Goal: Information Seeking & Learning: Compare options

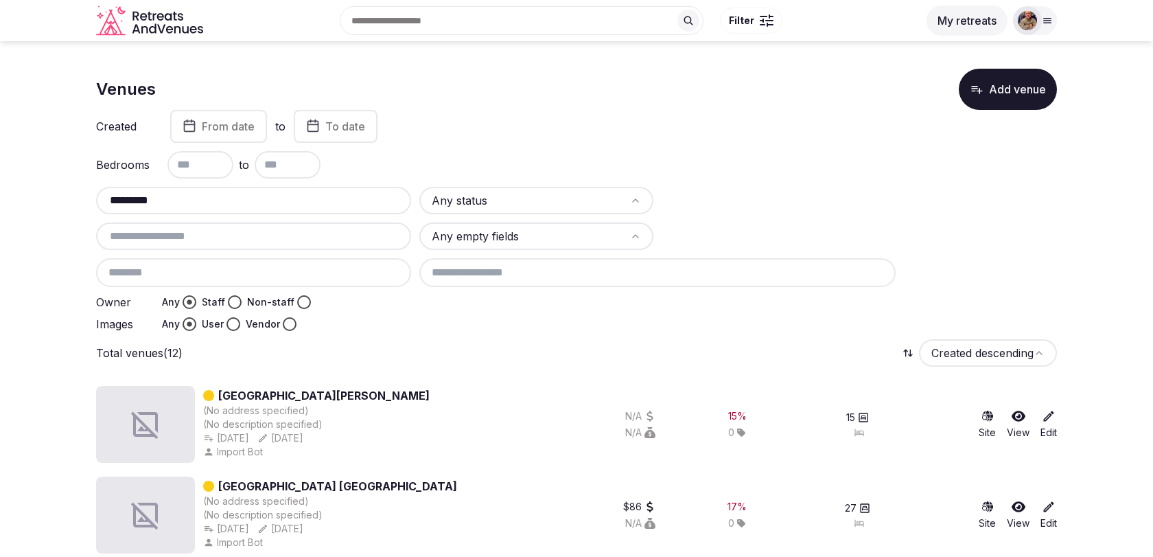
click at [209, 211] on div "*********" at bounding box center [253, 200] width 315 height 27
click at [209, 202] on input "*********" at bounding box center [254, 200] width 304 height 16
type input "*"
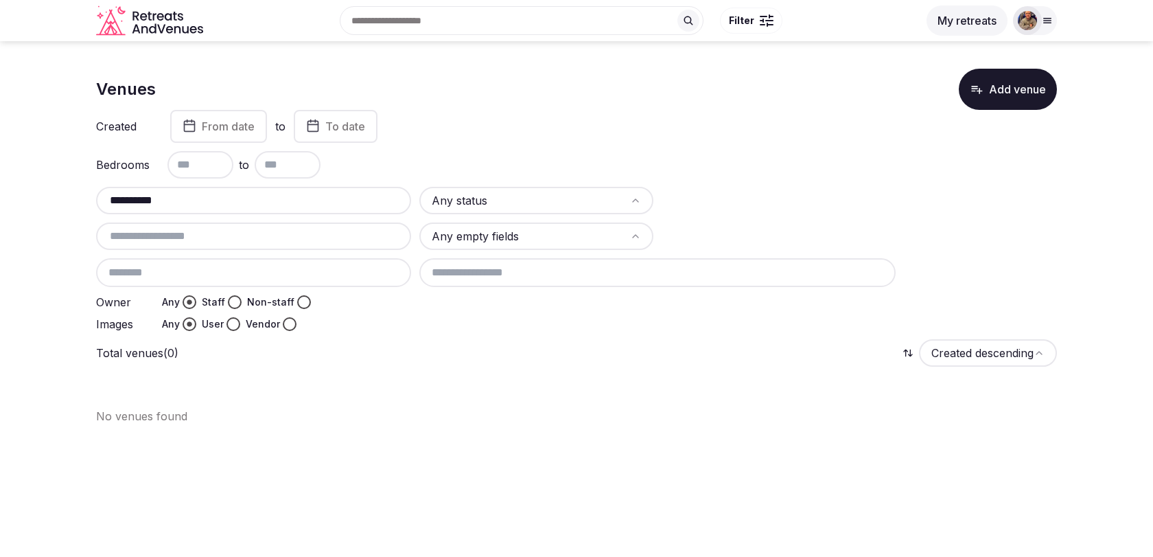
click at [231, 200] on input "**********" at bounding box center [254, 200] width 304 height 16
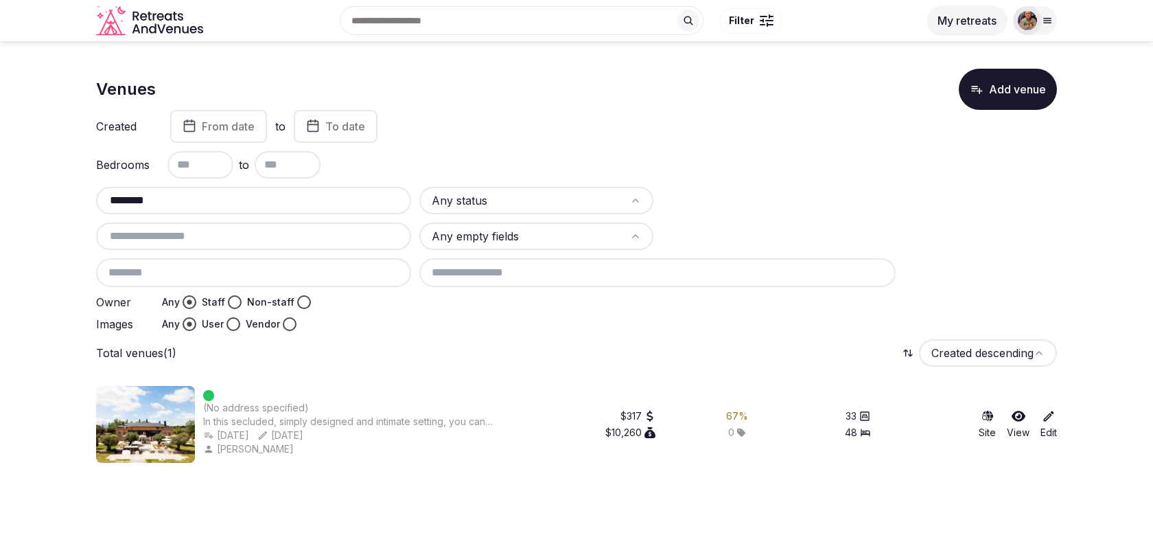
type input "********"
click at [145, 410] on img at bounding box center [145, 424] width 99 height 77
click at [113, 450] on div at bounding box center [145, 452] width 99 height 4
click at [151, 448] on img at bounding box center [145, 424] width 99 height 77
click at [217, 396] on div at bounding box center [349, 395] width 292 height 11
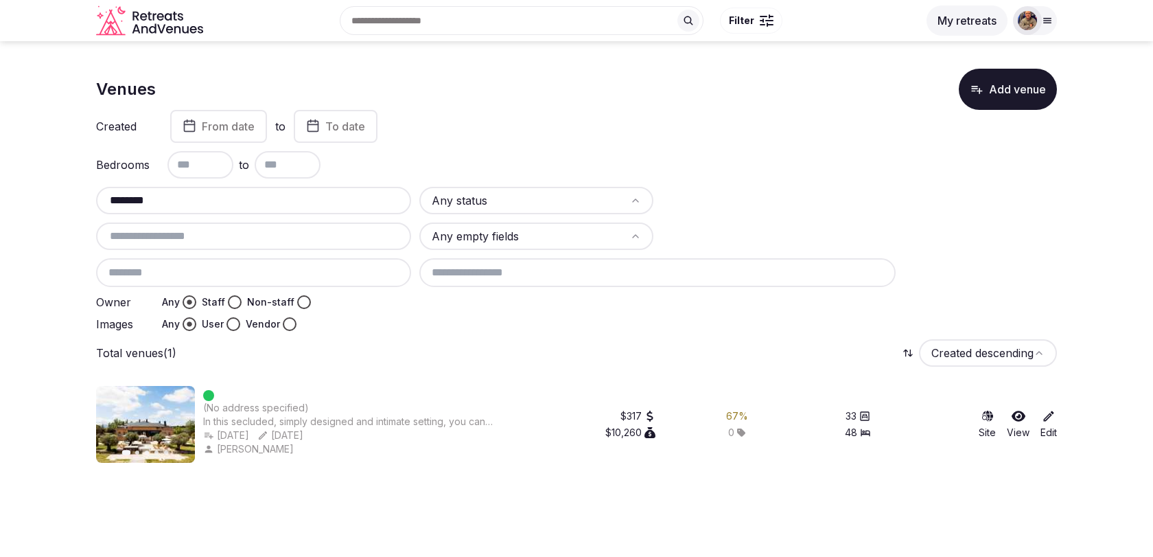
click at [184, 399] on img at bounding box center [145, 424] width 99 height 77
click at [281, 386] on div "(No address specified) In this secluded, simply designed and intimate setting, …" at bounding box center [349, 424] width 292 height 77
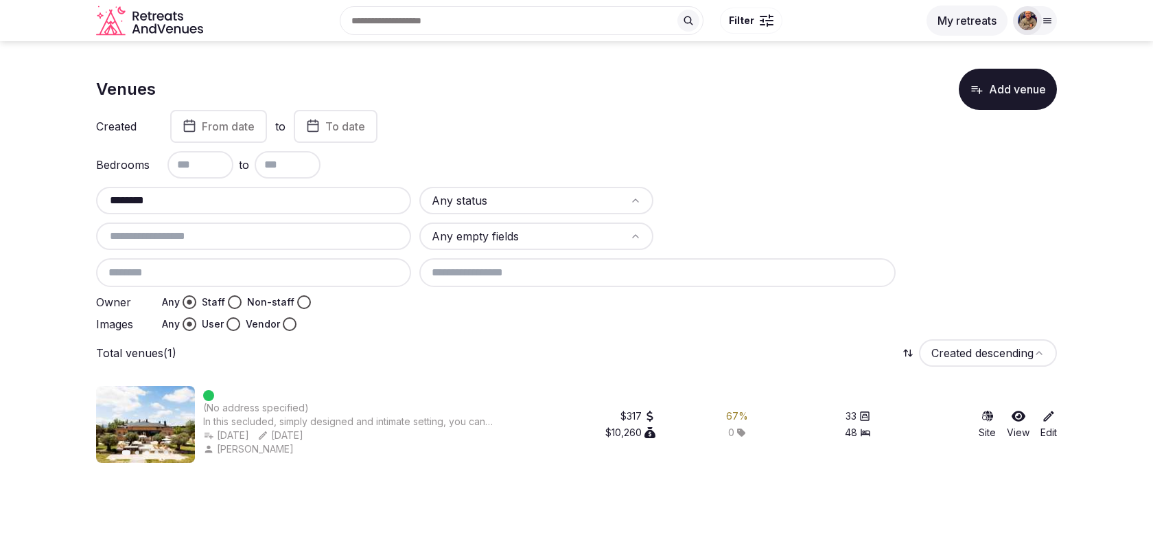
click at [281, 386] on div "(No address specified) In this secluded, simply designed and intimate setting, …" at bounding box center [349, 424] width 292 height 77
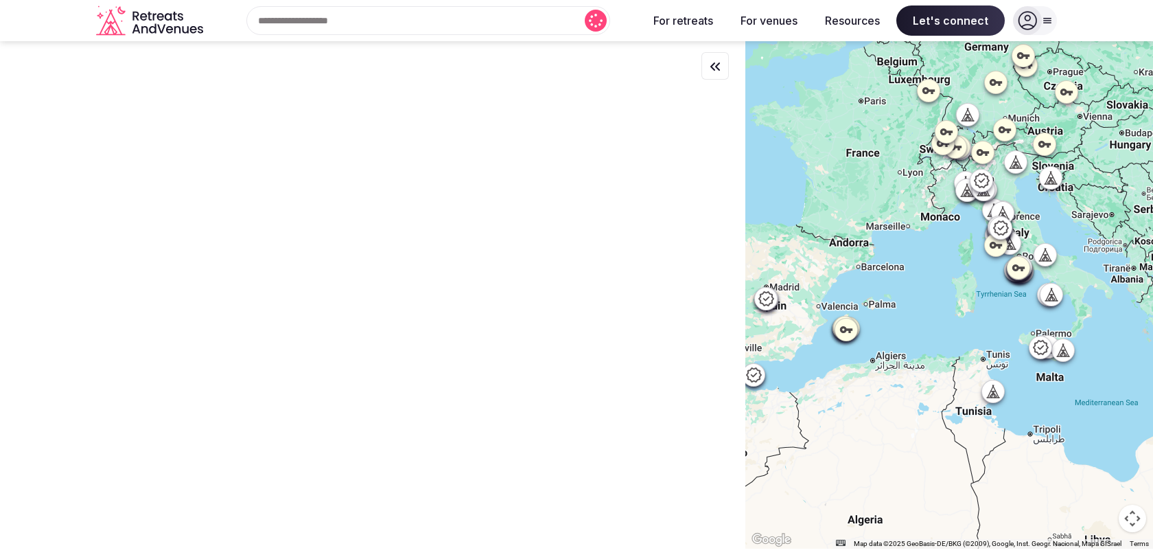
click at [1049, 26] on div at bounding box center [1035, 20] width 44 height 29
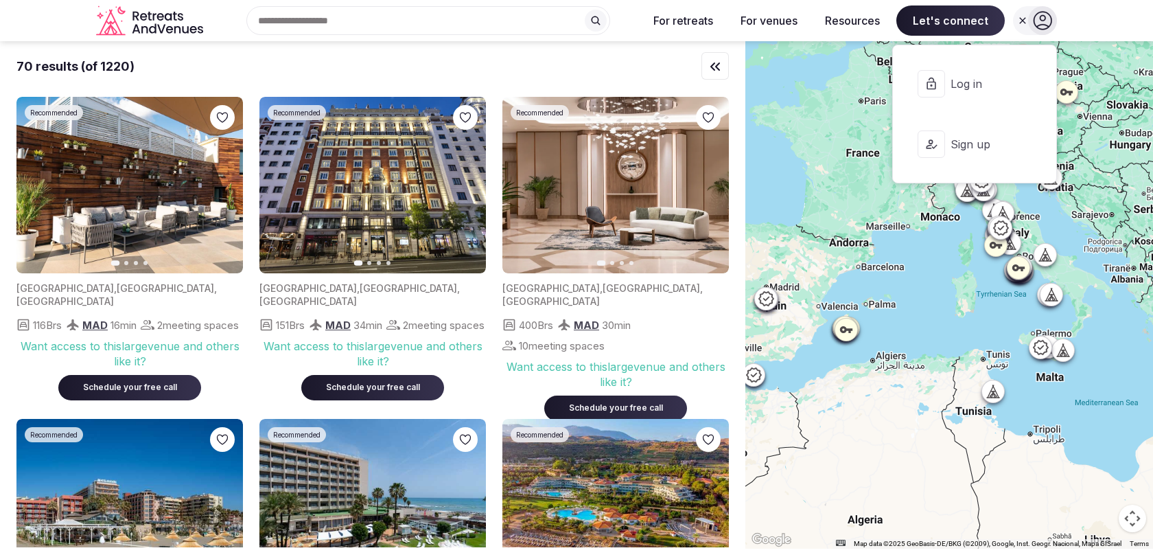
click at [981, 94] on button "Log in" at bounding box center [974, 83] width 141 height 55
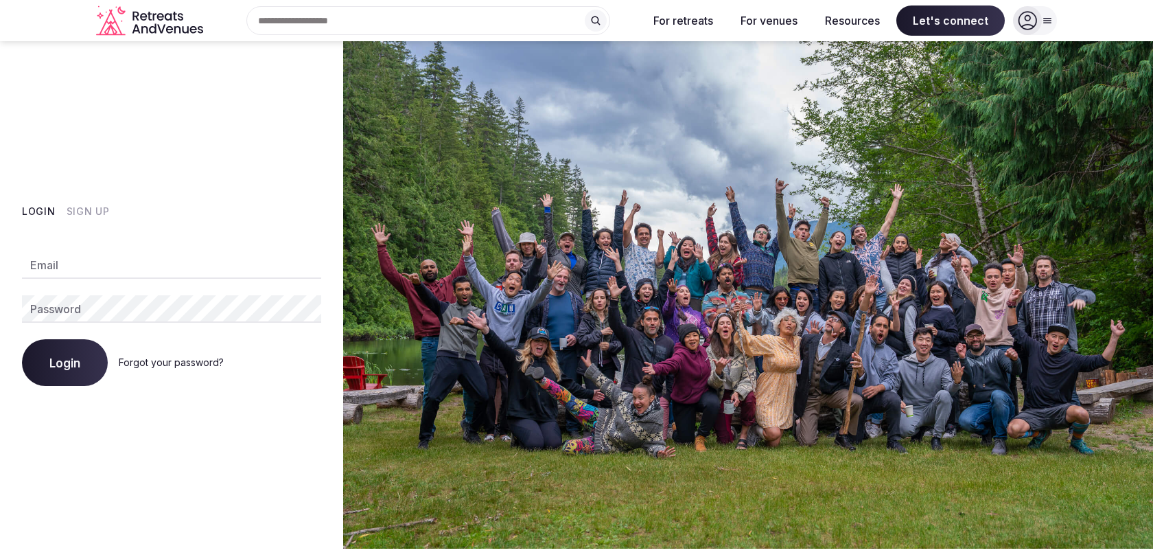
type input "**********"
click at [62, 380] on button "Login" at bounding box center [65, 362] width 86 height 47
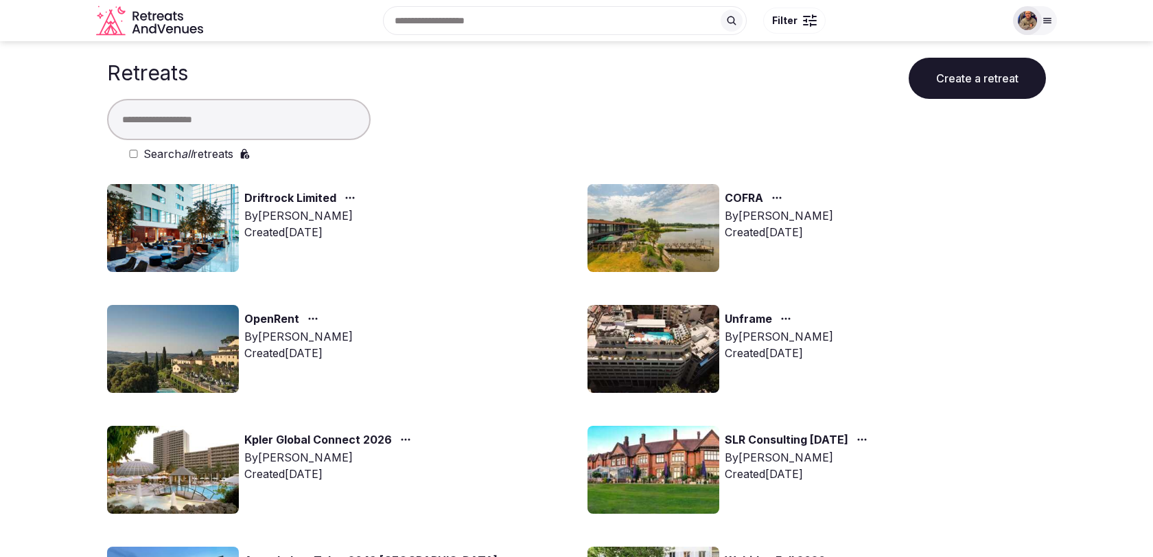
click at [1056, 20] on div at bounding box center [1047, 20] width 19 height 11
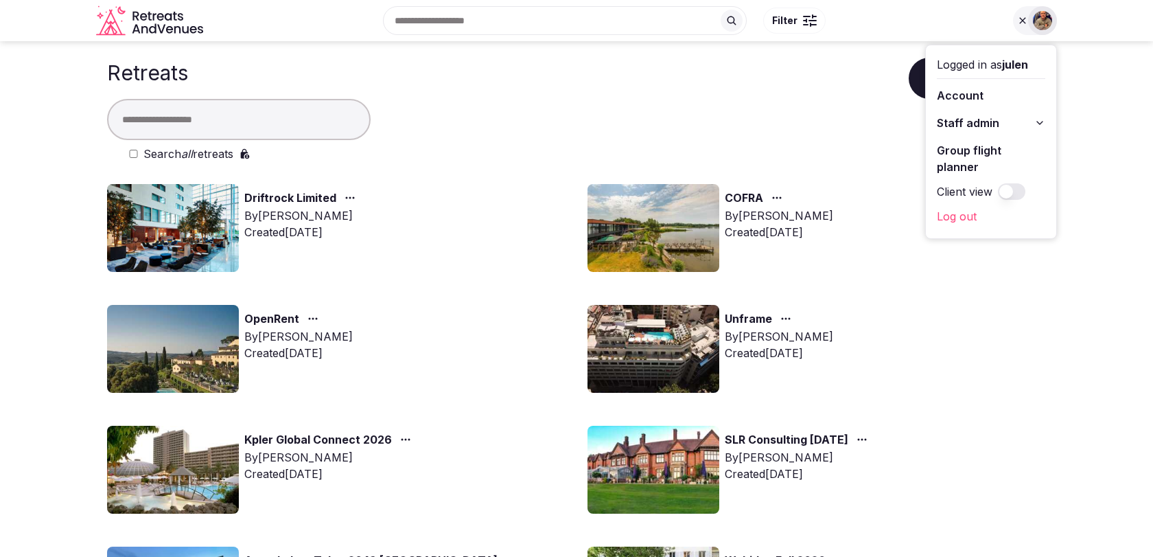
click at [1008, 121] on button "Staff admin" at bounding box center [991, 123] width 108 height 22
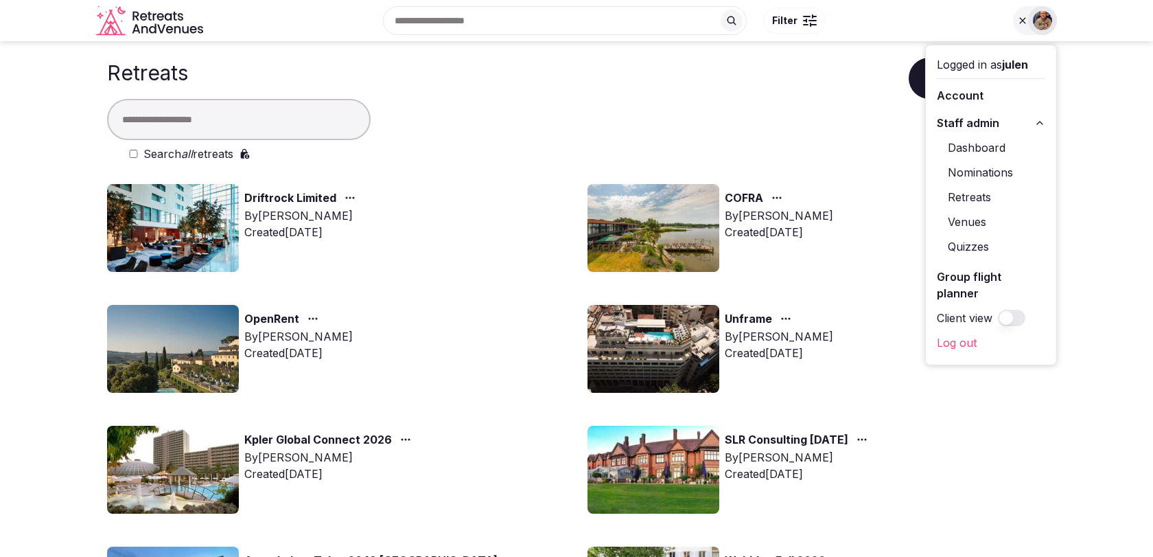
click at [964, 222] on link "Venues" at bounding box center [991, 222] width 108 height 22
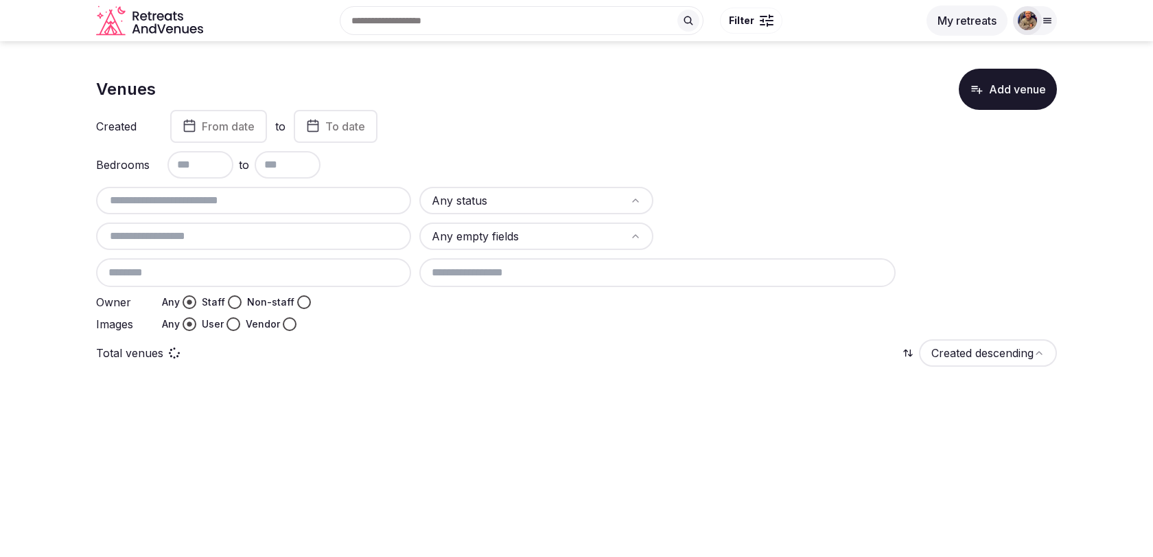
click at [296, 200] on input "text" at bounding box center [254, 200] width 304 height 16
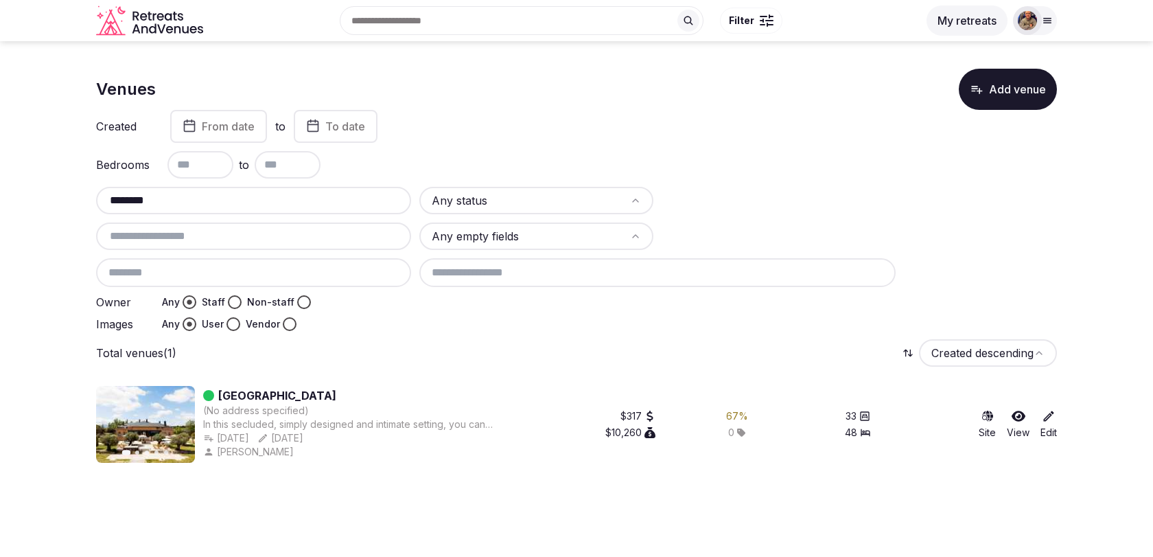
type input "********"
click at [172, 424] on icon "button" at bounding box center [175, 424] width 11 height 11
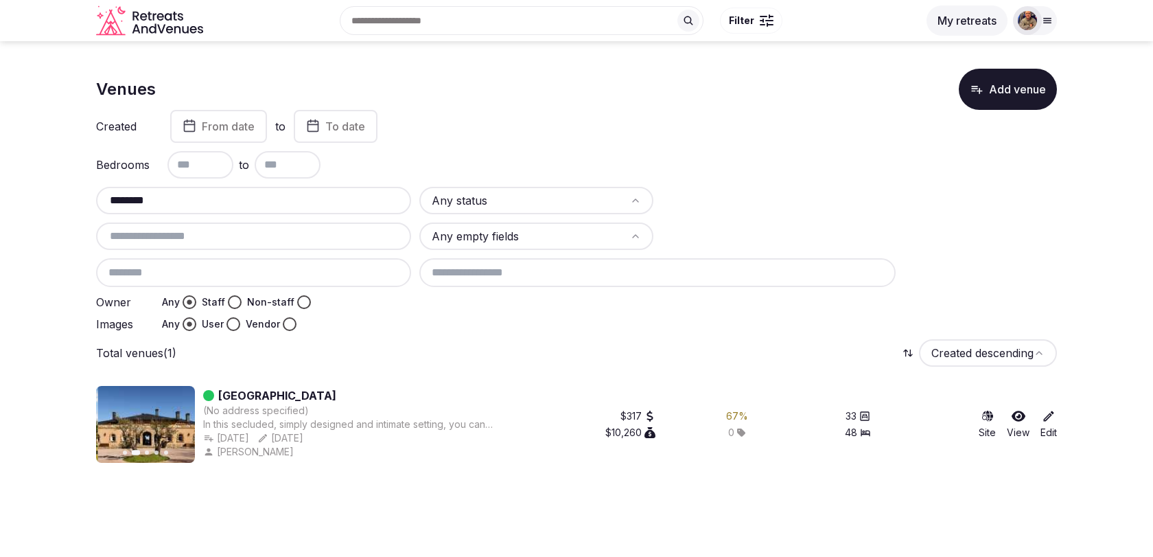
click at [156, 402] on img at bounding box center [147, 424] width 99 height 77
click at [237, 395] on link "Châteauform’ La Arena" at bounding box center [277, 395] width 118 height 16
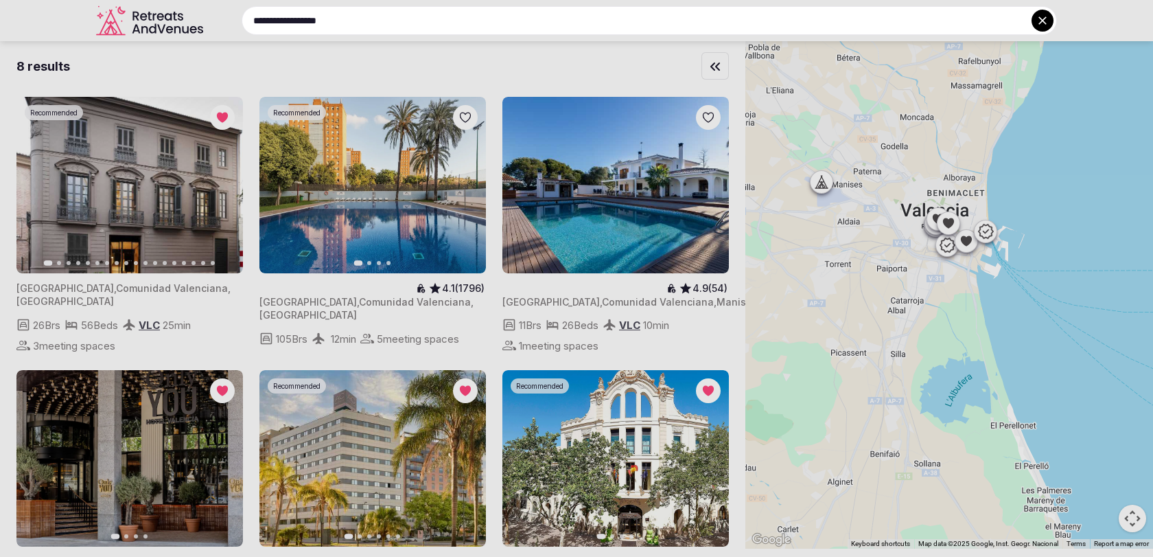
click at [1034, 25] on button at bounding box center [1042, 21] width 22 height 22
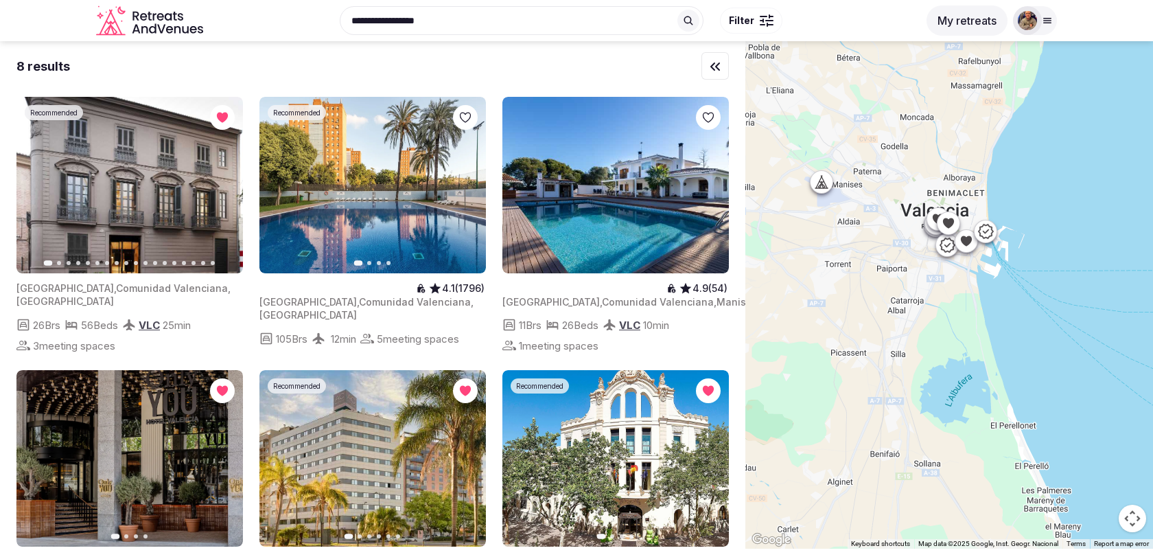
click at [768, 25] on div at bounding box center [770, 24] width 5 height 1
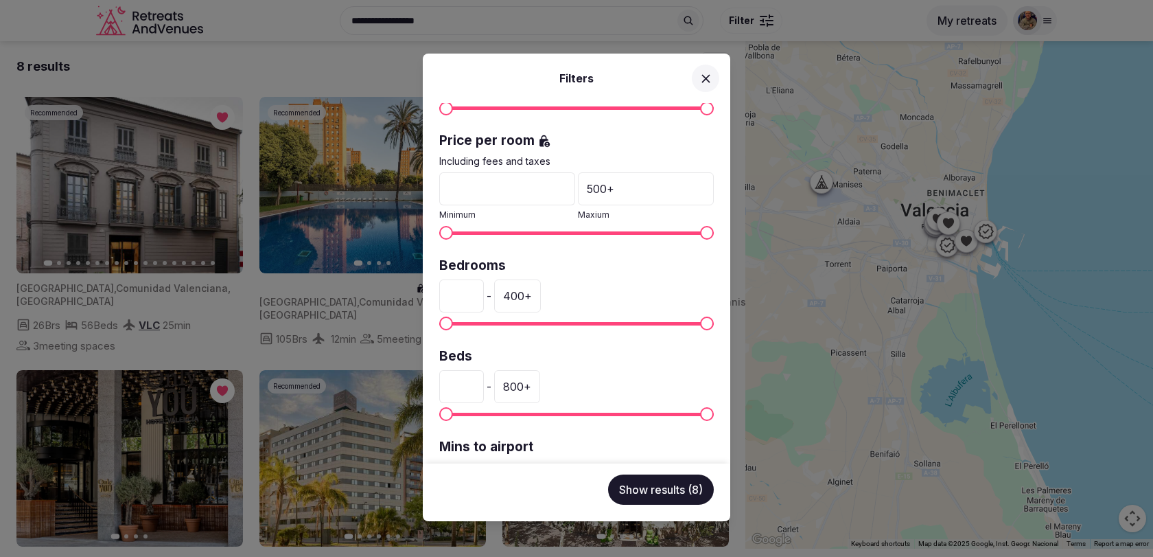
scroll to position [270, 0]
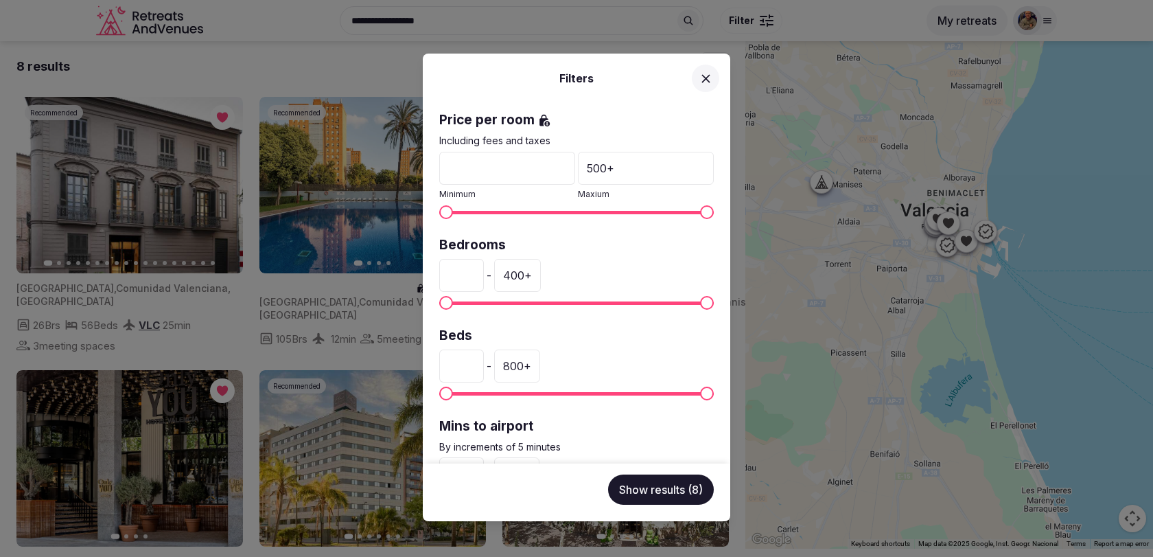
click at [465, 272] on input "*" at bounding box center [461, 275] width 45 height 33
type input "**"
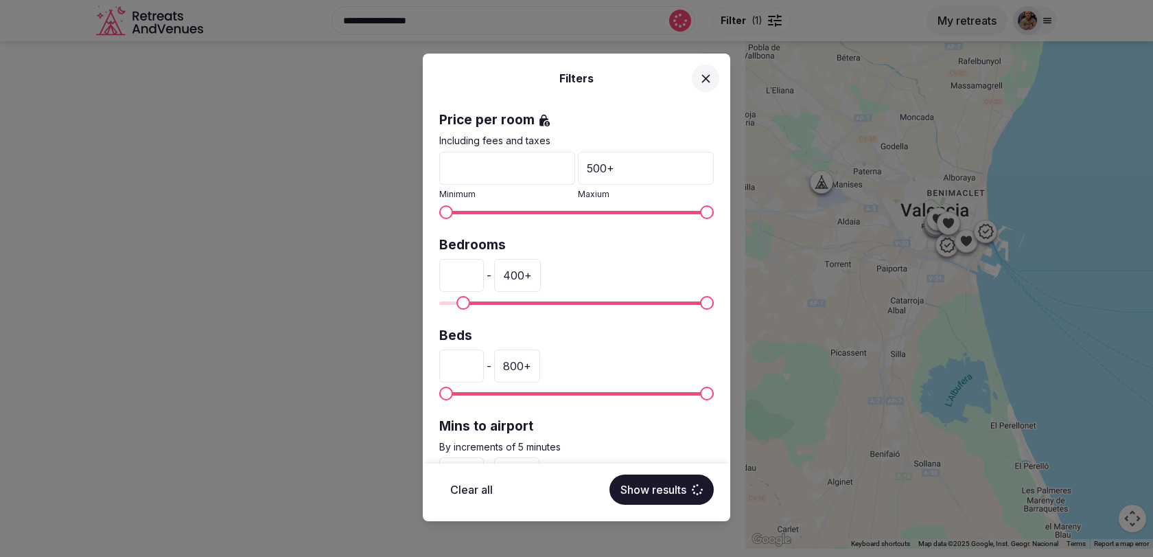
click at [528, 278] on div "400 +" at bounding box center [517, 275] width 47 height 33
click at [524, 275] on input "***" at bounding box center [516, 275] width 45 height 33
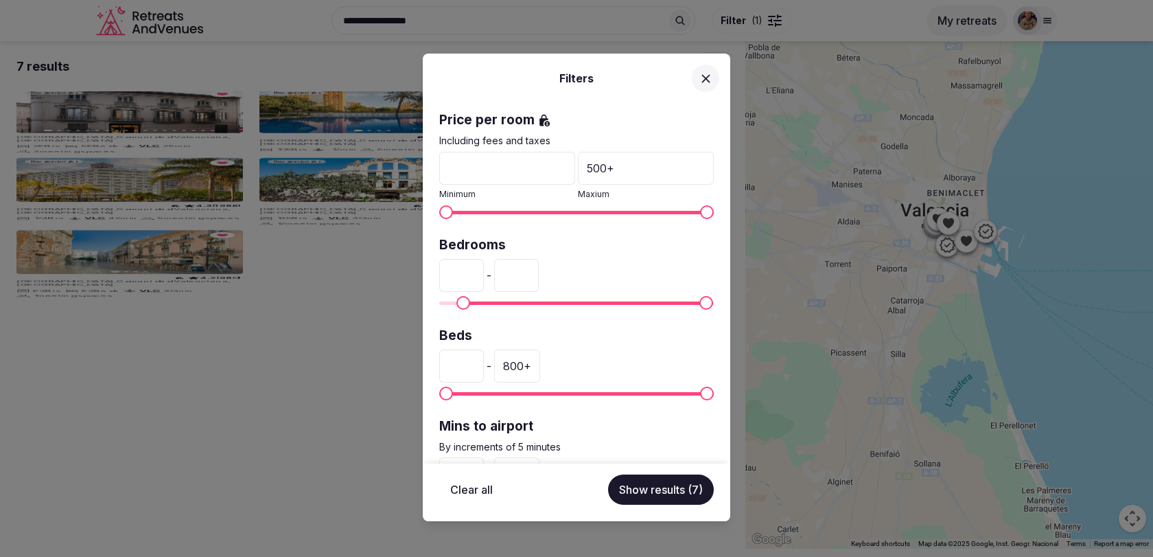
click at [524, 275] on input "***" at bounding box center [516, 275] width 45 height 33
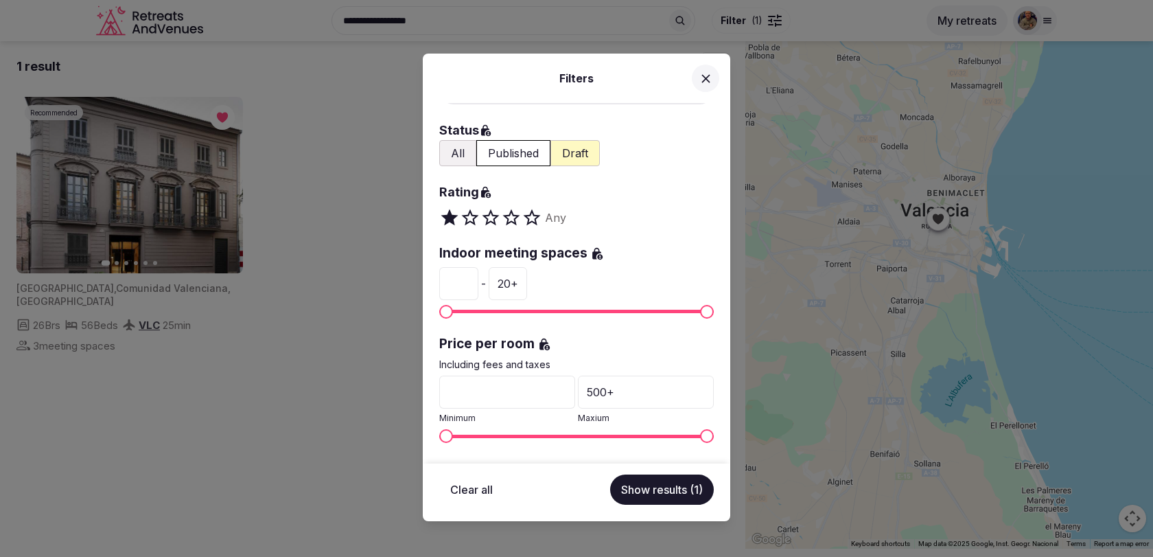
scroll to position [0, 0]
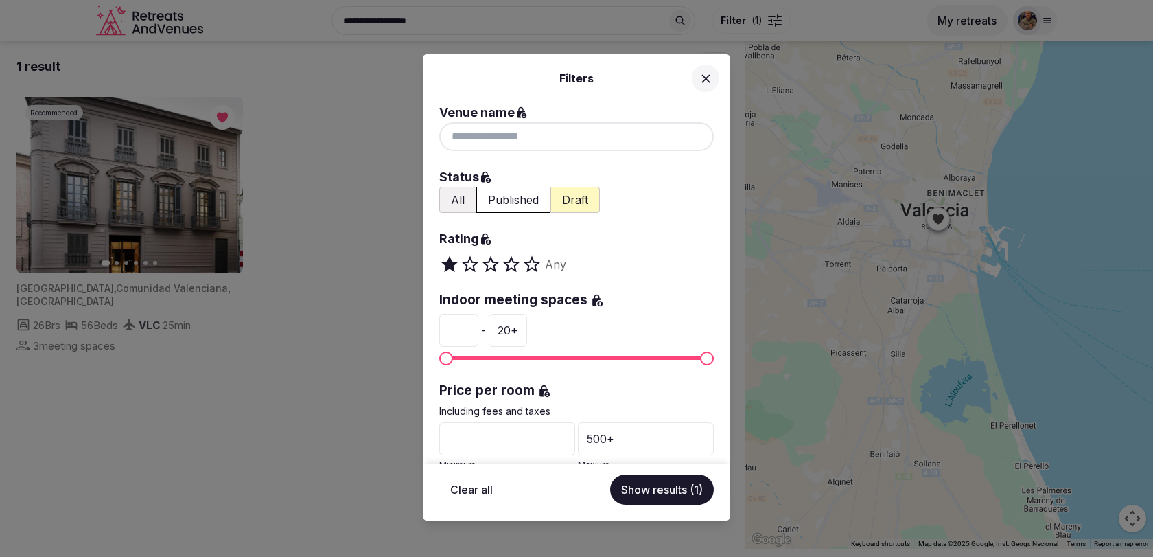
type input "**"
click at [660, 491] on button "Show results (1)" at bounding box center [662, 489] width 104 height 30
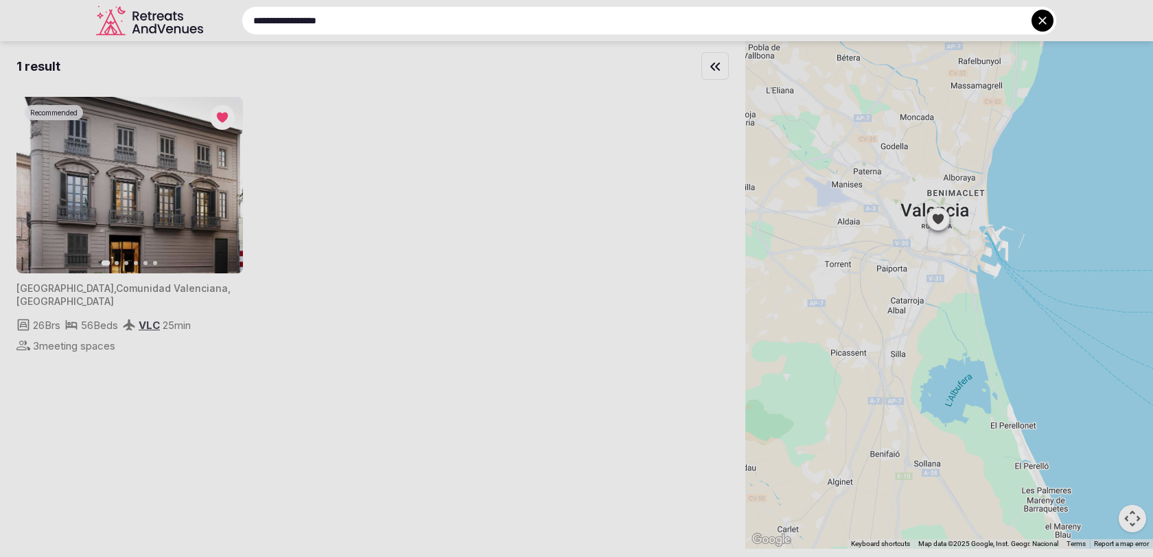
click at [611, 14] on input "**********" at bounding box center [649, 20] width 815 height 29
type input "**********"
click at [611, 14] on input "**********" at bounding box center [649, 20] width 815 height 29
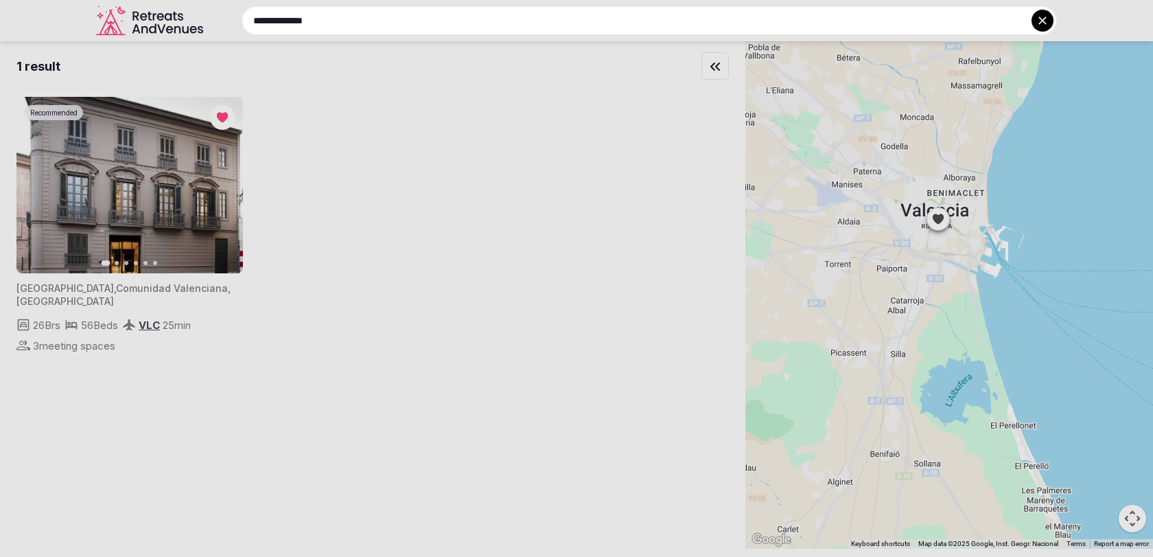
click at [611, 14] on input "**********" at bounding box center [649, 20] width 815 height 29
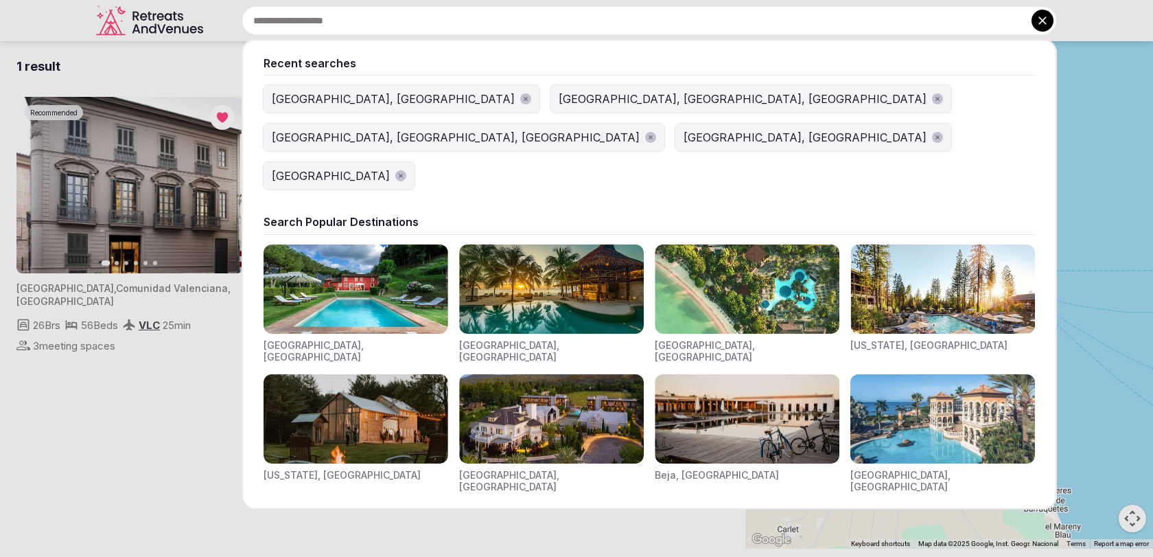
click at [572, 450] on div at bounding box center [576, 278] width 1153 height 557
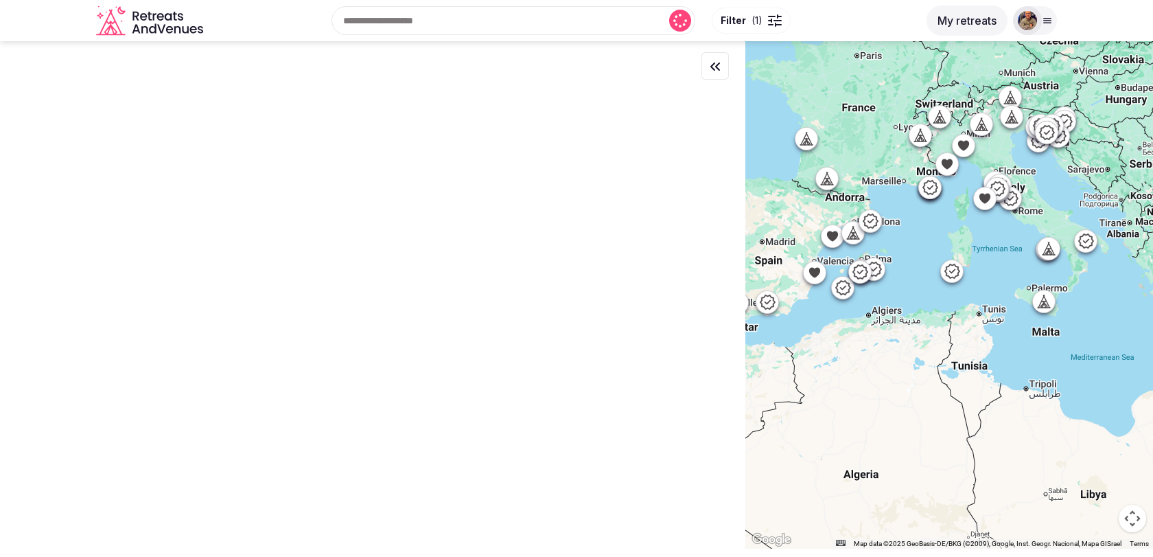
drag, startPoint x: 981, startPoint y: 187, endPoint x: 879, endPoint y: 246, distance: 118.1
click at [879, 246] on div at bounding box center [949, 294] width 408 height 507
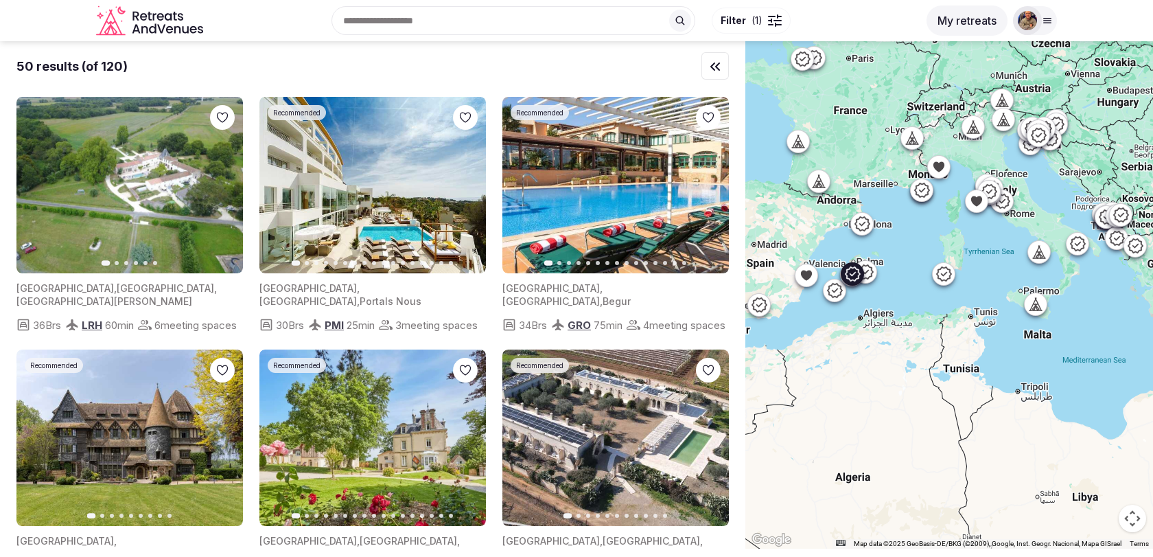
click at [467, 188] on icon "button" at bounding box center [467, 185] width 5 height 10
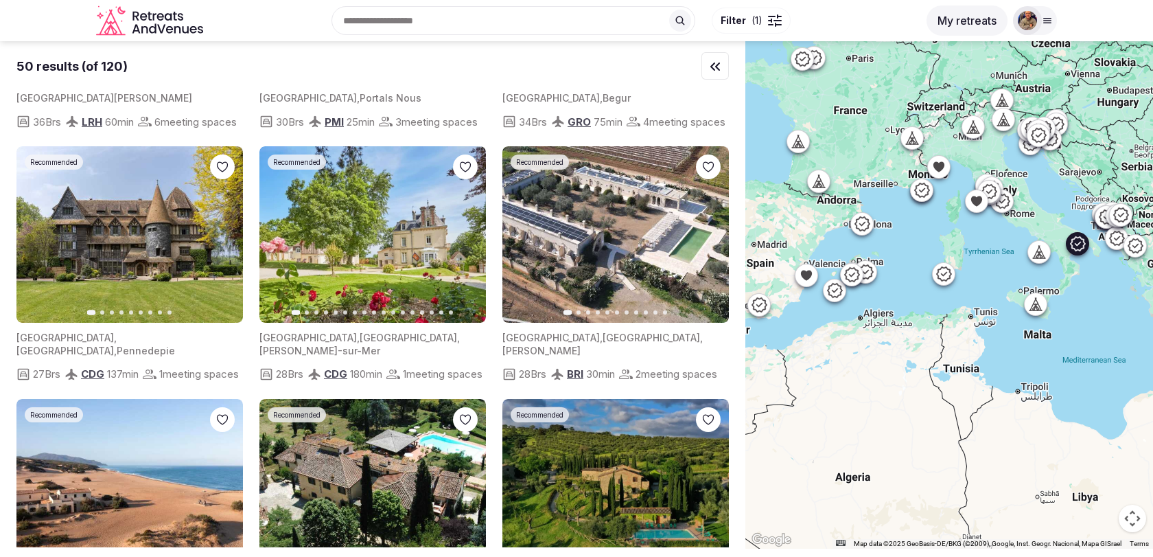
scroll to position [213, 0]
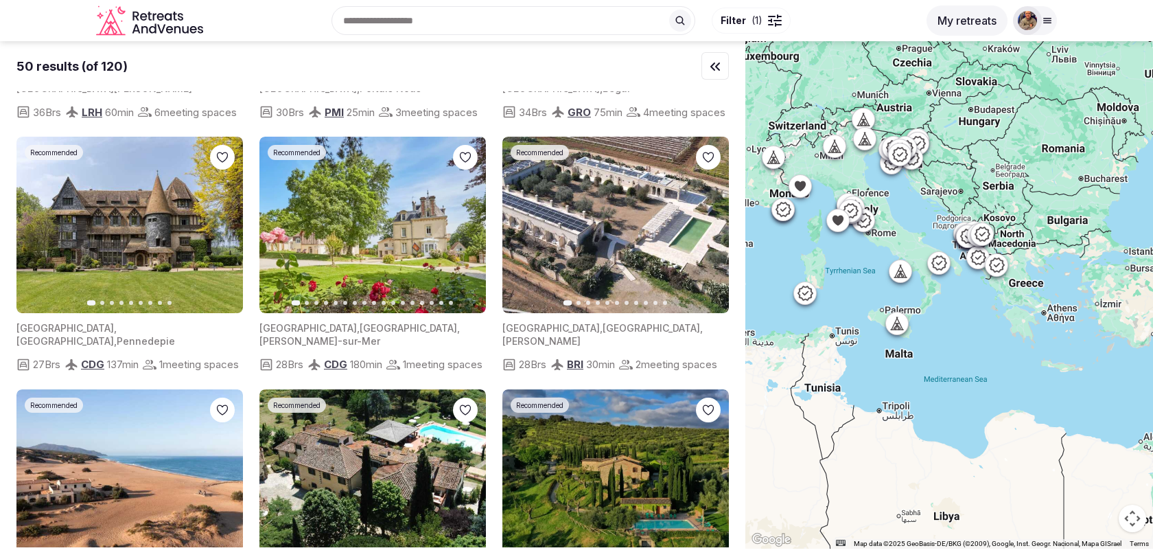
drag, startPoint x: 906, startPoint y: 299, endPoint x: 742, endPoint y: 318, distance: 165.1
click at [742, 318] on div "50 results (of 120) Previous slide Next slide France , Nouvelle-Aquitaine , Sai…" at bounding box center [576, 294] width 1153 height 507
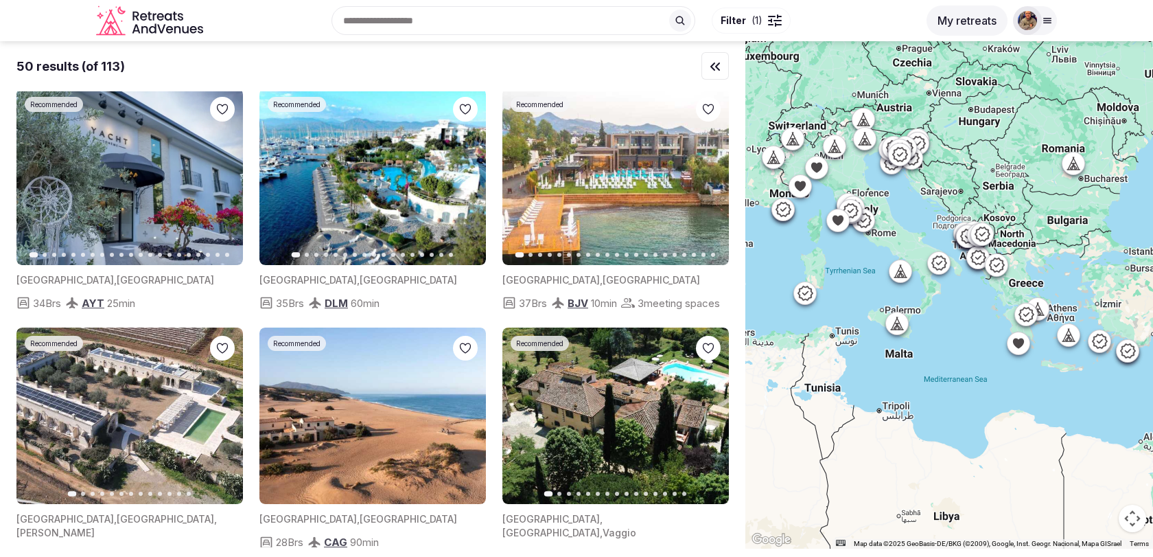
scroll to position [0, 0]
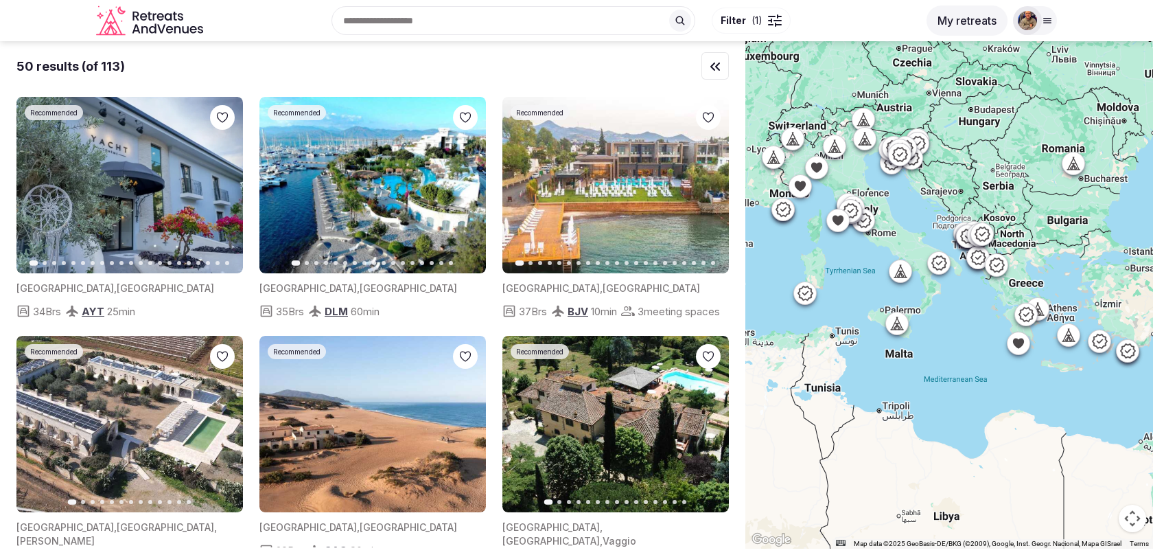
click at [765, 24] on button "Filter ( 1 )" at bounding box center [751, 21] width 79 height 26
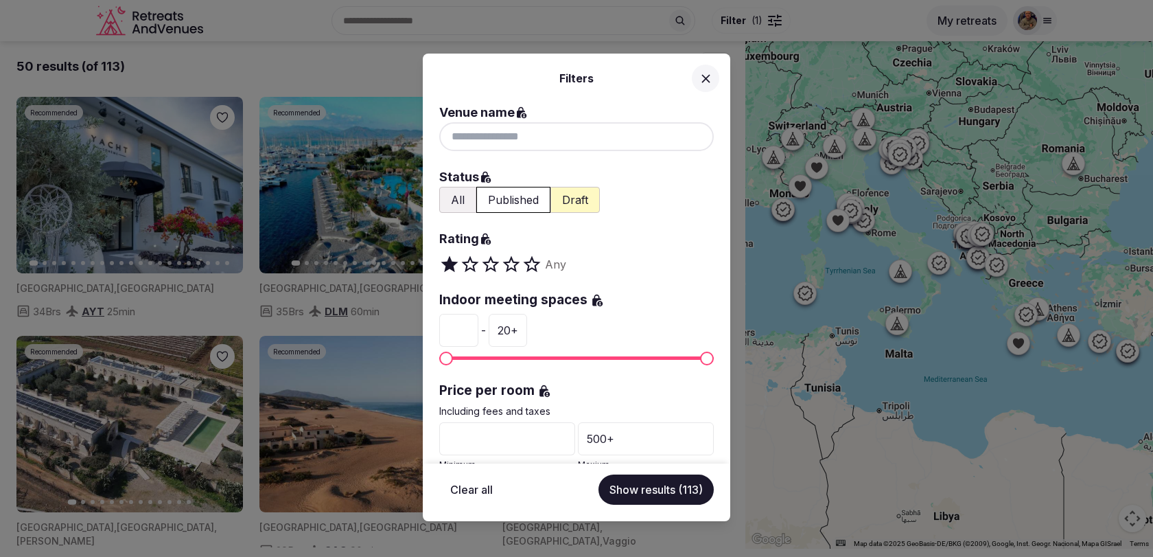
click at [527, 195] on button "Published" at bounding box center [513, 200] width 74 height 26
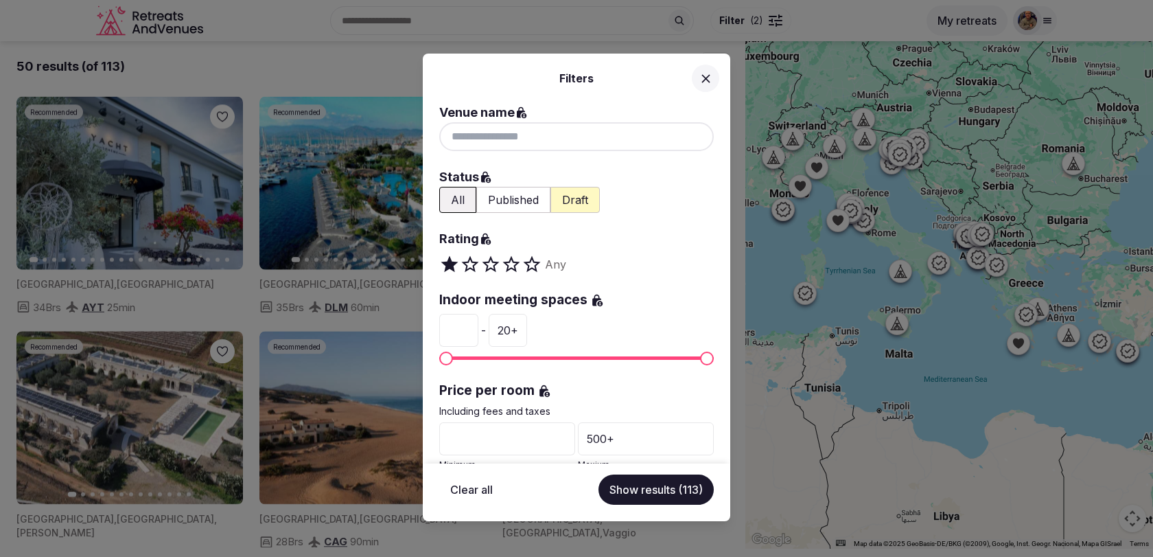
click at [526, 204] on button "Published" at bounding box center [513, 200] width 74 height 26
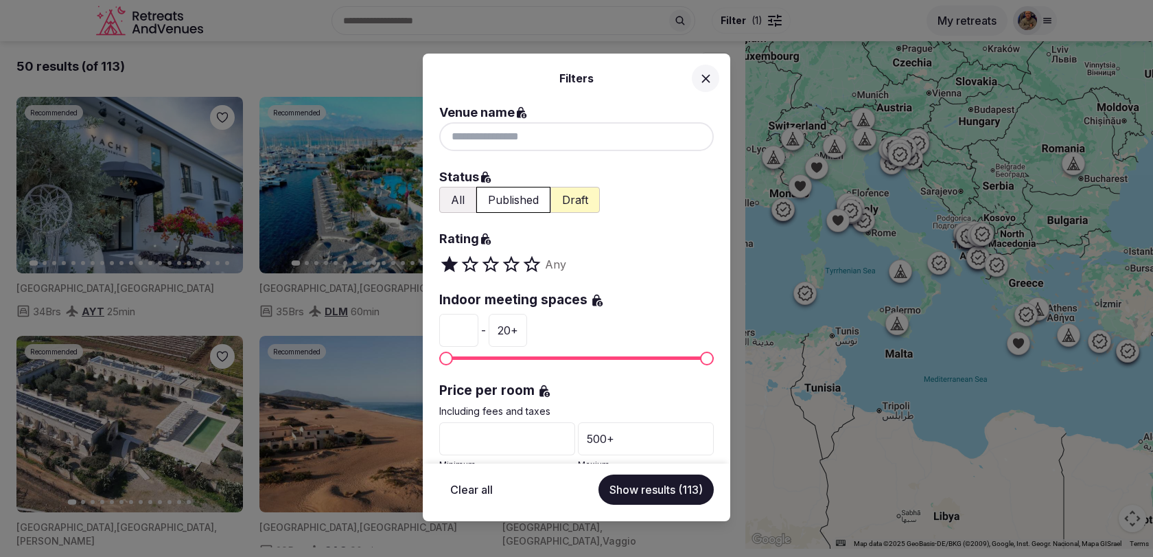
click at [639, 483] on button "Show results (113)" at bounding box center [655, 489] width 115 height 30
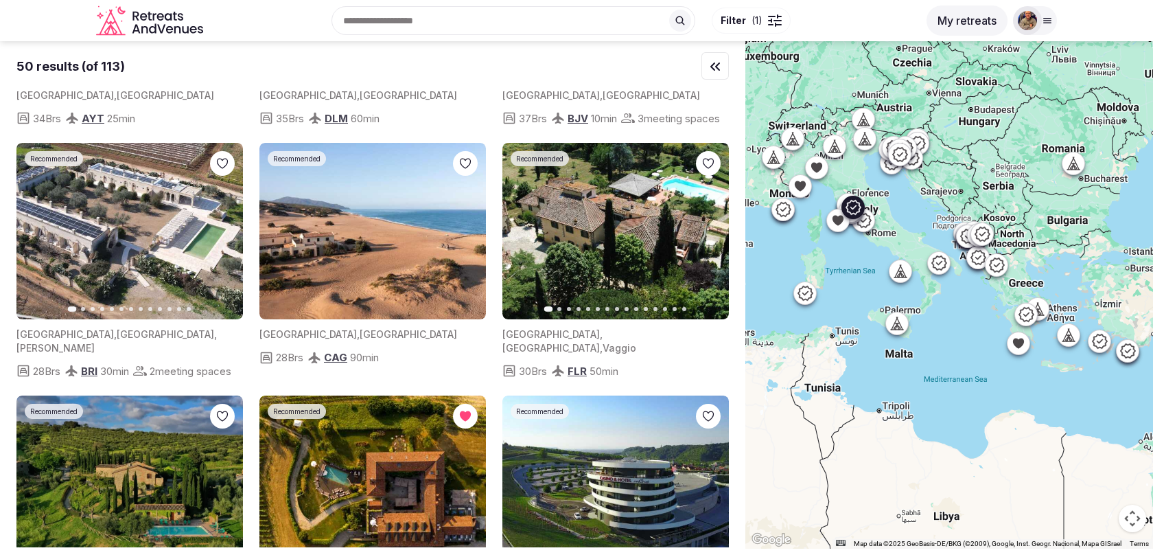
scroll to position [202, 0]
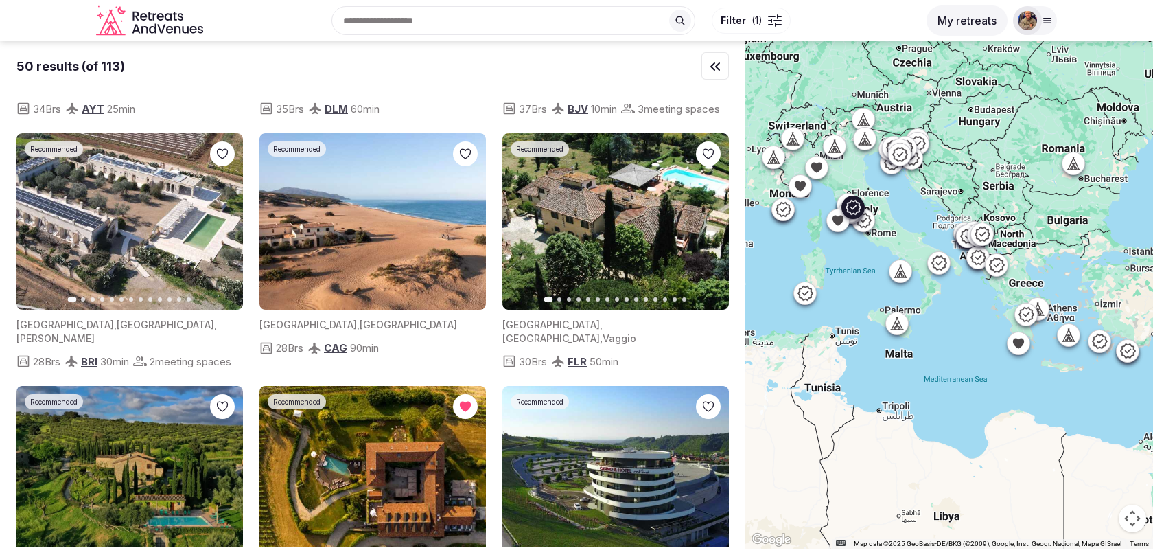
click at [717, 233] on button "Next slide" at bounding box center [710, 222] width 22 height 22
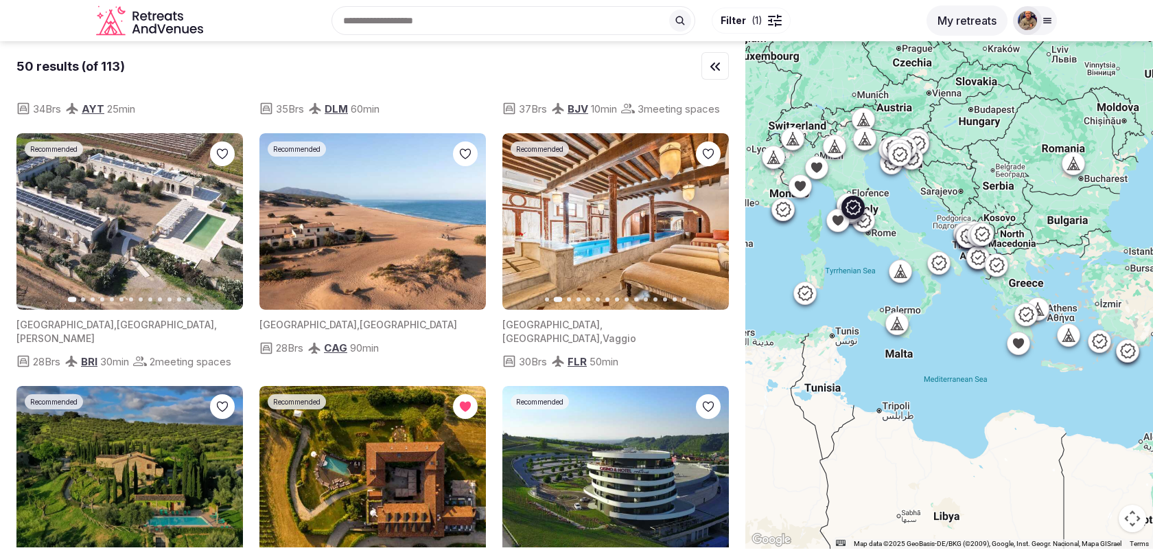
click at [717, 233] on button "Next slide" at bounding box center [710, 222] width 22 height 22
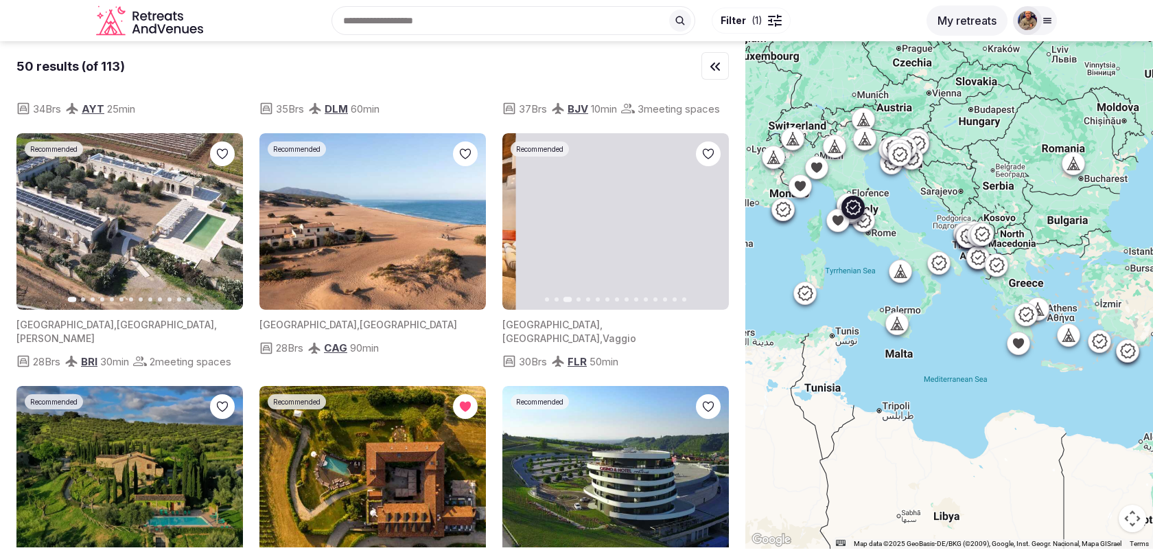
click at [717, 233] on button "Next slide" at bounding box center [710, 222] width 22 height 22
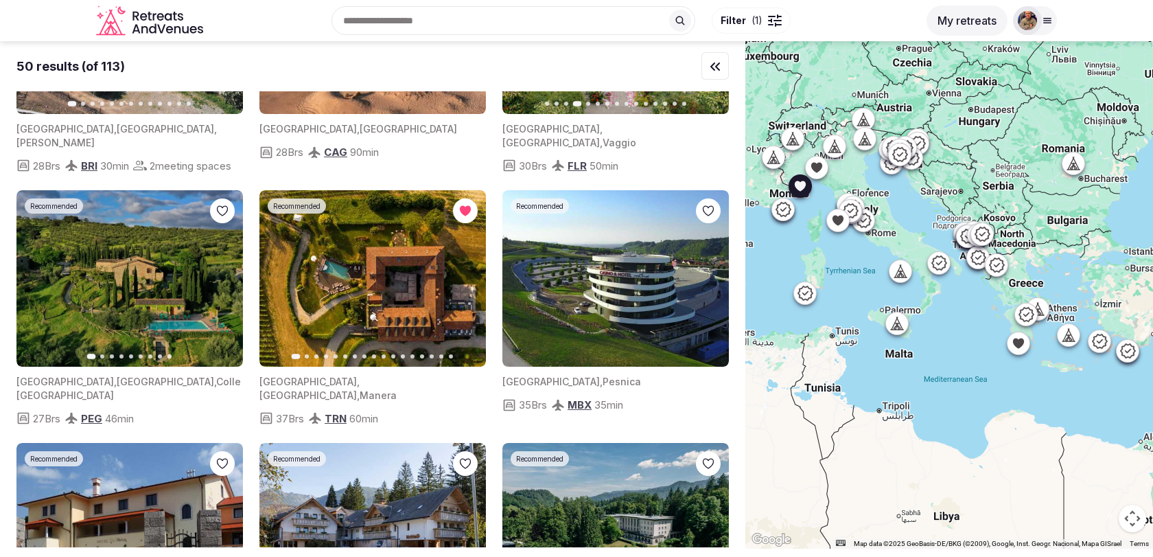
scroll to position [408, 0]
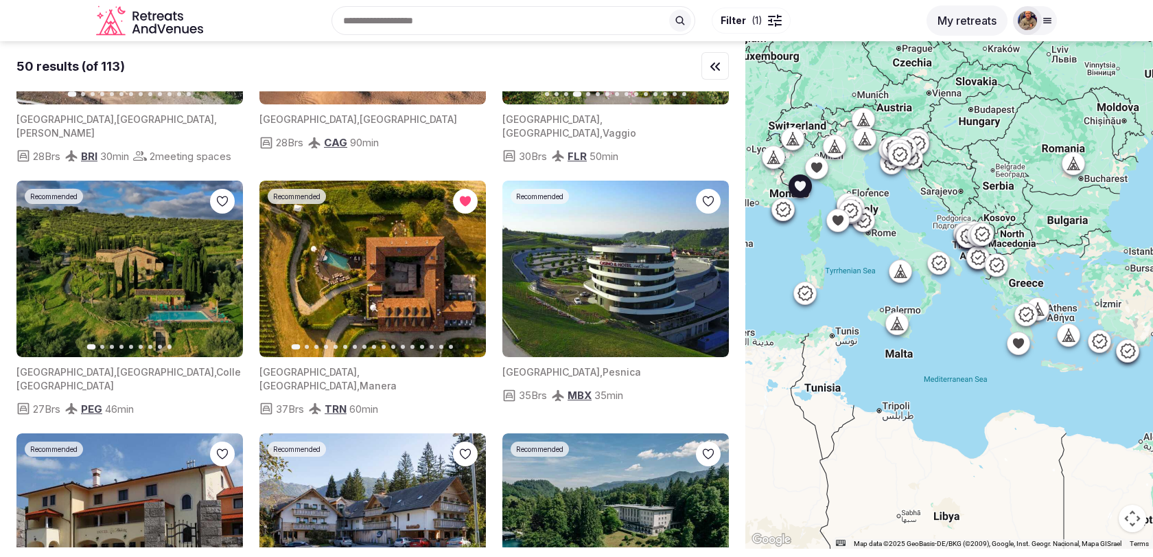
click at [465, 274] on icon "button" at bounding box center [467, 269] width 5 height 10
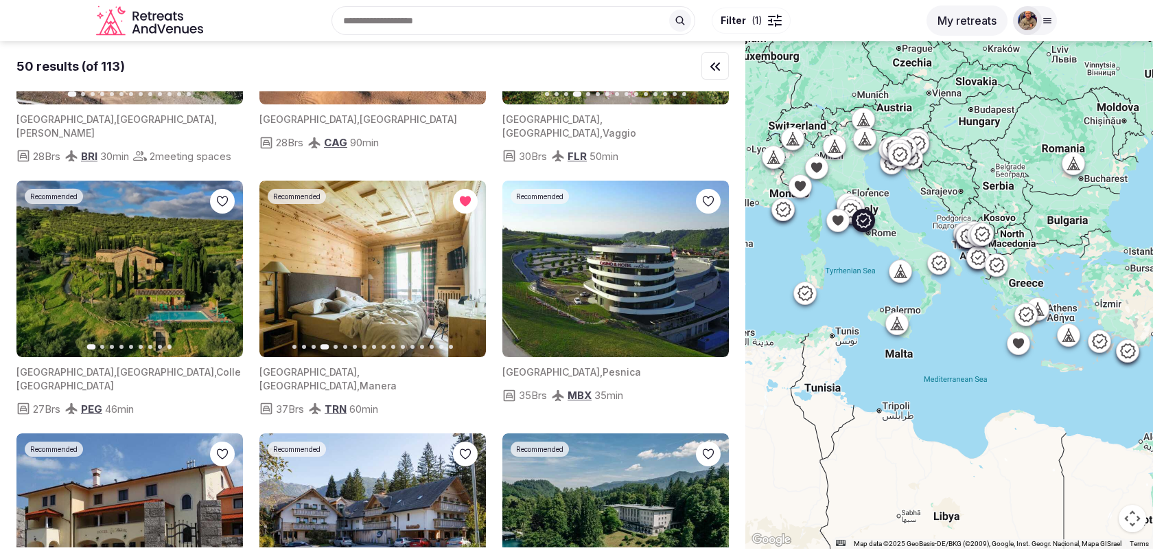
click at [224, 275] on icon "button" at bounding box center [223, 269] width 11 height 11
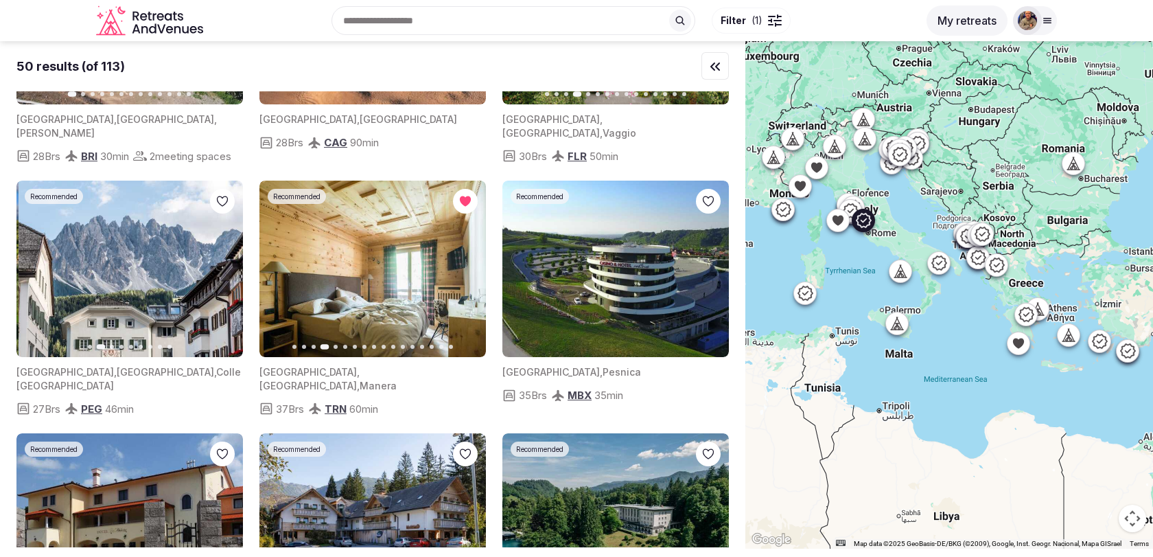
click at [224, 275] on icon "button" at bounding box center [223, 269] width 11 height 11
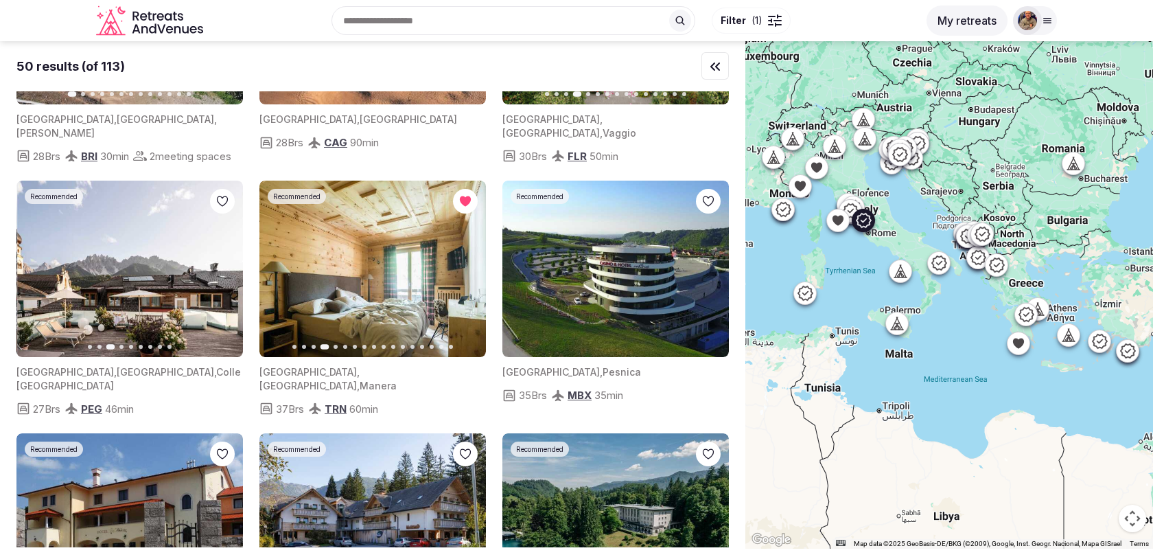
click at [224, 275] on icon "button" at bounding box center [223, 269] width 11 height 11
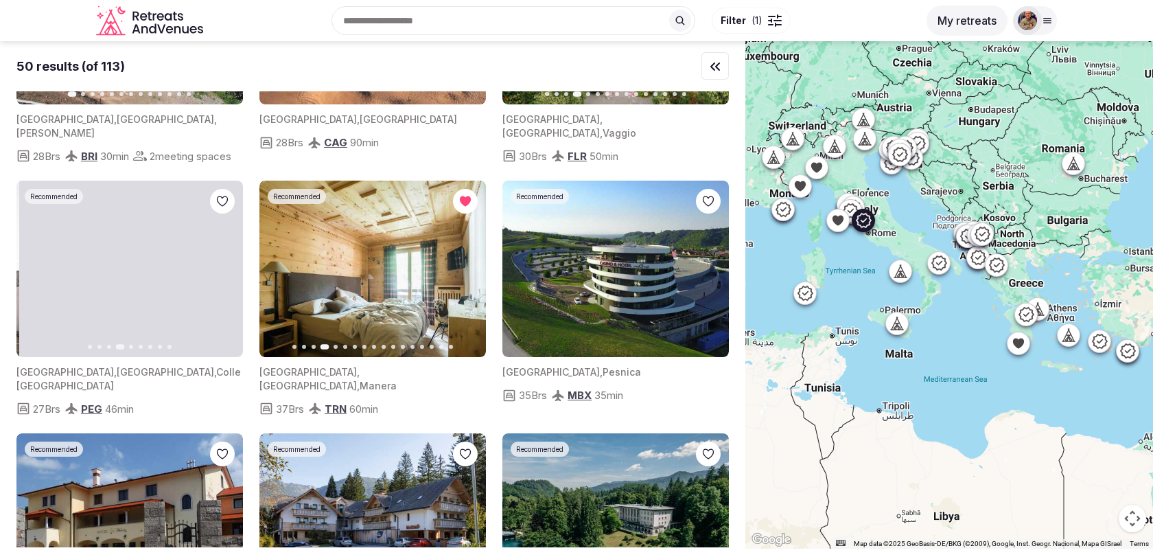
click at [224, 275] on icon "button" at bounding box center [223, 269] width 11 height 11
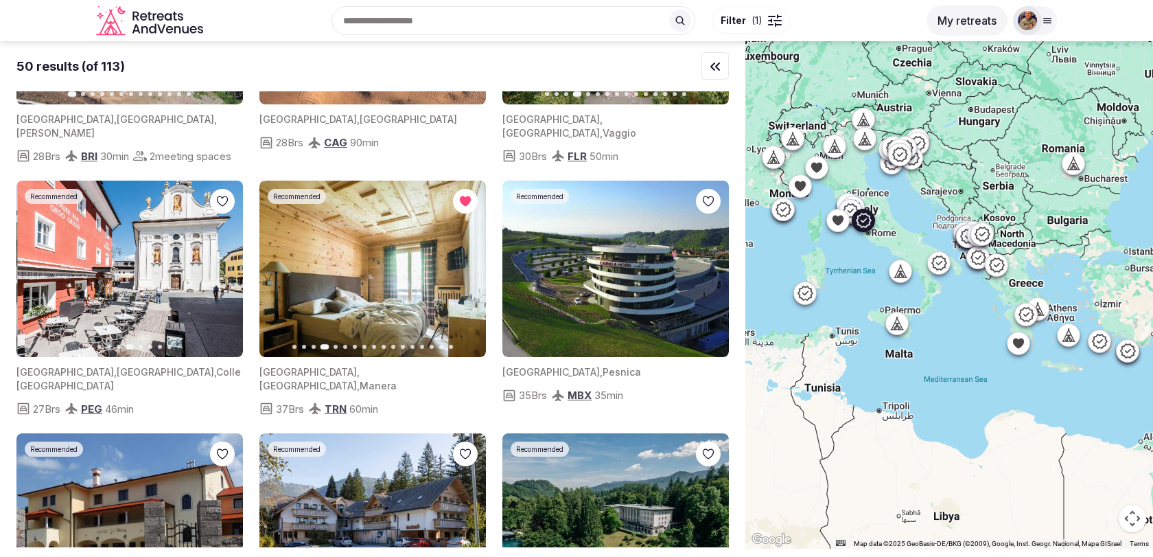
click at [224, 275] on icon "button" at bounding box center [223, 269] width 11 height 11
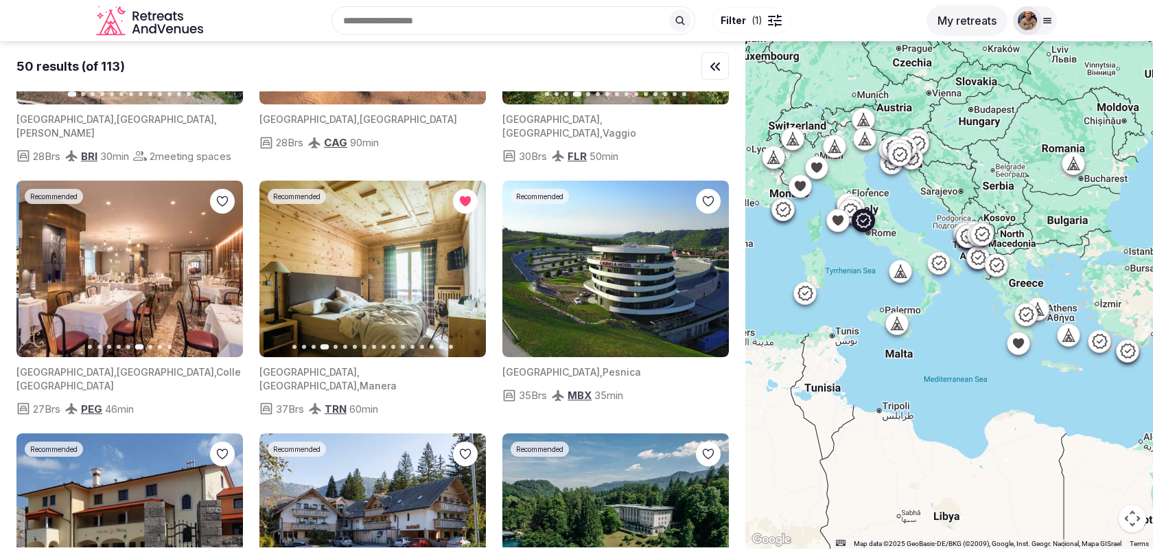
click at [224, 275] on icon "button" at bounding box center [223, 269] width 11 height 11
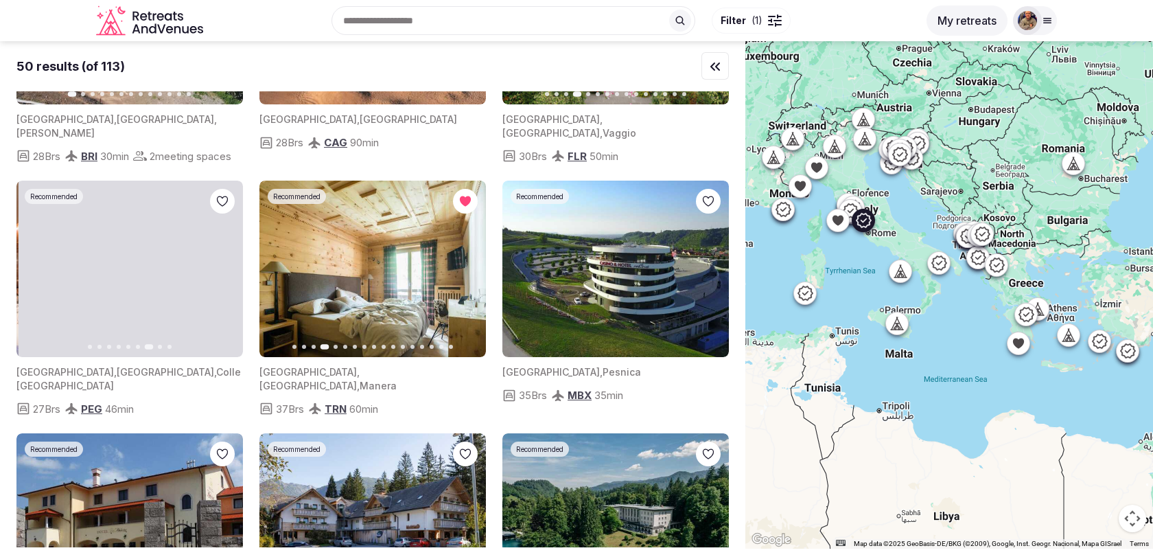
click at [224, 275] on icon "button" at bounding box center [223, 269] width 11 height 11
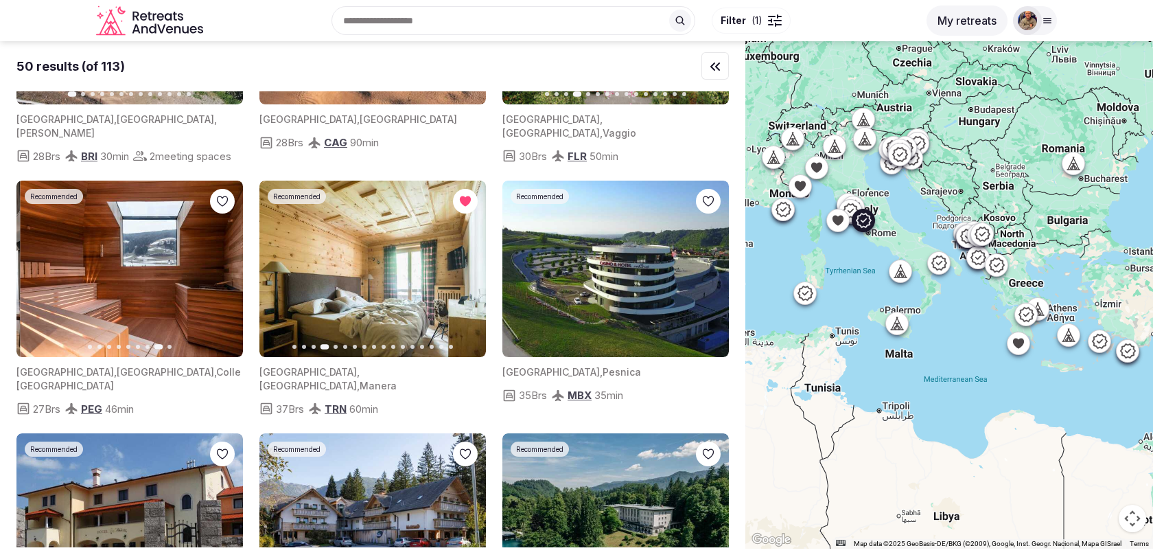
click at [224, 275] on icon "button" at bounding box center [223, 269] width 11 height 11
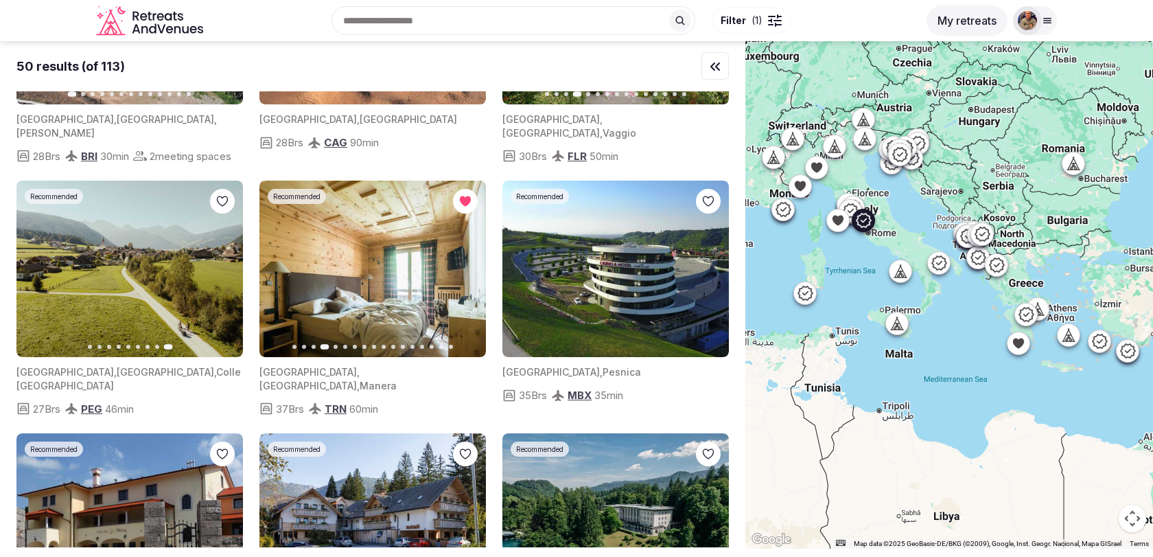
click at [28, 280] on button "Previous slide" at bounding box center [36, 269] width 22 height 22
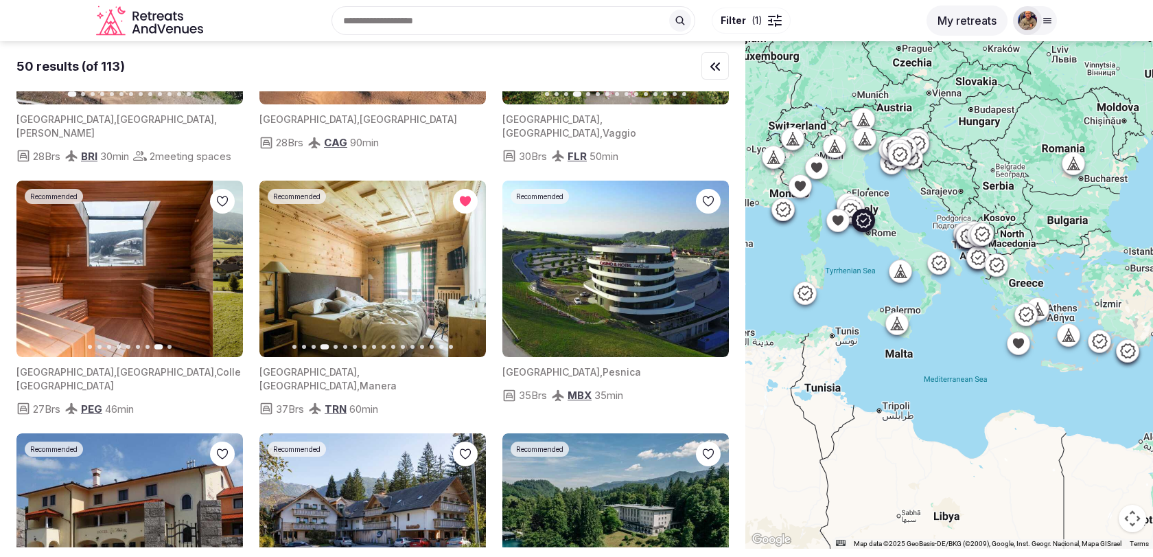
click at [28, 280] on button "Previous slide" at bounding box center [36, 269] width 22 height 22
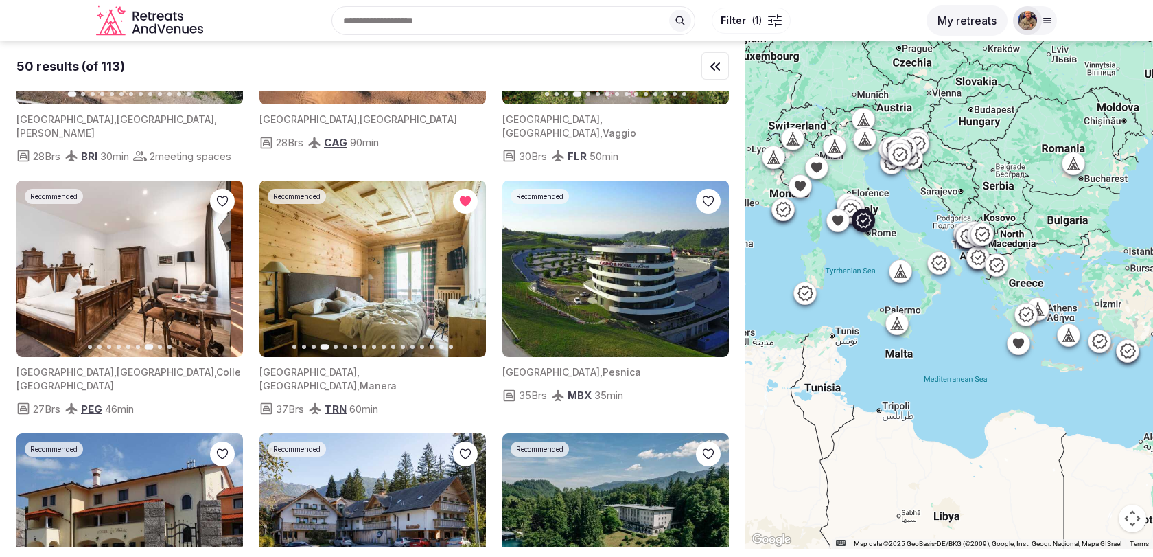
click at [28, 280] on button "Previous slide" at bounding box center [36, 269] width 22 height 22
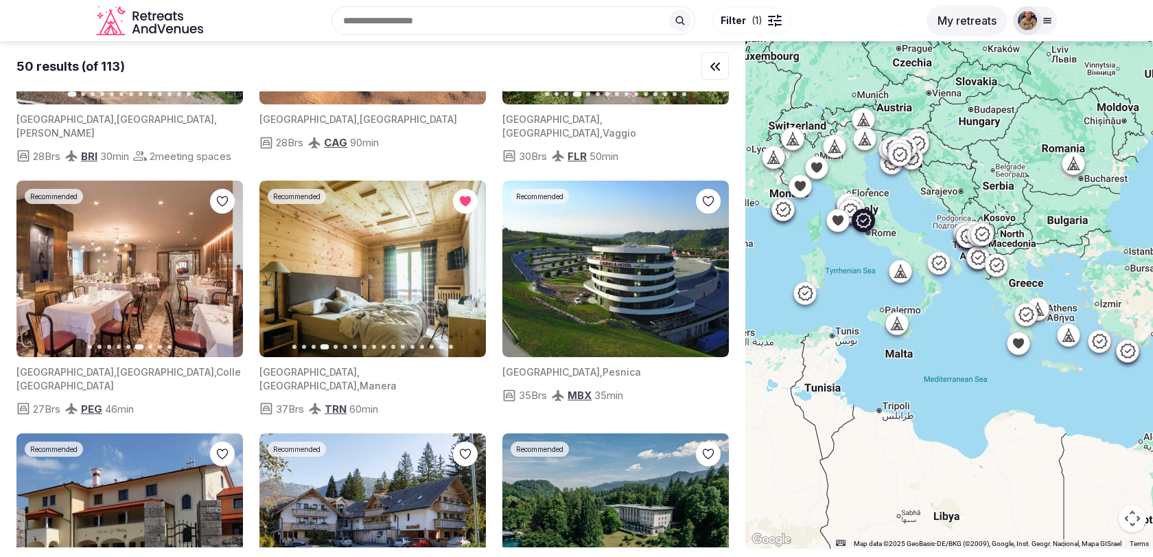
click at [28, 280] on button "Previous slide" at bounding box center [36, 269] width 22 height 22
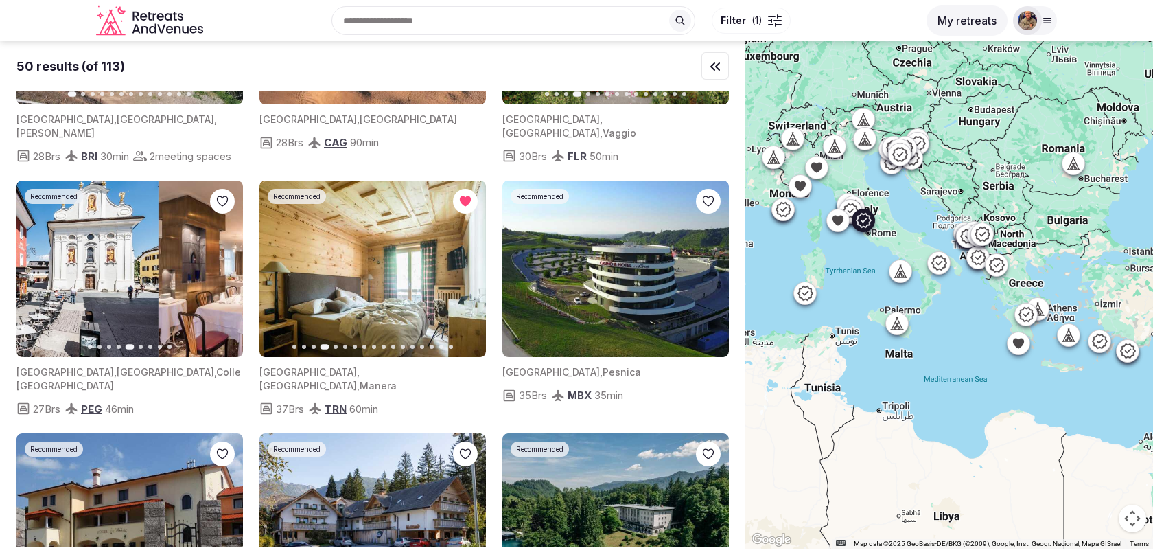
click at [28, 280] on button "Previous slide" at bounding box center [36, 269] width 22 height 22
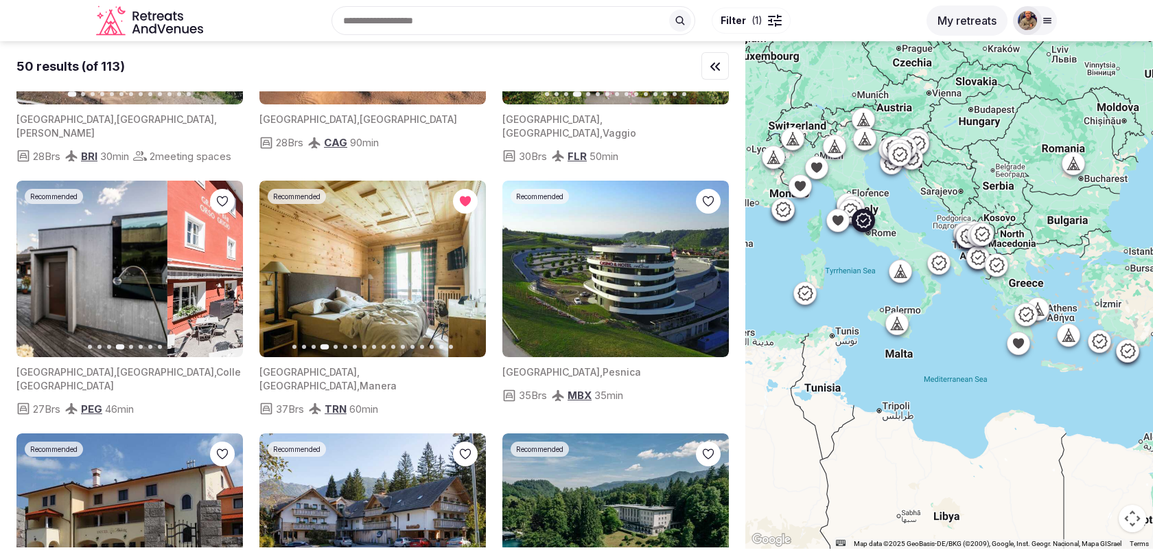
click at [28, 280] on button "Previous slide" at bounding box center [36, 269] width 22 height 22
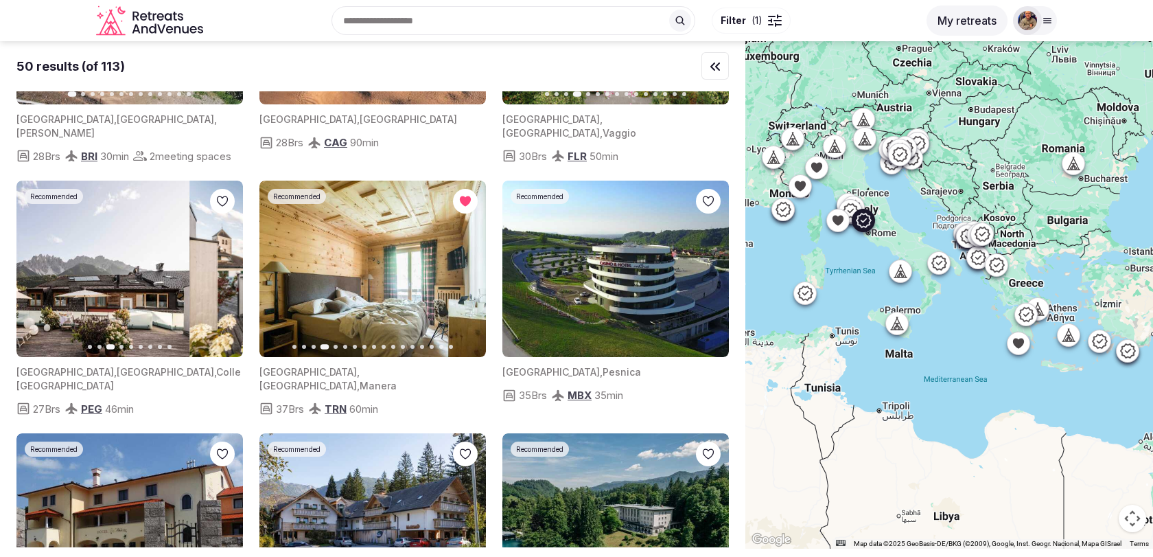
click at [28, 280] on button "Previous slide" at bounding box center [36, 269] width 22 height 22
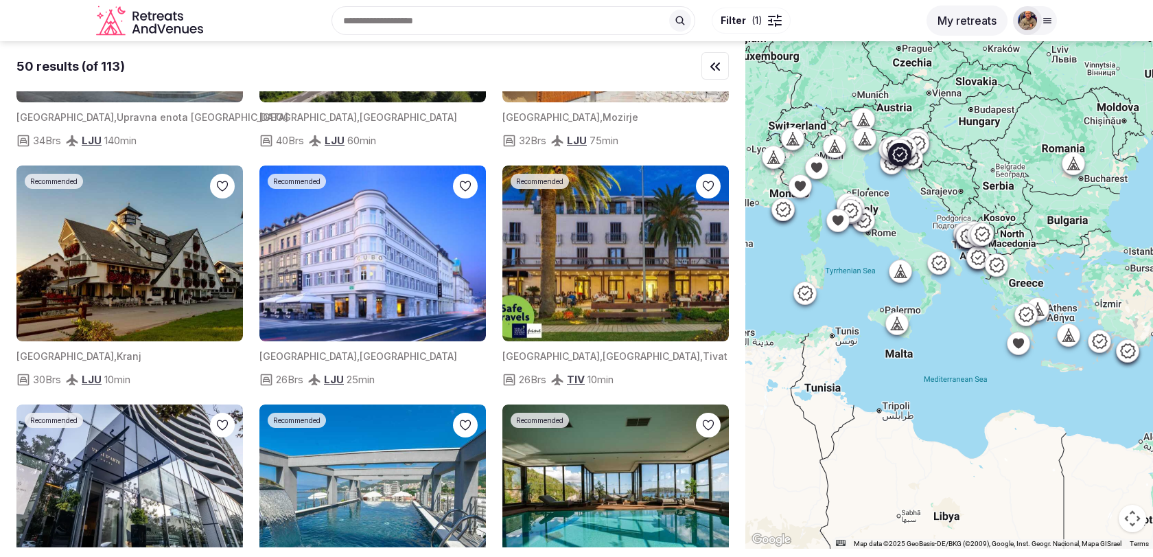
scroll to position [1185, 0]
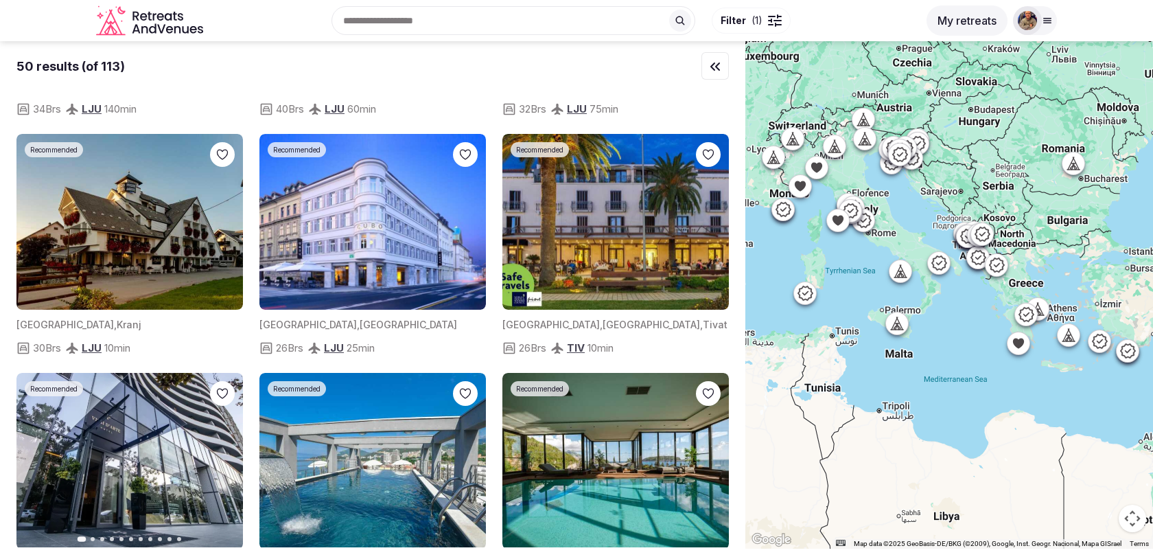
click at [758, 24] on span "( 1 )" at bounding box center [756, 21] width 11 height 14
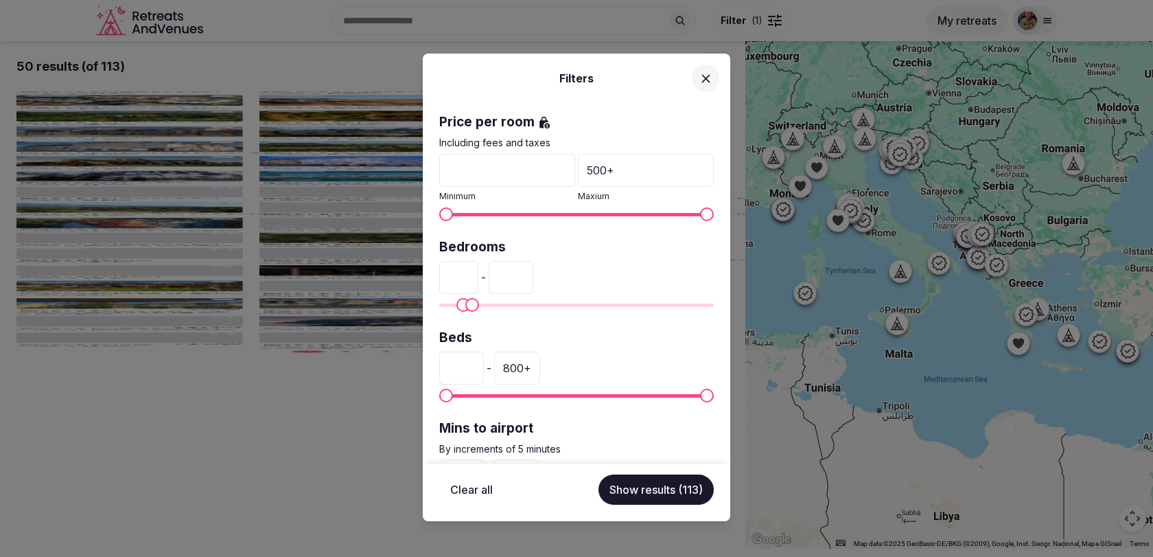
scroll to position [333, 0]
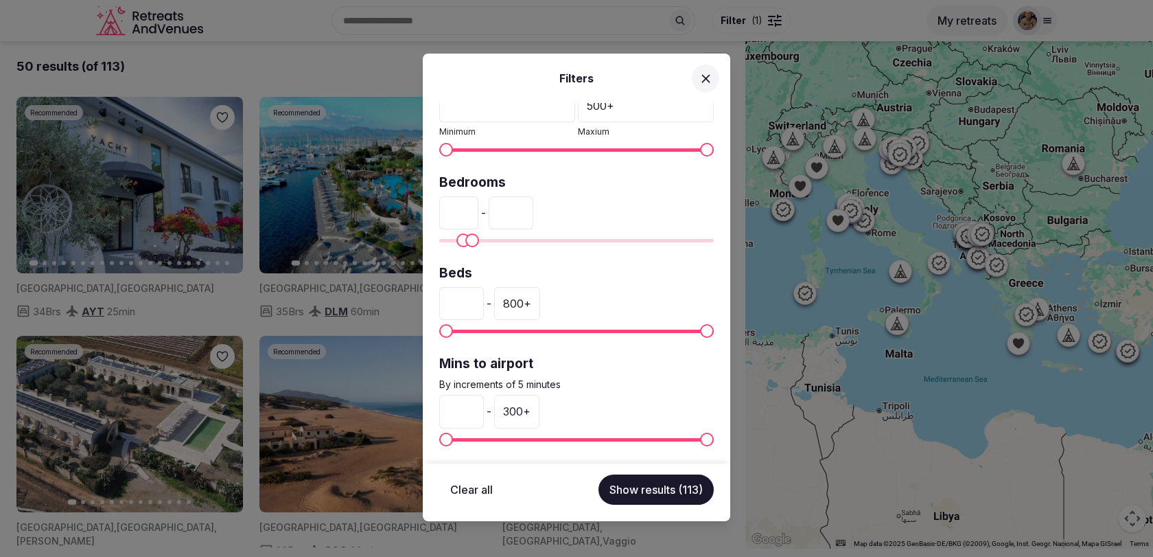
click at [465, 293] on input "*" at bounding box center [461, 303] width 45 height 33
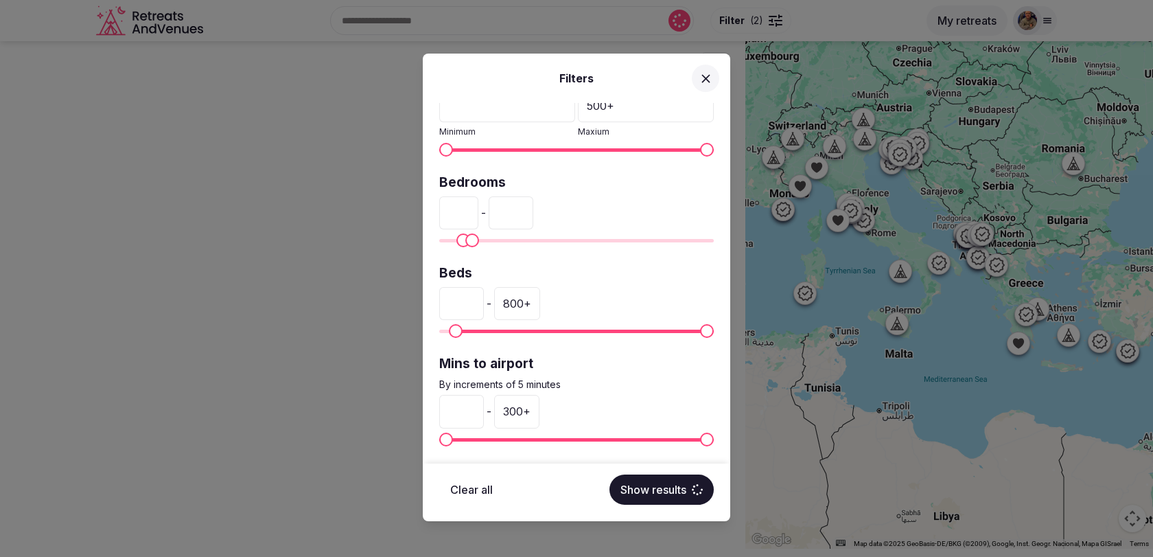
type input "**"
click at [520, 297] on div "800 +" at bounding box center [517, 303] width 46 height 33
click at [520, 297] on input "***" at bounding box center [516, 303] width 45 height 33
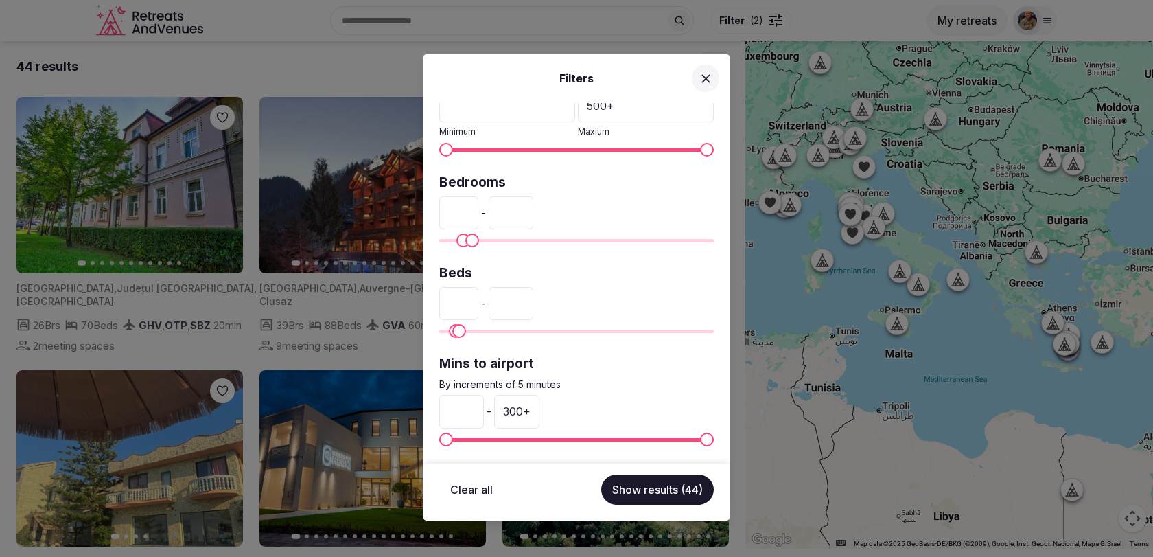
type input "**"
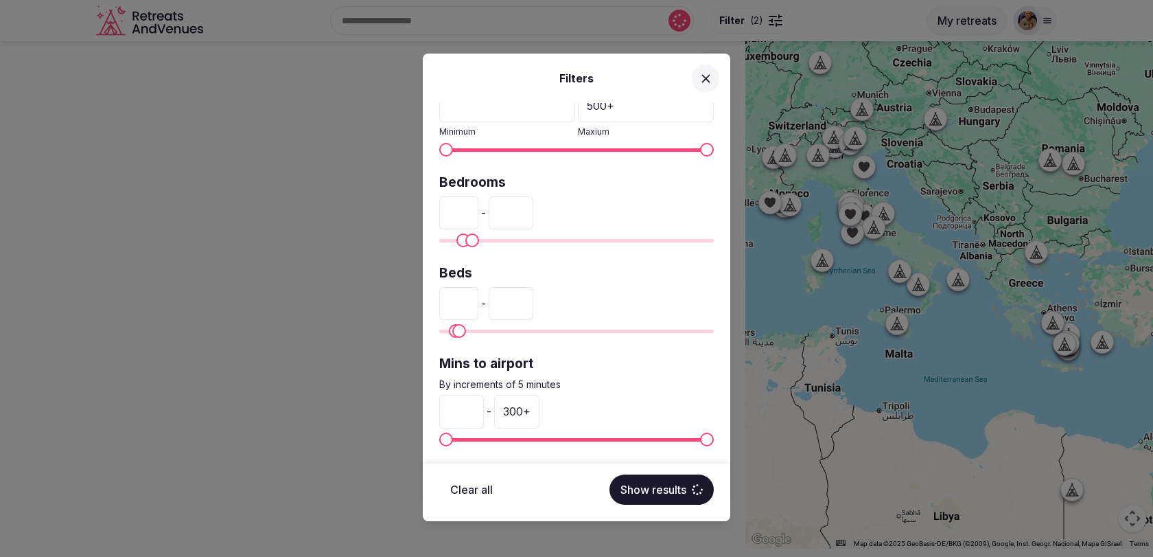
click at [616, 292] on div "** - **" at bounding box center [576, 303] width 275 height 33
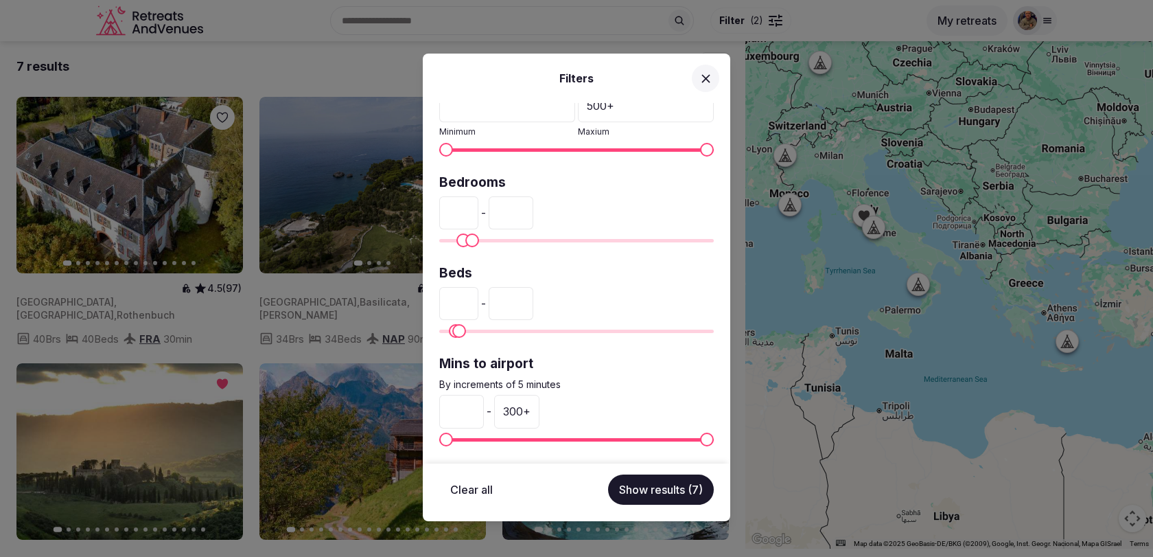
click at [458, 301] on input "**" at bounding box center [458, 303] width 39 height 33
type input "*"
type input "**"
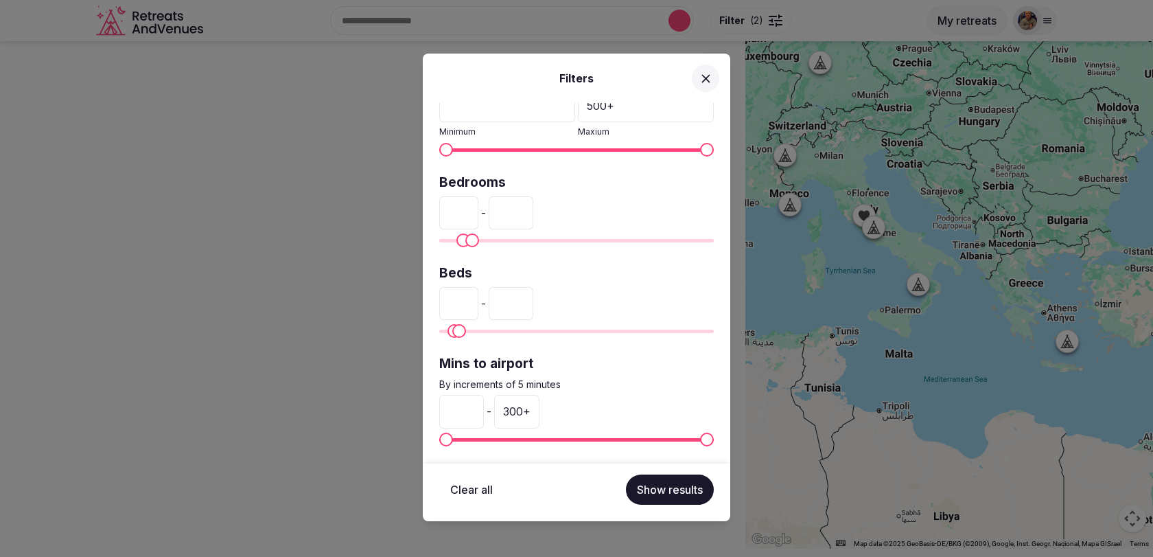
click at [603, 287] on div "** - **" at bounding box center [576, 303] width 275 height 33
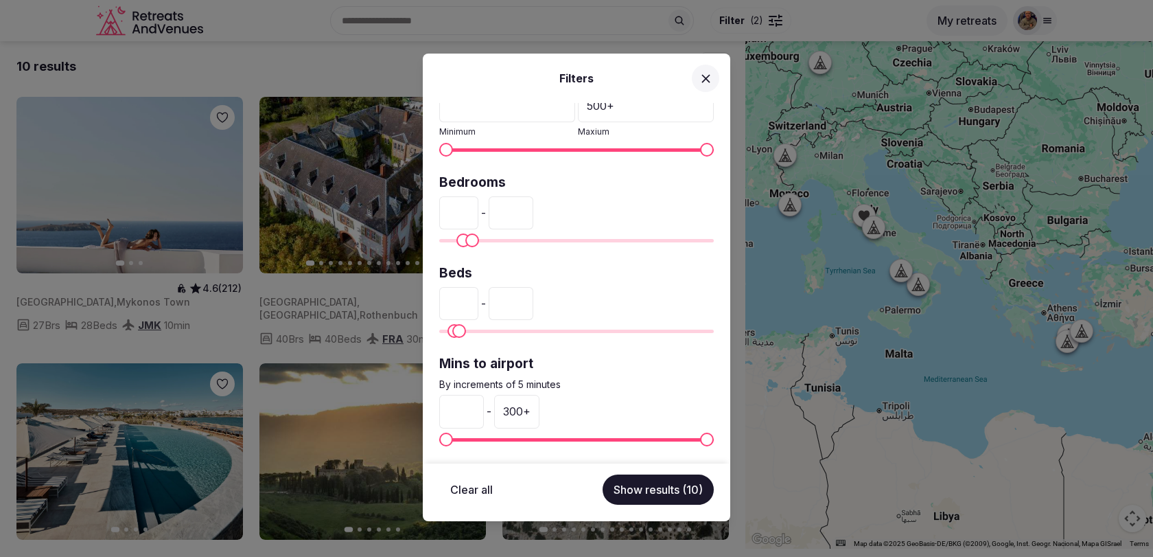
click at [650, 506] on div "Filters Venue name Status All Published Draft Rating Any Indoor meeting spaces …" at bounding box center [576, 287] width 307 height 467
click at [650, 495] on button "Show results (10)" at bounding box center [658, 489] width 111 height 30
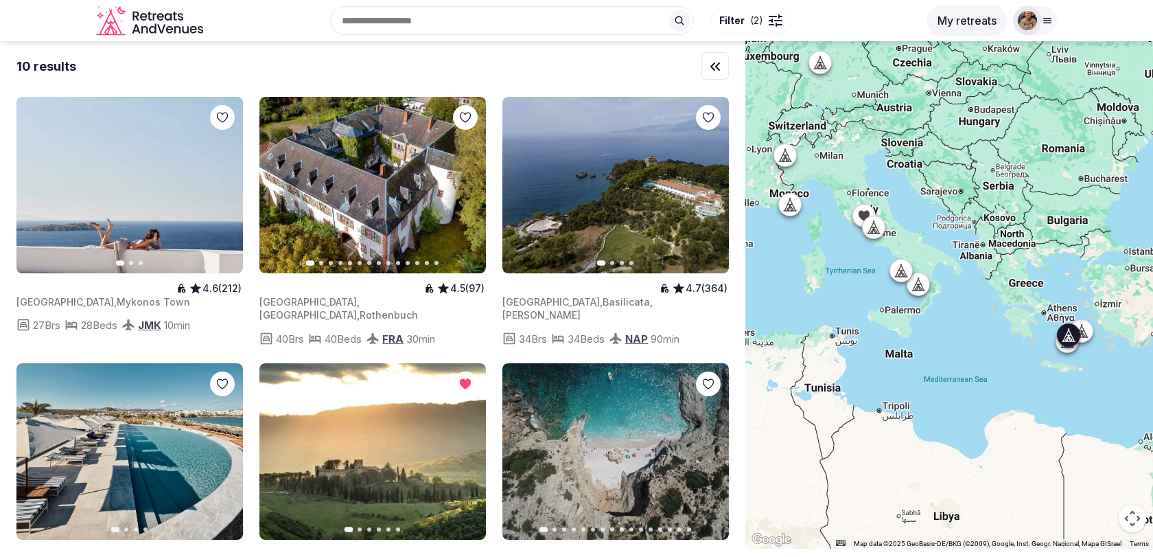
click at [223, 182] on icon "button" at bounding box center [224, 185] width 5 height 10
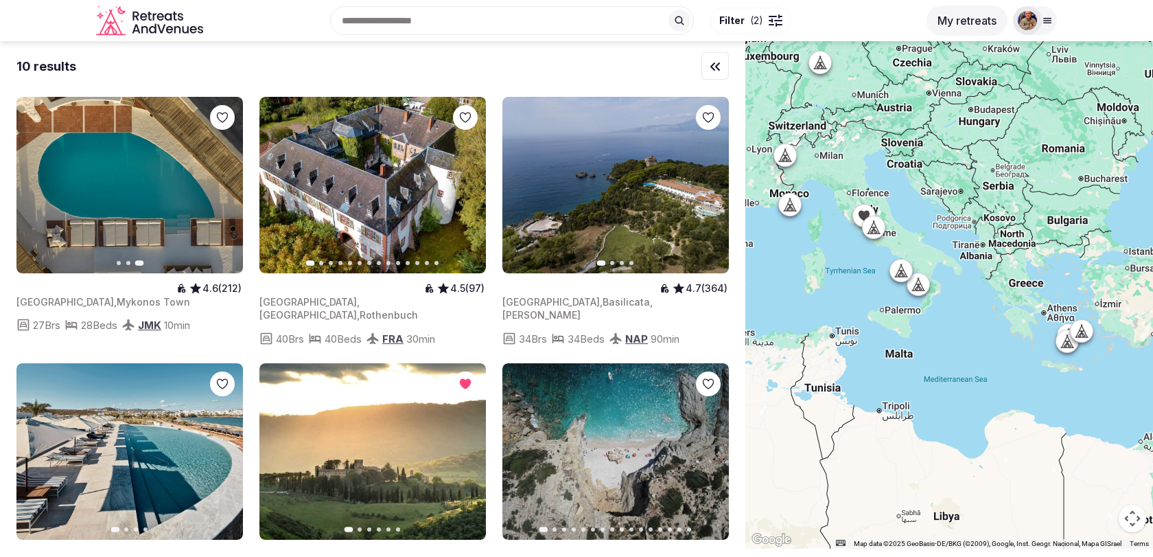
click at [39, 190] on icon "button" at bounding box center [35, 185] width 11 height 11
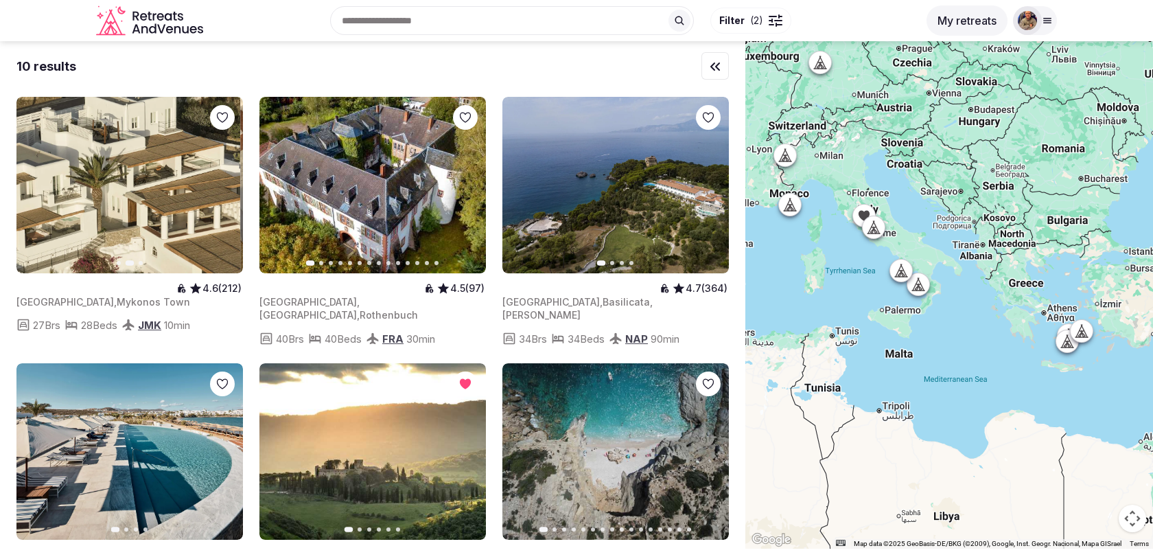
click at [39, 190] on icon "button" at bounding box center [35, 185] width 11 height 11
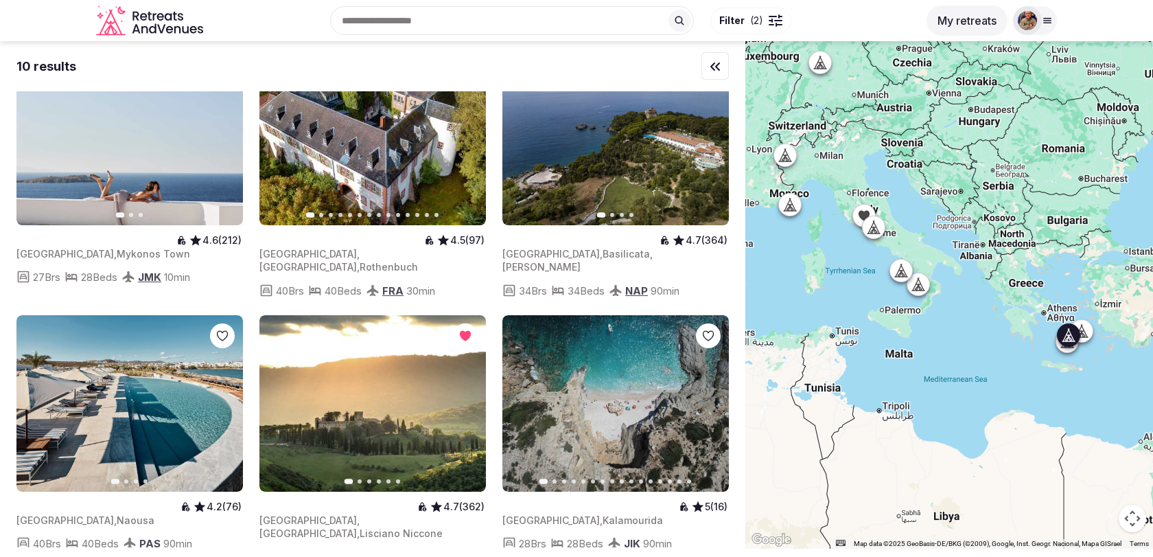
scroll to position [0, 0]
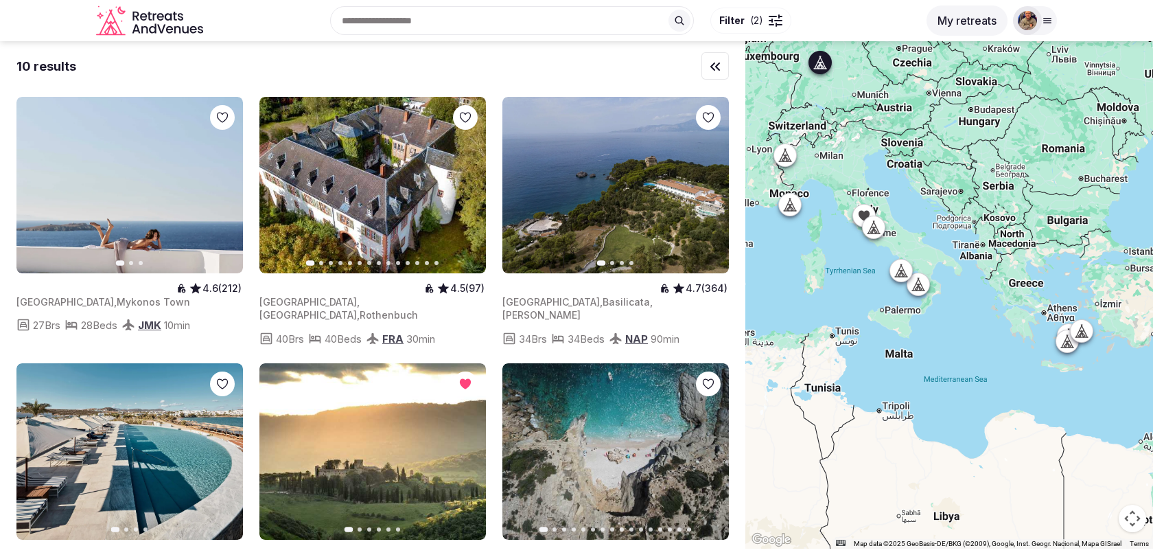
click at [467, 191] on button "Next slide" at bounding box center [467, 185] width 22 height 22
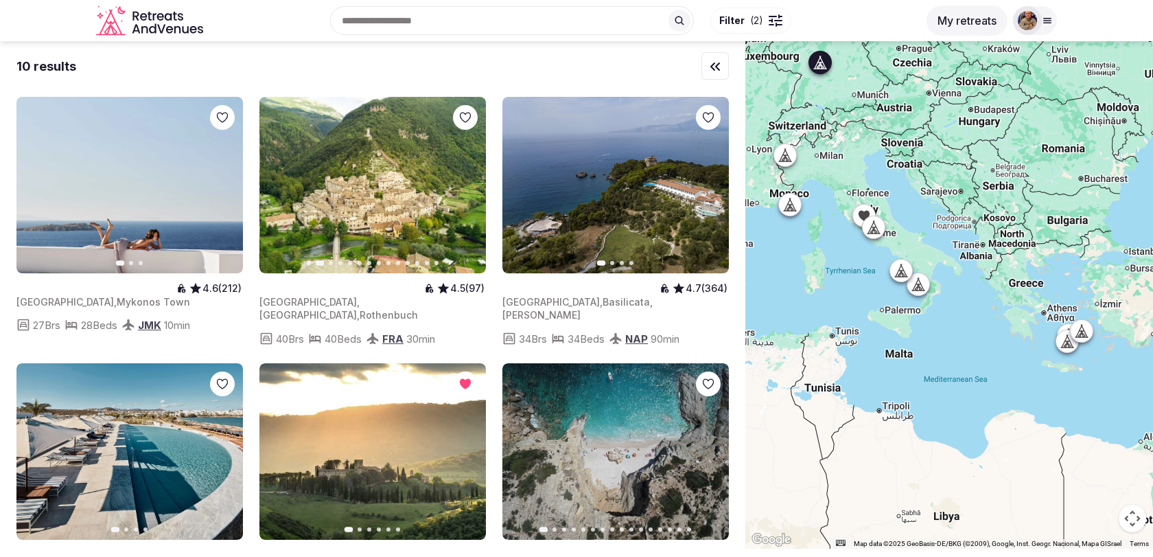
click at [467, 191] on button "Next slide" at bounding box center [467, 185] width 22 height 22
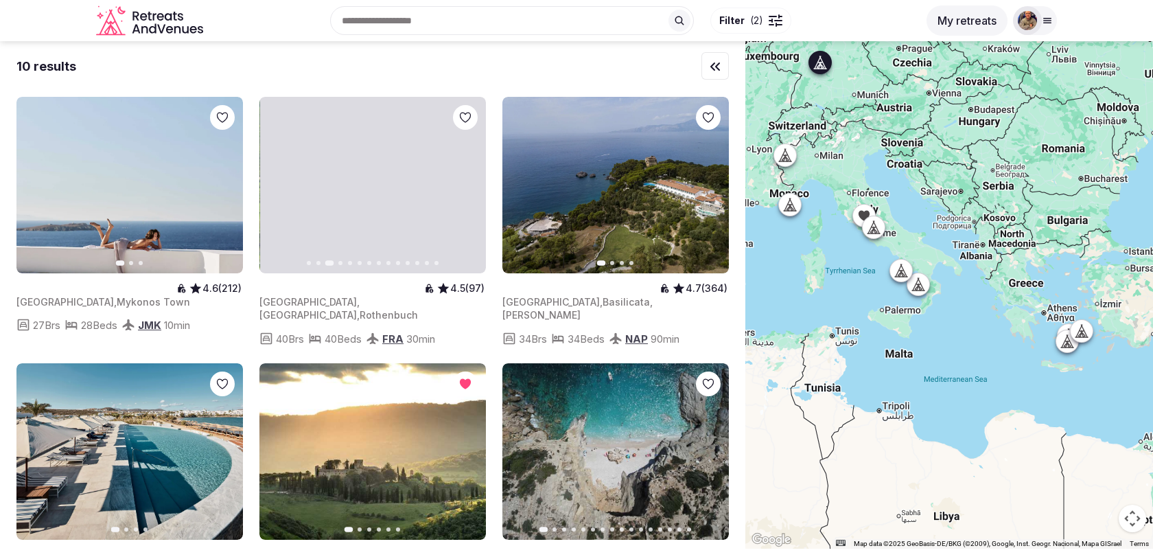
click at [467, 191] on button "Next slide" at bounding box center [467, 185] width 22 height 22
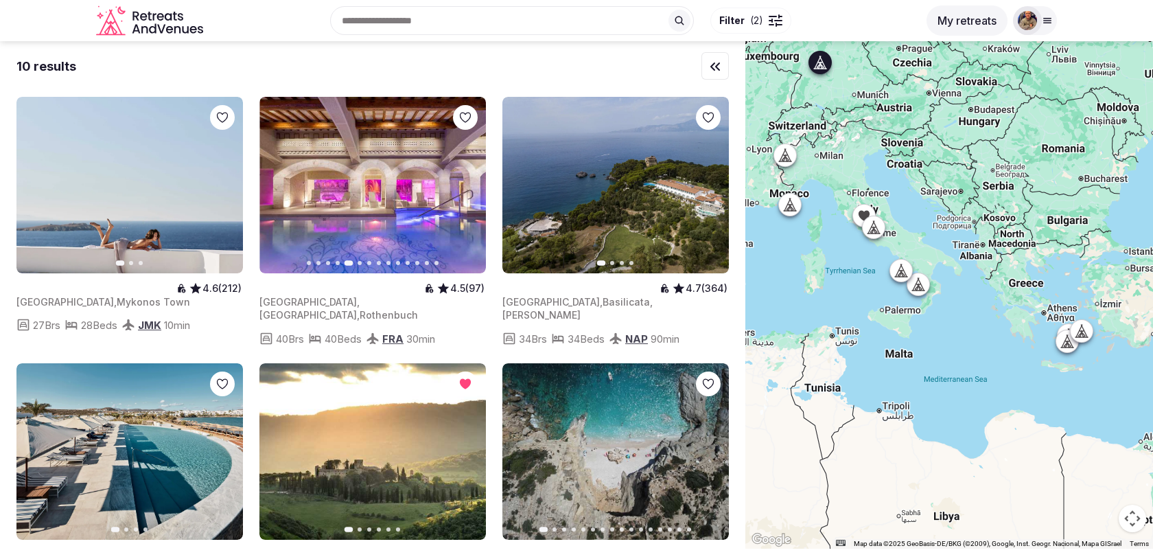
click at [467, 191] on button "Next slide" at bounding box center [467, 185] width 22 height 22
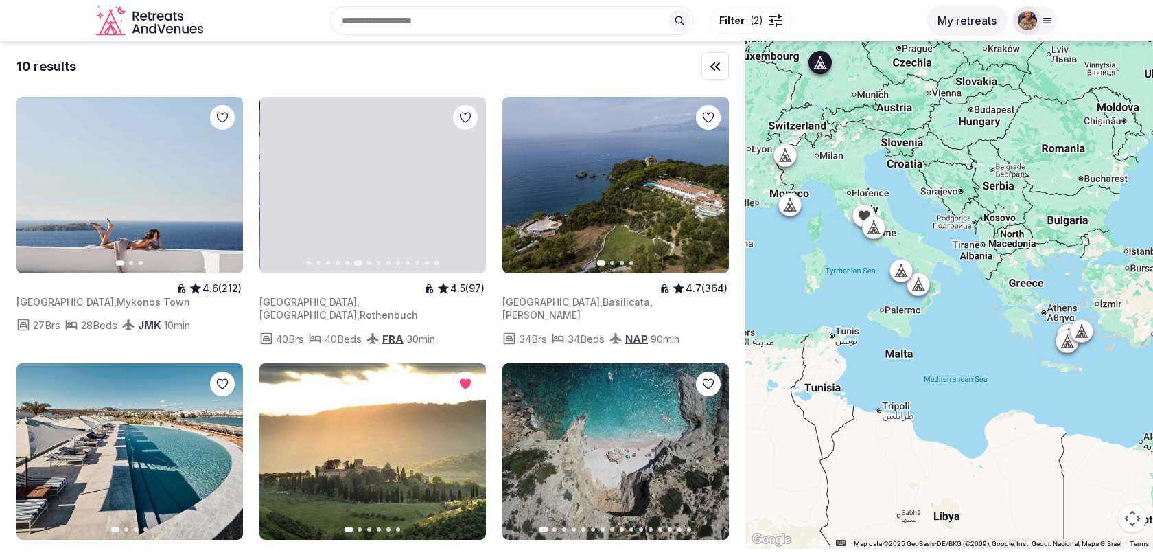
click at [467, 191] on button "Next slide" at bounding box center [467, 185] width 22 height 22
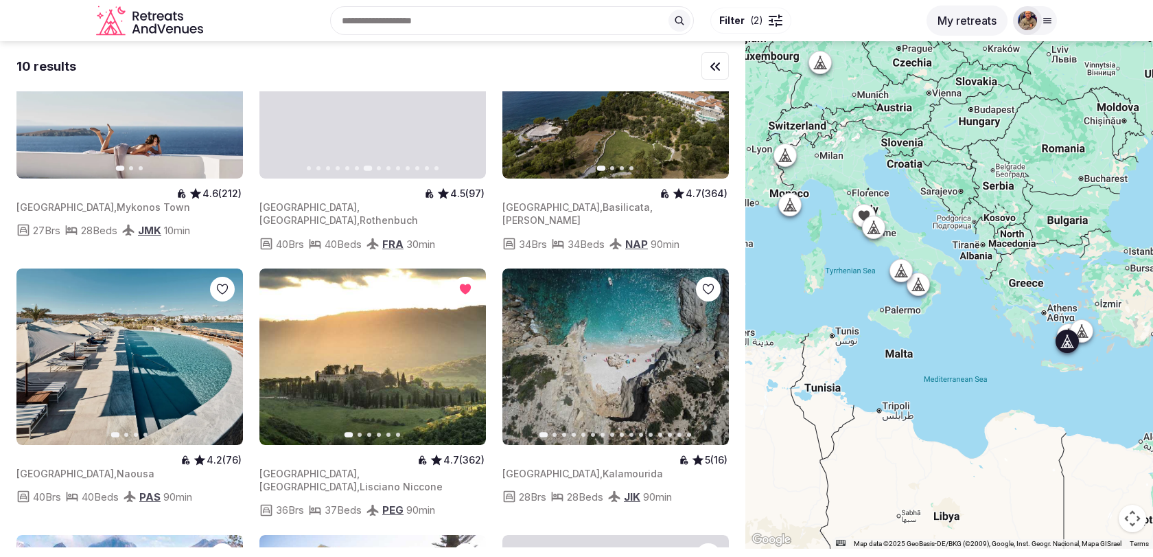
scroll to position [119, 0]
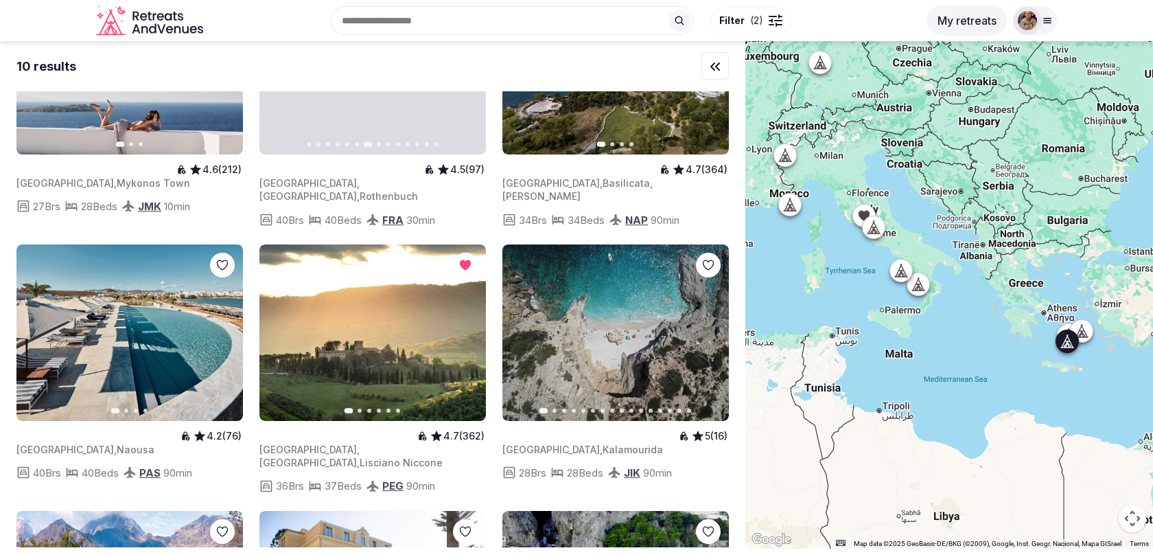
click at [225, 327] on icon "button" at bounding box center [224, 332] width 5 height 10
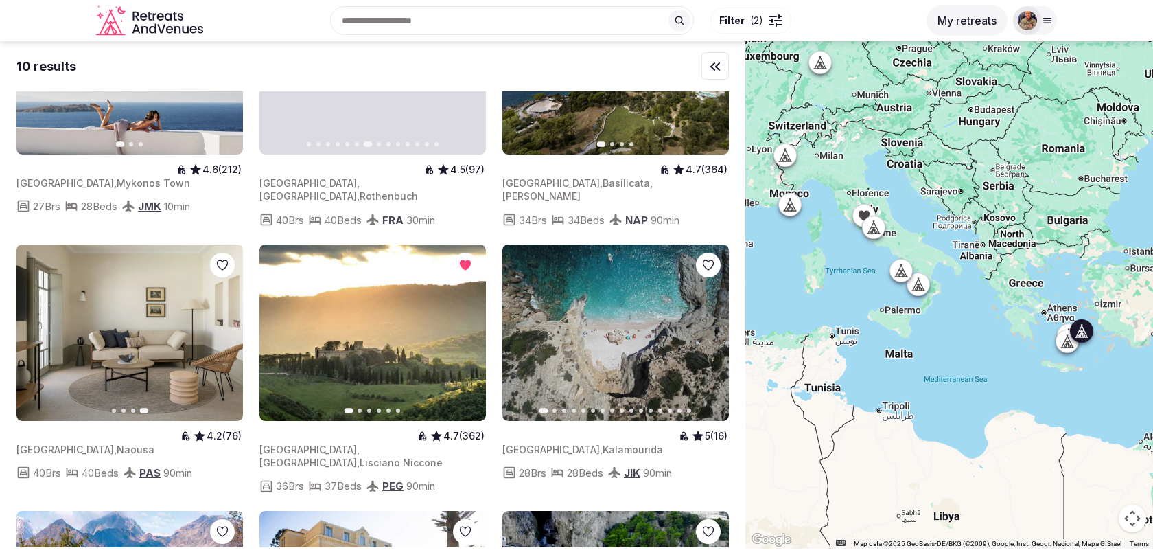
click at [714, 327] on icon "button" at bounding box center [709, 332] width 11 height 11
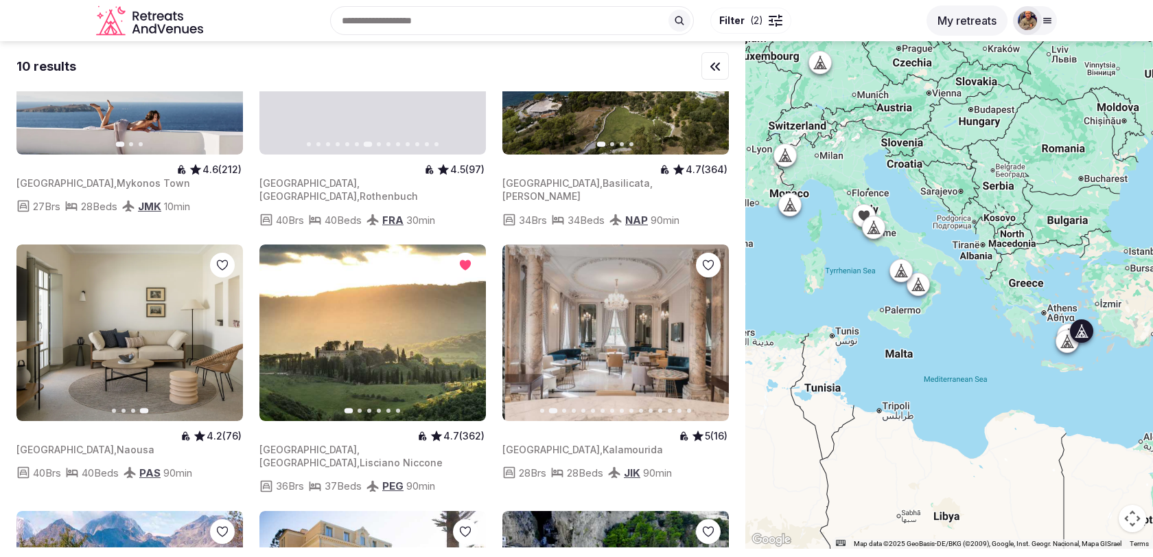
click at [714, 327] on icon "button" at bounding box center [709, 332] width 11 height 11
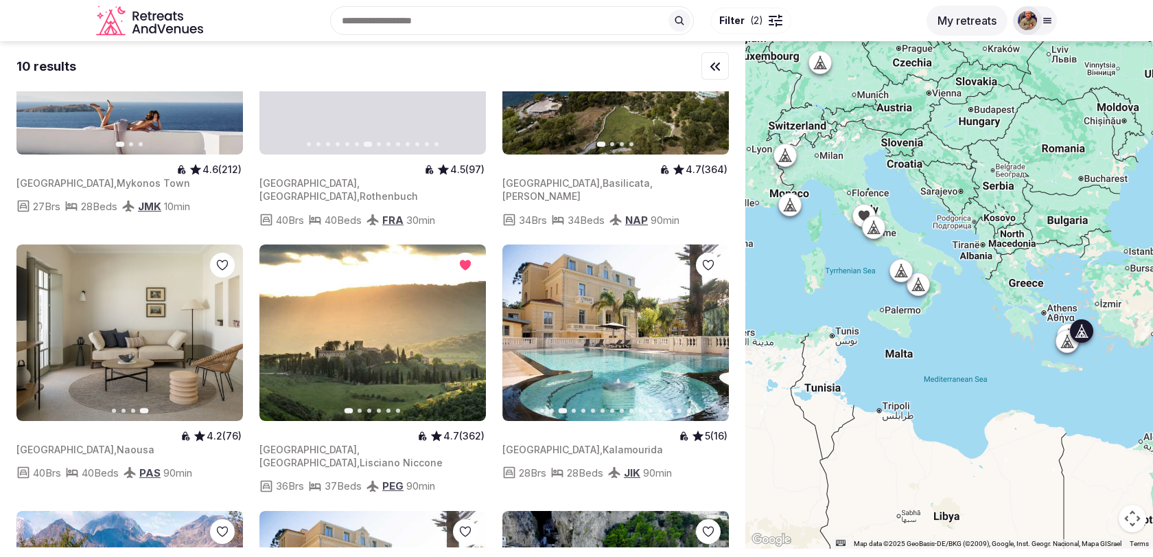
click at [714, 327] on icon "button" at bounding box center [709, 332] width 11 height 11
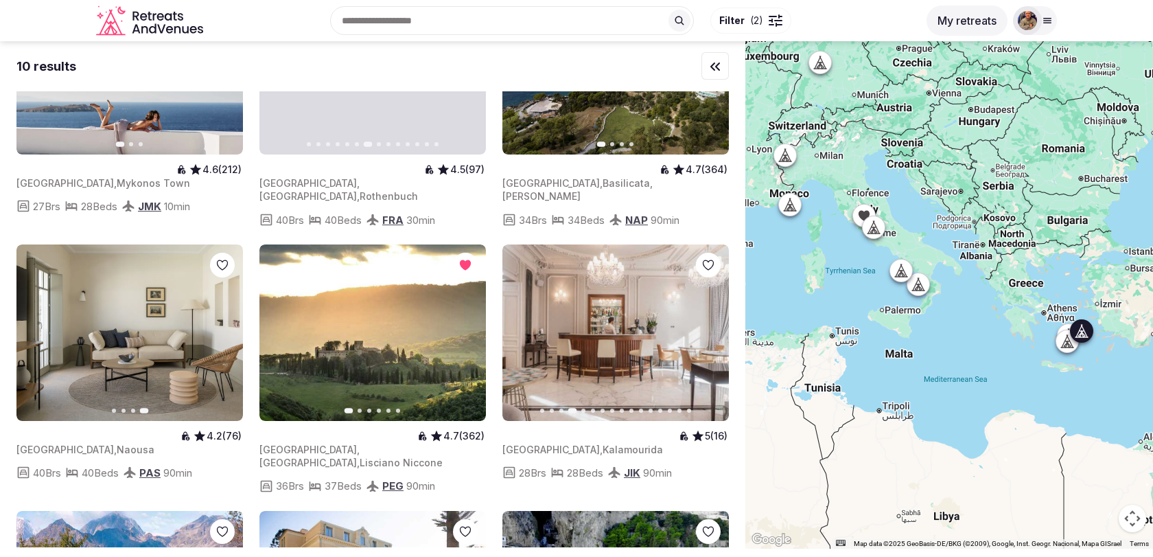
click at [714, 327] on icon "button" at bounding box center [709, 332] width 11 height 11
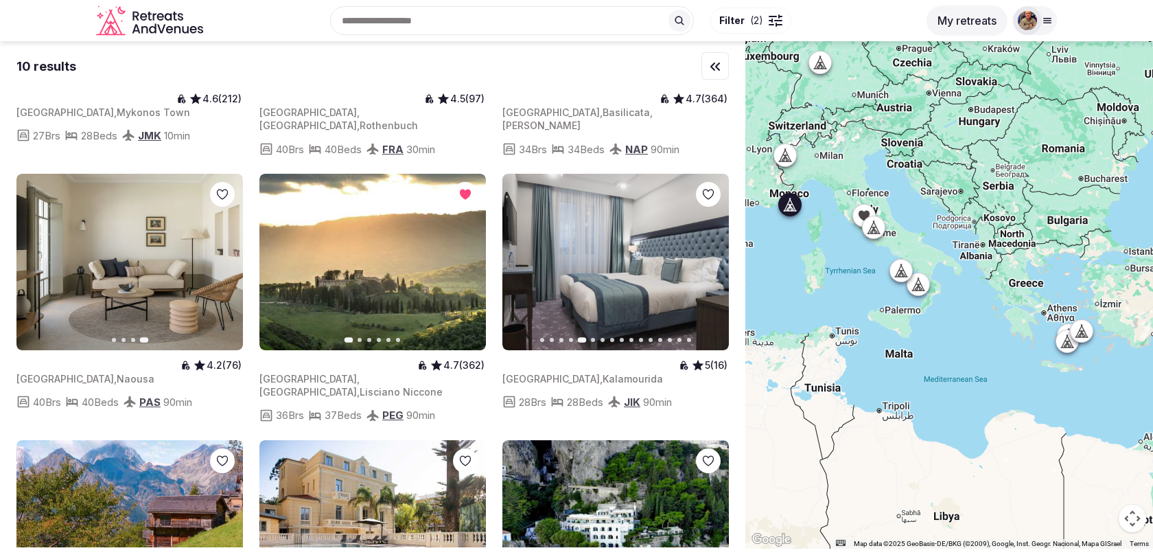
scroll to position [178, 0]
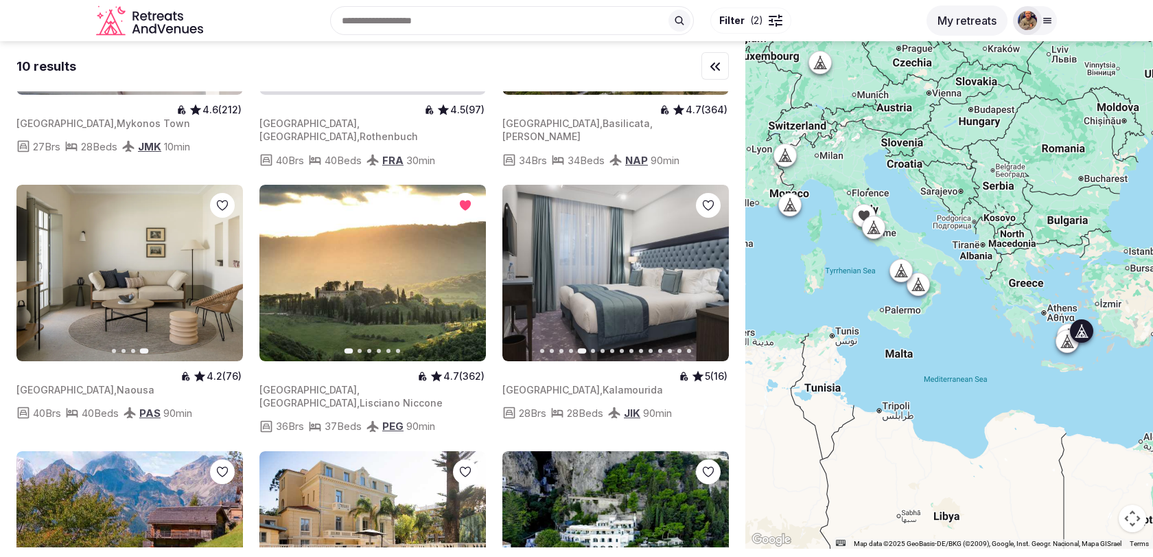
click at [524, 267] on icon "button" at bounding box center [521, 272] width 11 height 11
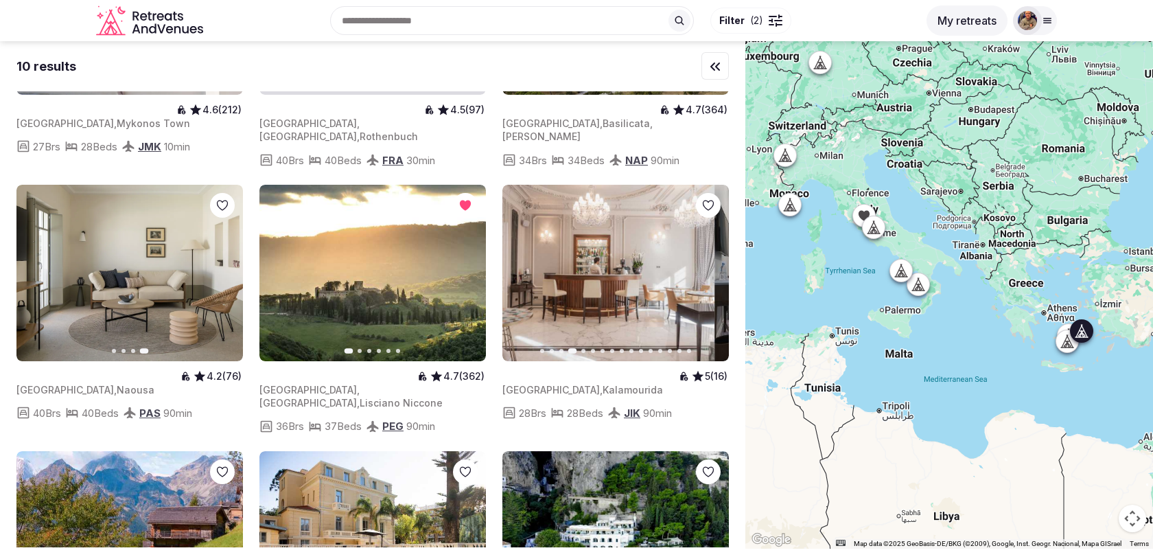
click at [524, 267] on icon "button" at bounding box center [521, 272] width 11 height 11
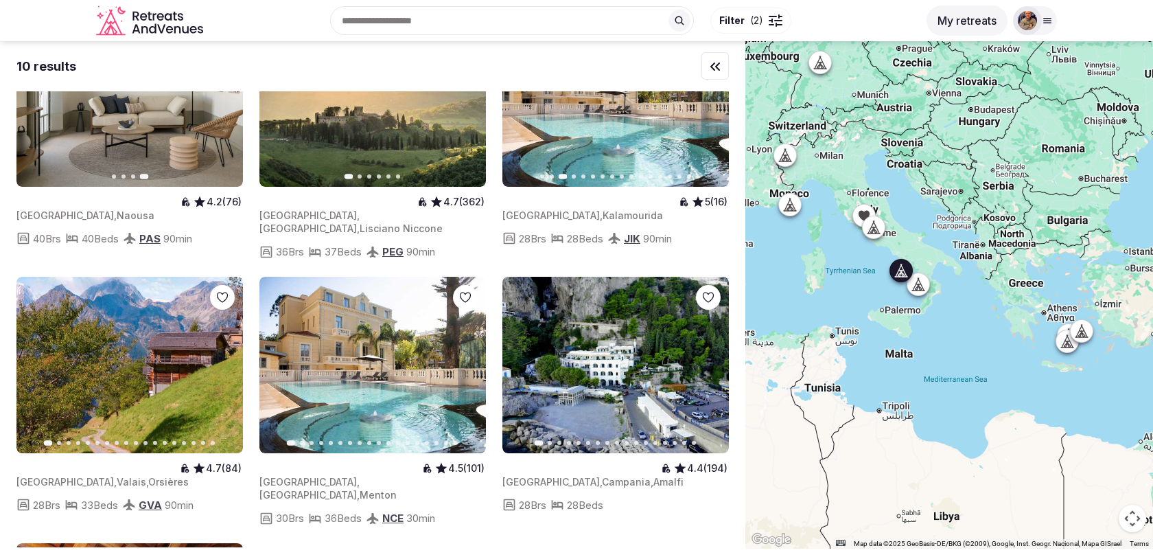
scroll to position [358, 0]
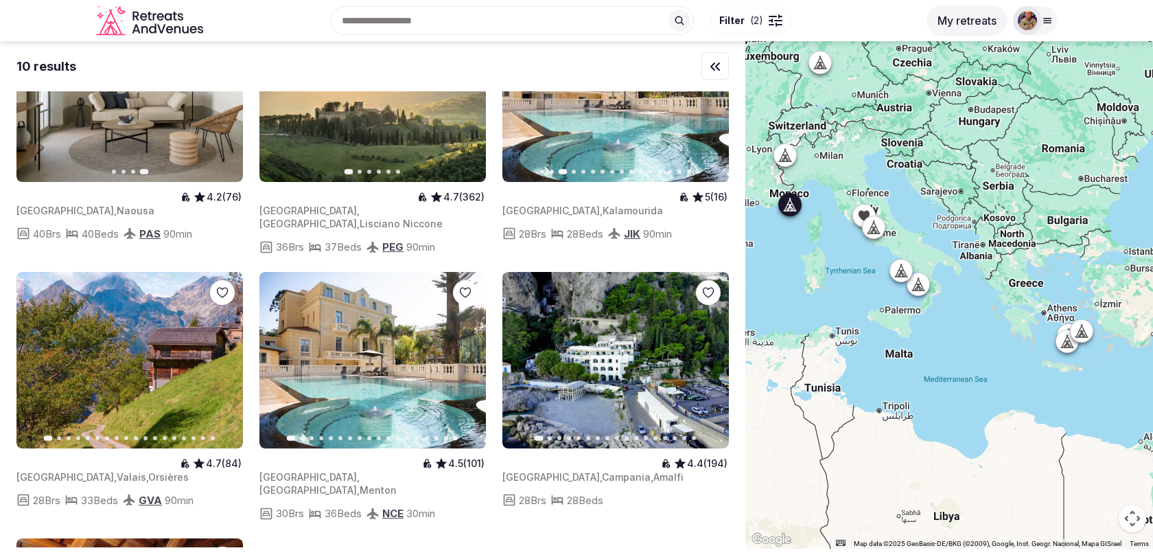
click at [469, 354] on icon "button" at bounding box center [466, 359] width 11 height 11
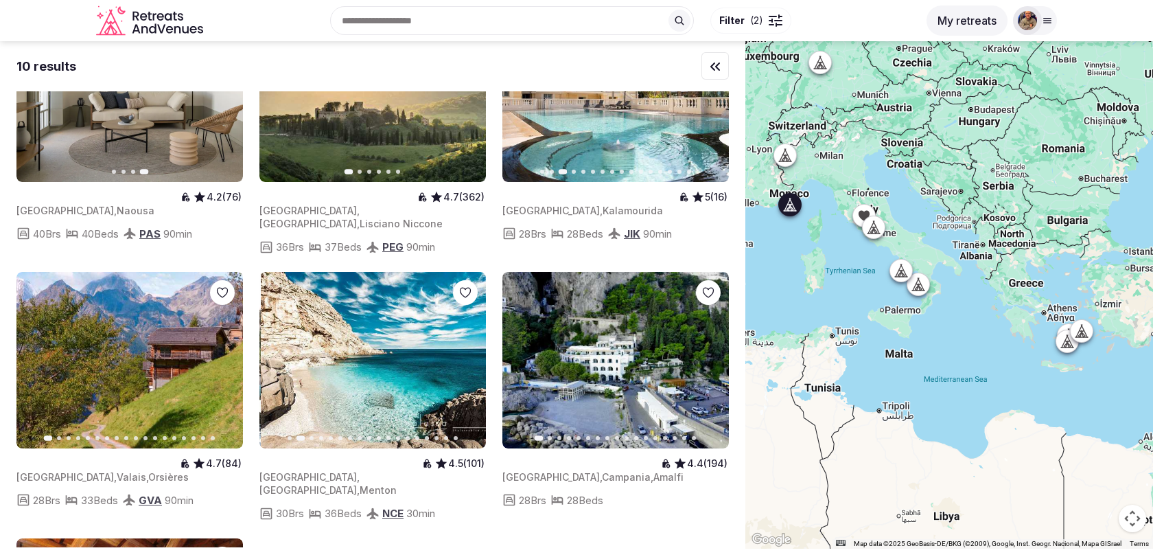
click at [469, 354] on icon "button" at bounding box center [466, 359] width 11 height 11
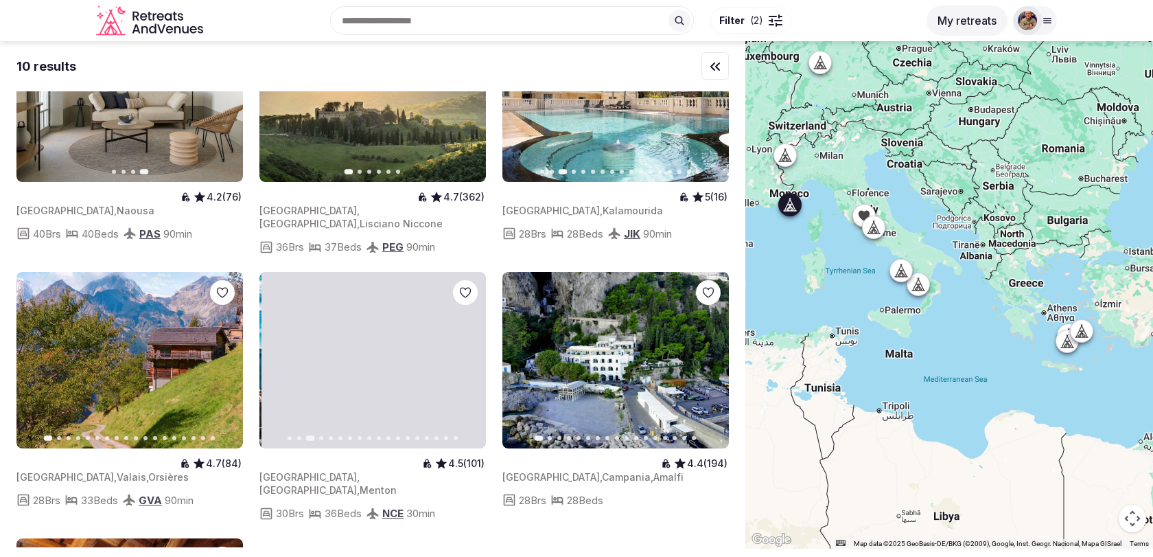
click at [469, 354] on icon "button" at bounding box center [466, 359] width 11 height 11
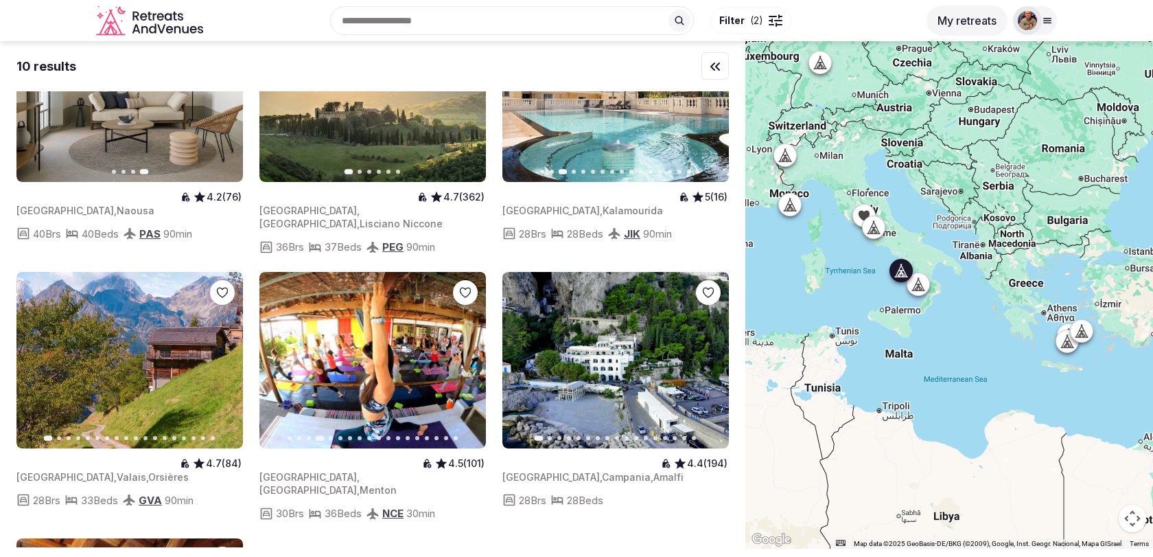
click at [711, 355] on icon "button" at bounding box center [710, 360] width 5 height 10
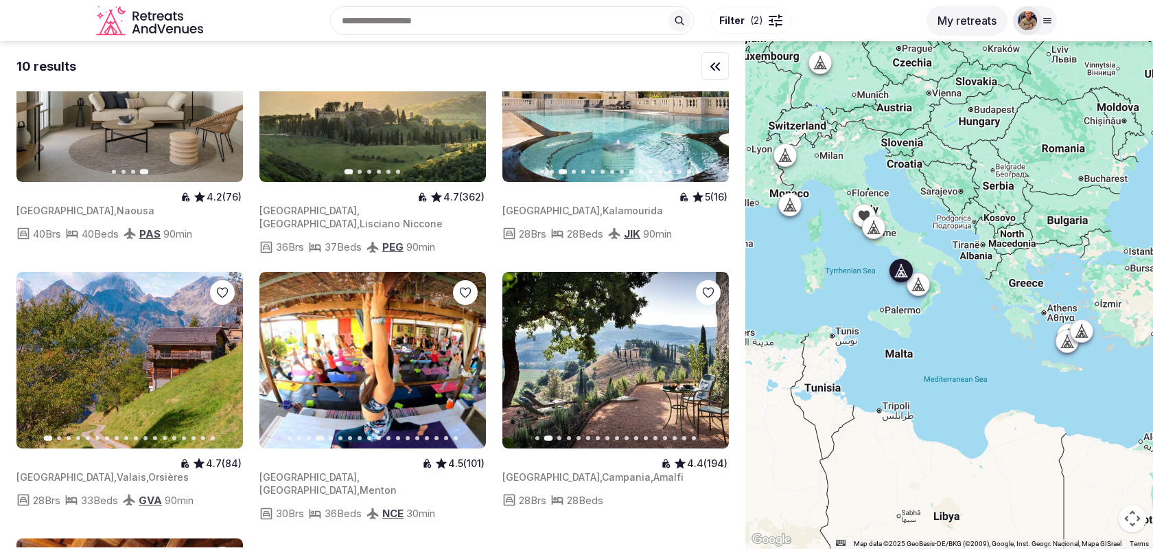
click at [522, 355] on icon "button" at bounding box center [520, 360] width 5 height 10
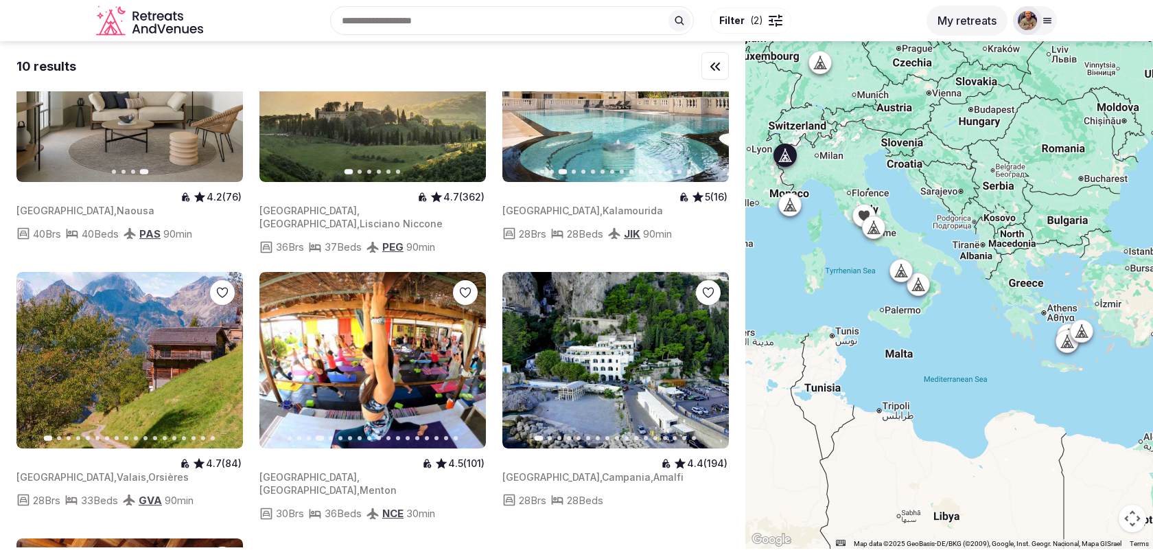
click at [218, 354] on icon "button" at bounding box center [223, 359] width 11 height 11
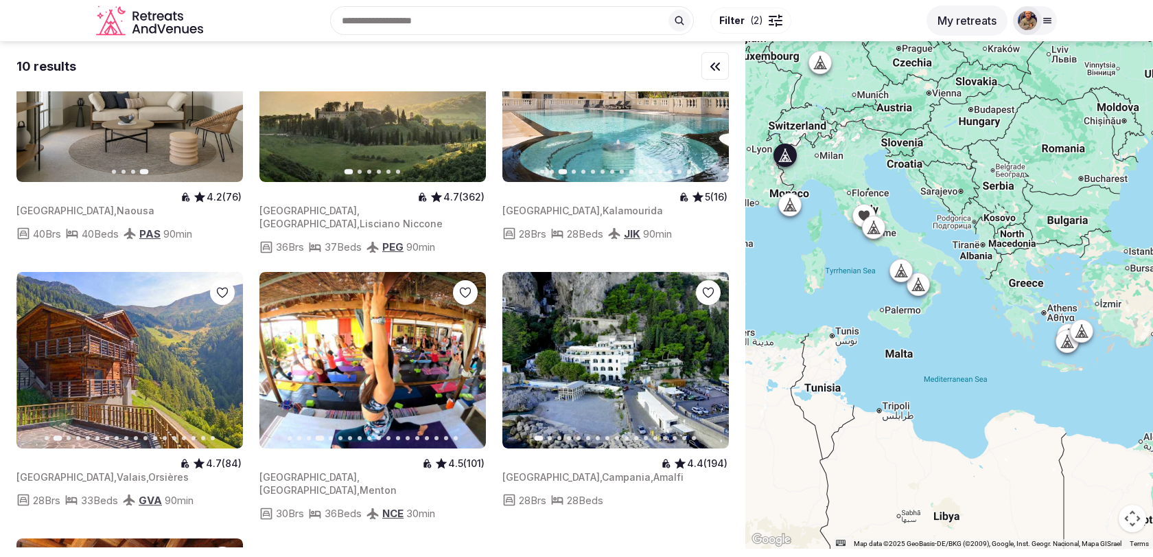
click at [218, 354] on icon "button" at bounding box center [223, 359] width 11 height 11
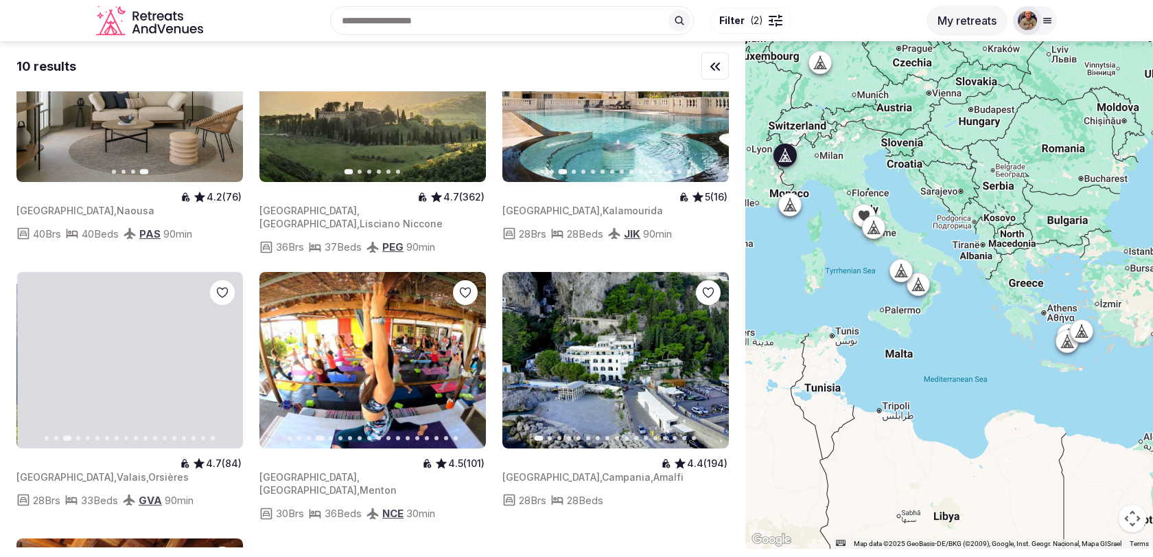
click at [218, 354] on icon "button" at bounding box center [223, 359] width 11 height 11
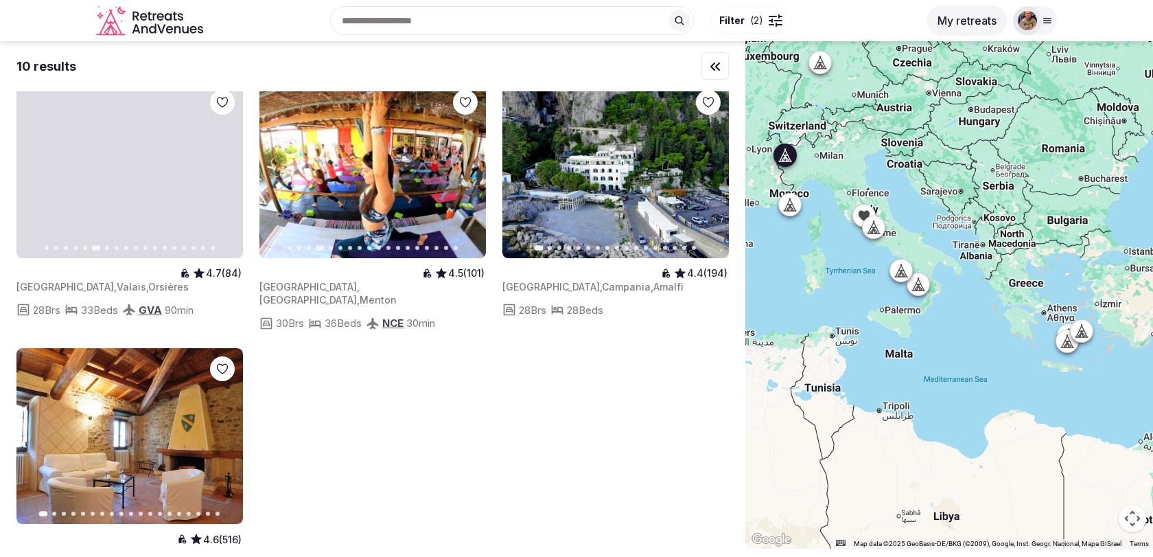
scroll to position [594, 0]
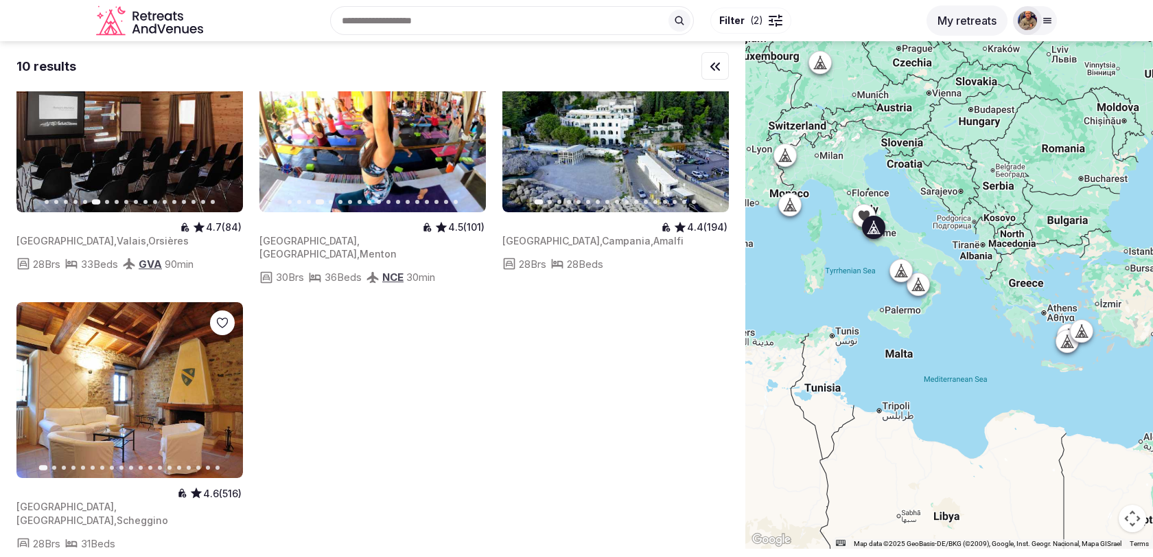
click at [226, 379] on button "Next slide" at bounding box center [224, 390] width 22 height 22
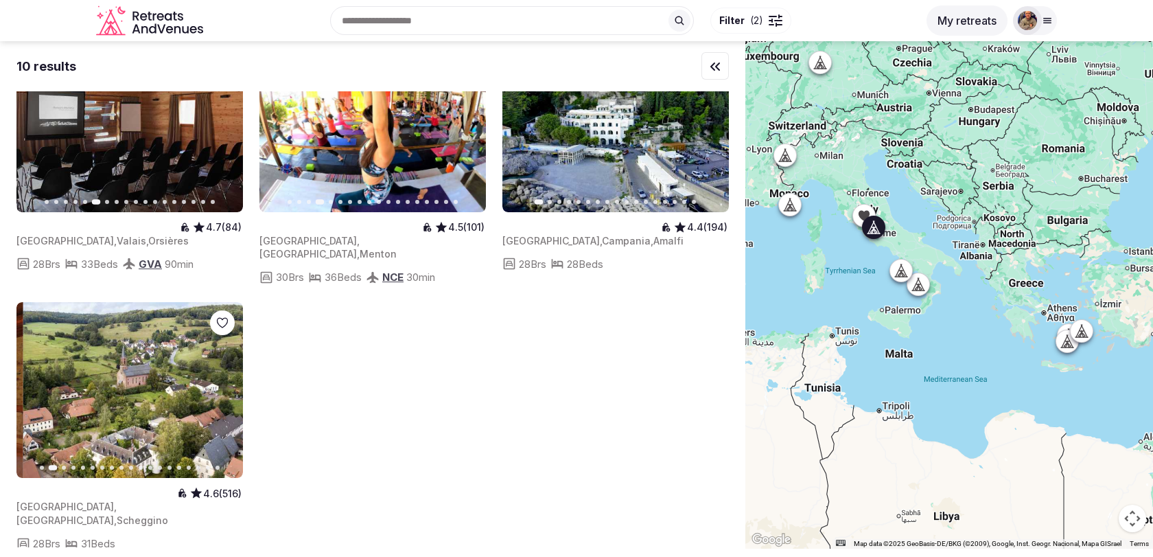
click at [226, 379] on button "Next slide" at bounding box center [224, 390] width 22 height 22
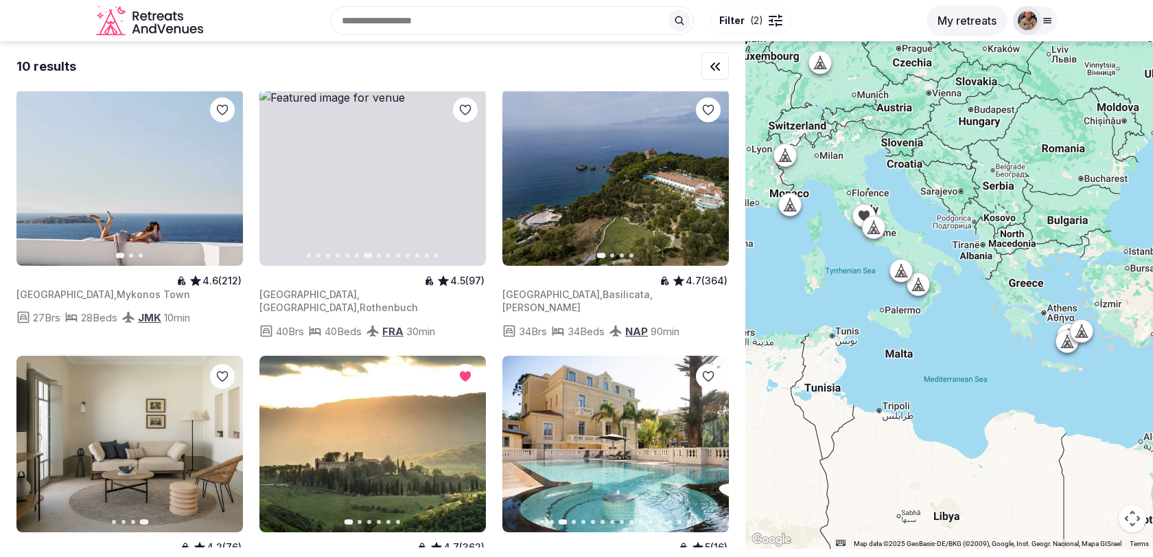
scroll to position [0, 0]
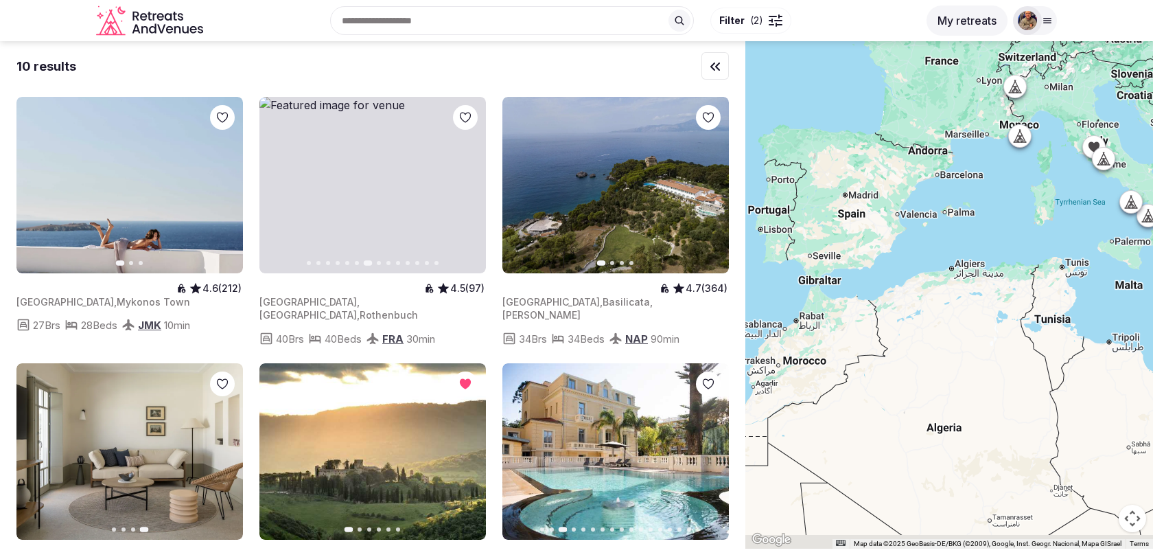
drag, startPoint x: 783, startPoint y: 276, endPoint x: 1019, endPoint y: 205, distance: 246.4
click at [1019, 206] on div at bounding box center [949, 294] width 408 height 507
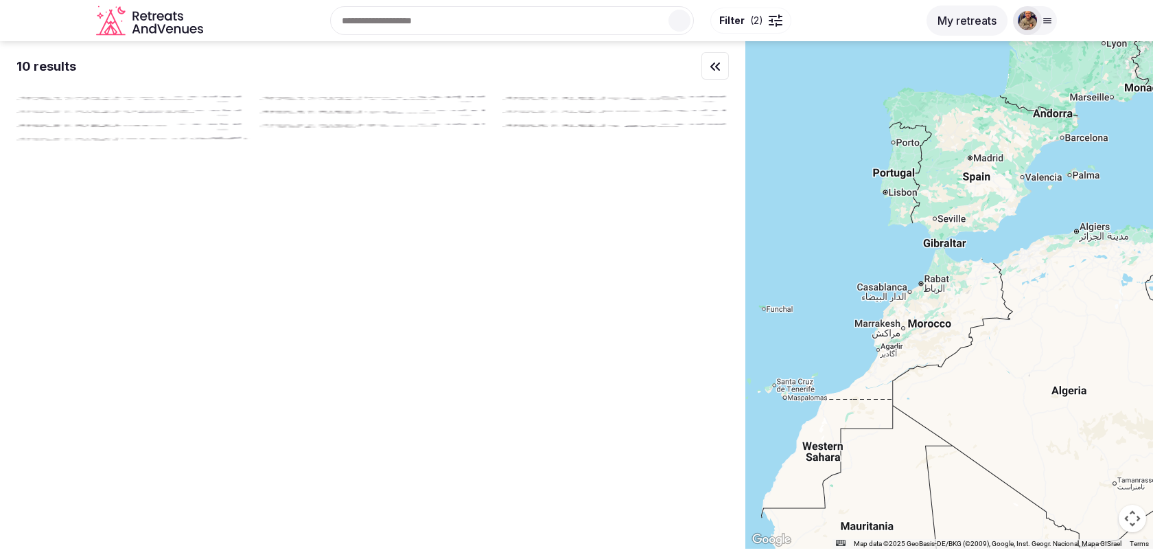
drag, startPoint x: 801, startPoint y: 289, endPoint x: 924, endPoint y: 253, distance: 128.1
click at [924, 253] on div at bounding box center [949, 294] width 408 height 507
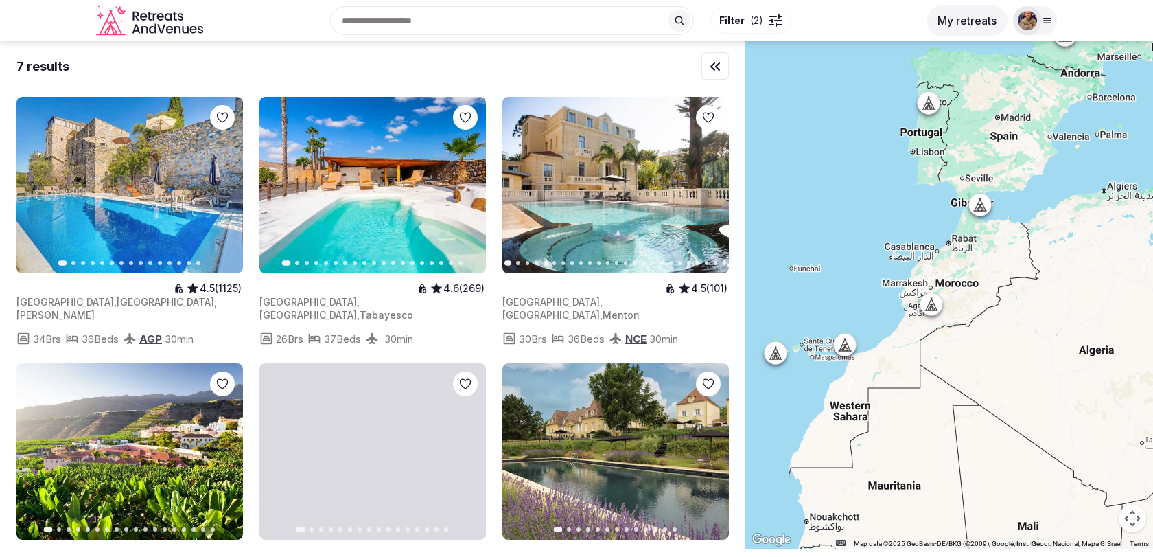
drag, startPoint x: 852, startPoint y: 282, endPoint x: 879, endPoint y: 239, distance: 51.2
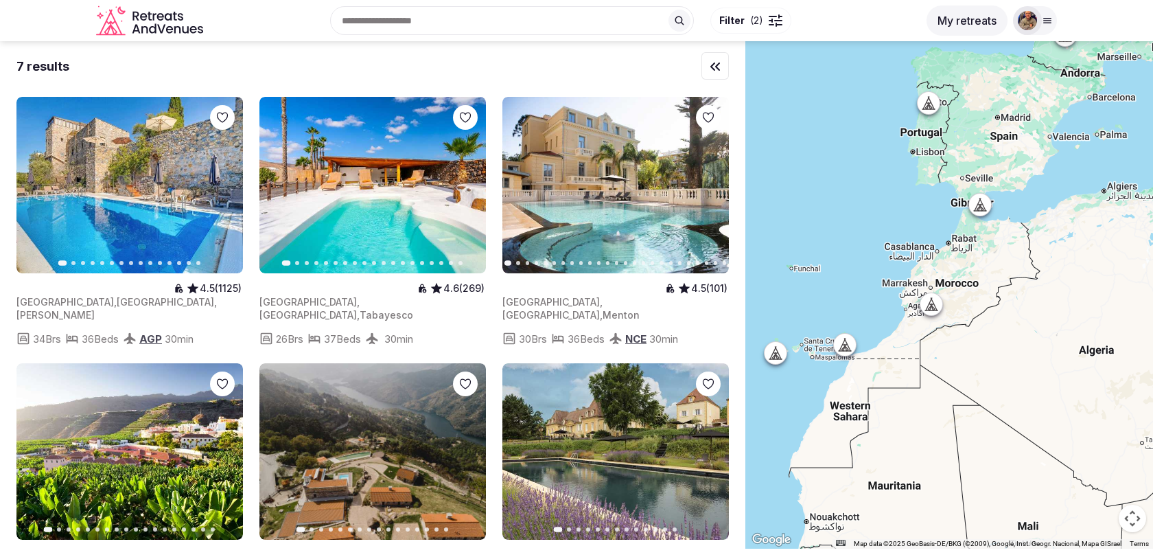
click at [879, 239] on div at bounding box center [949, 294] width 408 height 507
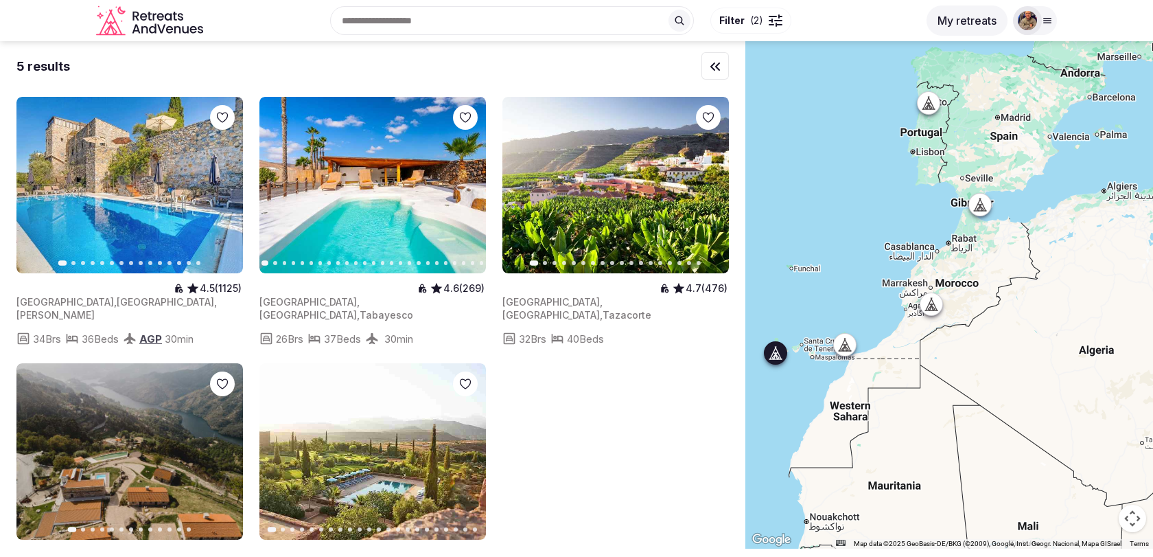
click at [708, 185] on icon "button" at bounding box center [709, 185] width 11 height 11
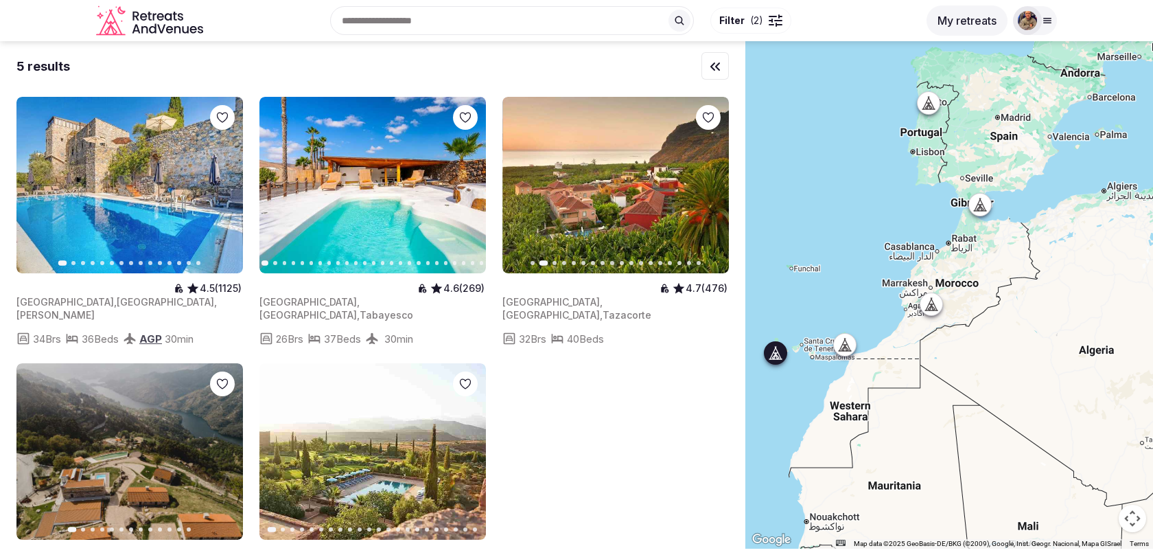
click at [708, 185] on icon "button" at bounding box center [709, 185] width 11 height 11
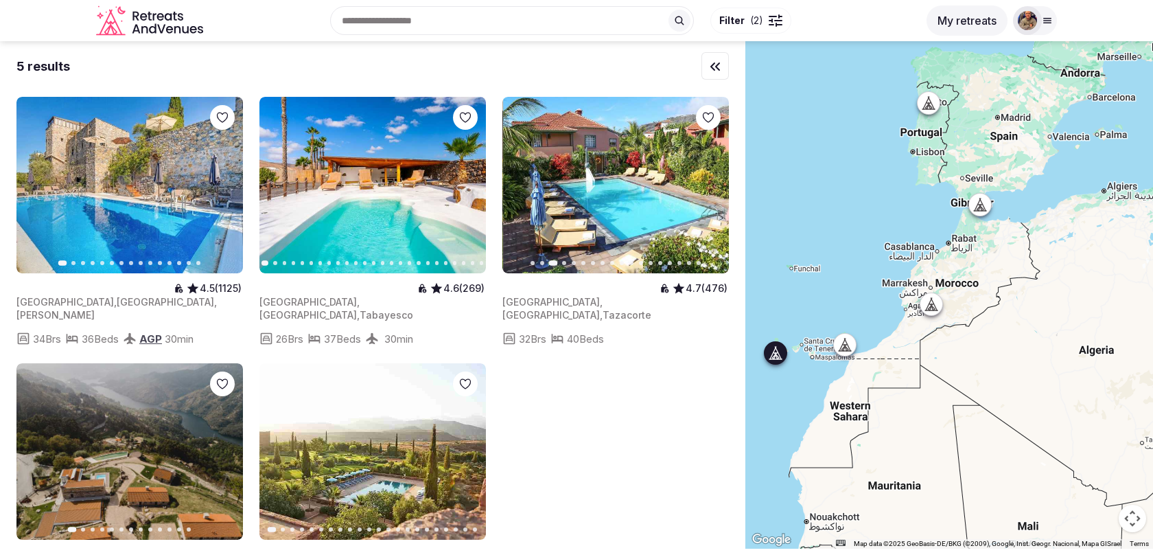
click at [708, 185] on icon "button" at bounding box center [709, 185] width 11 height 11
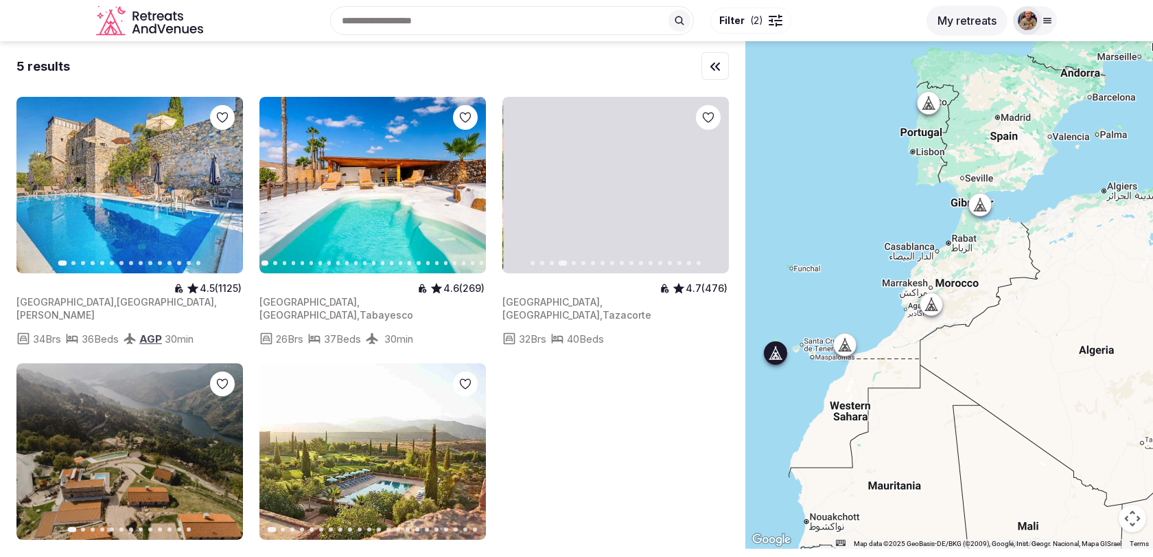
click at [708, 185] on icon "button" at bounding box center [709, 185] width 11 height 11
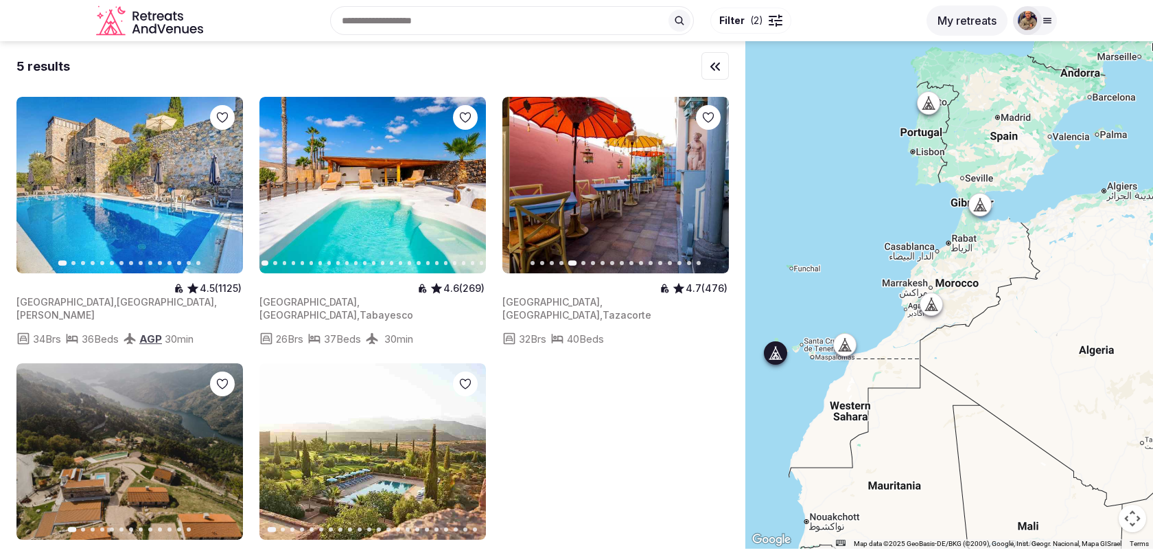
click at [708, 185] on icon "button" at bounding box center [709, 185] width 11 height 11
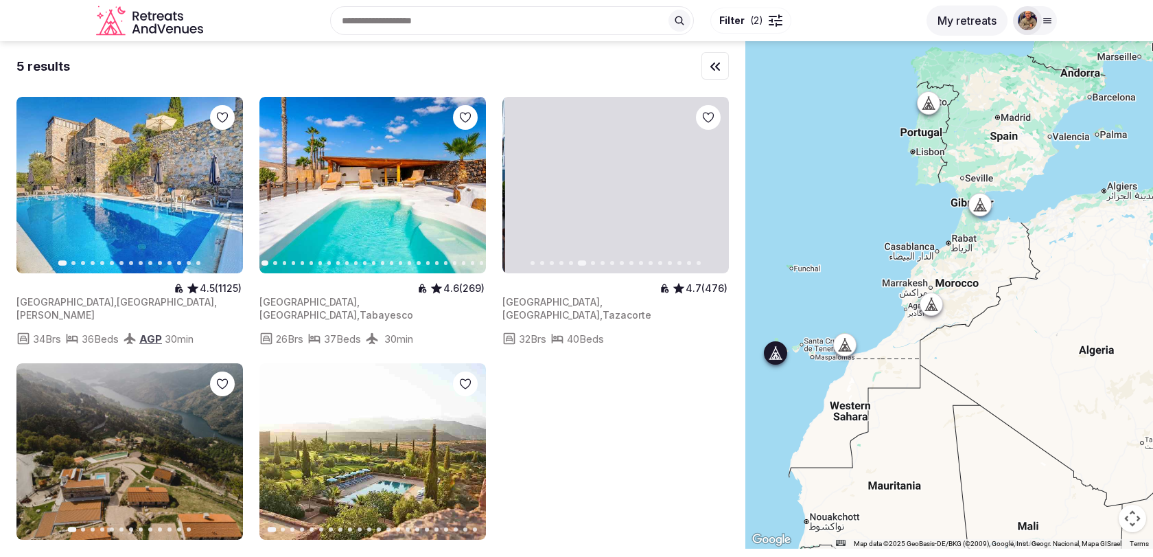
click at [708, 185] on icon "button" at bounding box center [709, 185] width 11 height 11
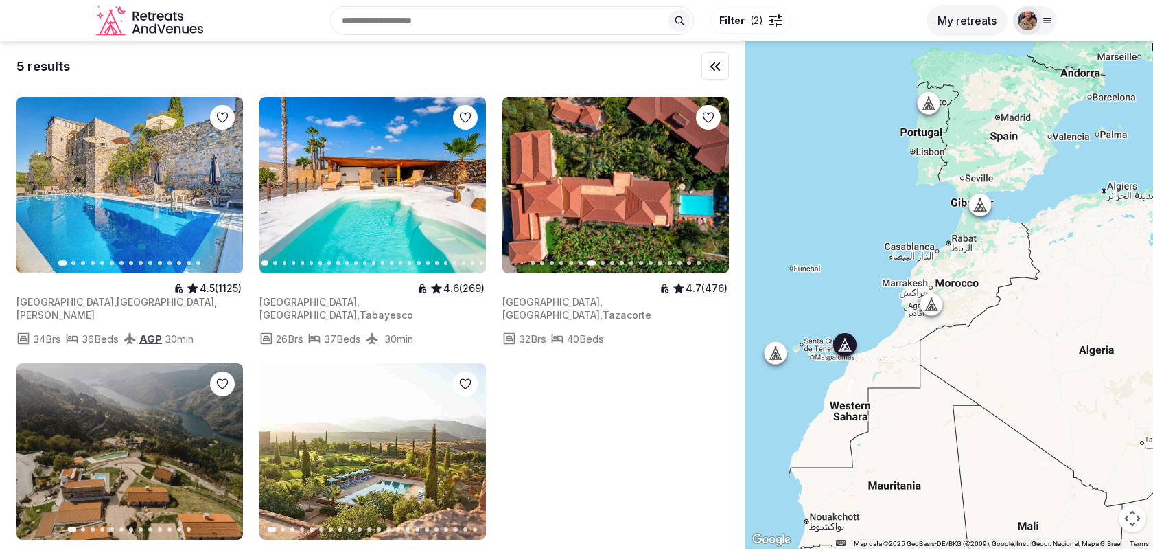
click at [463, 191] on button "Next slide" at bounding box center [467, 185] width 22 height 22
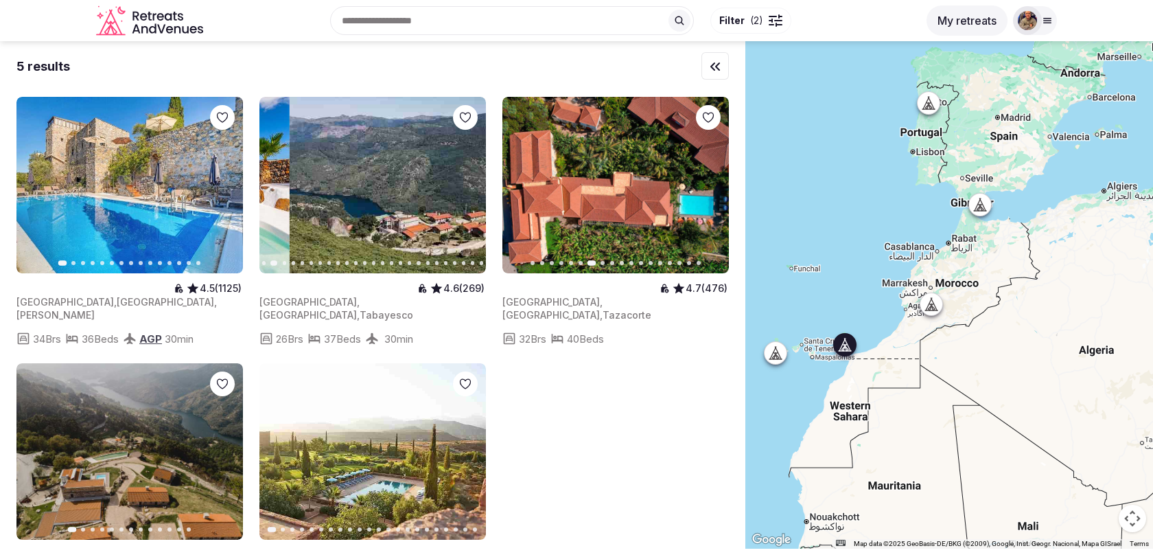
click at [463, 191] on button "Next slide" at bounding box center [467, 185] width 22 height 22
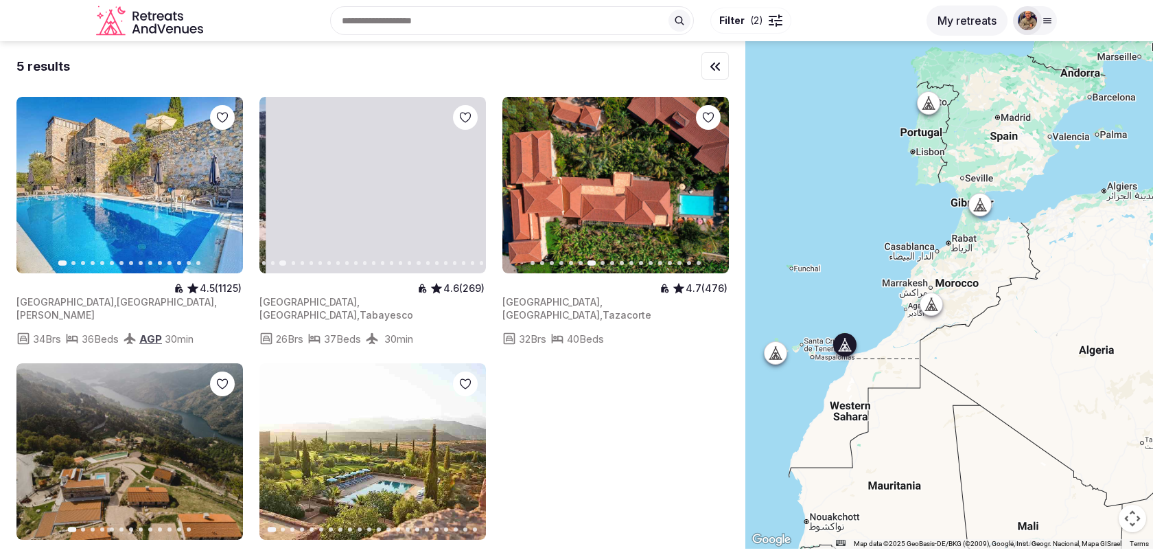
click at [463, 191] on button "Next slide" at bounding box center [467, 185] width 22 height 22
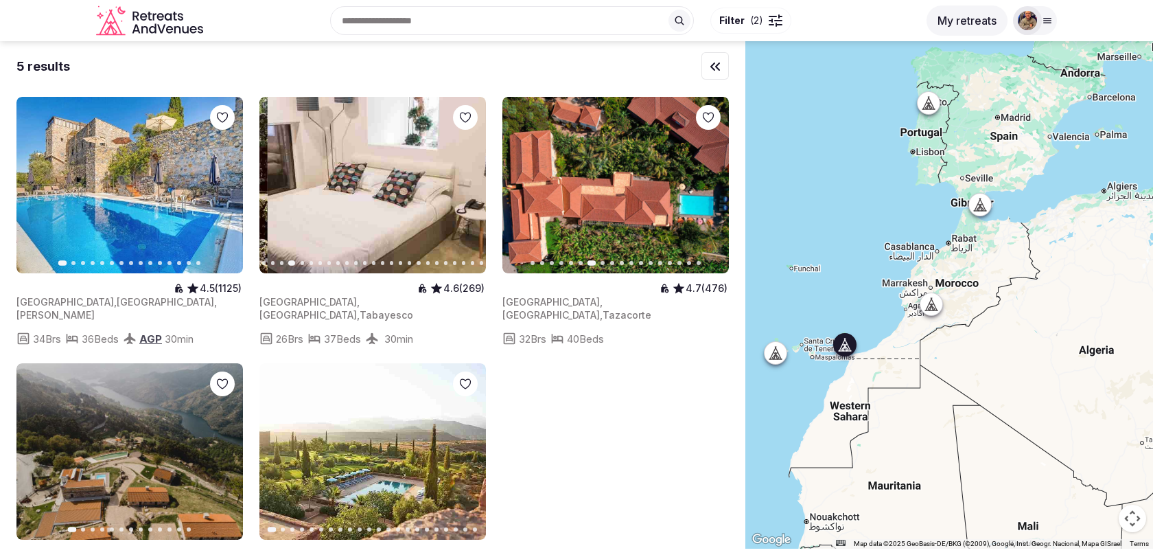
click at [463, 191] on button "Next slide" at bounding box center [467, 185] width 22 height 22
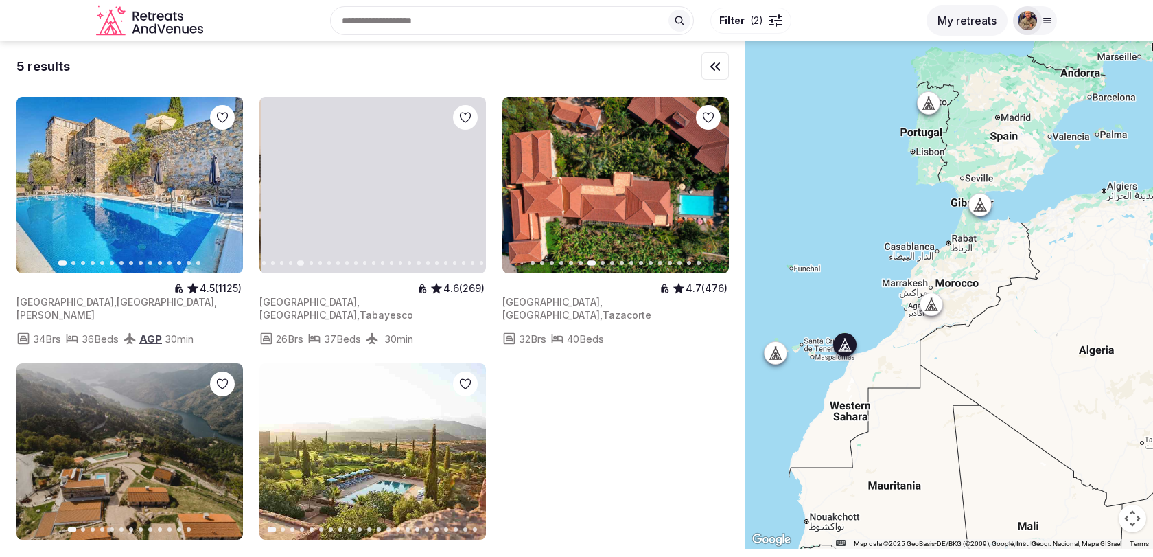
click at [463, 191] on button "Next slide" at bounding box center [467, 185] width 22 height 22
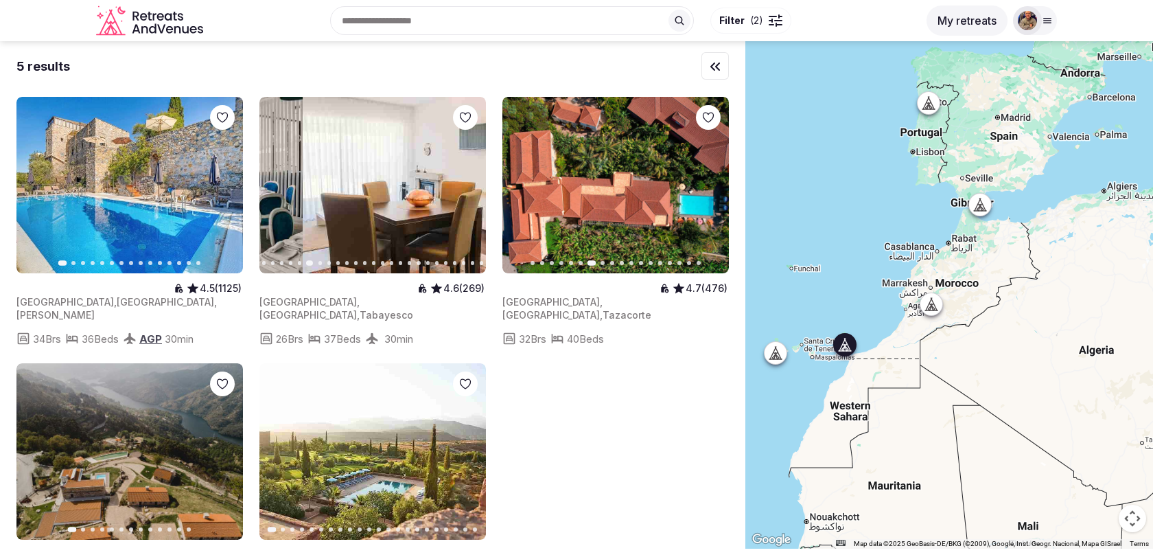
click at [463, 191] on button "Next slide" at bounding box center [467, 185] width 22 height 22
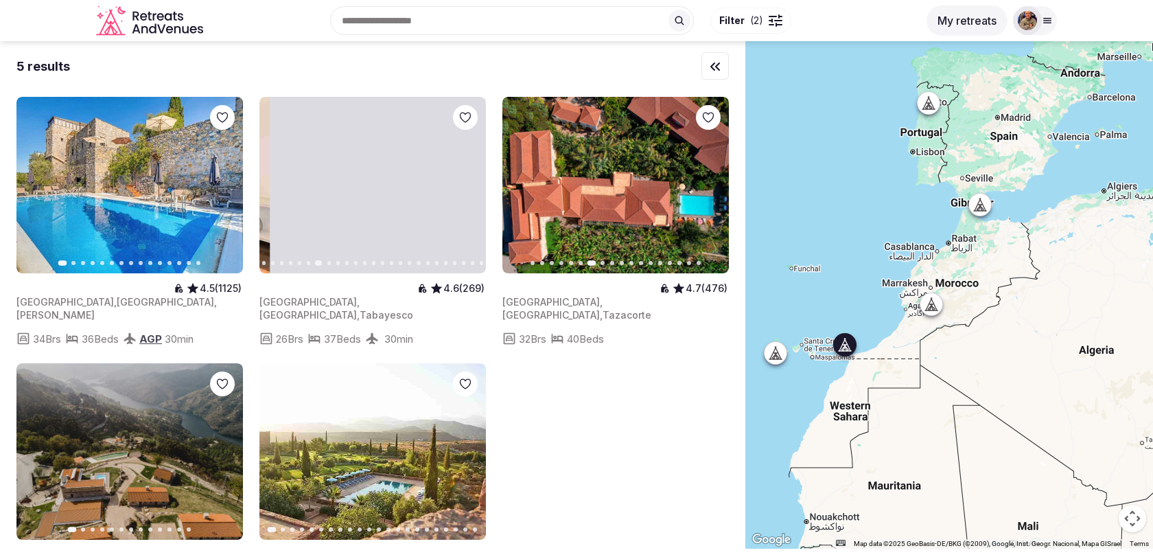
click at [463, 191] on button "Next slide" at bounding box center [467, 185] width 22 height 22
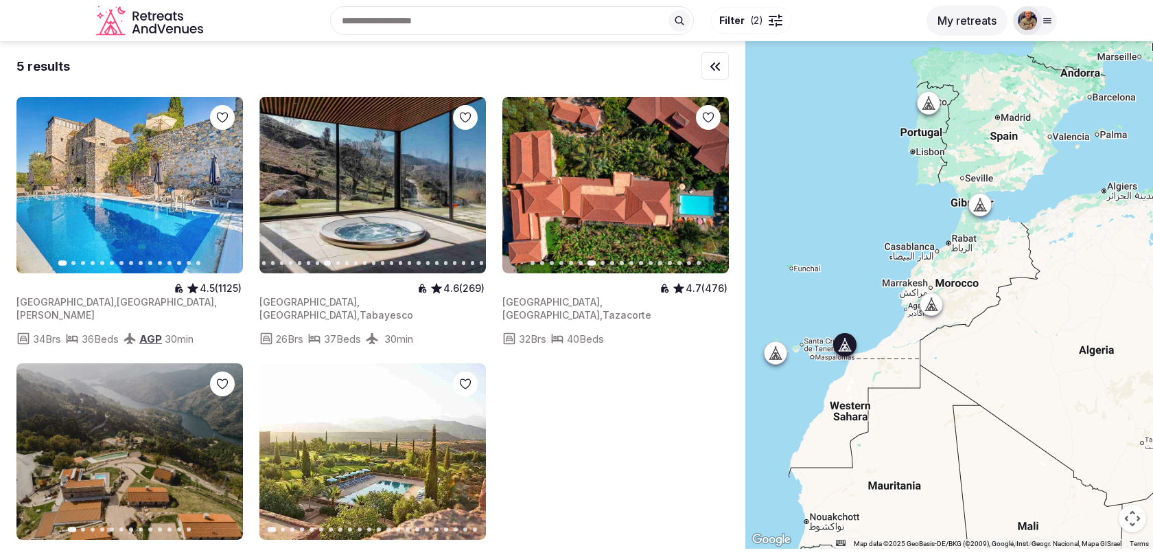
click at [463, 191] on button "Next slide" at bounding box center [467, 185] width 22 height 22
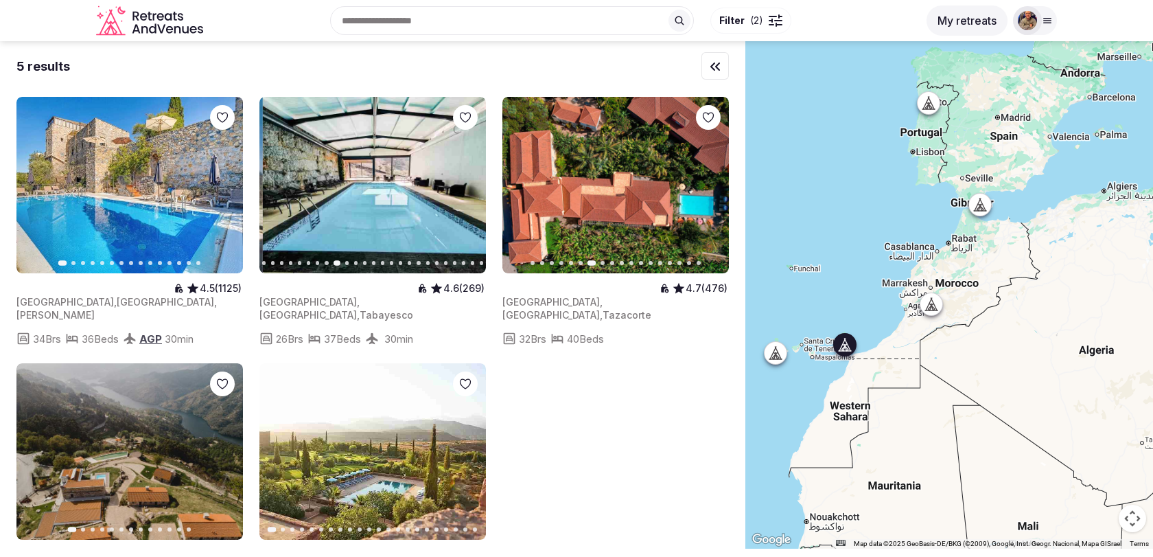
click at [463, 191] on button "Next slide" at bounding box center [467, 185] width 22 height 22
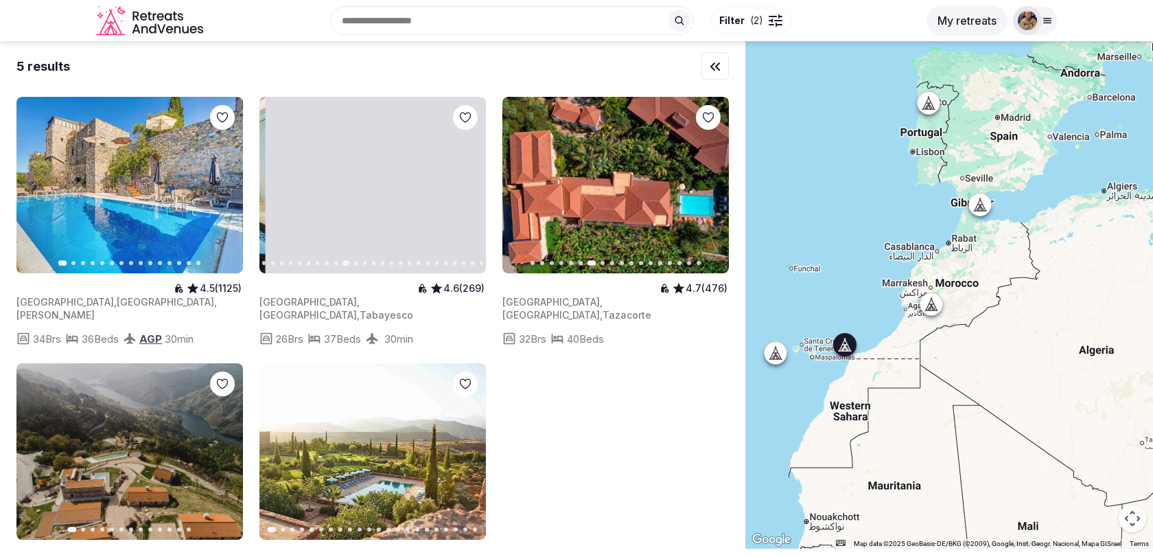
click at [463, 191] on button "Next slide" at bounding box center [467, 185] width 22 height 22
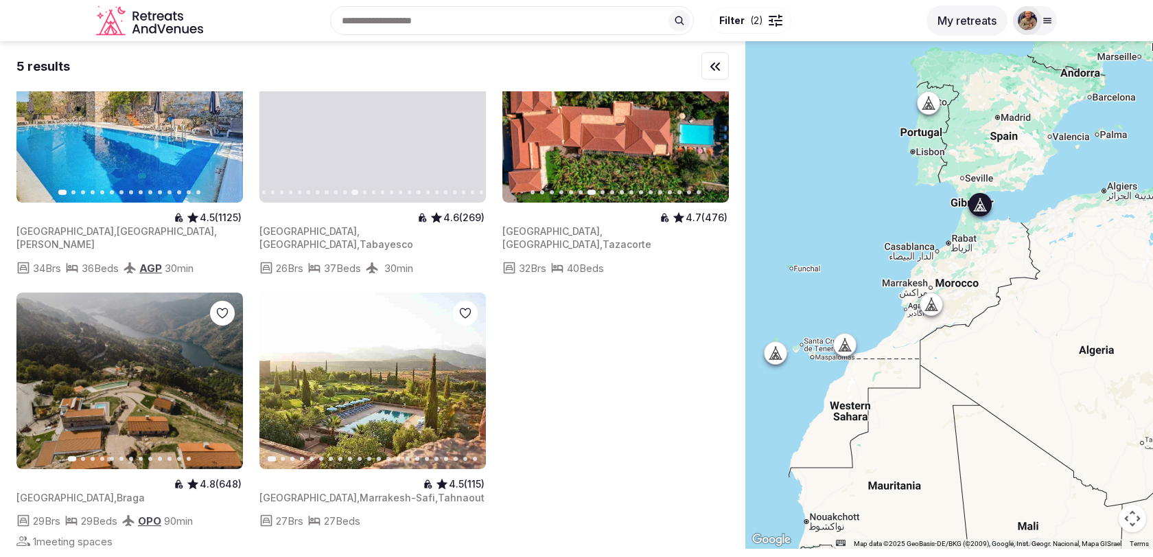
scroll to position [84, 0]
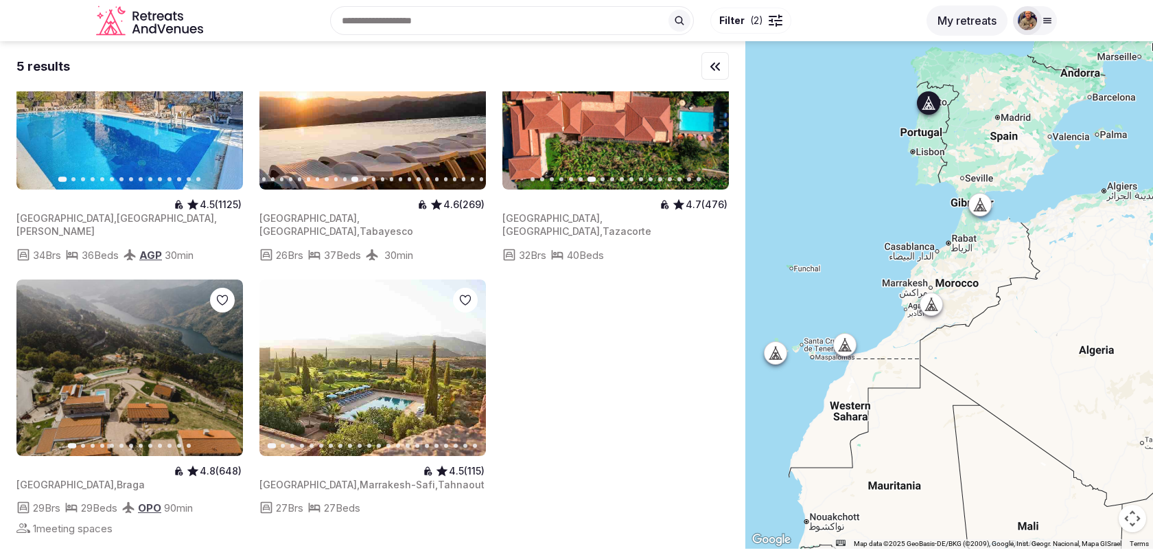
click at [224, 362] on icon "button" at bounding box center [223, 367] width 11 height 11
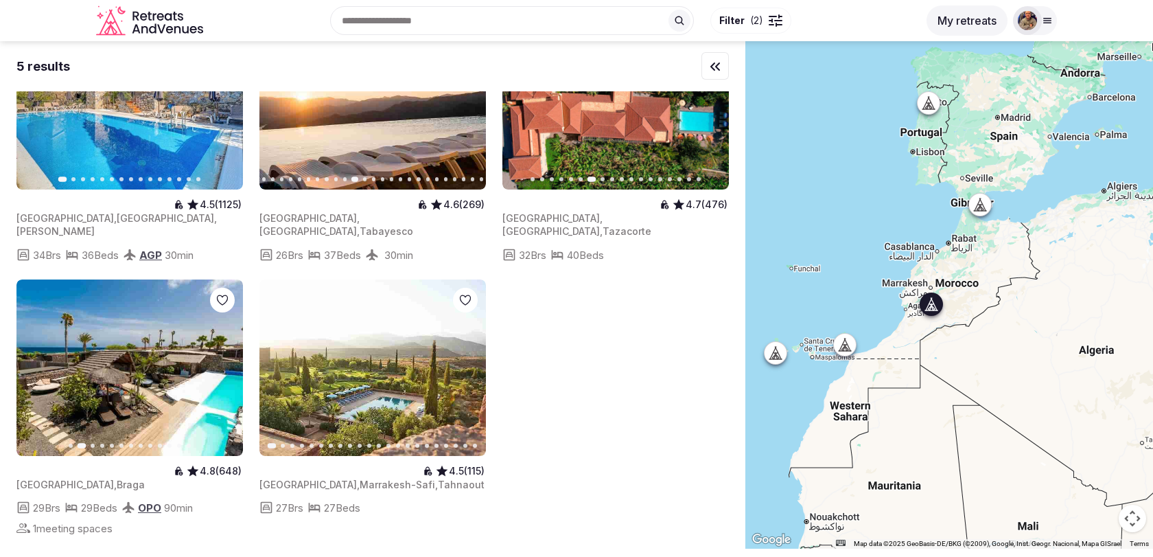
click at [469, 362] on icon "button" at bounding box center [466, 367] width 11 height 11
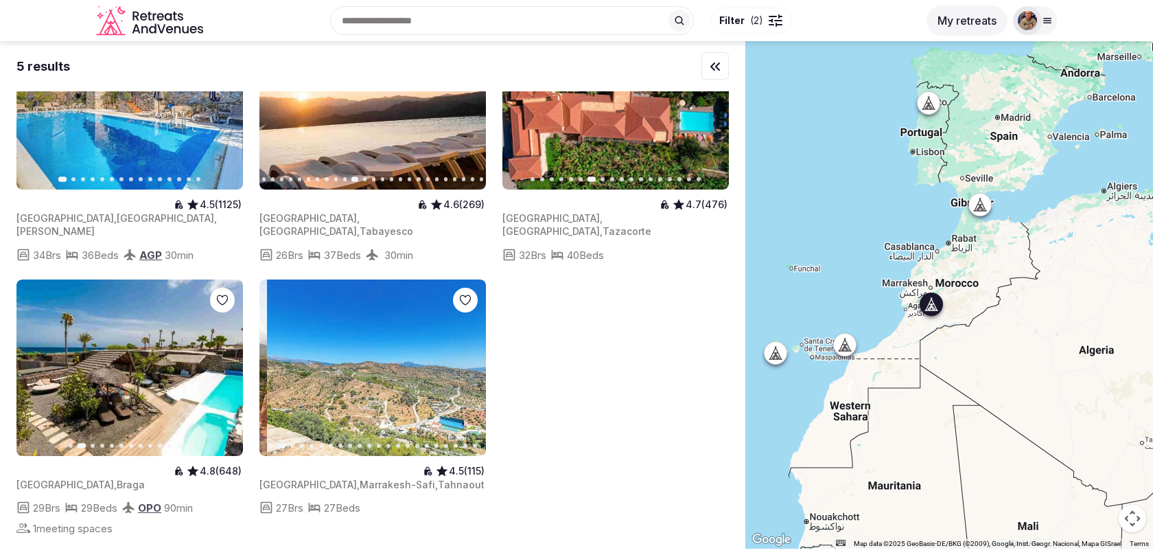
click at [469, 362] on icon "button" at bounding box center [466, 367] width 11 height 11
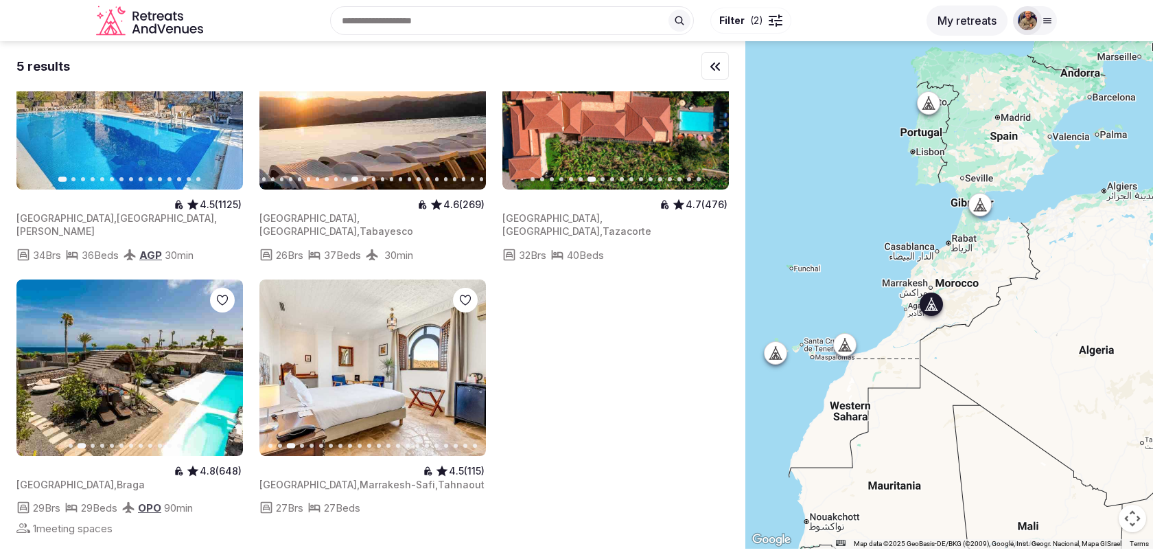
click at [469, 362] on icon "button" at bounding box center [466, 367] width 11 height 11
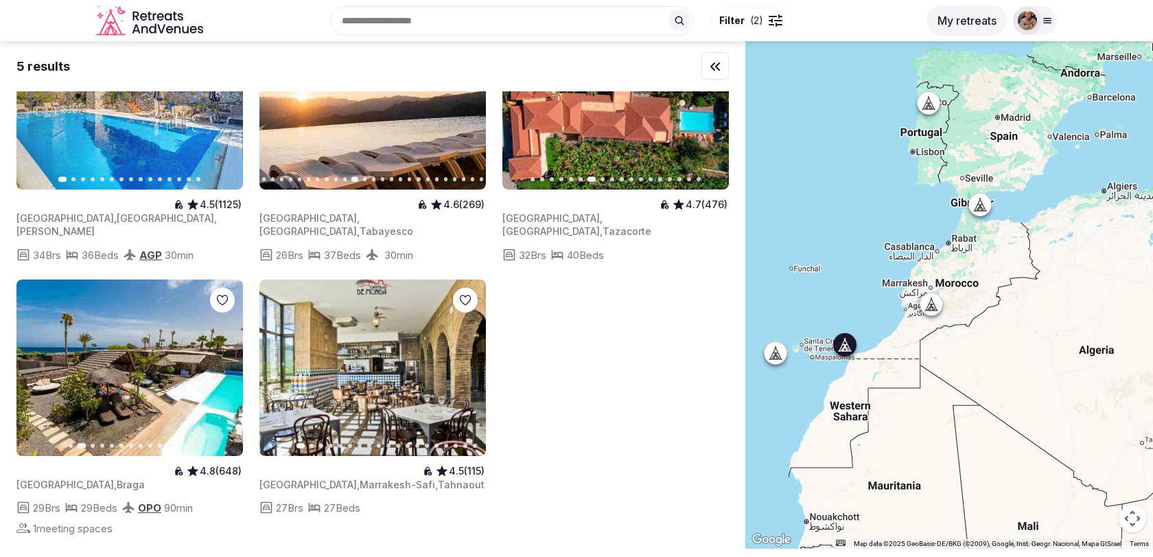
scroll to position [0, 0]
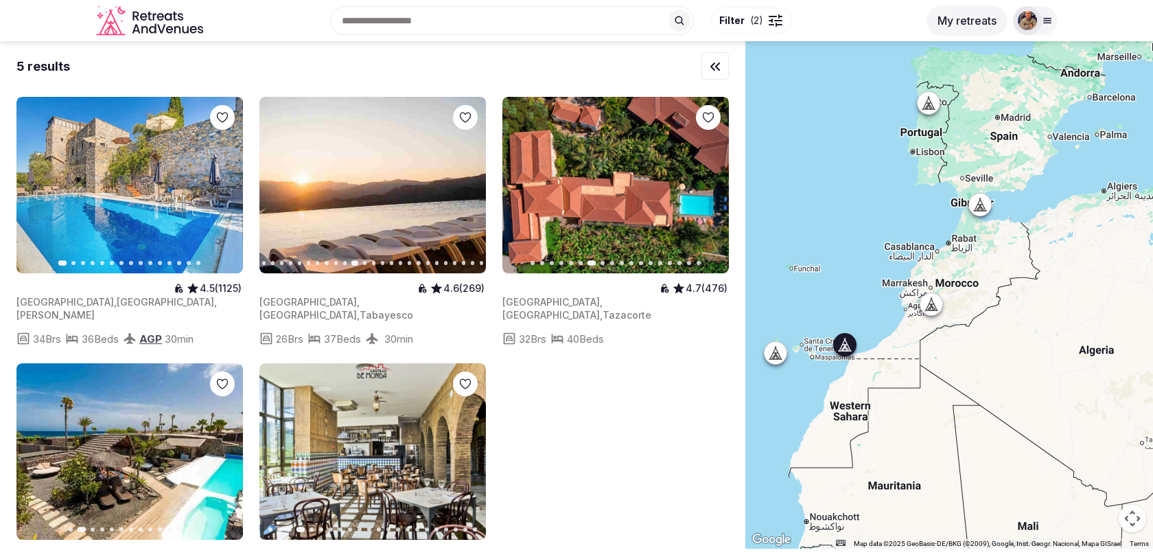
click at [421, 201] on img at bounding box center [372, 185] width 226 height 176
click at [366, 309] on span "Tabayesco" at bounding box center [387, 315] width 54 height 12
click at [375, 187] on img at bounding box center [372, 185] width 226 height 176
click at [565, 239] on img at bounding box center [615, 185] width 226 height 176
click at [564, 239] on img at bounding box center [615, 185] width 226 height 176
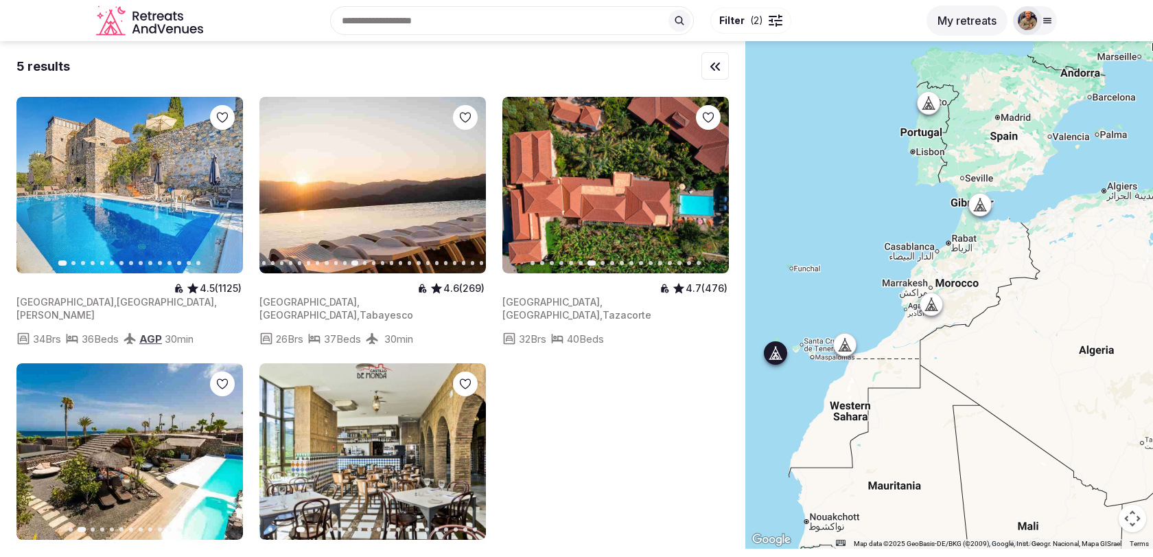
click at [564, 239] on img at bounding box center [615, 185] width 226 height 176
click at [776, 355] on icon at bounding box center [776, 353] width 14 height 14
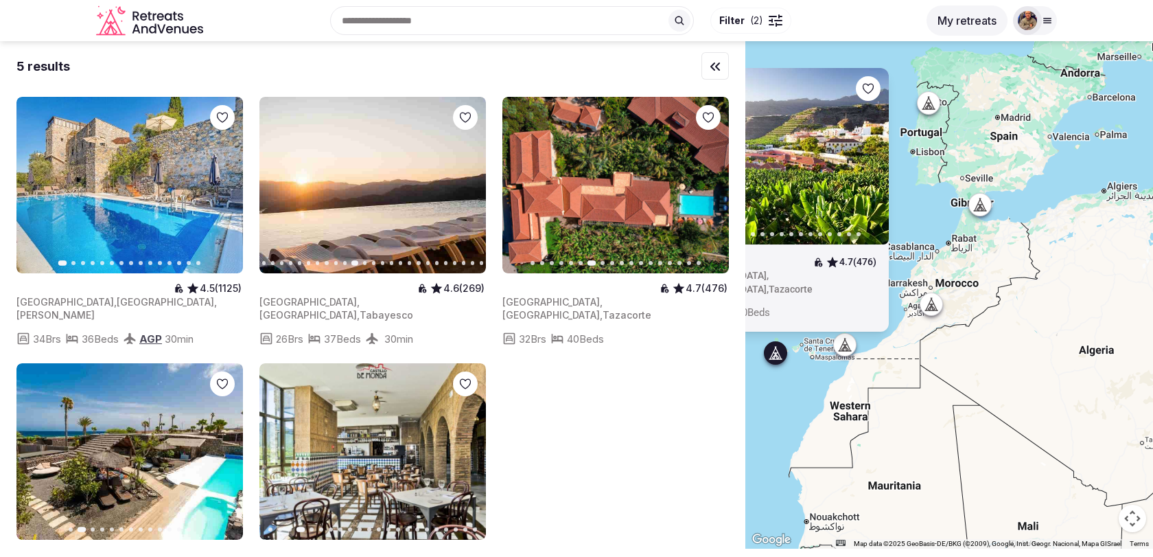
click at [787, 231] on img at bounding box center [775, 156] width 226 height 176
click at [578, 428] on div "Previous slide Next slide 4.5 (1125) Spain , Andalucía , Monda 34 Brs 36 Beds A…" at bounding box center [372, 358] width 712 height 523
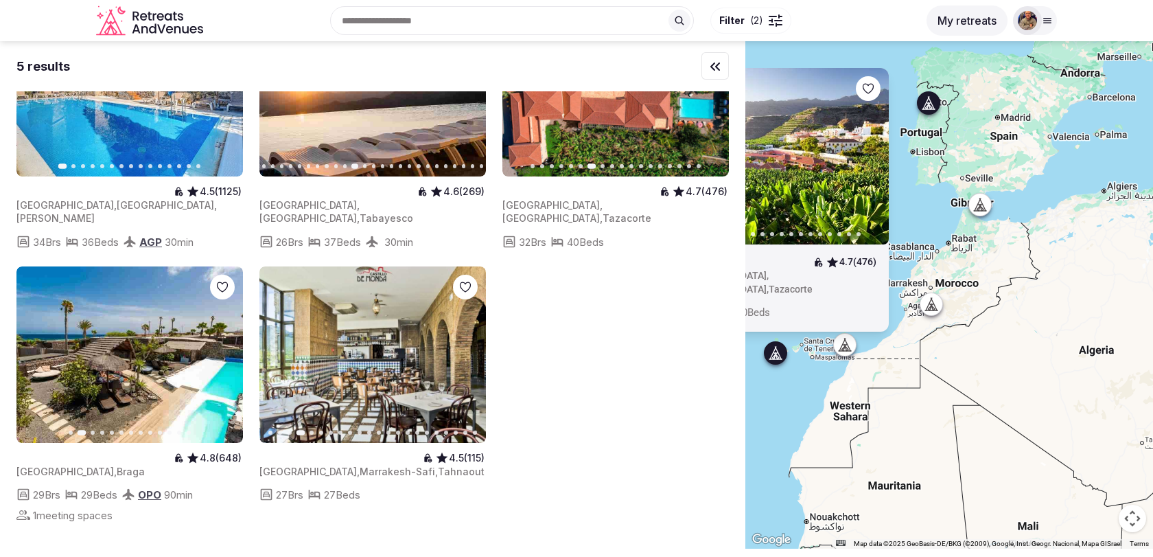
click at [222, 349] on icon "button" at bounding box center [224, 354] width 5 height 10
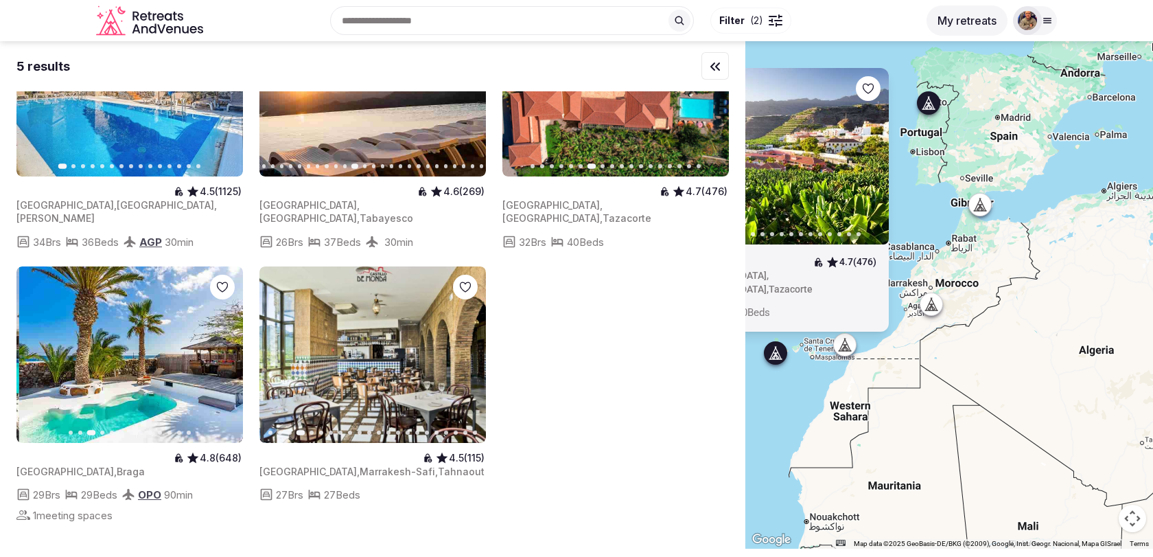
click at [222, 349] on icon "button" at bounding box center [224, 354] width 5 height 10
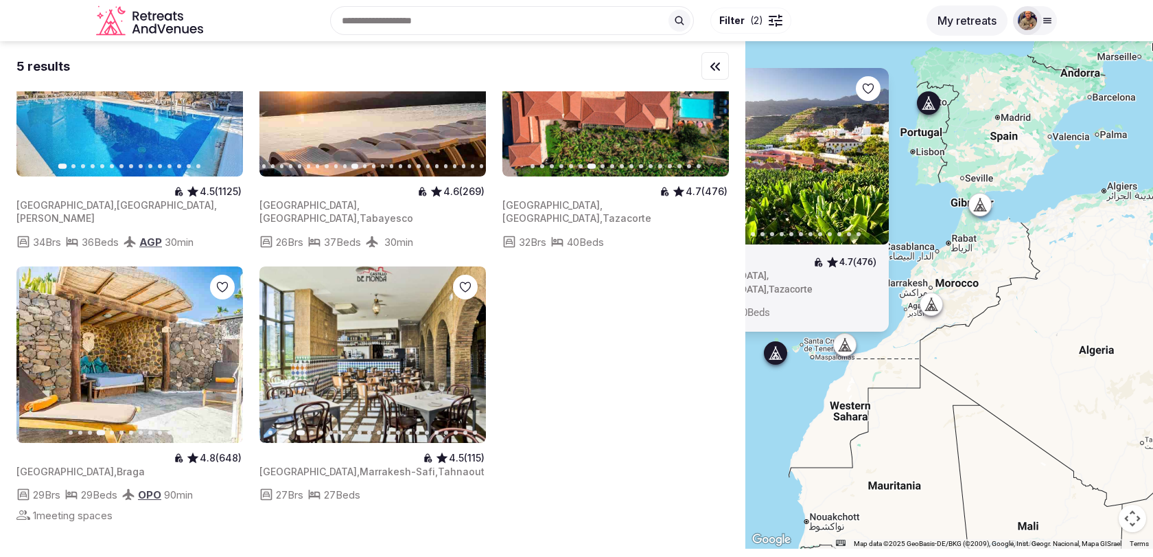
click at [222, 349] on icon "button" at bounding box center [224, 354] width 5 height 10
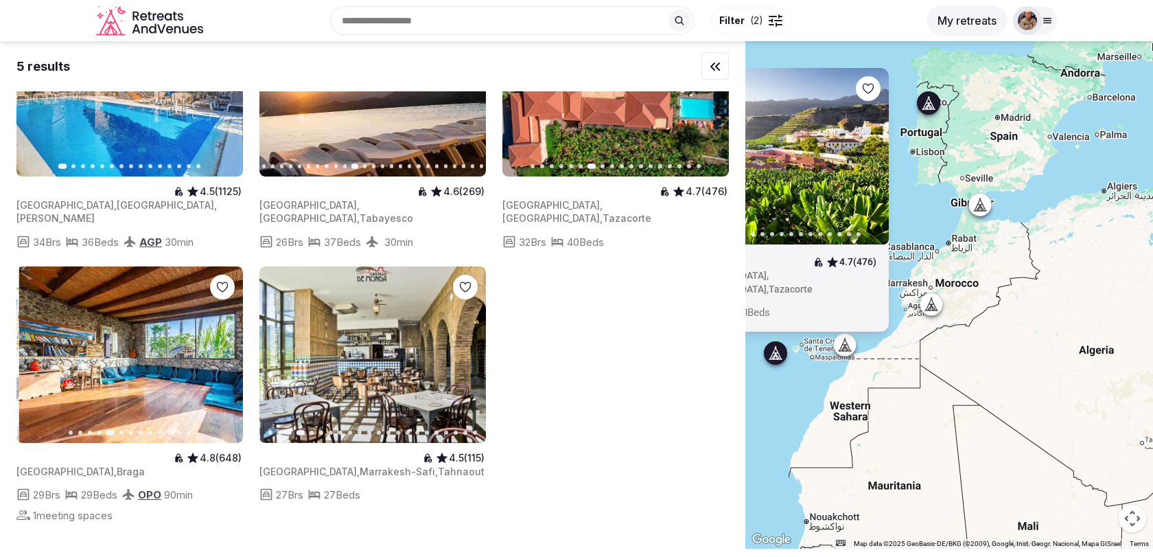
click at [222, 349] on icon "button" at bounding box center [224, 354] width 5 height 10
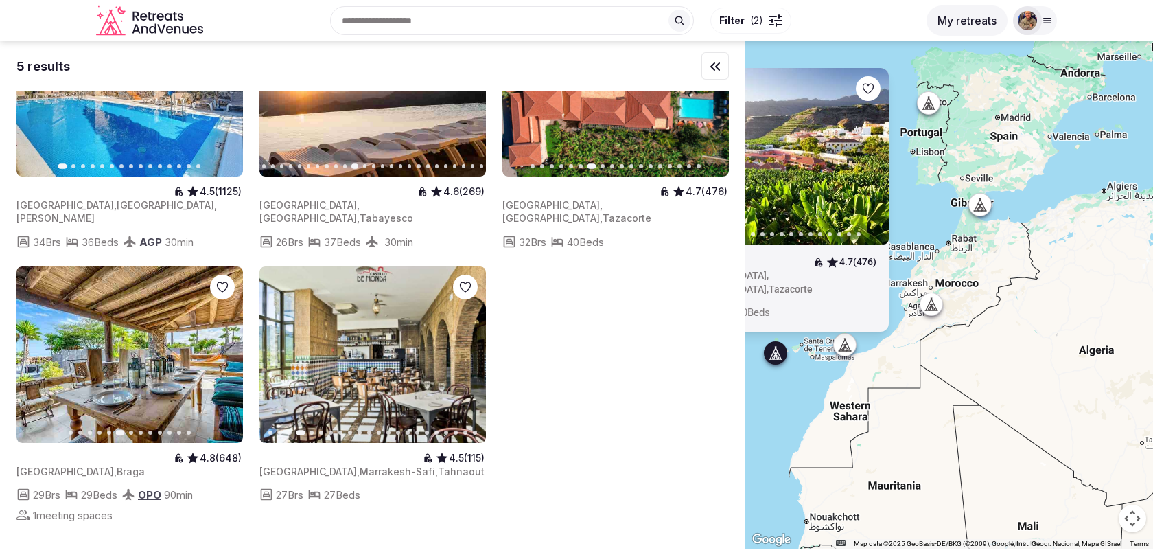
click at [750, 23] on span "( 2 )" at bounding box center [756, 21] width 13 height 14
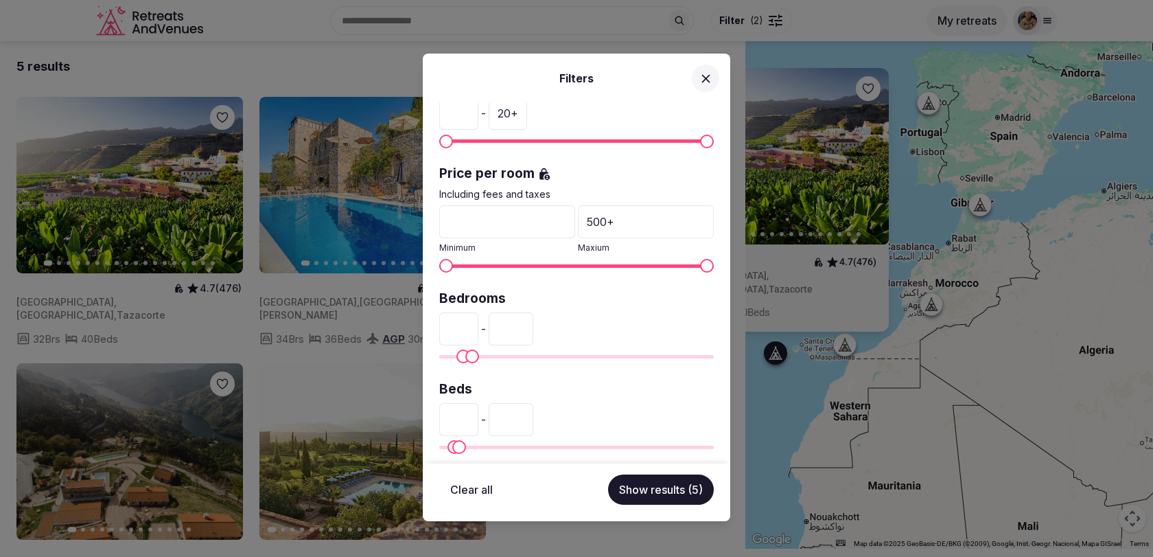
scroll to position [333, 0]
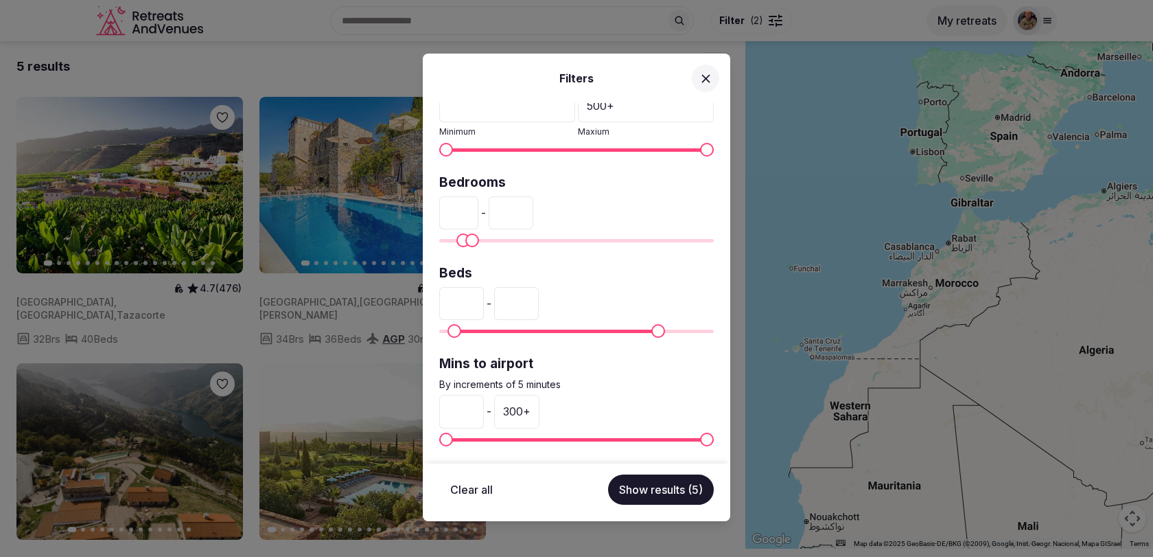
type input "***"
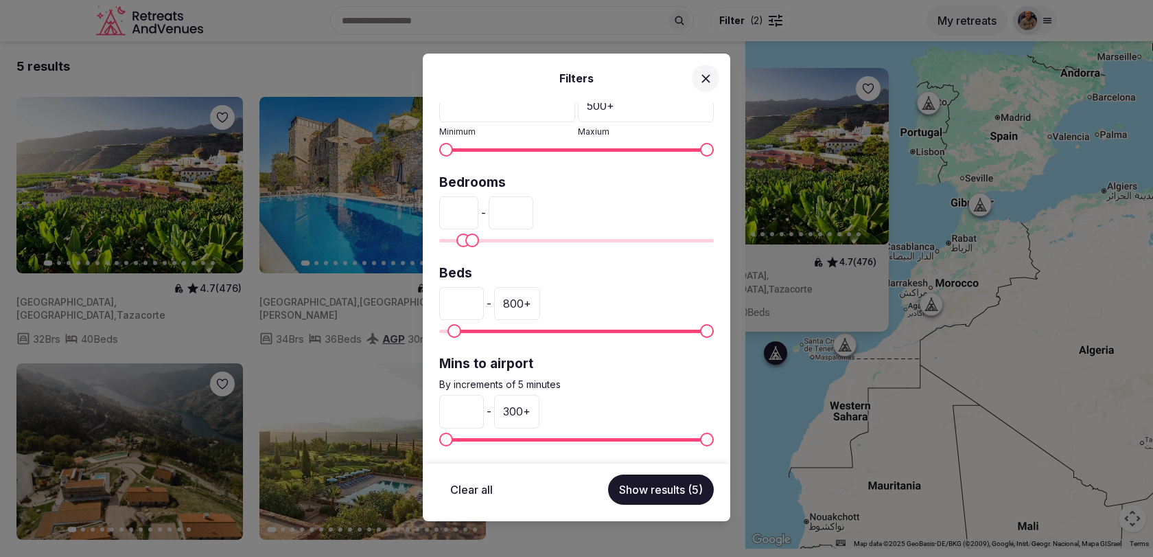
click at [714, 324] on span "Maximum" at bounding box center [707, 331] width 14 height 14
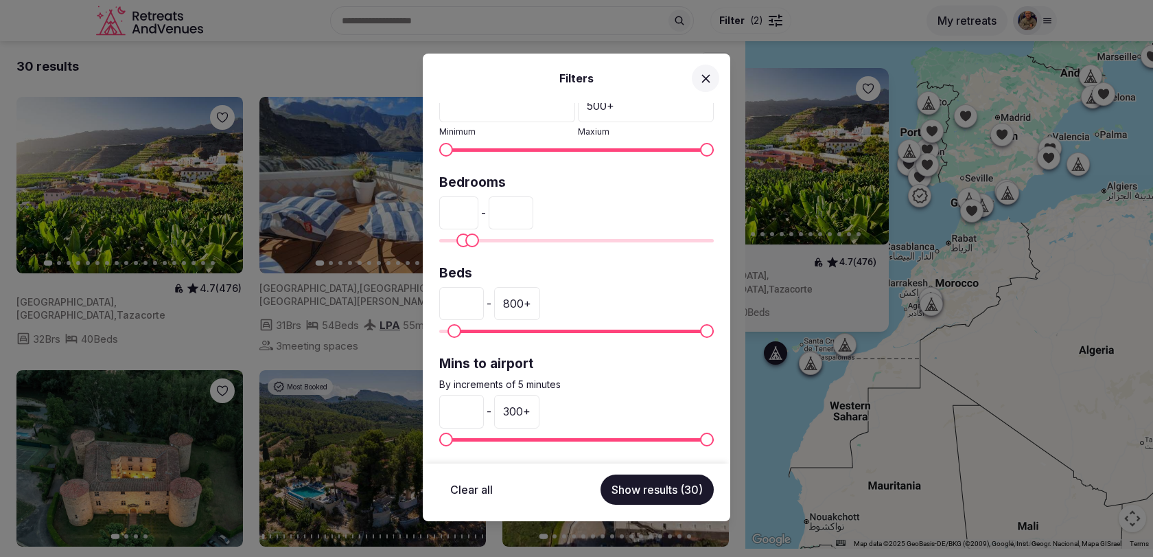
click at [664, 493] on button "Show results (30)" at bounding box center [657, 489] width 113 height 30
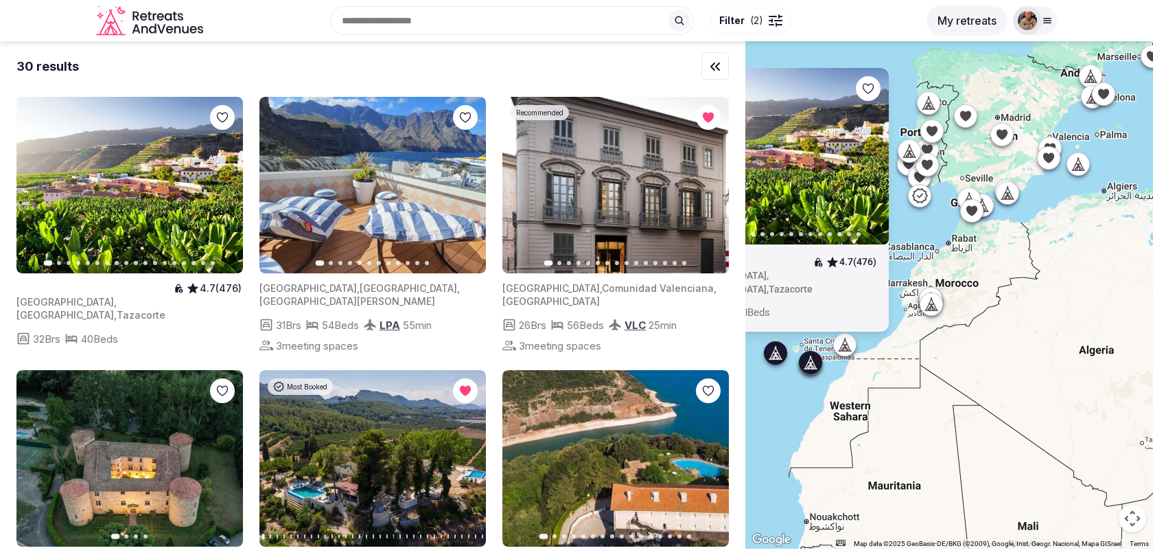
click at [465, 186] on icon "button" at bounding box center [466, 185] width 11 height 11
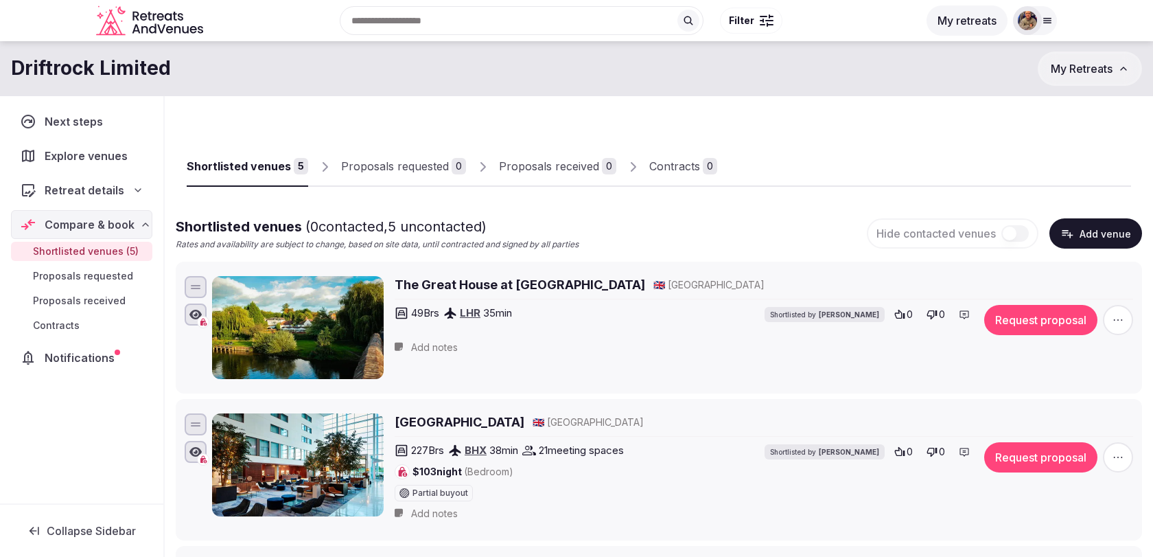
click at [450, 16] on div "Recent searches [GEOGRAPHIC_DATA], [GEOGRAPHIC_DATA] [GEOGRAPHIC_DATA], [GEOGRA…" at bounding box center [564, 20] width 710 height 59
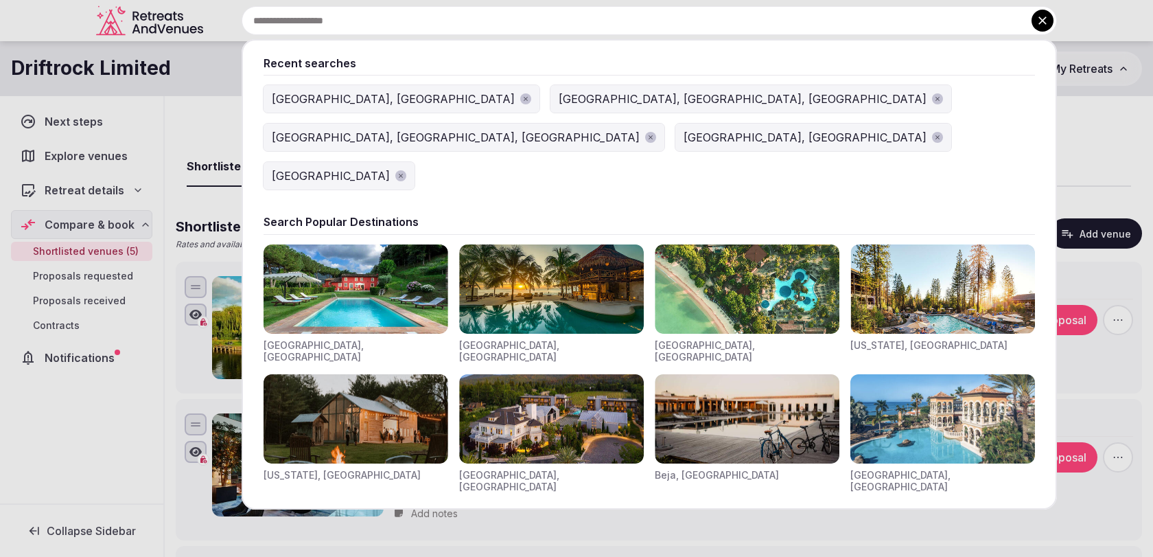
click at [240, 78] on div at bounding box center [576, 278] width 1153 height 557
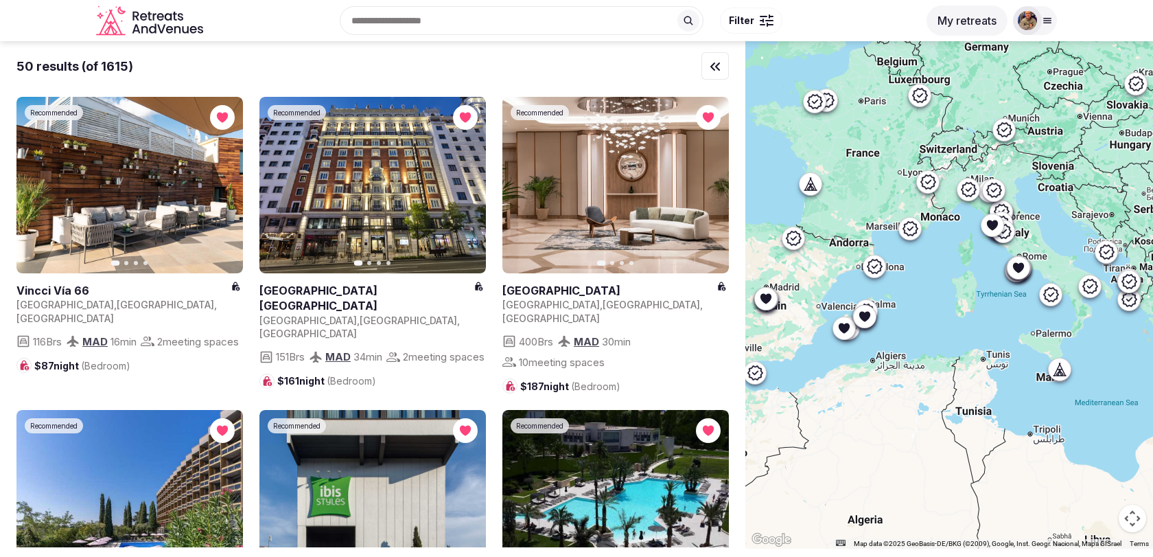
click at [769, 19] on div at bounding box center [767, 21] width 14 height 4
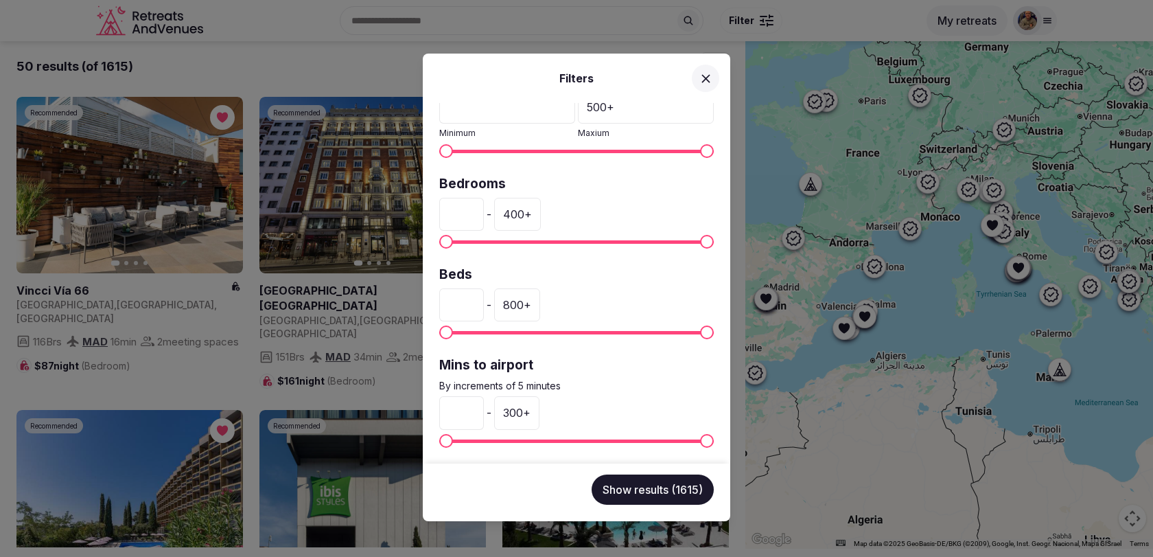
scroll to position [333, 0]
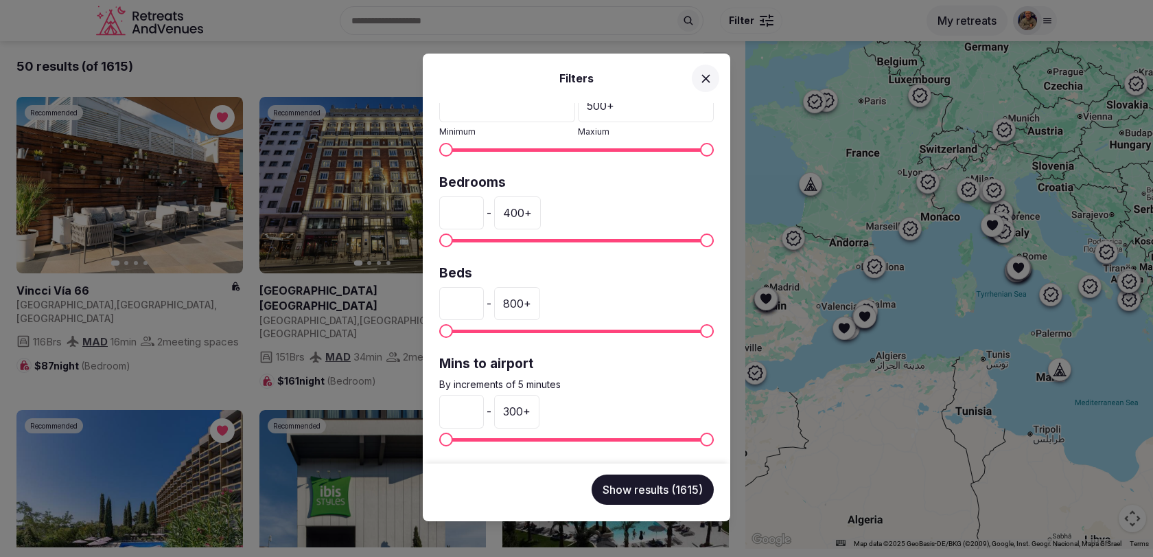
click at [466, 210] on input "*" at bounding box center [461, 212] width 45 height 33
type input "**"
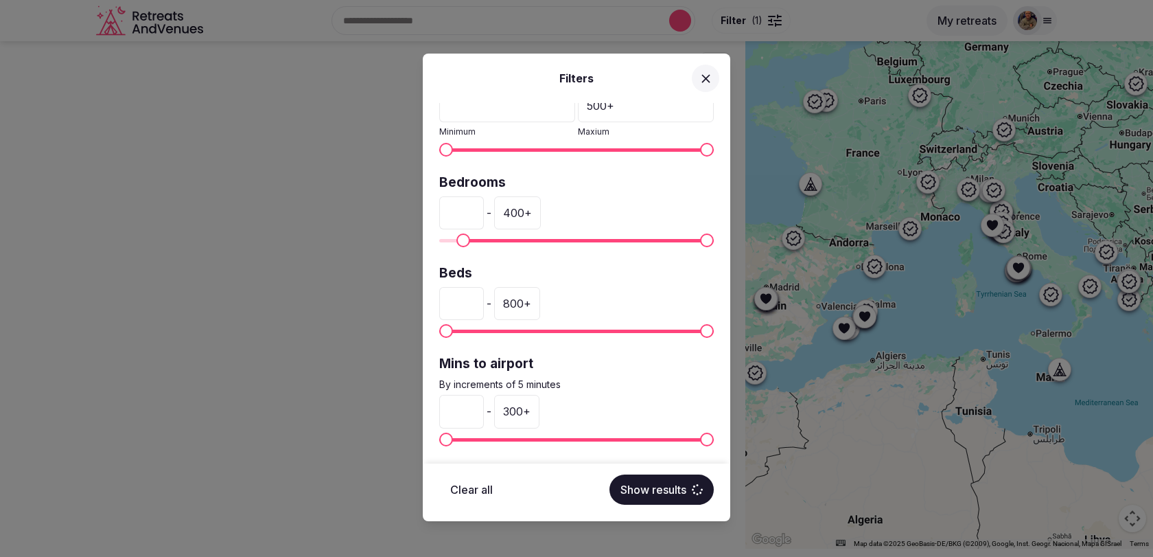
click at [532, 208] on div "400 +" at bounding box center [517, 212] width 47 height 33
click at [520, 210] on input "***" at bounding box center [516, 212] width 45 height 33
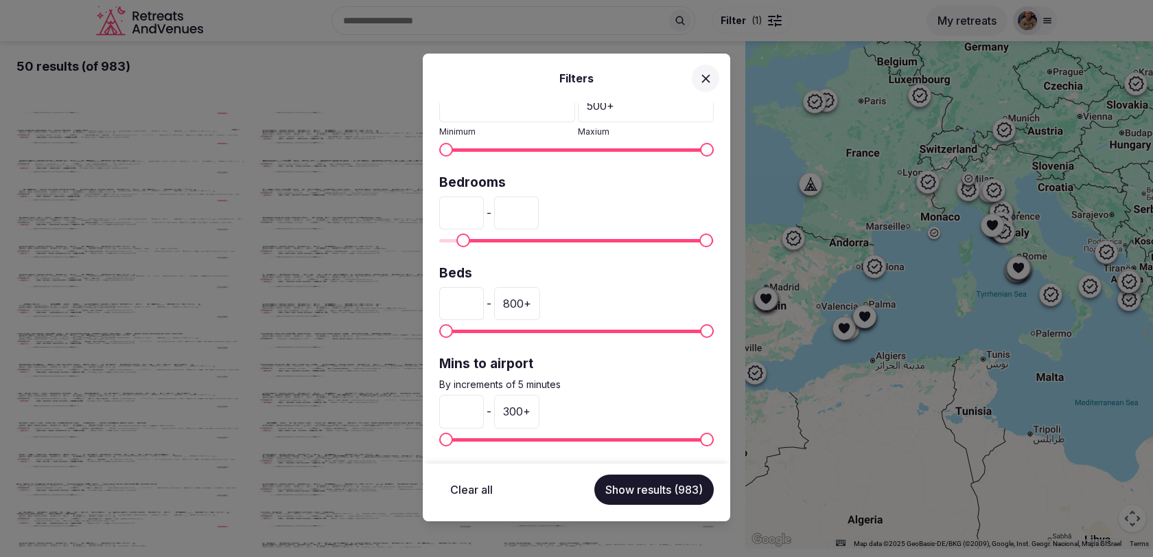
click at [520, 210] on input "***" at bounding box center [516, 212] width 45 height 33
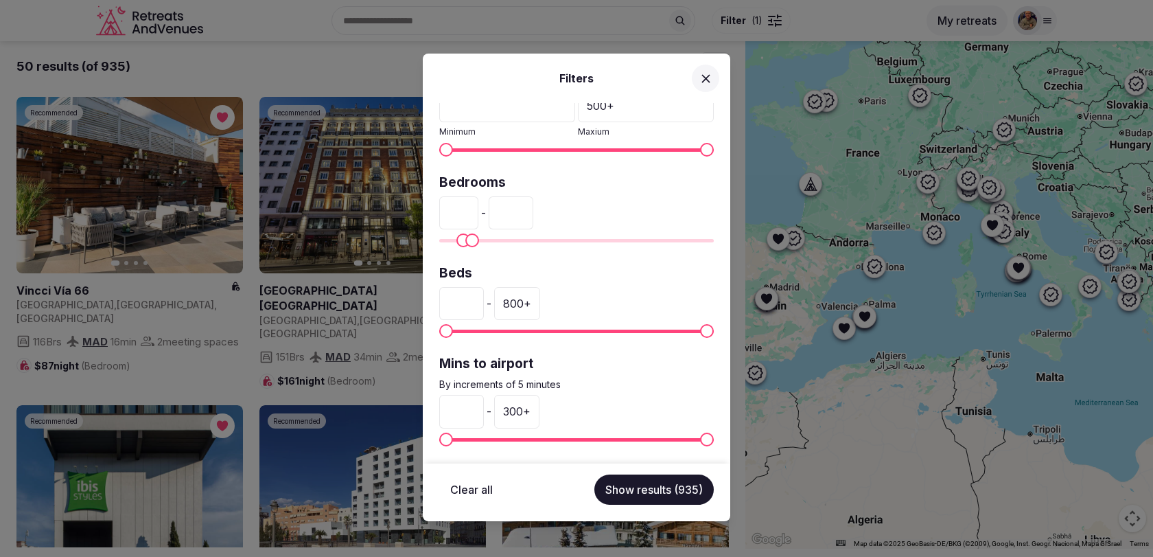
type input "**"
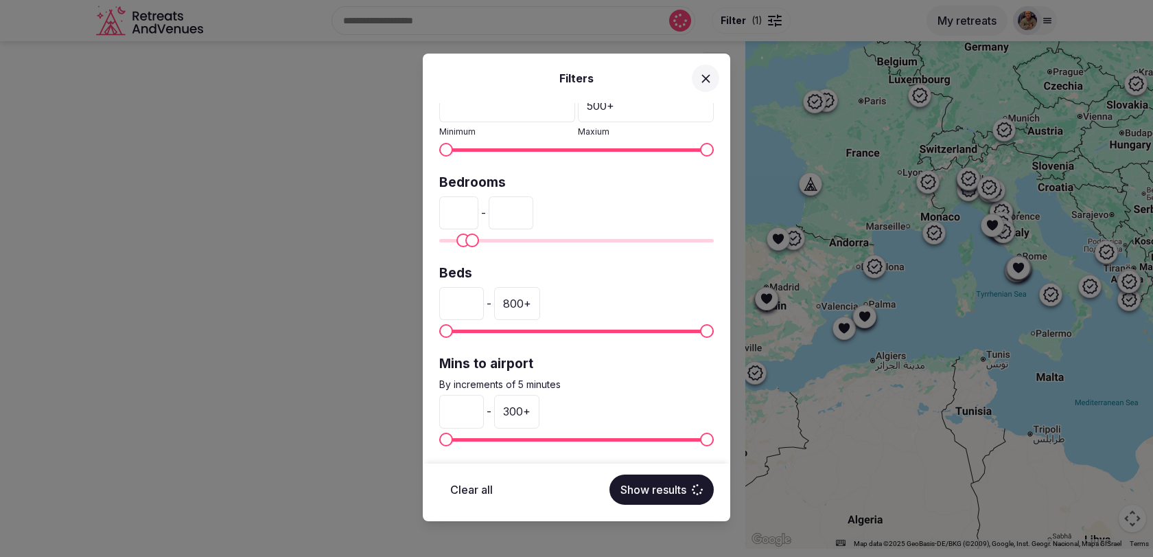
click at [626, 210] on div "** - **" at bounding box center [576, 212] width 275 height 33
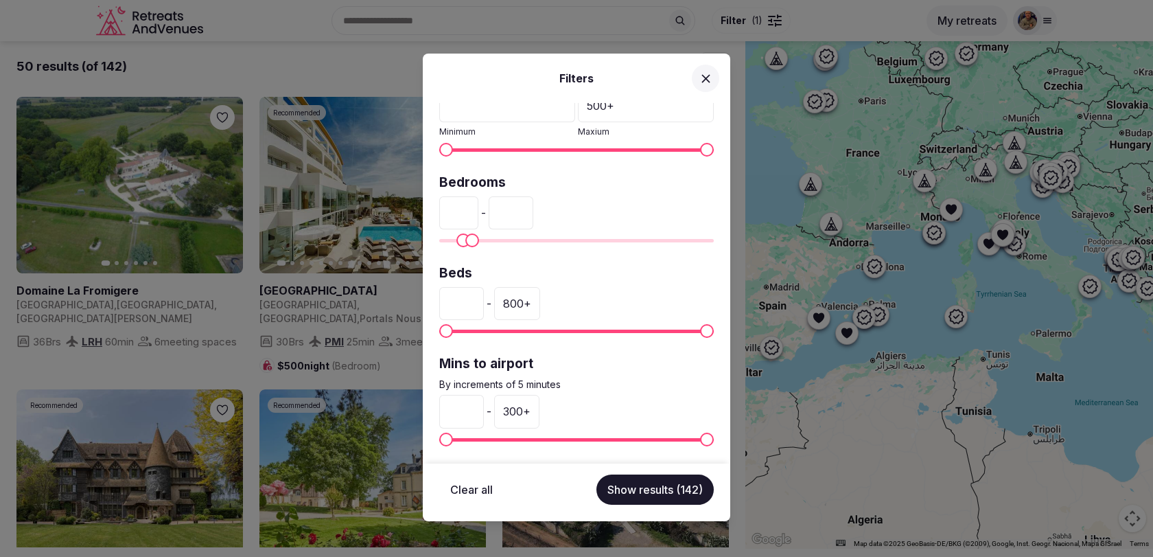
click at [659, 490] on button "Show results (142)" at bounding box center [654, 489] width 117 height 30
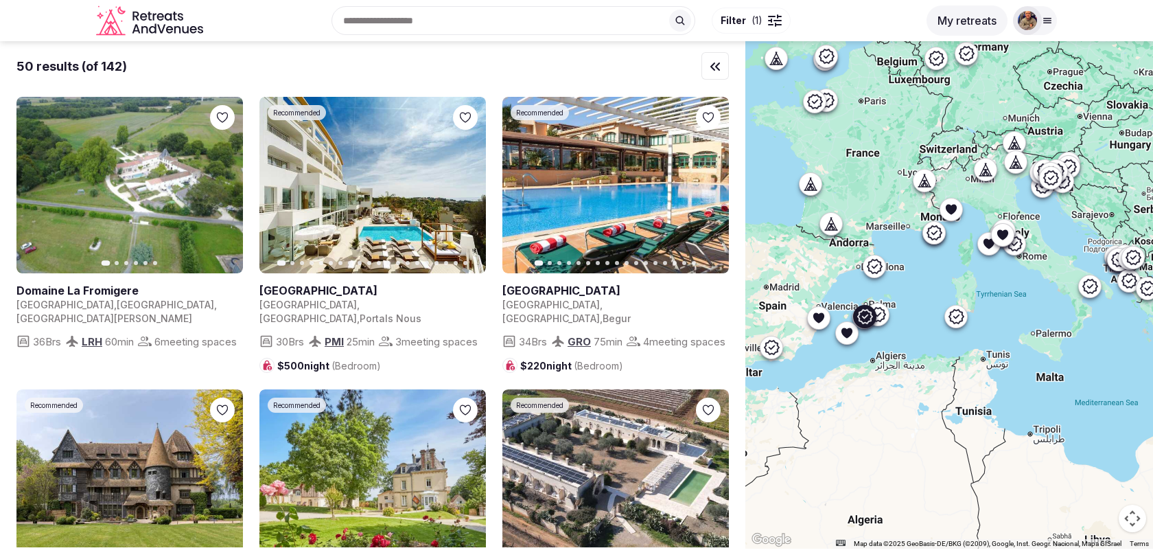
click at [467, 189] on icon "button" at bounding box center [466, 185] width 11 height 11
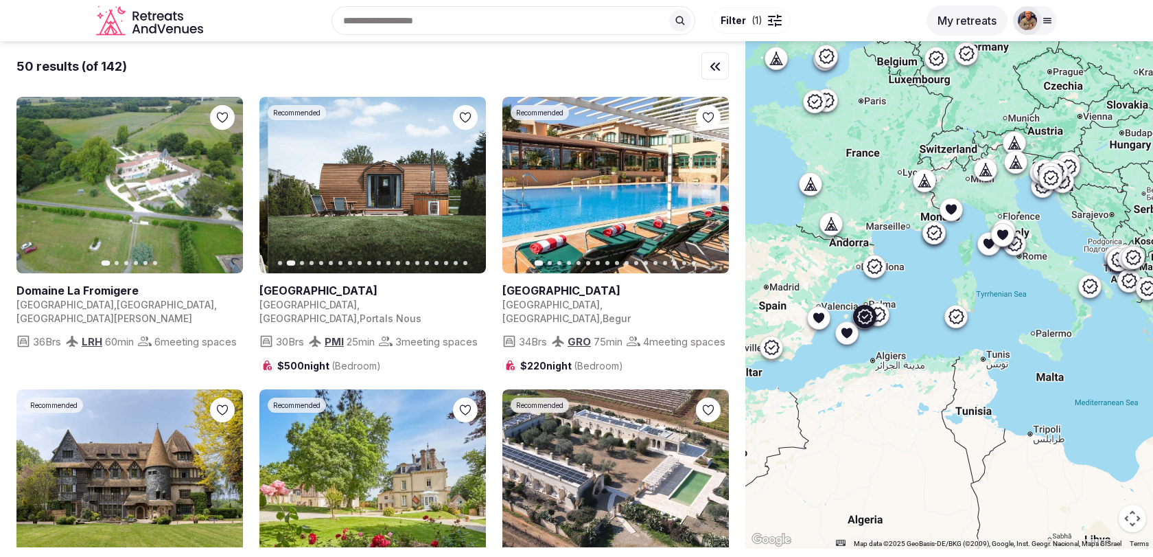
click at [467, 189] on icon "button" at bounding box center [466, 185] width 11 height 11
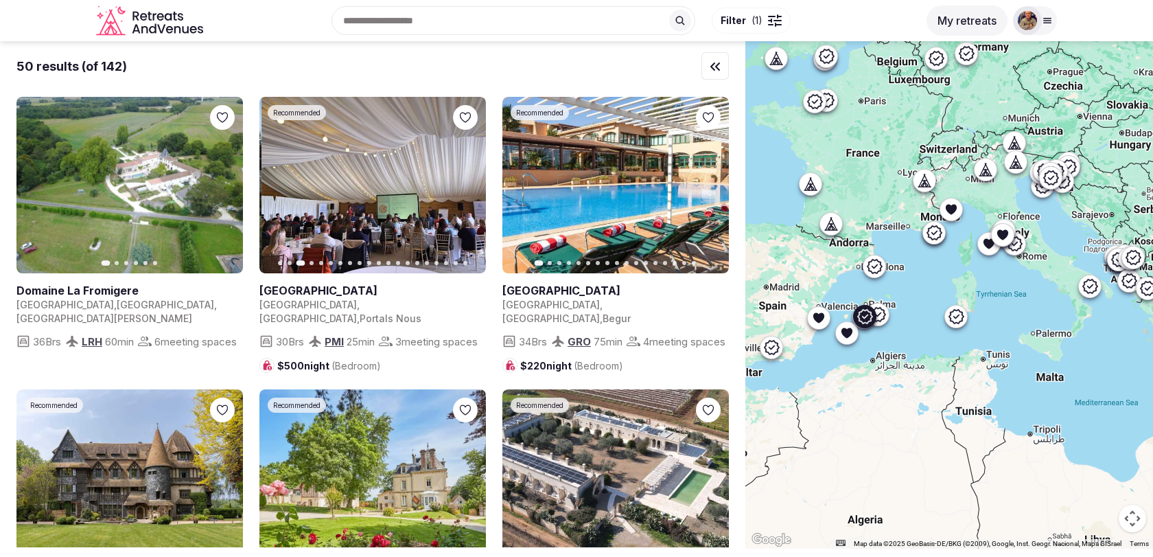
click at [467, 189] on icon "button" at bounding box center [466, 185] width 11 height 11
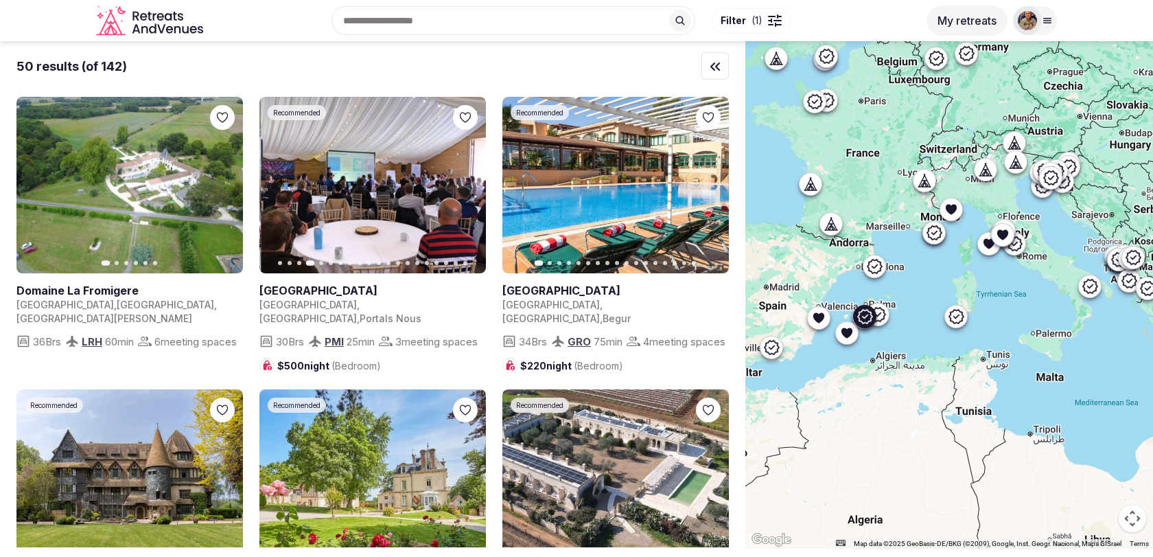
click at [467, 189] on icon "button" at bounding box center [466, 185] width 11 height 11
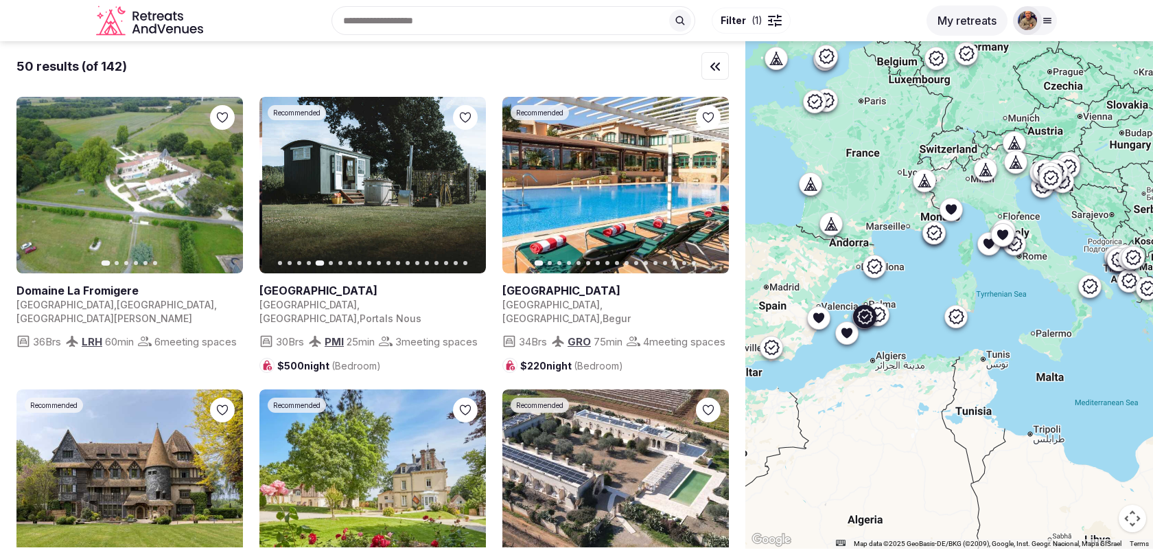
click at [467, 189] on icon "button" at bounding box center [466, 185] width 11 height 11
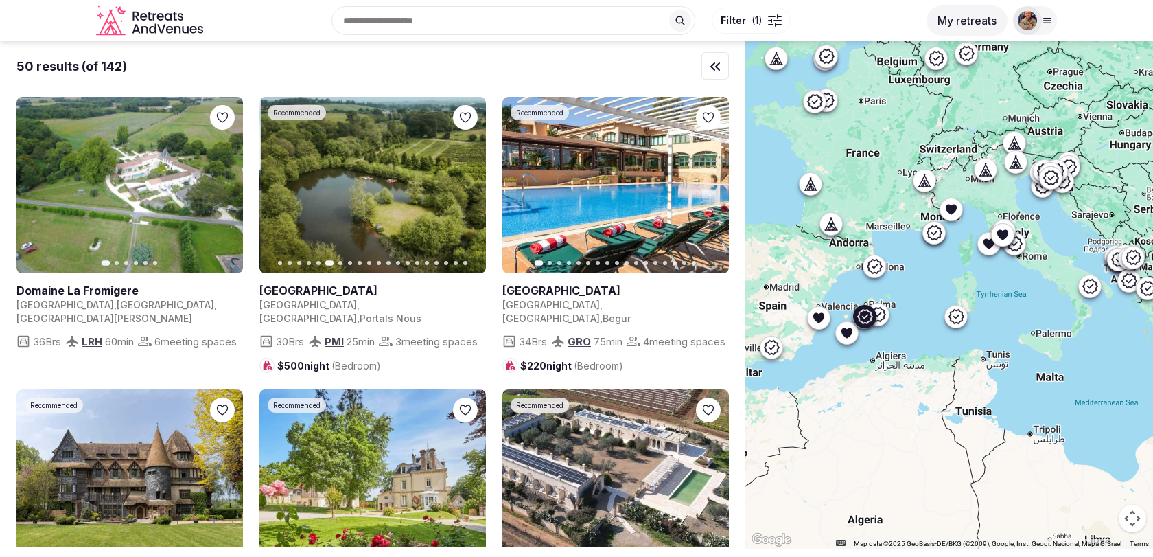
click at [467, 189] on icon "button" at bounding box center [466, 185] width 11 height 11
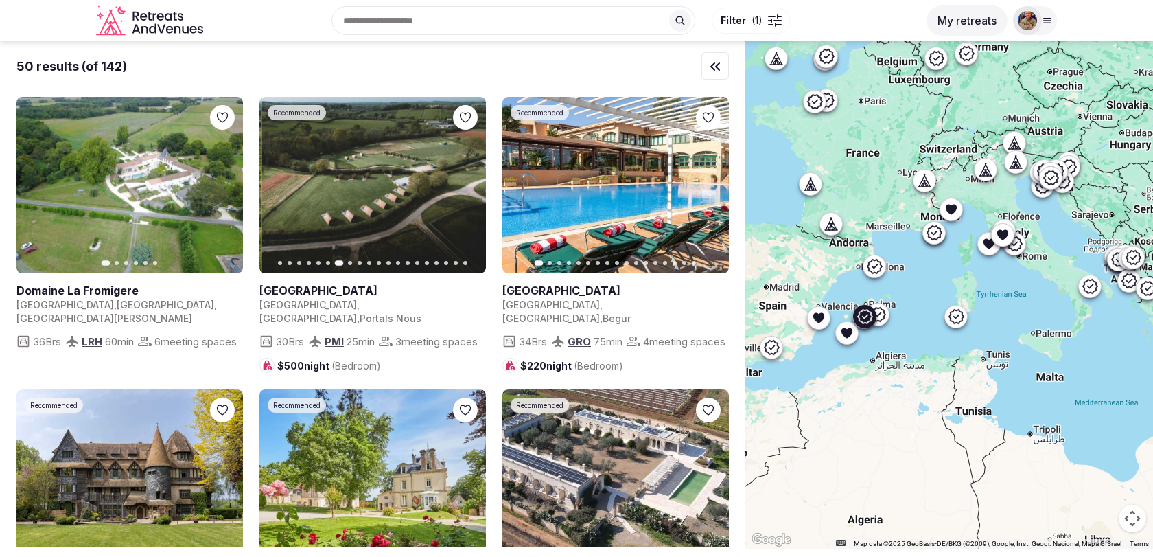
click at [467, 189] on icon "button" at bounding box center [466, 185] width 11 height 11
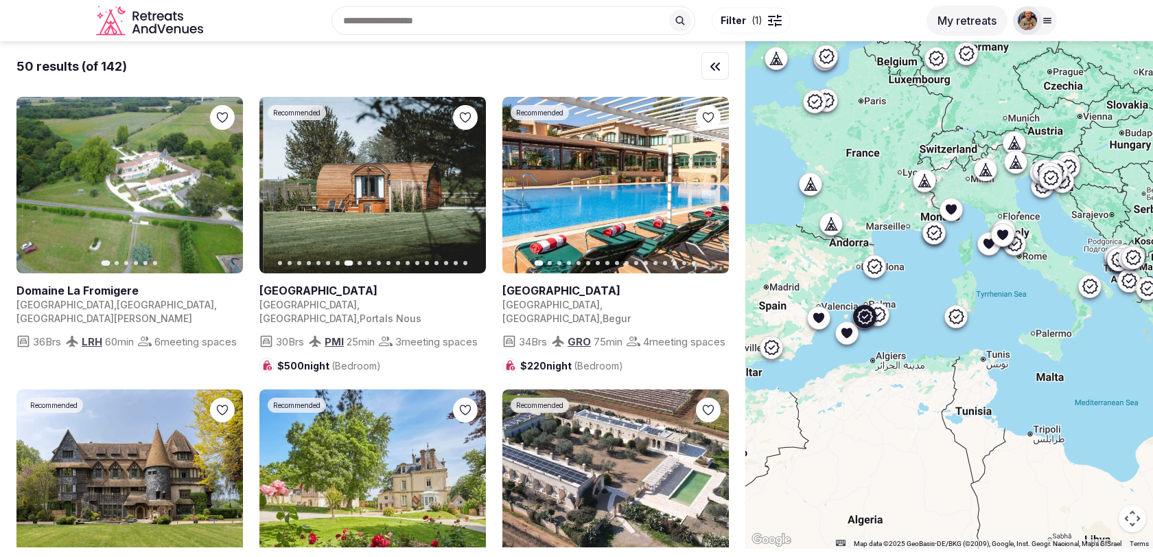
click at [467, 189] on icon "button" at bounding box center [466, 185] width 11 height 11
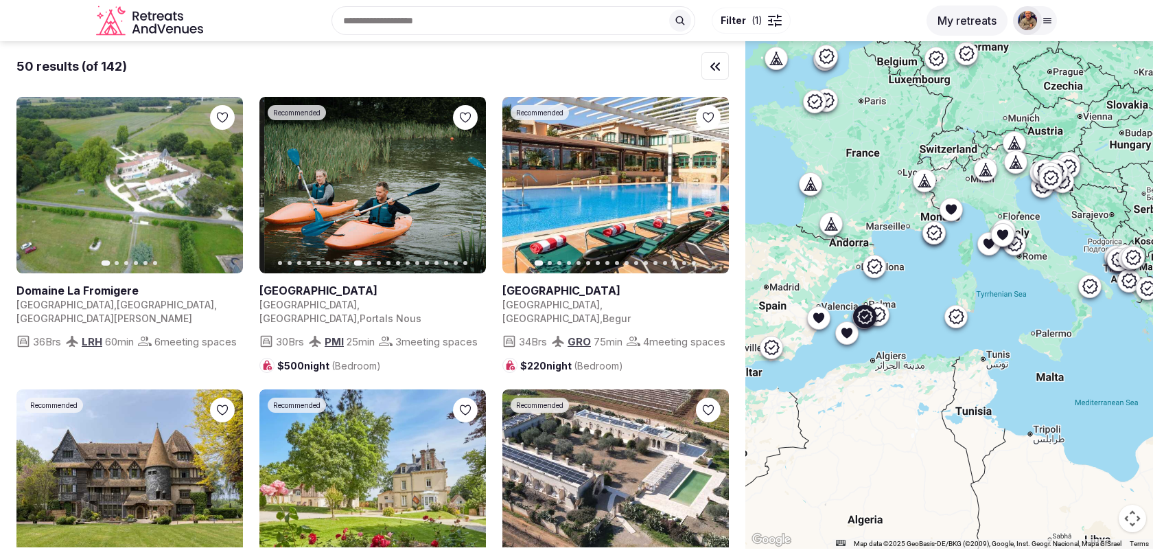
click at [467, 189] on icon "button" at bounding box center [466, 185] width 11 height 11
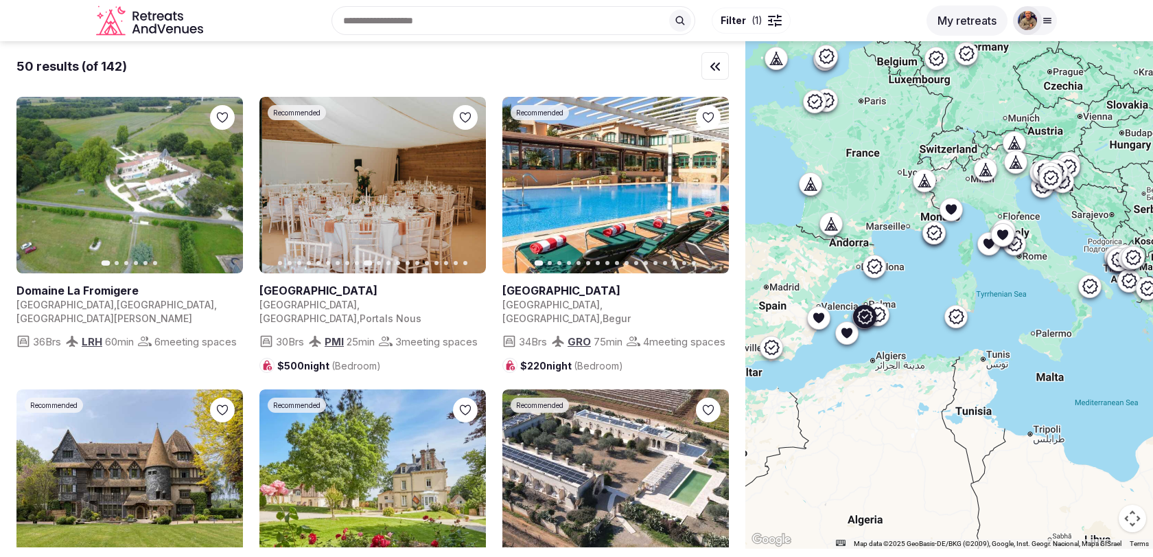
click at [467, 189] on icon "button" at bounding box center [466, 185] width 11 height 11
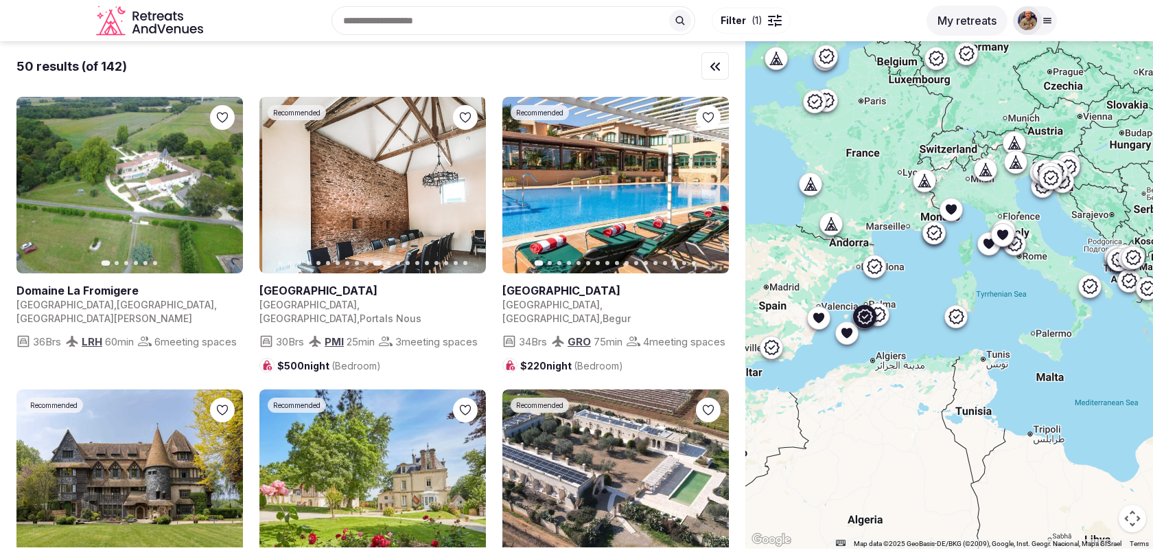
click at [467, 189] on icon "button" at bounding box center [466, 185] width 11 height 11
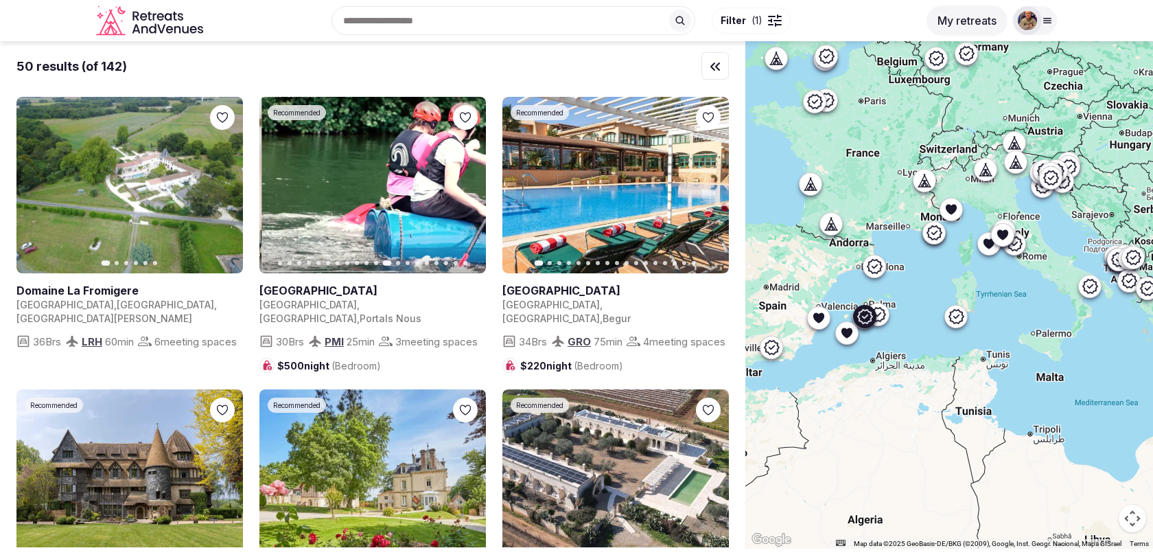
click at [467, 189] on icon "button" at bounding box center [466, 185] width 11 height 11
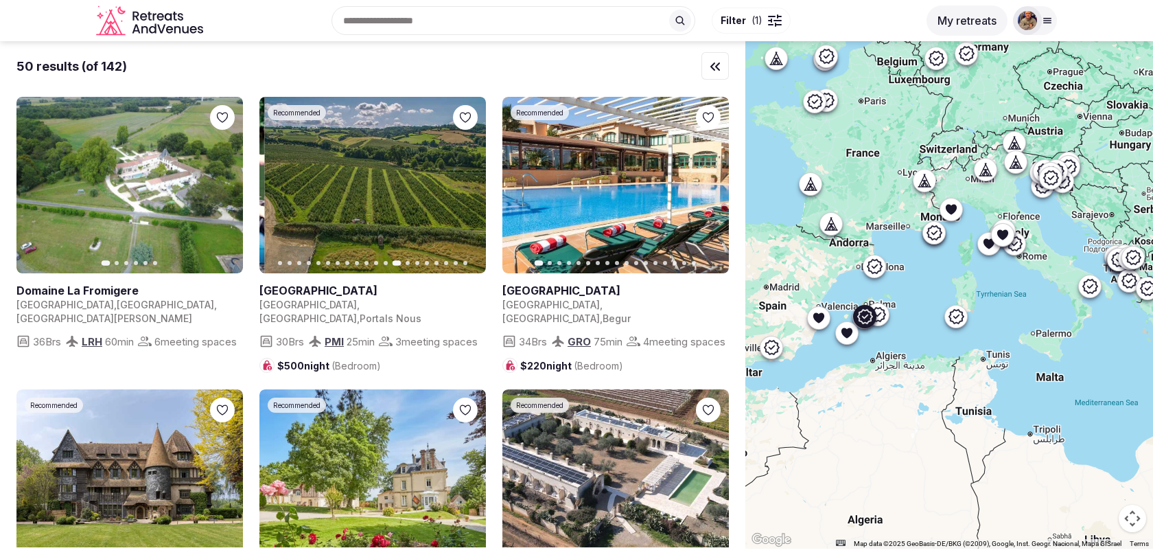
click at [467, 189] on icon "button" at bounding box center [466, 185] width 11 height 11
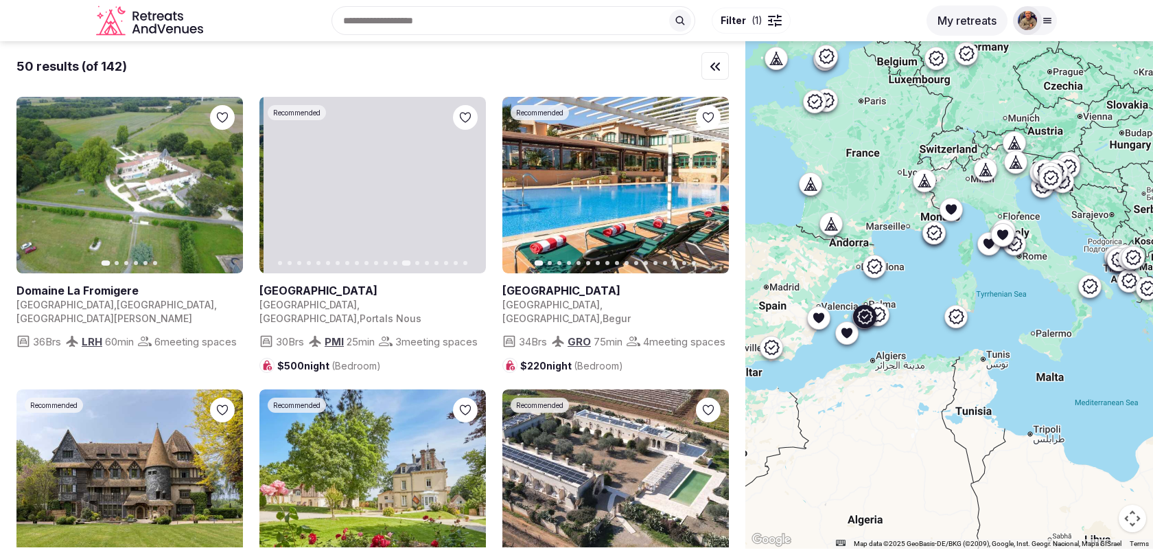
click at [467, 189] on icon "button" at bounding box center [466, 185] width 11 height 11
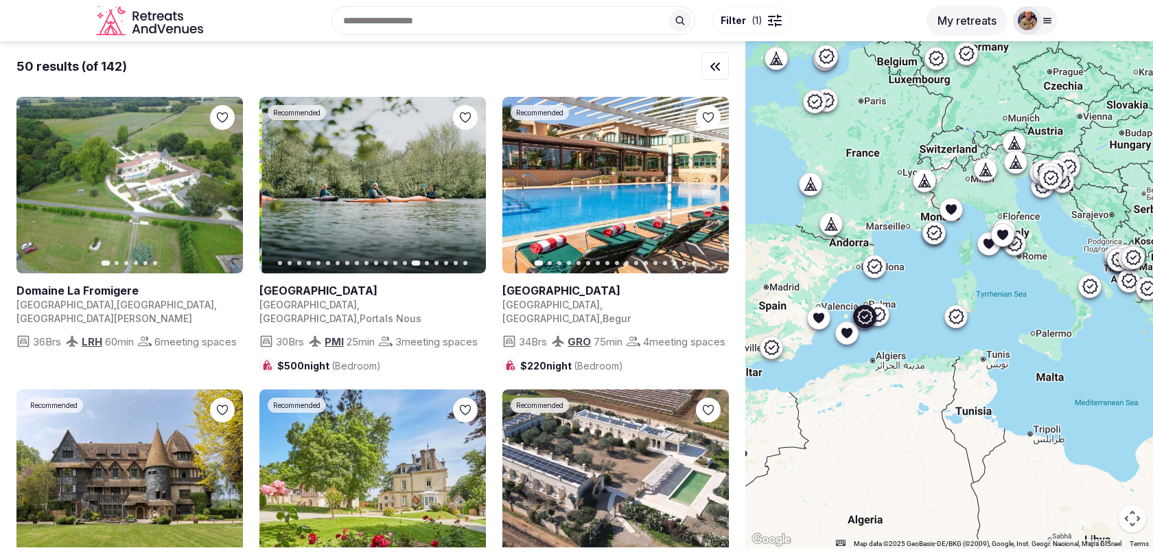
click at [467, 189] on icon "button" at bounding box center [466, 185] width 11 height 11
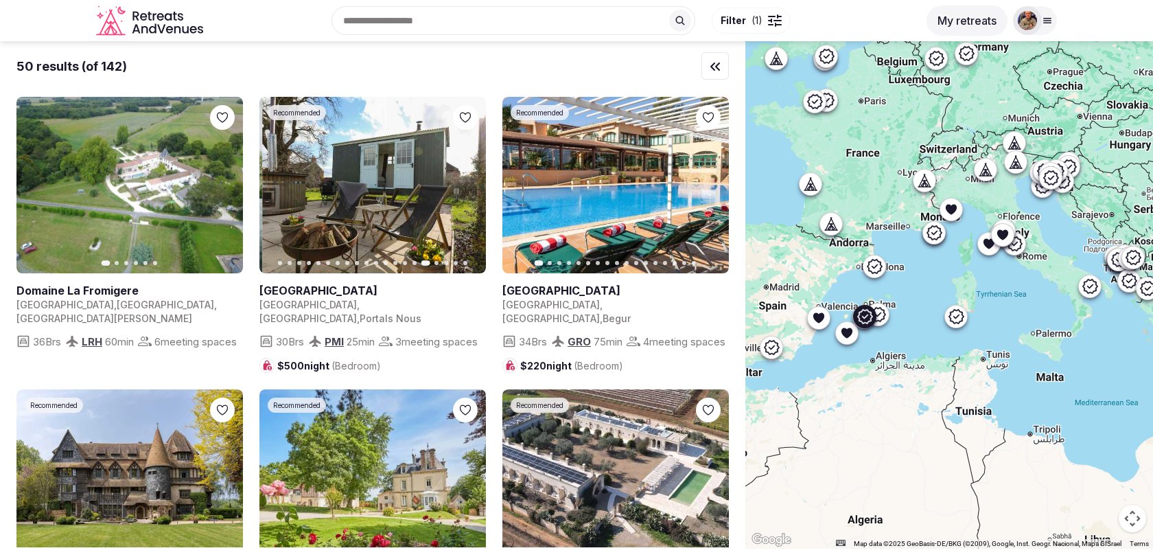
click at [467, 189] on icon "button" at bounding box center [466, 185] width 11 height 11
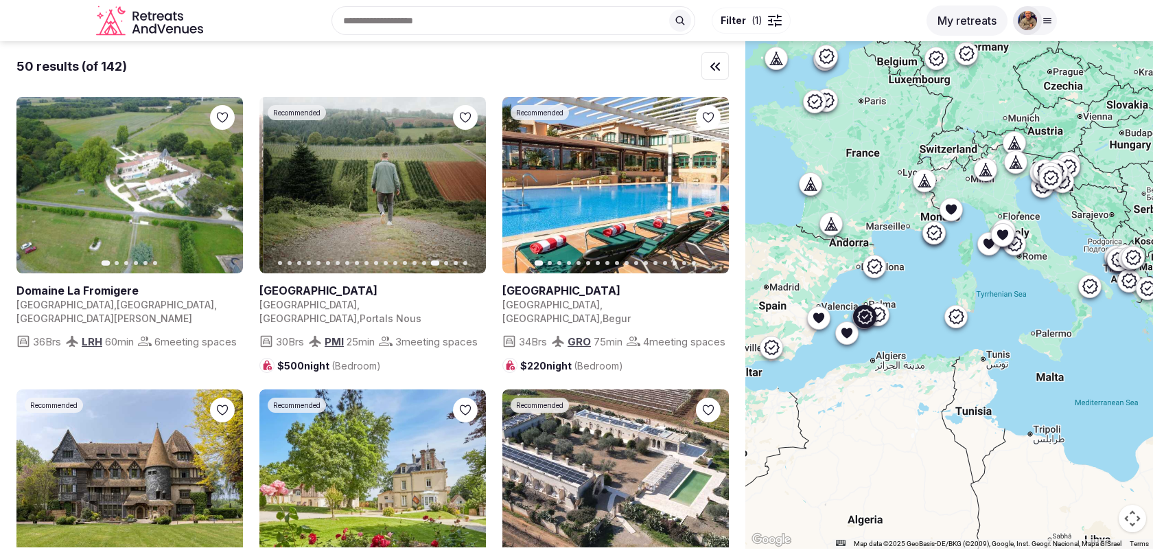
click at [467, 189] on icon "button" at bounding box center [466, 185] width 11 height 11
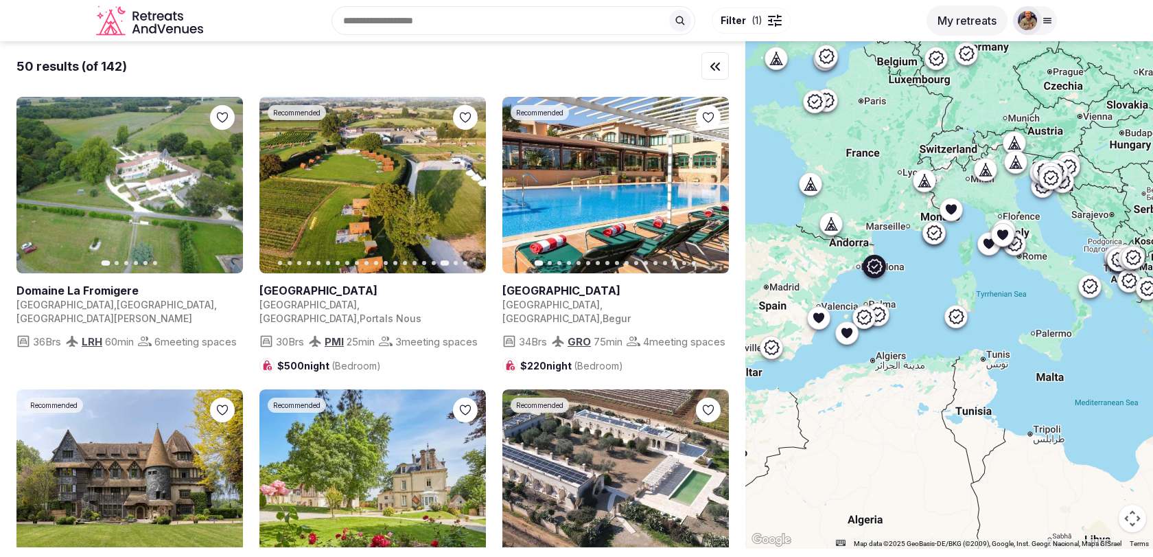
click at [711, 182] on icon "button" at bounding box center [709, 185] width 11 height 11
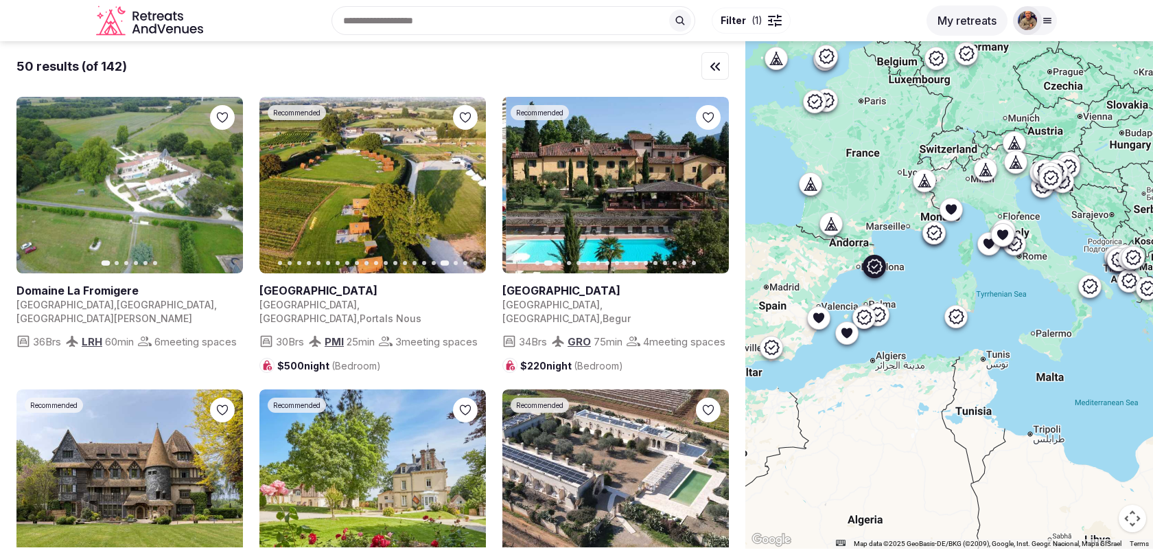
click at [711, 182] on icon "button" at bounding box center [709, 185] width 11 height 11
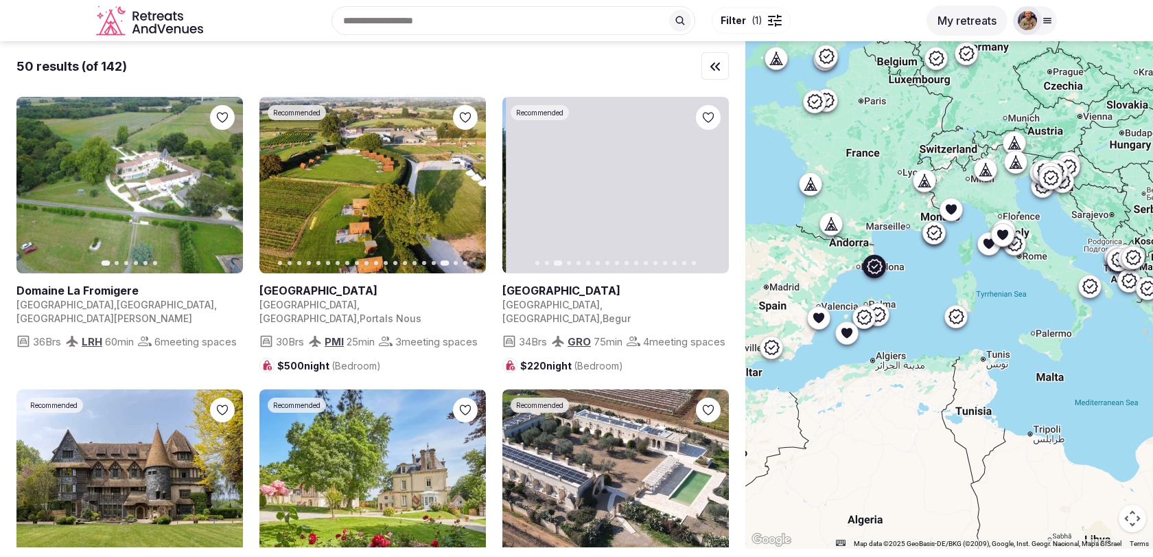
click at [711, 182] on icon "button" at bounding box center [709, 185] width 11 height 11
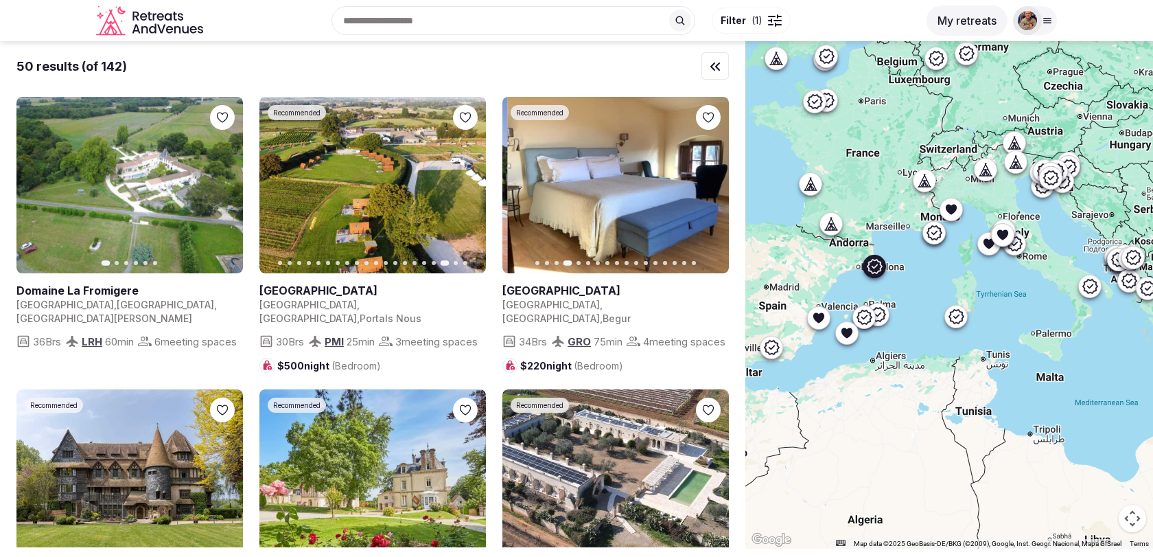
click at [711, 182] on icon "button" at bounding box center [709, 185] width 11 height 11
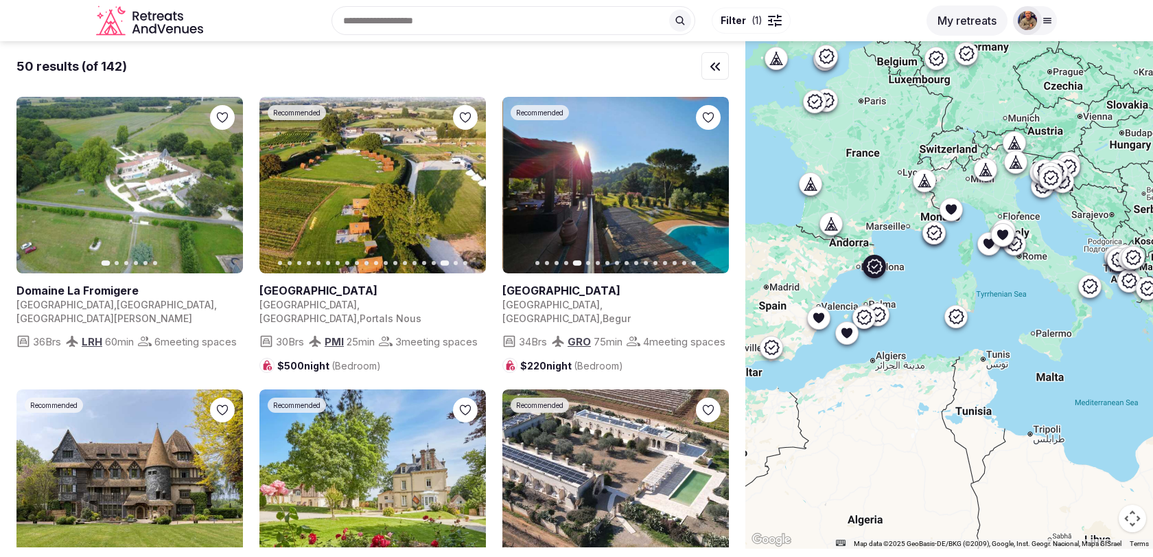
click at [711, 182] on icon "button" at bounding box center [709, 185] width 11 height 11
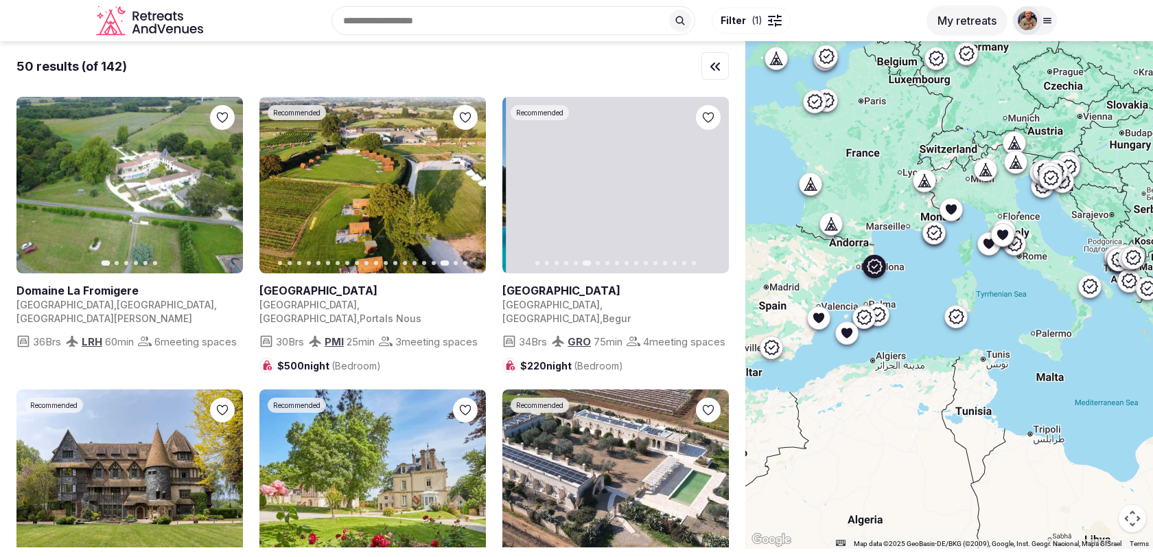
click at [711, 182] on icon "button" at bounding box center [709, 185] width 11 height 11
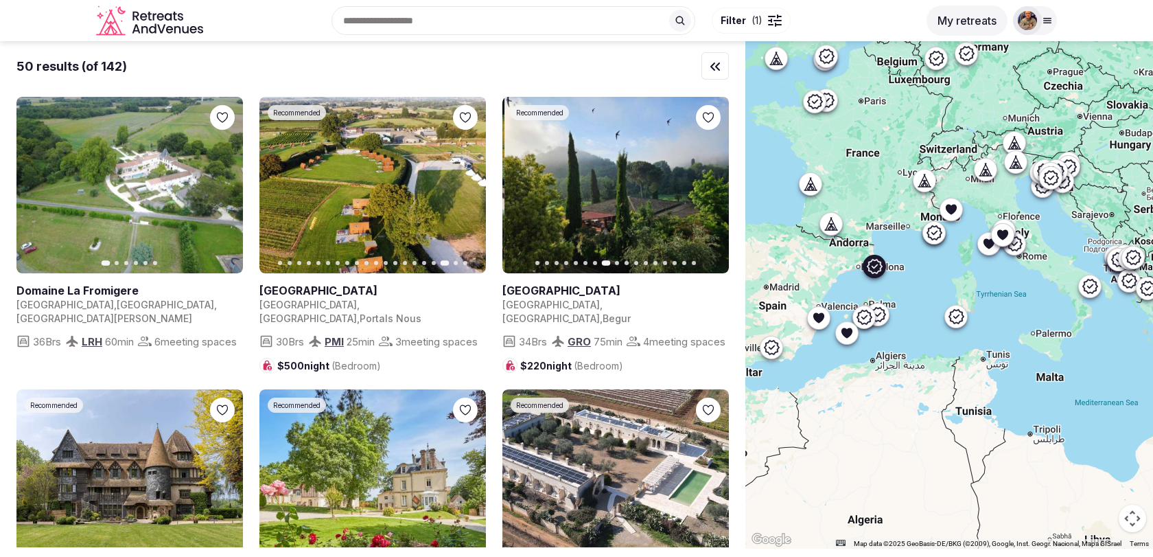
click at [711, 182] on icon "button" at bounding box center [709, 185] width 11 height 11
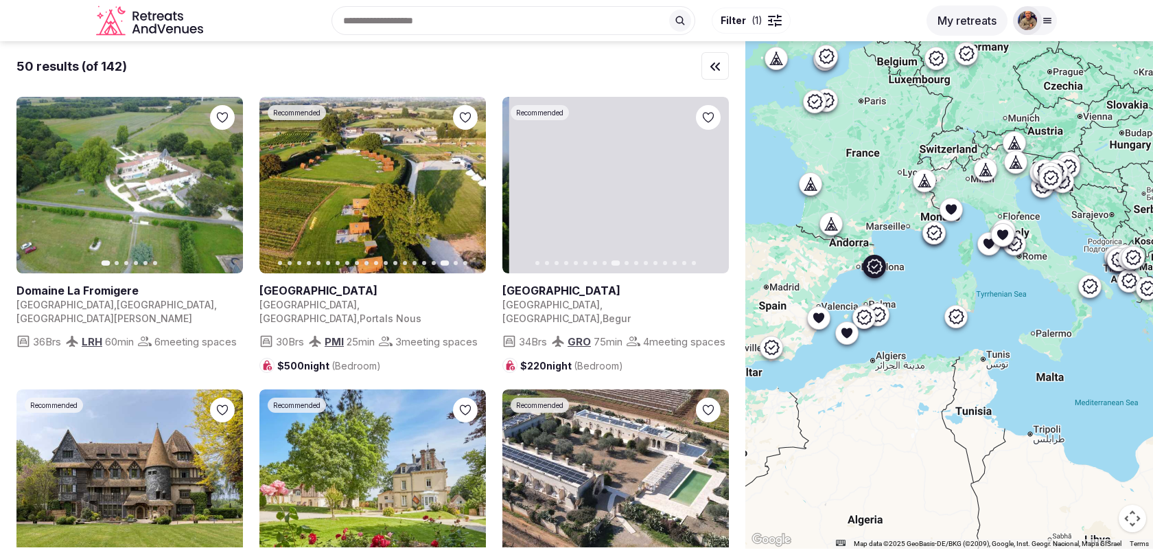
click at [711, 182] on icon "button" at bounding box center [709, 185] width 11 height 11
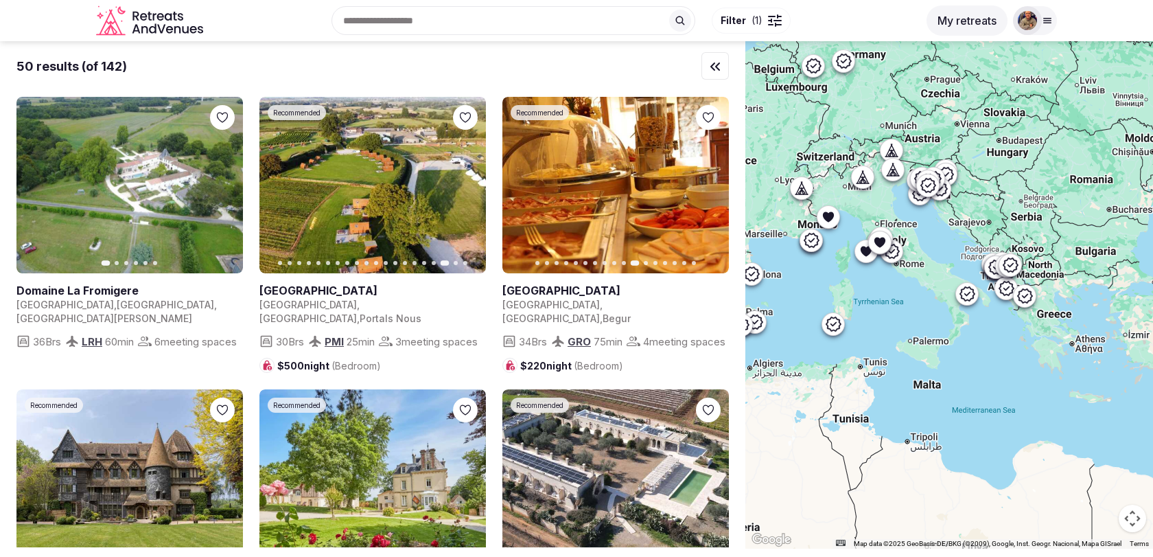
drag, startPoint x: 1000, startPoint y: 274, endPoint x: 871, endPoint y: 282, distance: 129.3
click at [871, 282] on div at bounding box center [949, 294] width 408 height 507
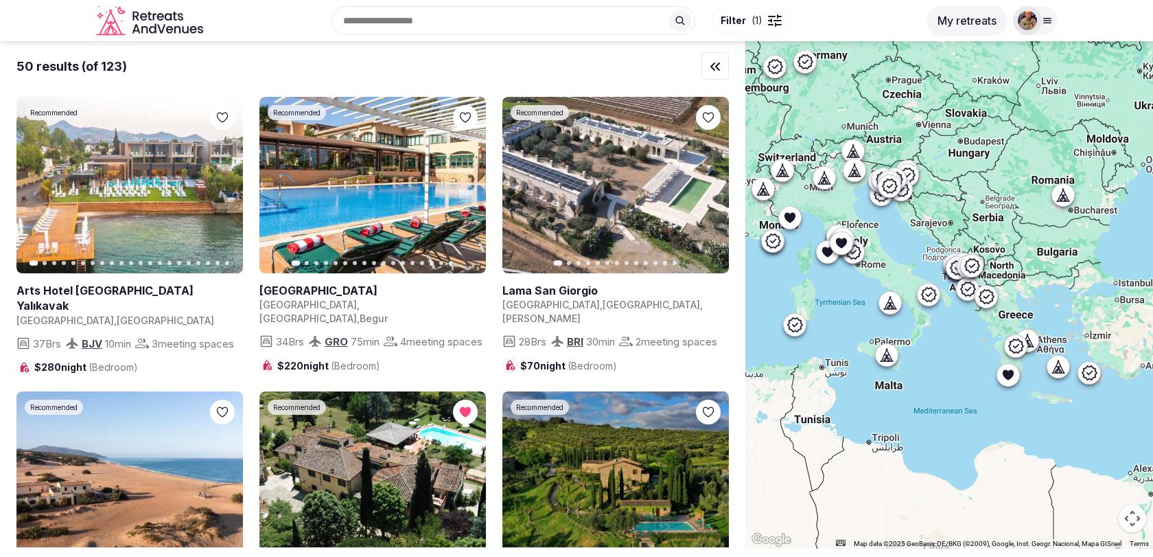
drag, startPoint x: 891, startPoint y: 310, endPoint x: 843, endPoint y: 310, distance: 48.0
click at [843, 310] on div at bounding box center [949, 294] width 408 height 507
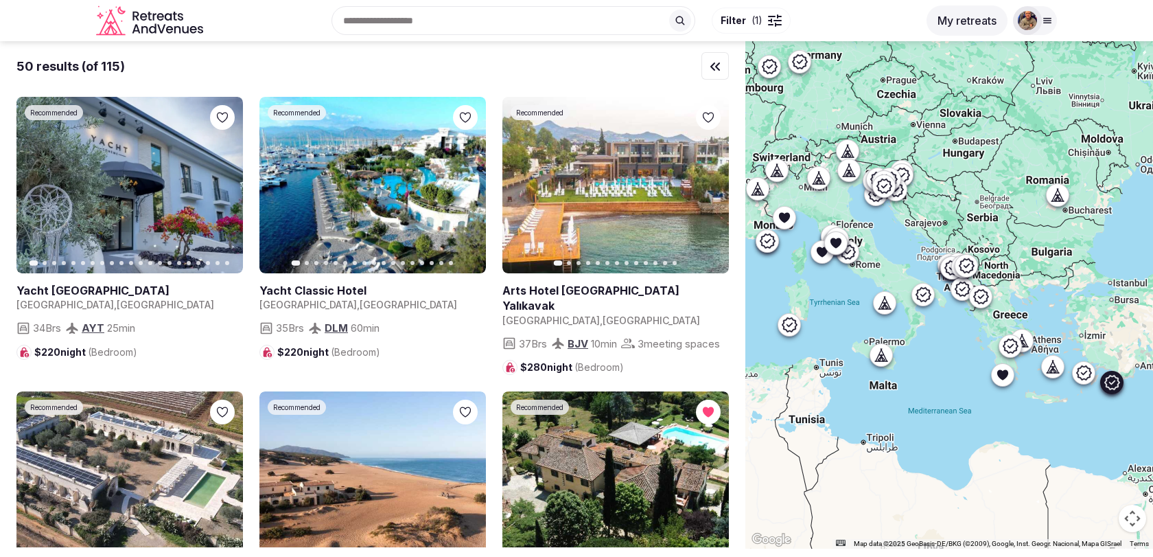
click at [468, 188] on icon "button" at bounding box center [466, 185] width 11 height 11
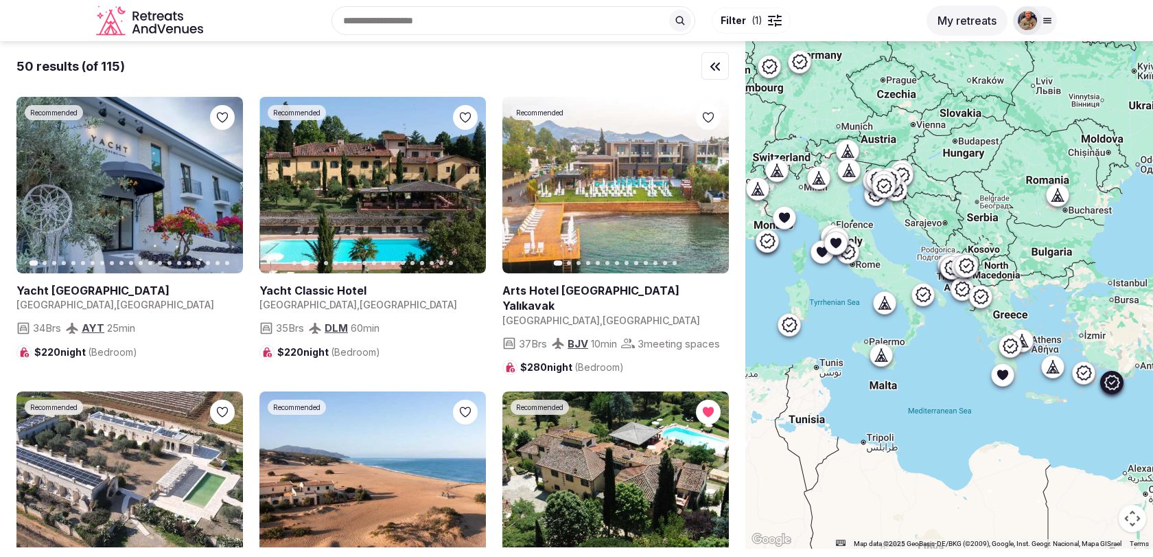
click at [468, 188] on icon "button" at bounding box center [466, 185] width 11 height 11
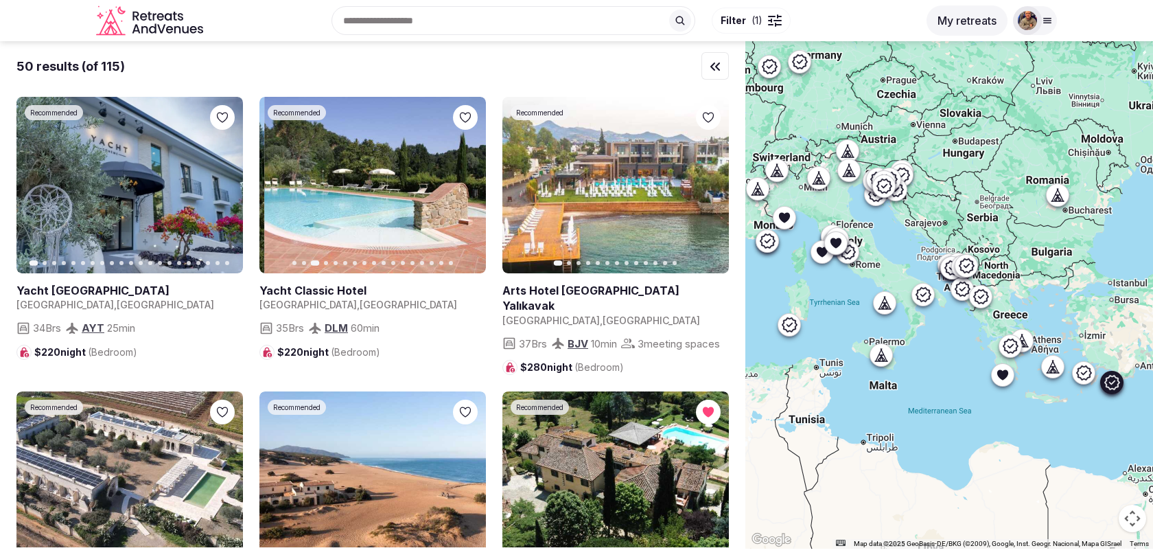
click at [468, 188] on icon "button" at bounding box center [466, 185] width 11 height 11
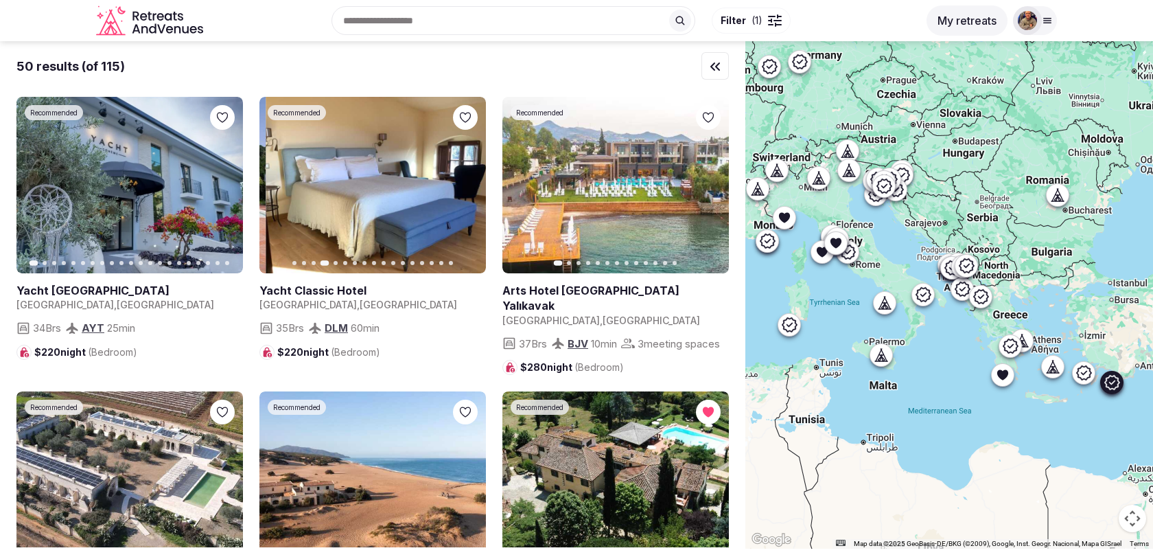
click at [468, 188] on icon "button" at bounding box center [466, 185] width 11 height 11
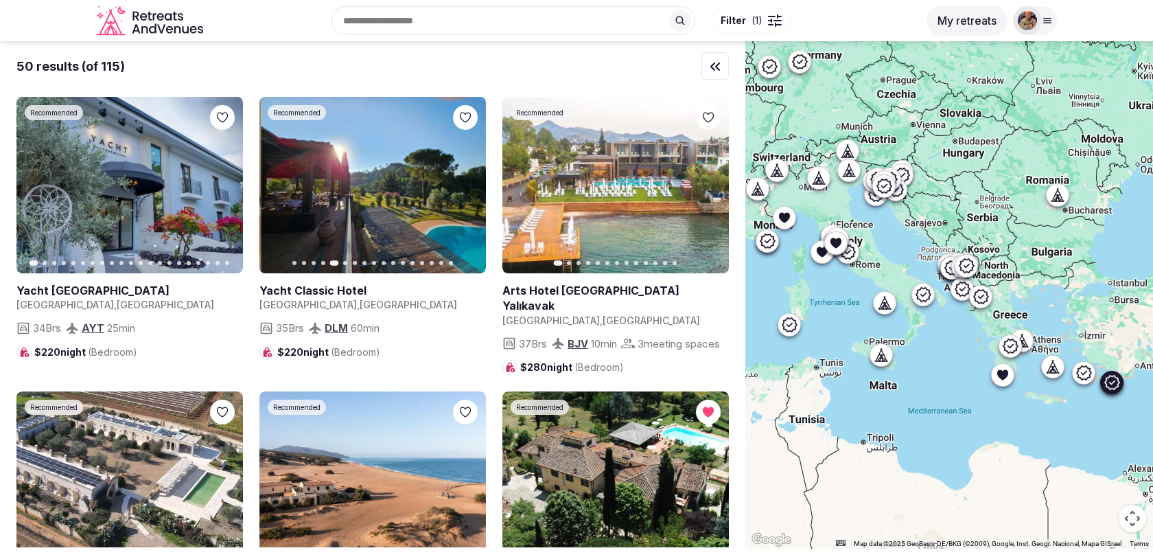
click at [468, 188] on icon "button" at bounding box center [466, 185] width 11 height 11
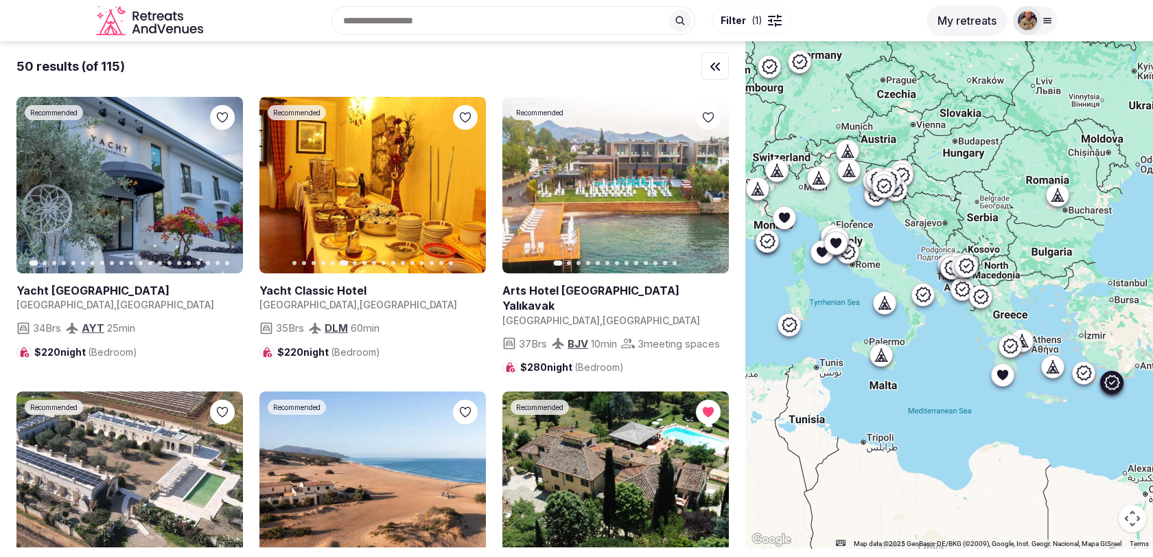
click at [217, 190] on button "Next slide" at bounding box center [224, 185] width 22 height 22
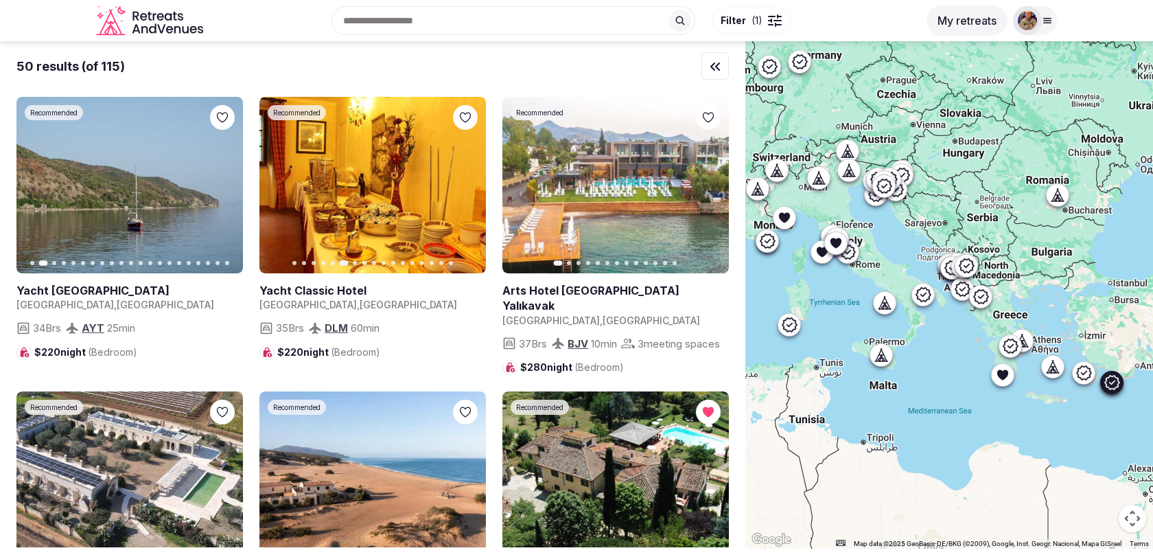
click at [222, 185] on icon "button" at bounding box center [223, 185] width 11 height 11
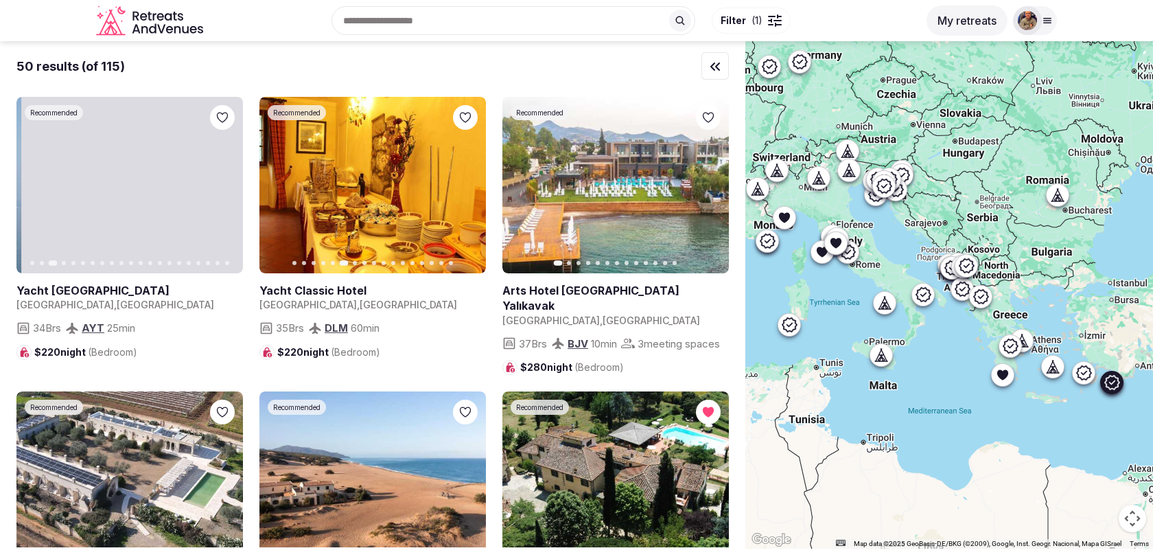
click at [222, 185] on icon "button" at bounding box center [223, 185] width 11 height 11
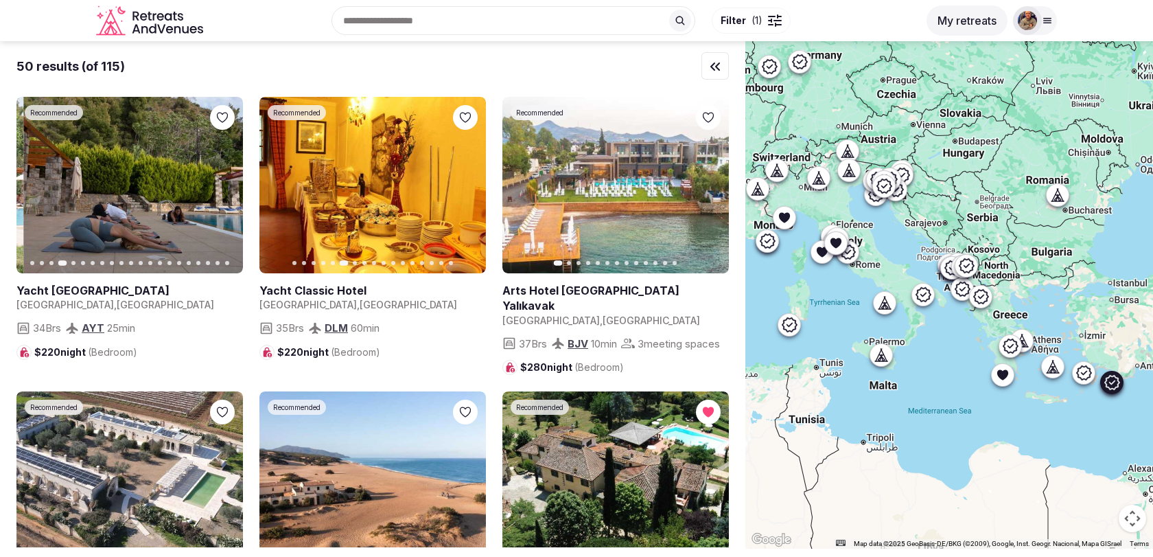
click at [222, 185] on icon "button" at bounding box center [223, 185] width 11 height 11
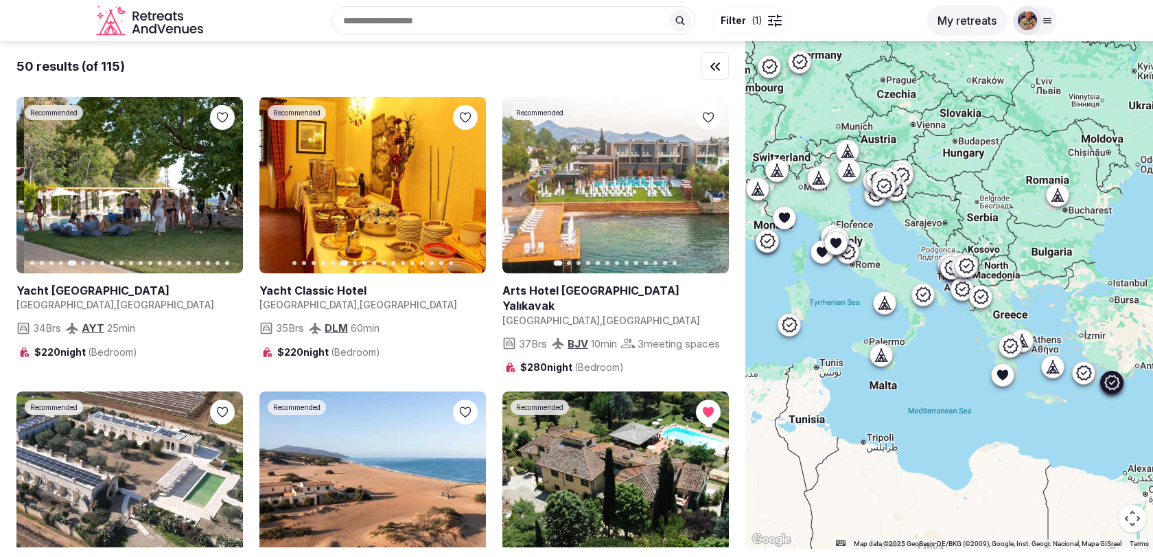
click at [222, 185] on icon "button" at bounding box center [223, 185] width 11 height 11
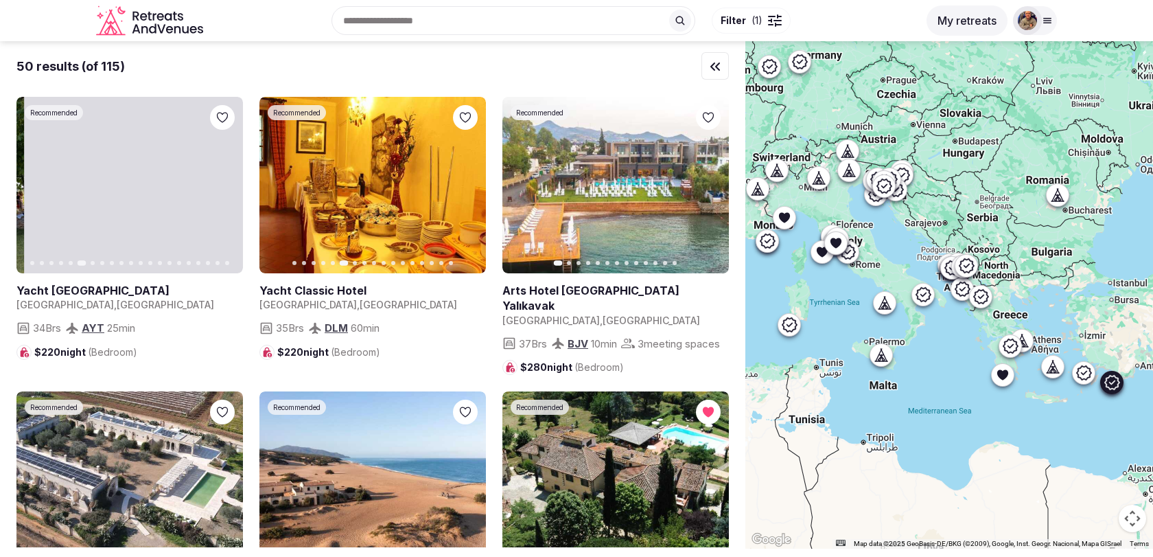
click at [222, 185] on icon "button" at bounding box center [223, 185] width 11 height 11
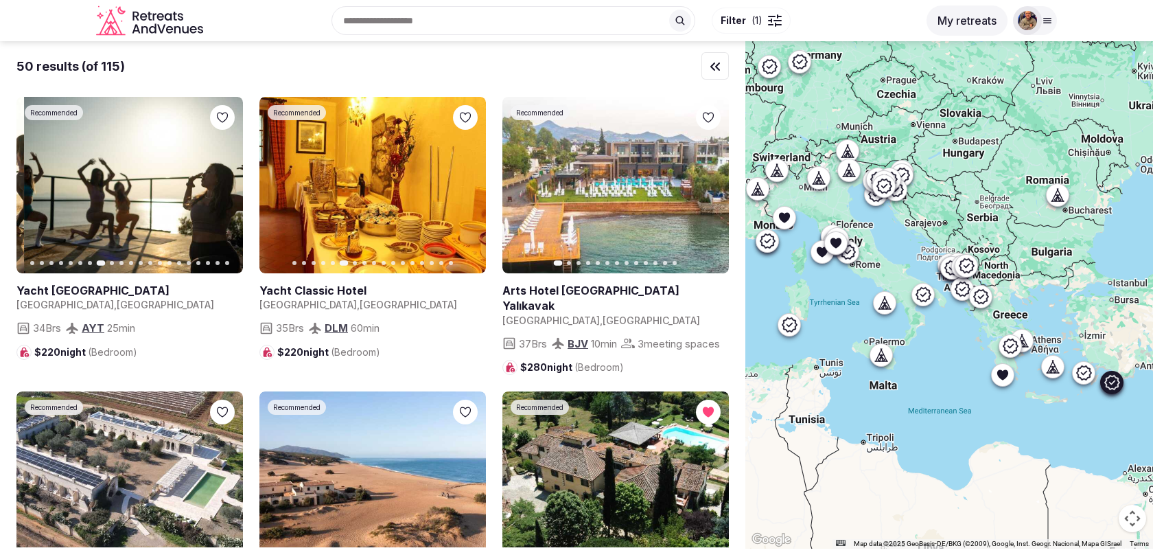
click at [222, 185] on icon "button" at bounding box center [223, 185] width 11 height 11
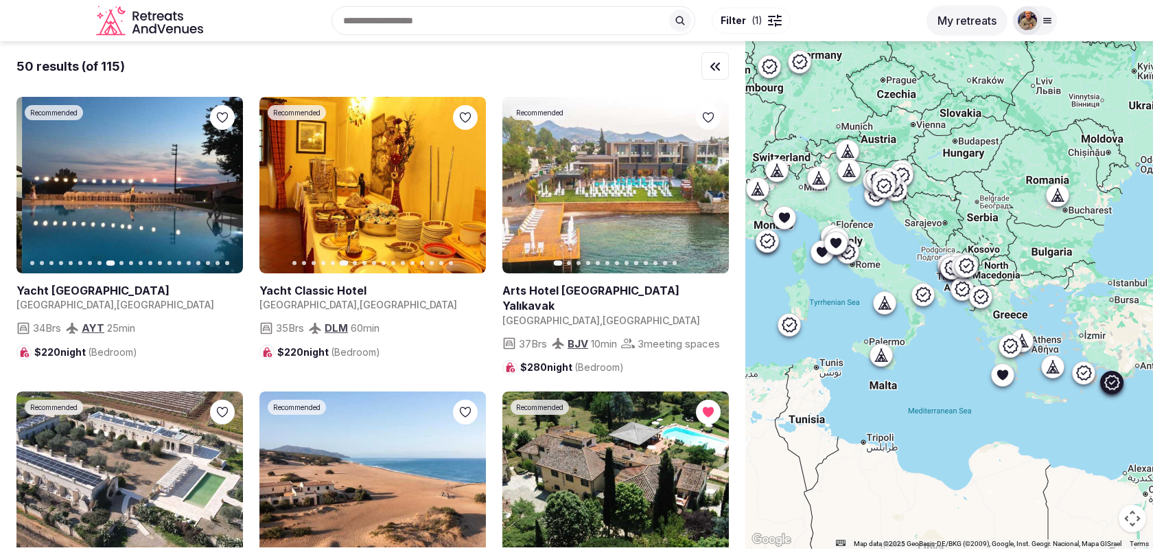
click at [222, 185] on icon "button" at bounding box center [223, 185] width 11 height 11
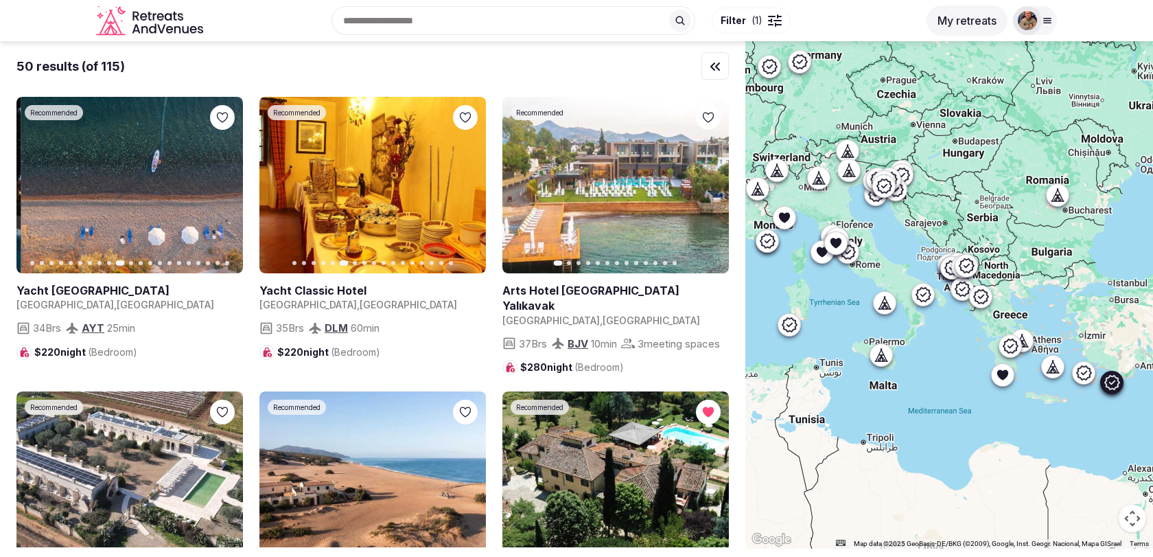
click at [222, 185] on icon "button" at bounding box center [223, 185] width 11 height 11
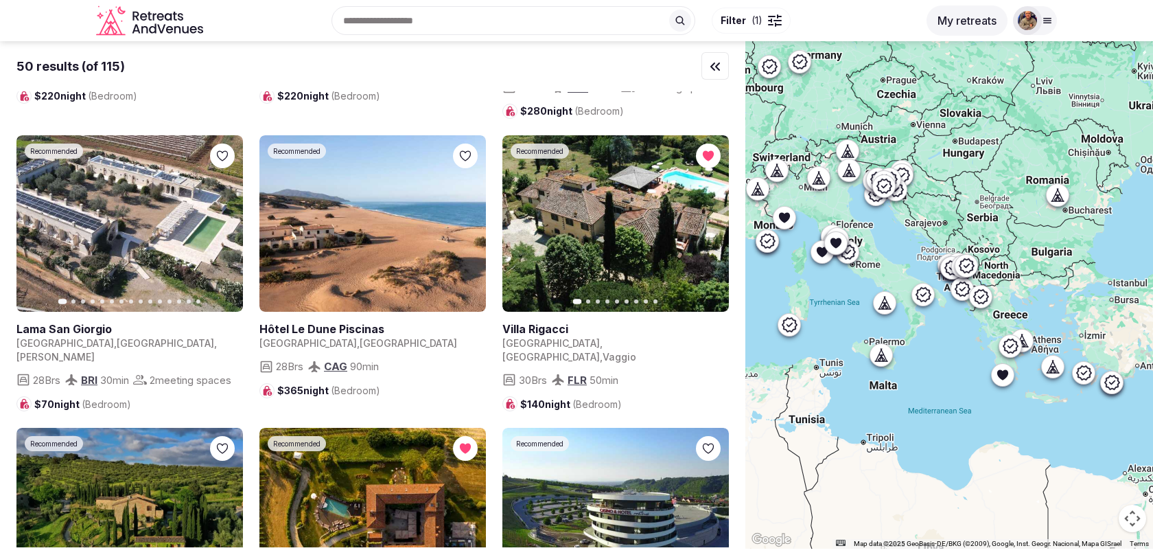
scroll to position [257, 0]
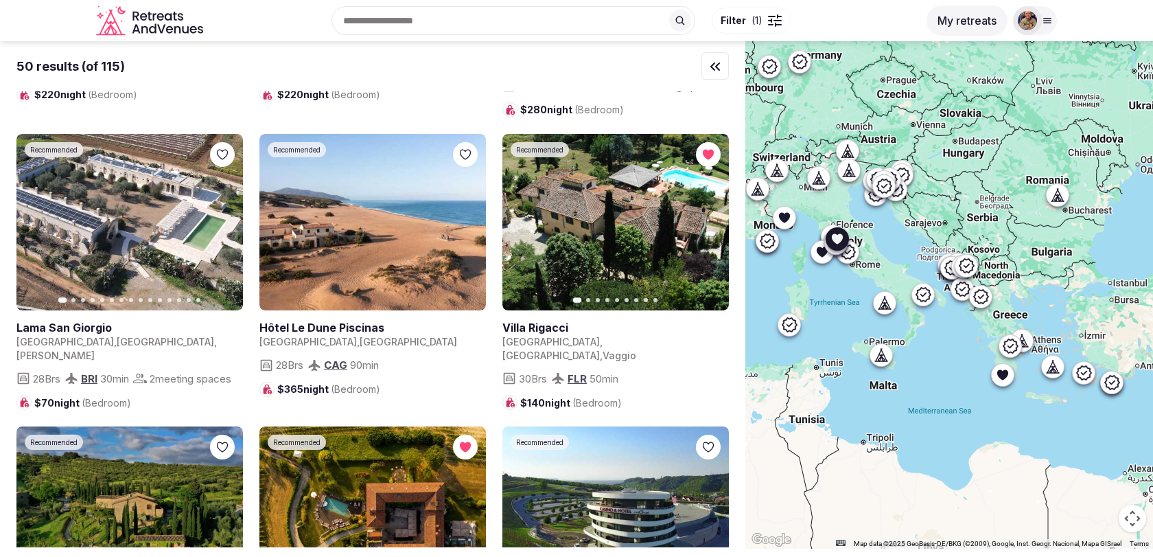
click at [704, 226] on icon "button" at bounding box center [709, 222] width 11 height 11
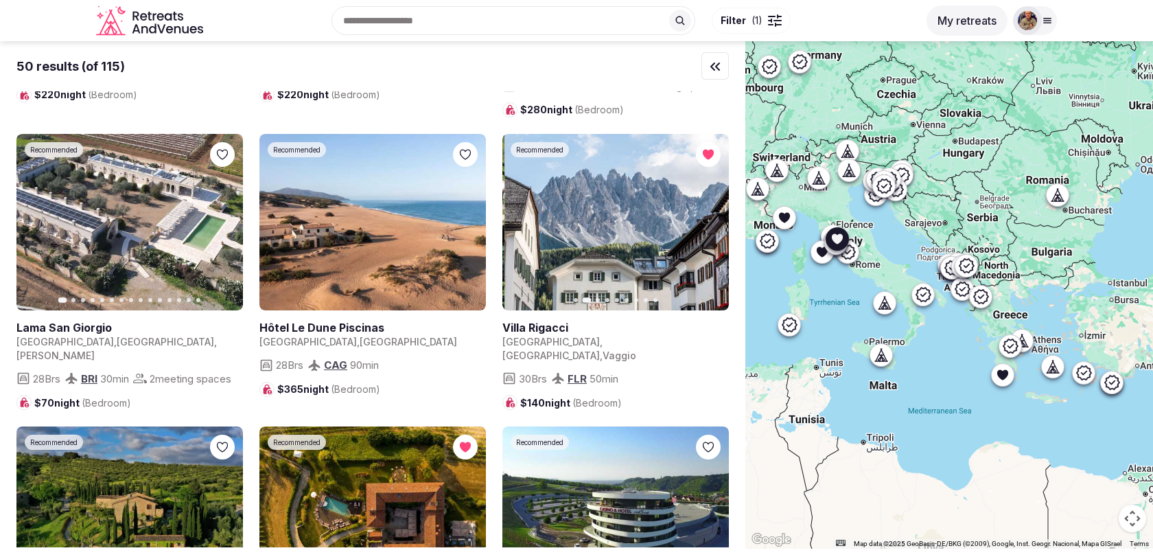
click at [704, 226] on icon "button" at bounding box center [709, 222] width 11 height 11
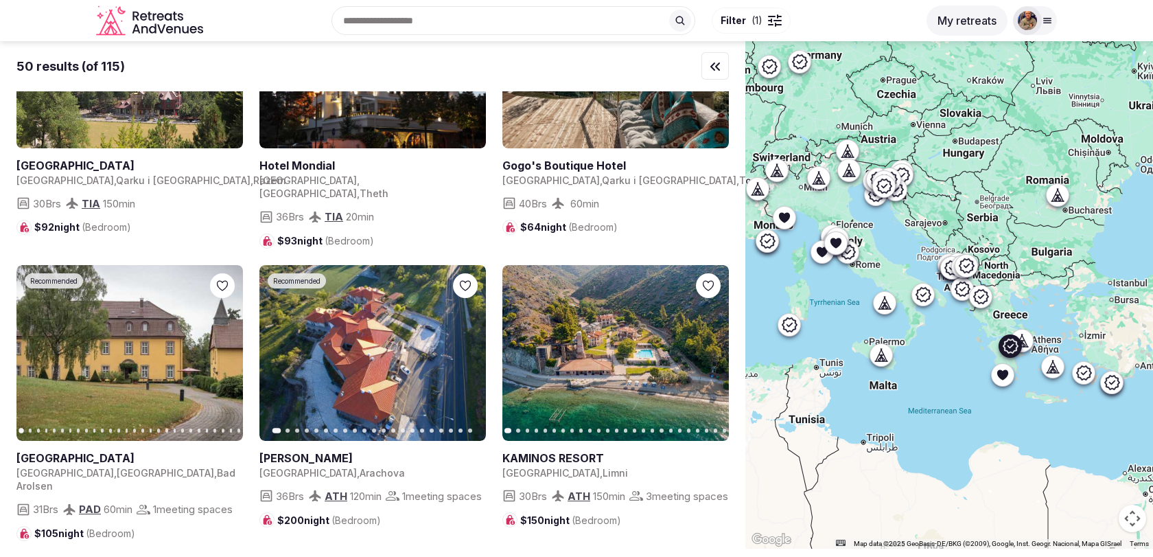
scroll to position [2447, 0]
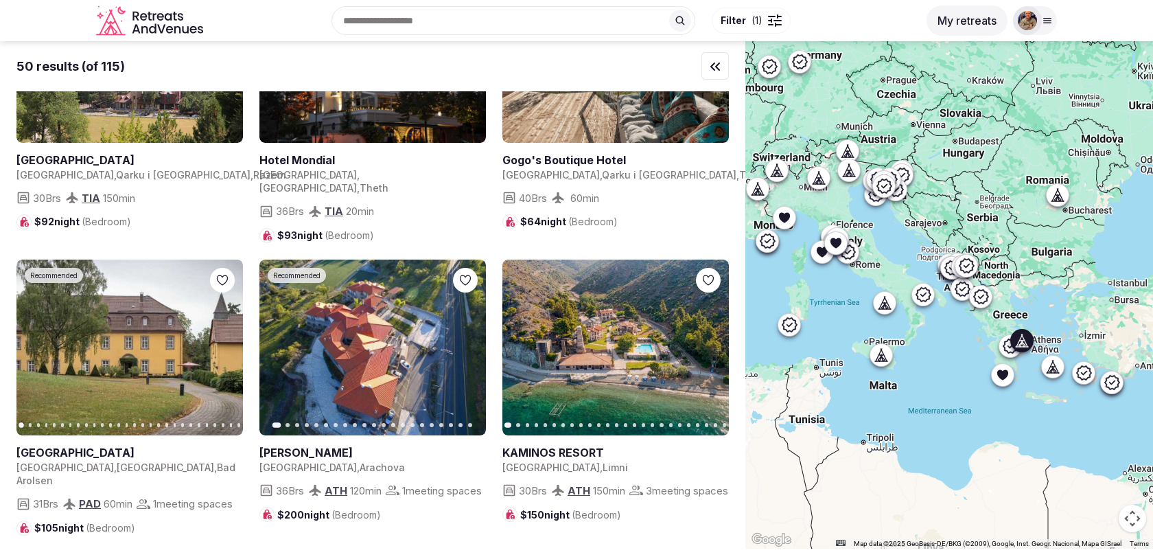
click at [708, 342] on icon "button" at bounding box center [710, 347] width 5 height 10
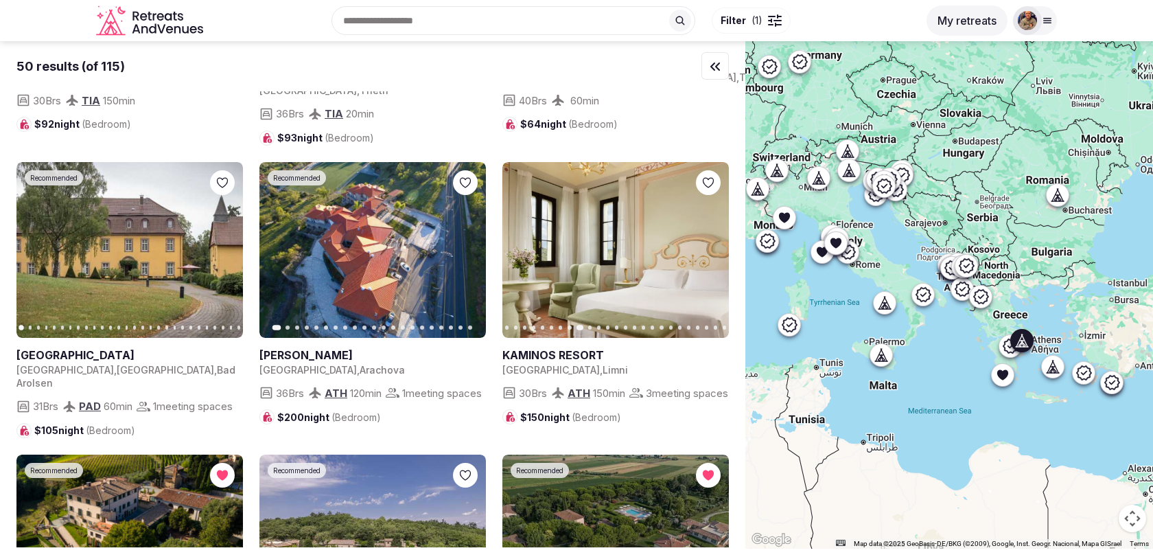
scroll to position [2541, 0]
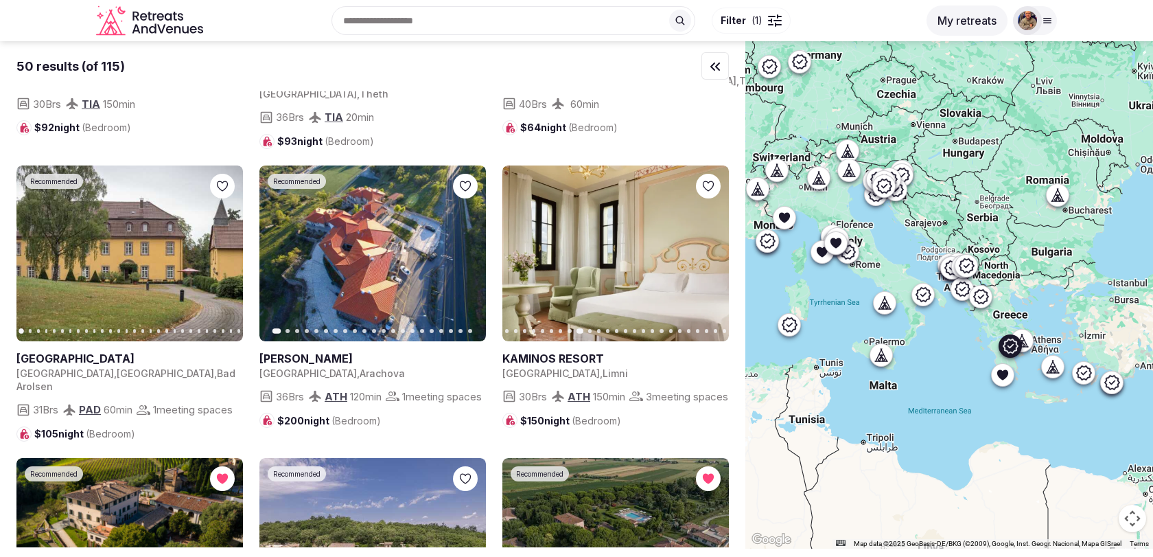
click at [469, 242] on button "Next slide" at bounding box center [467, 253] width 22 height 22
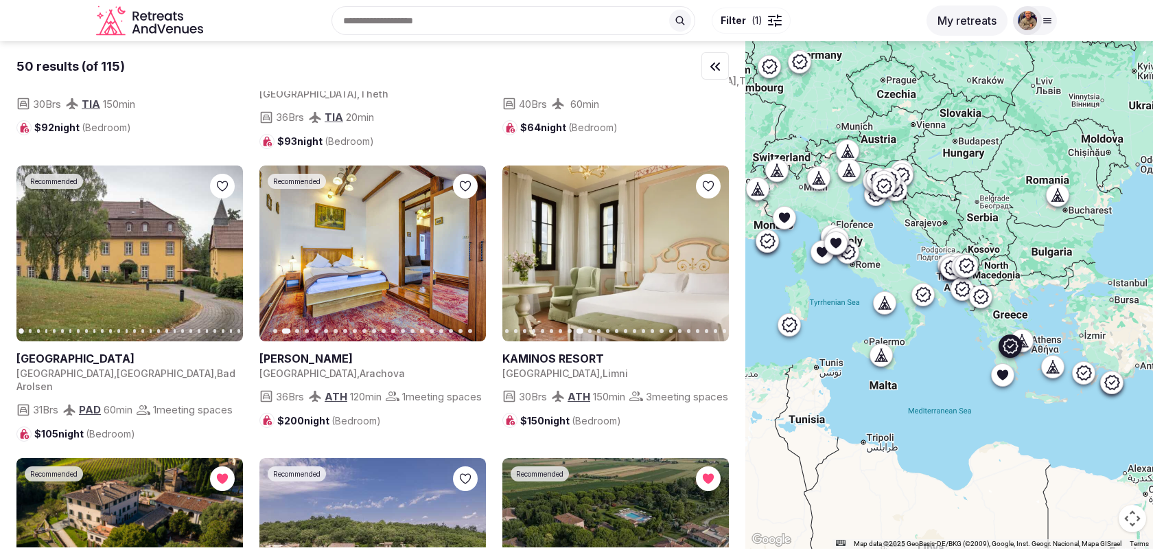
click at [467, 248] on icon "button" at bounding box center [467, 253] width 5 height 10
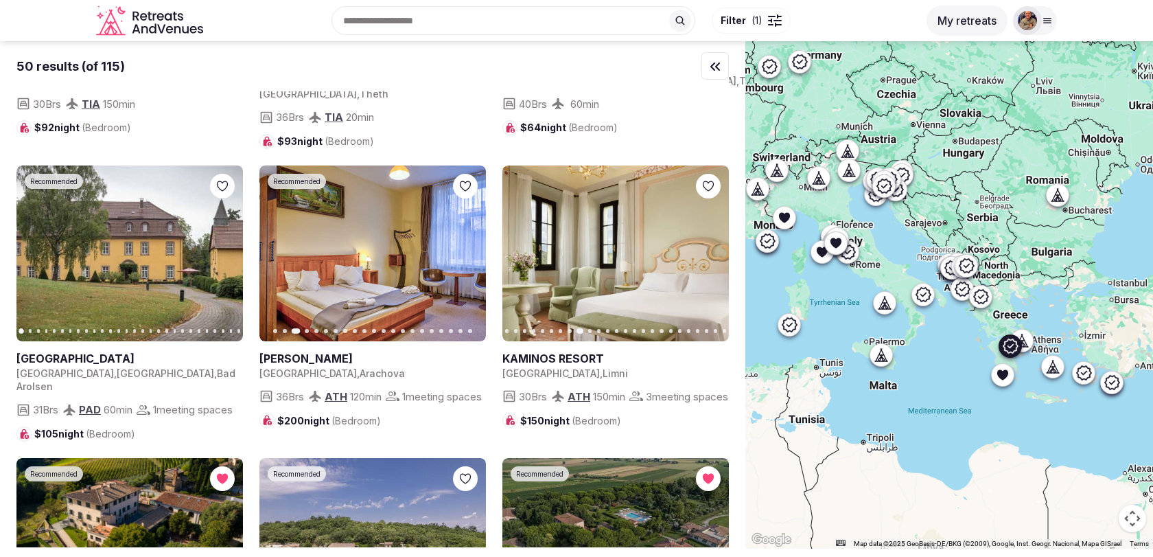
click at [467, 248] on icon "button" at bounding box center [467, 253] width 5 height 10
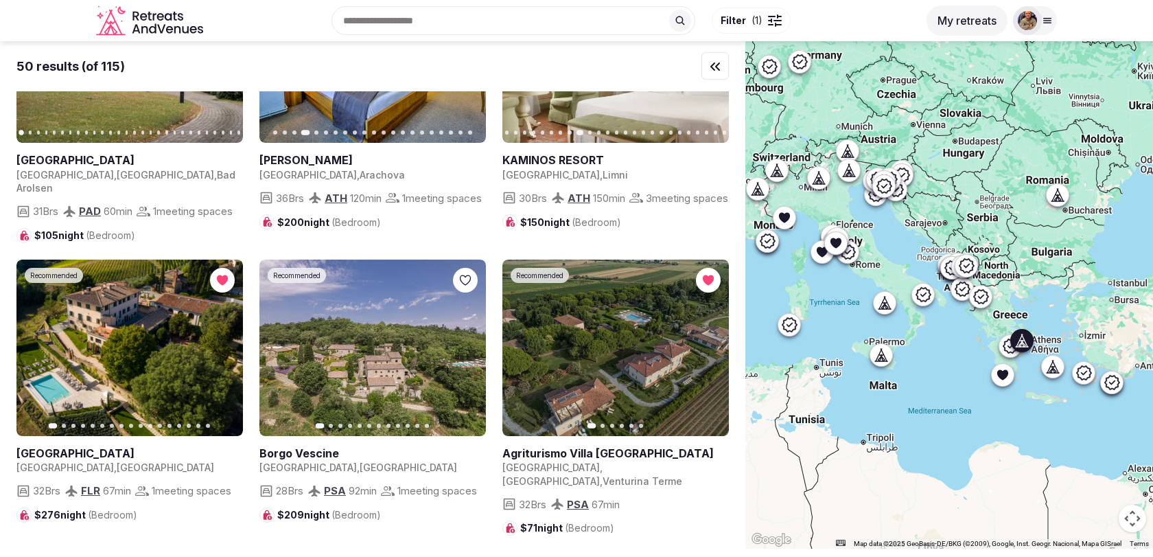
scroll to position [2742, 0]
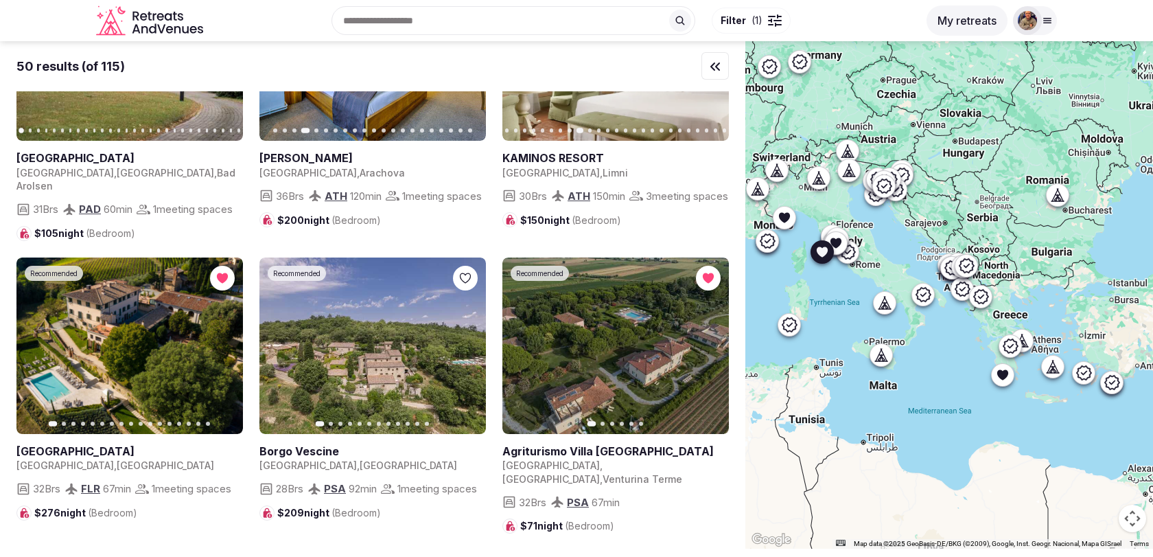
click at [707, 340] on icon "button" at bounding box center [709, 345] width 11 height 11
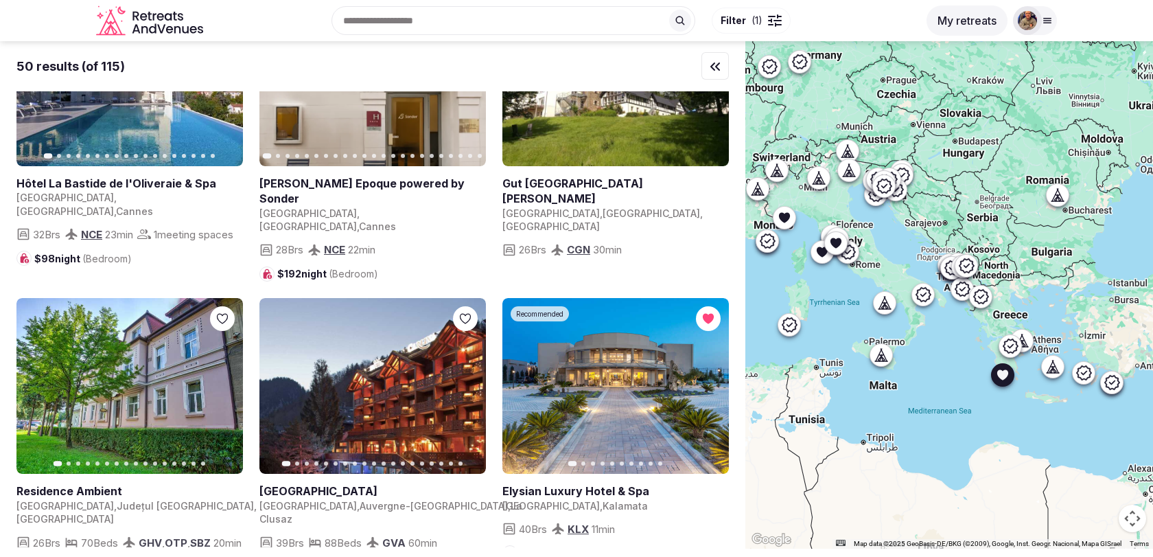
scroll to position [3337, 0]
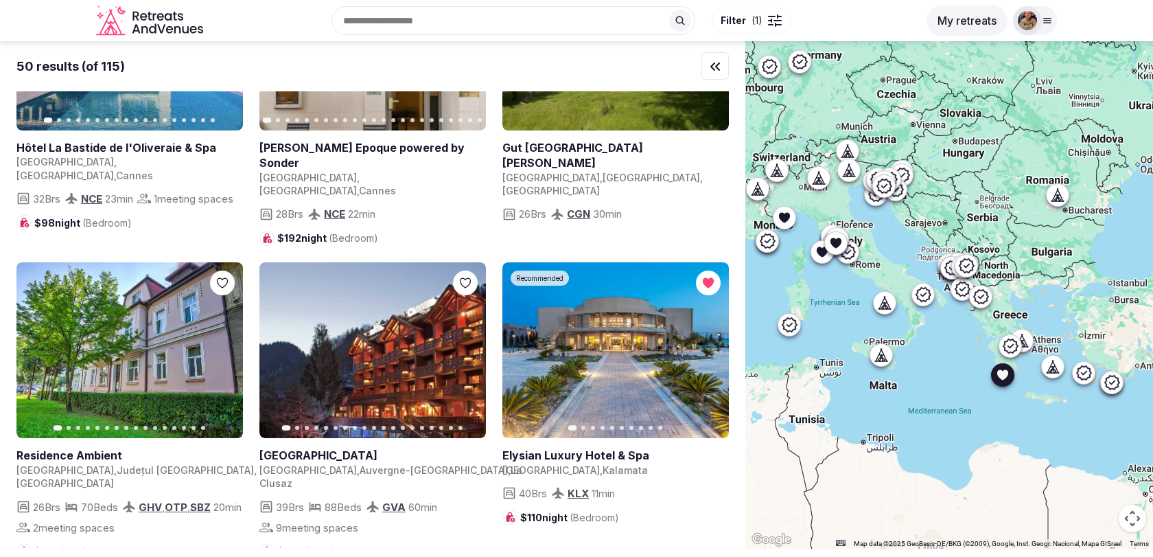
click at [708, 345] on icon "button" at bounding box center [709, 350] width 11 height 11
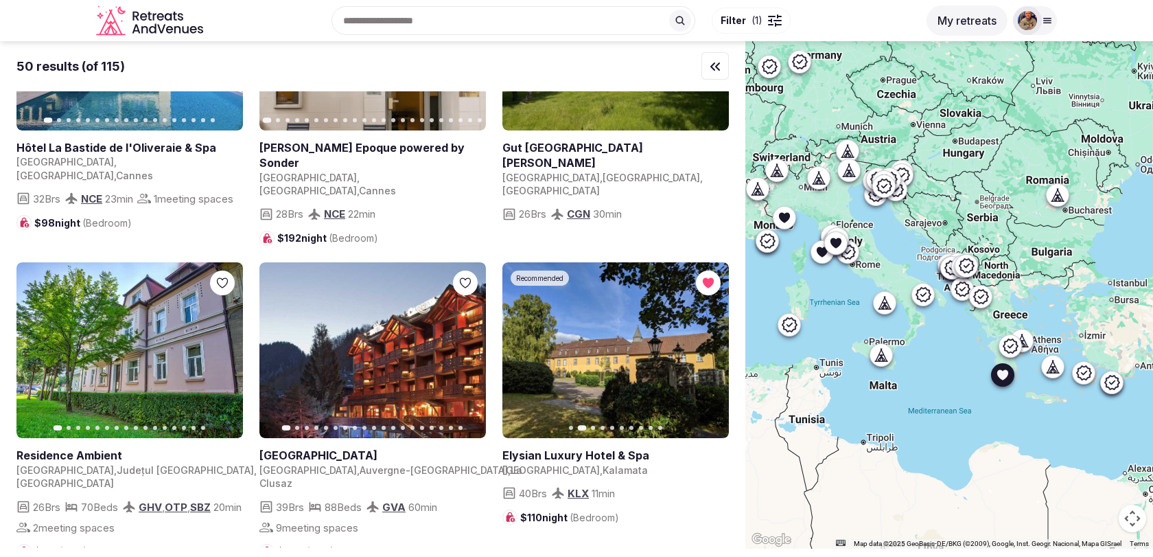
click at [708, 345] on icon "button" at bounding box center [709, 350] width 11 height 11
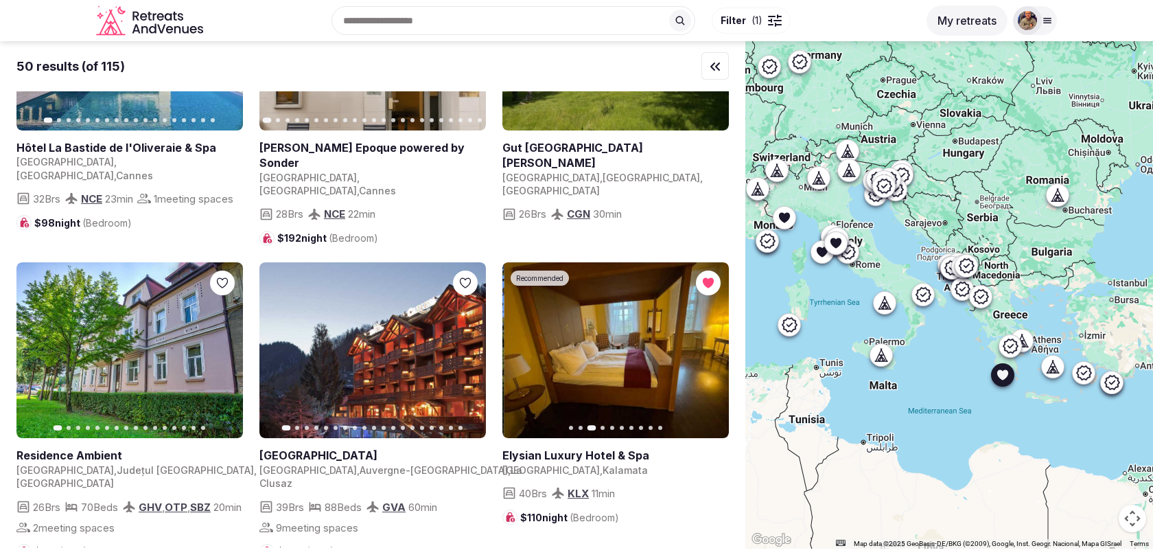
click at [708, 345] on icon "button" at bounding box center [709, 350] width 11 height 11
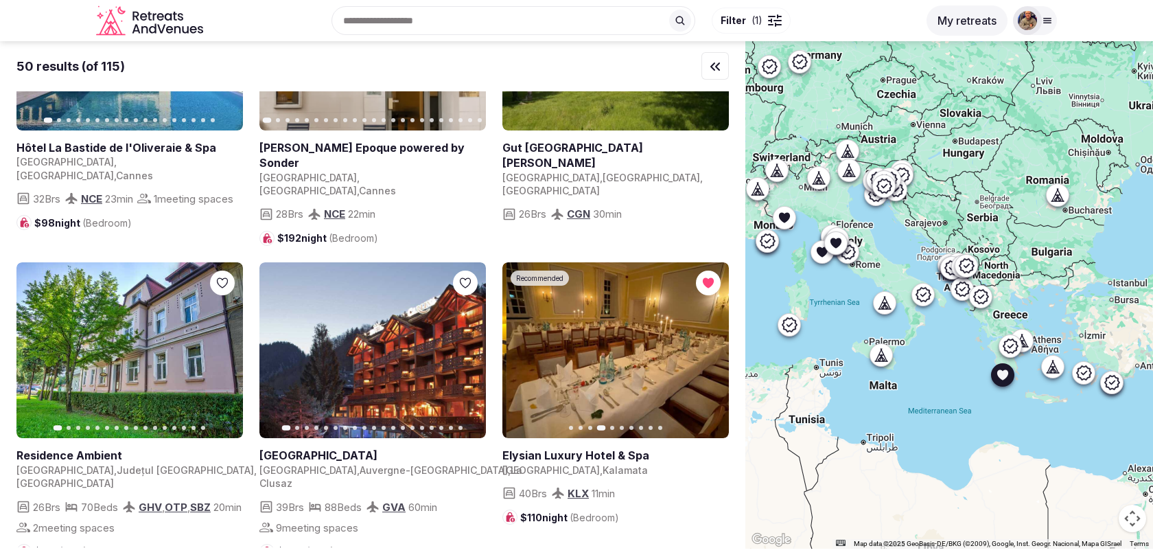
click at [708, 345] on icon "button" at bounding box center [709, 350] width 11 height 11
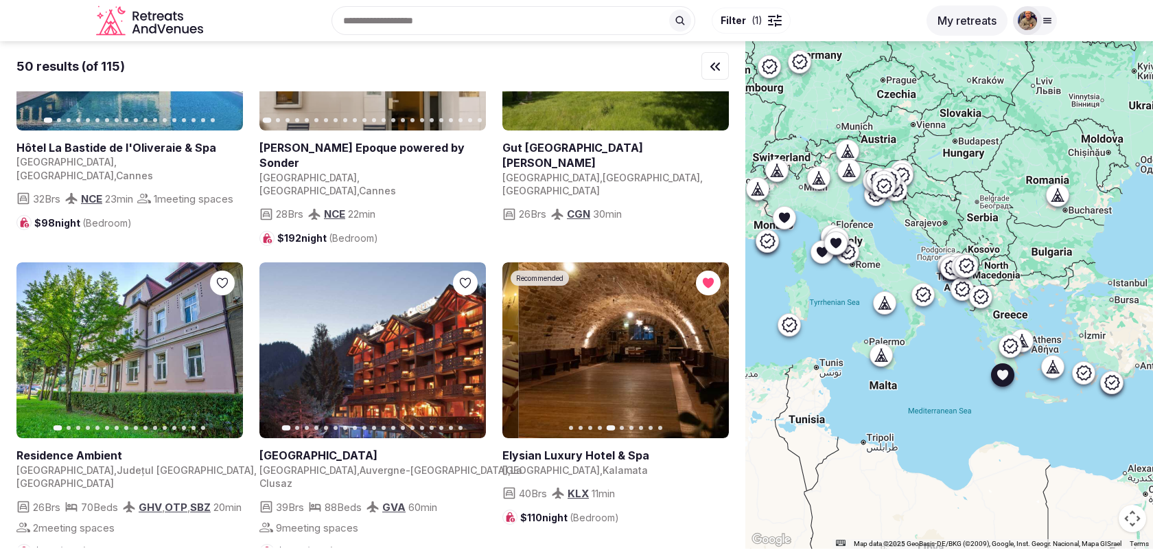
click at [708, 345] on icon "button" at bounding box center [709, 350] width 11 height 11
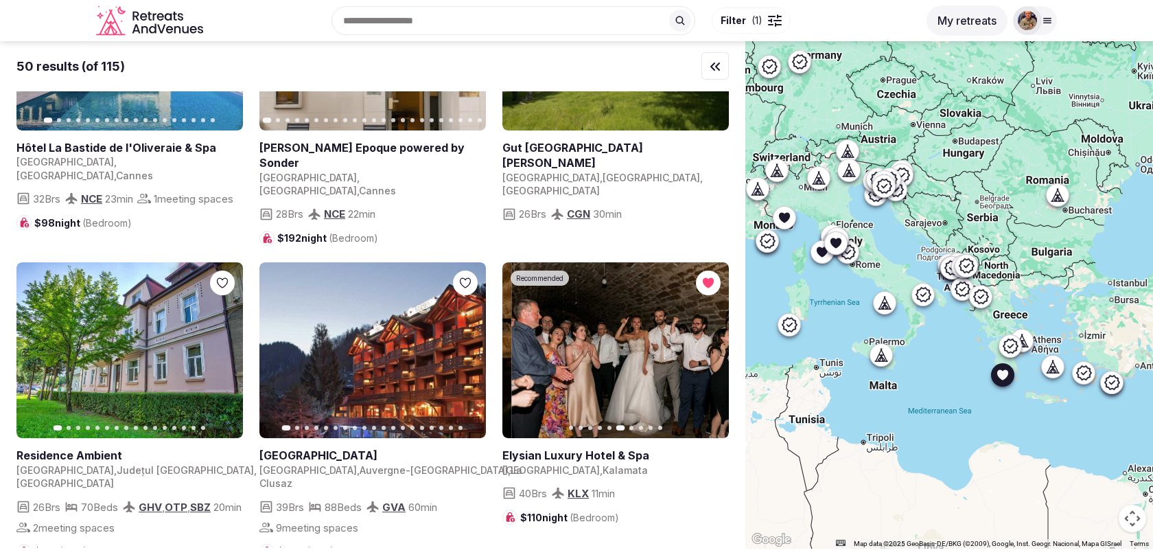
click at [708, 345] on icon "button" at bounding box center [709, 350] width 11 height 11
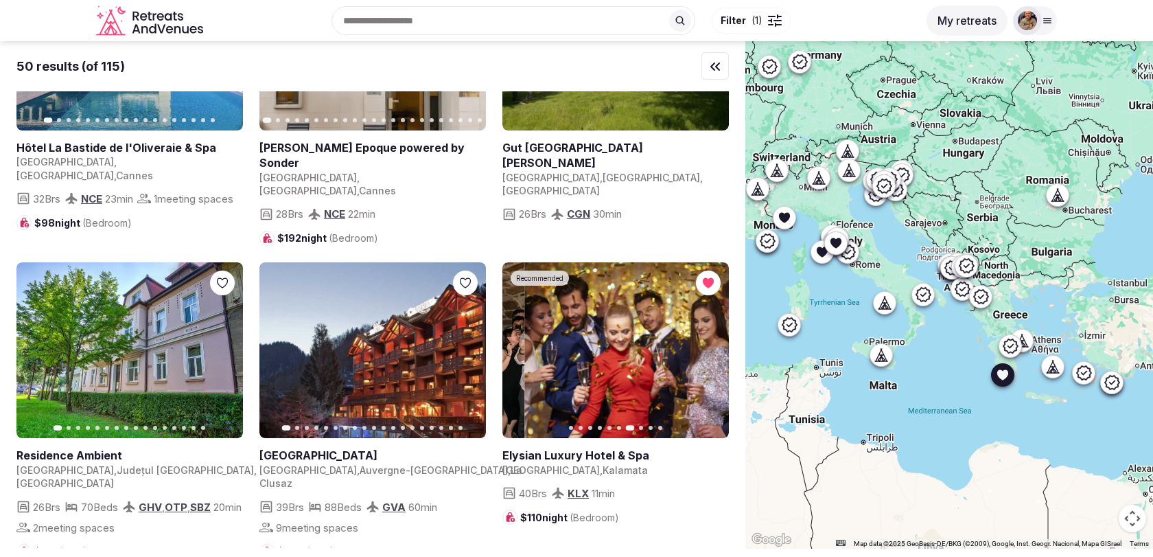
click at [708, 345] on icon "button" at bounding box center [709, 350] width 11 height 11
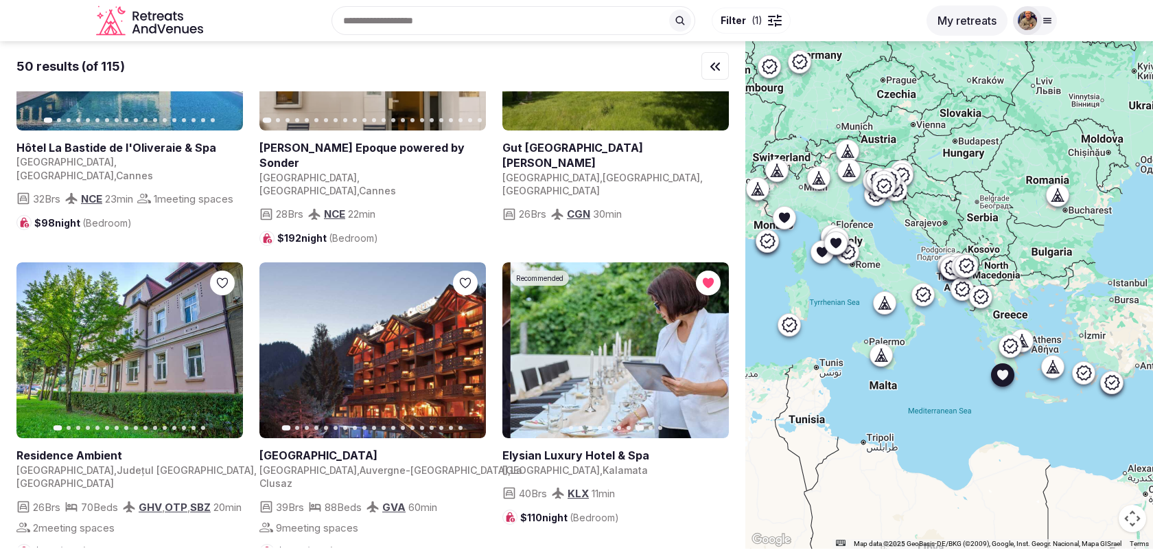
click at [708, 345] on icon "button" at bounding box center [709, 350] width 11 height 11
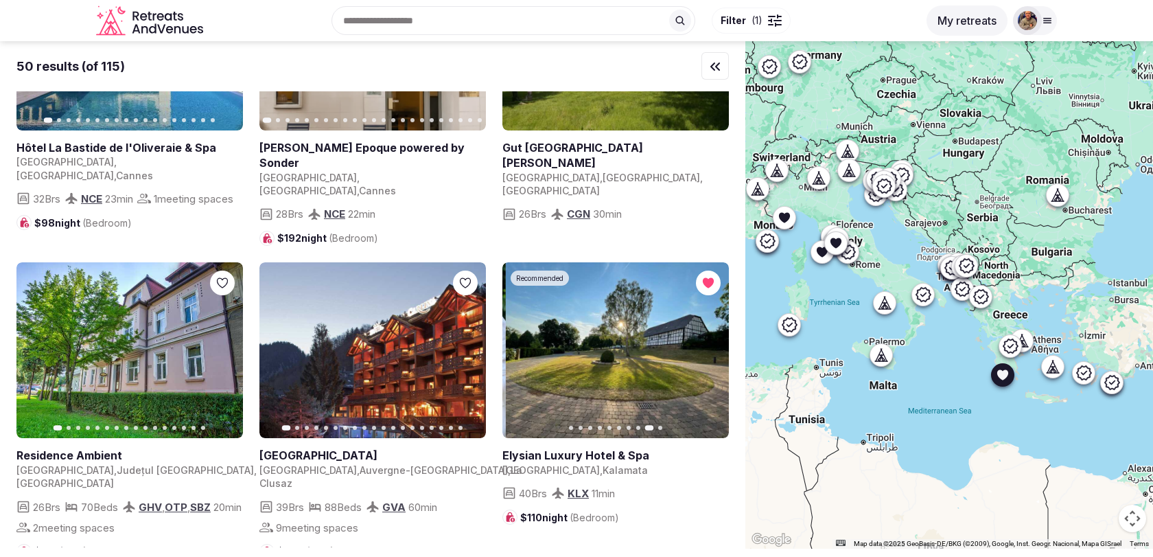
click at [708, 345] on icon "button" at bounding box center [709, 350] width 11 height 11
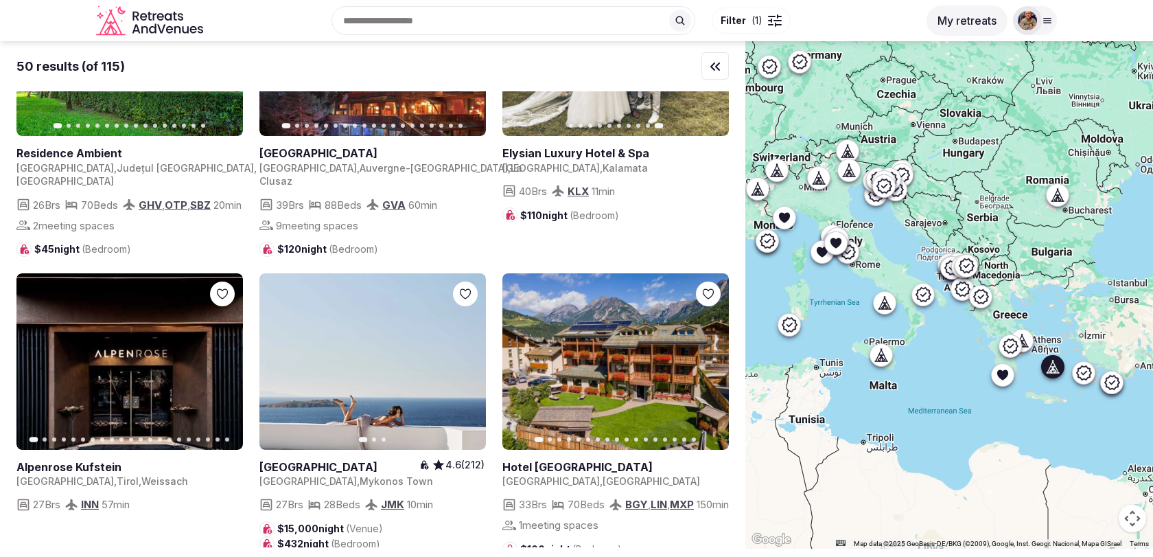
scroll to position [3662, 0]
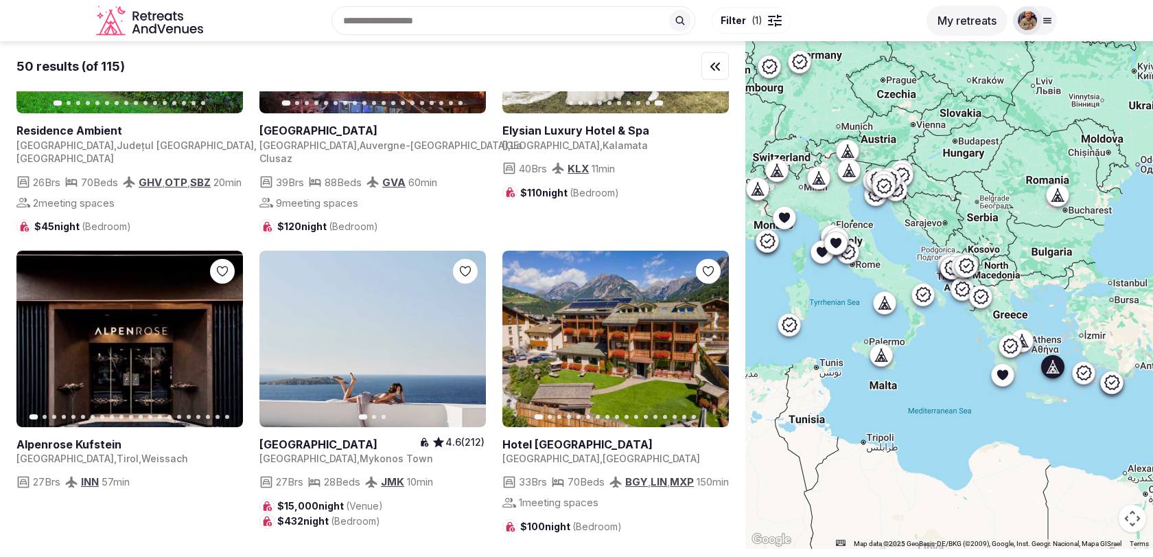
click at [468, 334] on icon "button" at bounding box center [467, 339] width 5 height 10
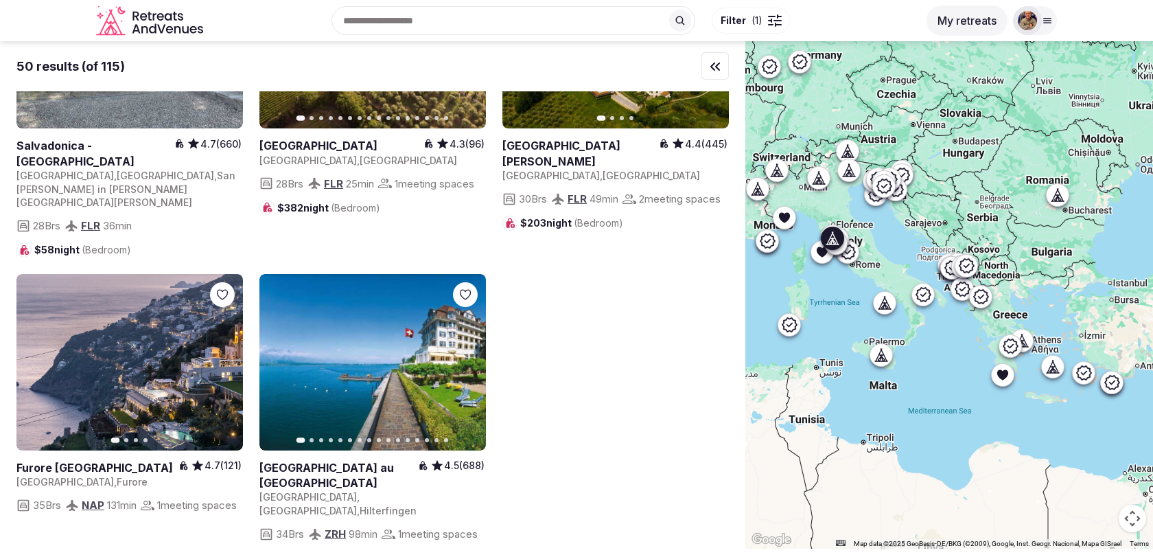
scroll to position [4610, 0]
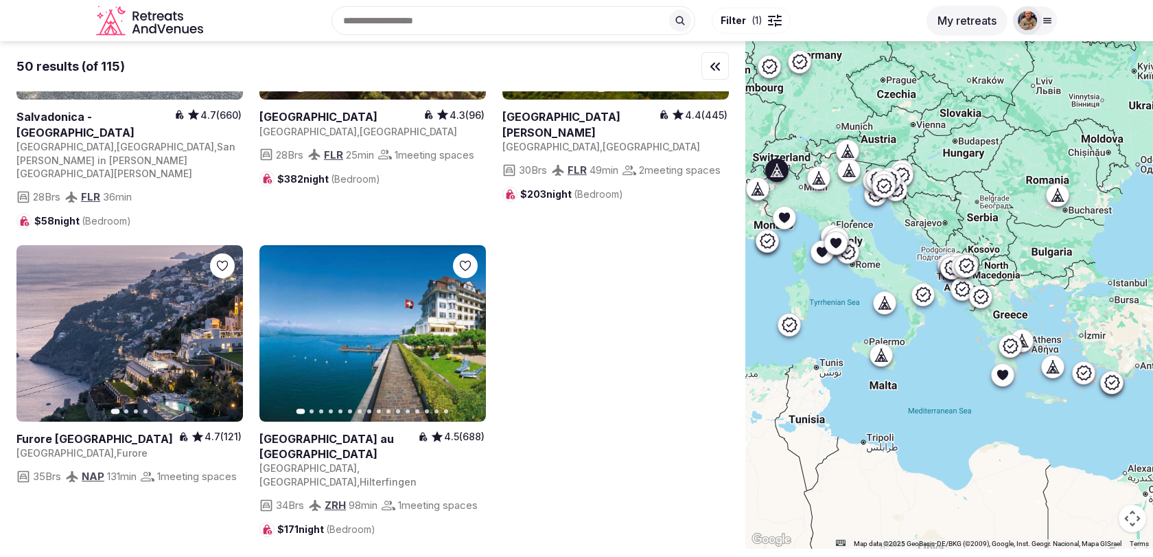
click at [464, 327] on icon "button" at bounding box center [466, 332] width 11 height 11
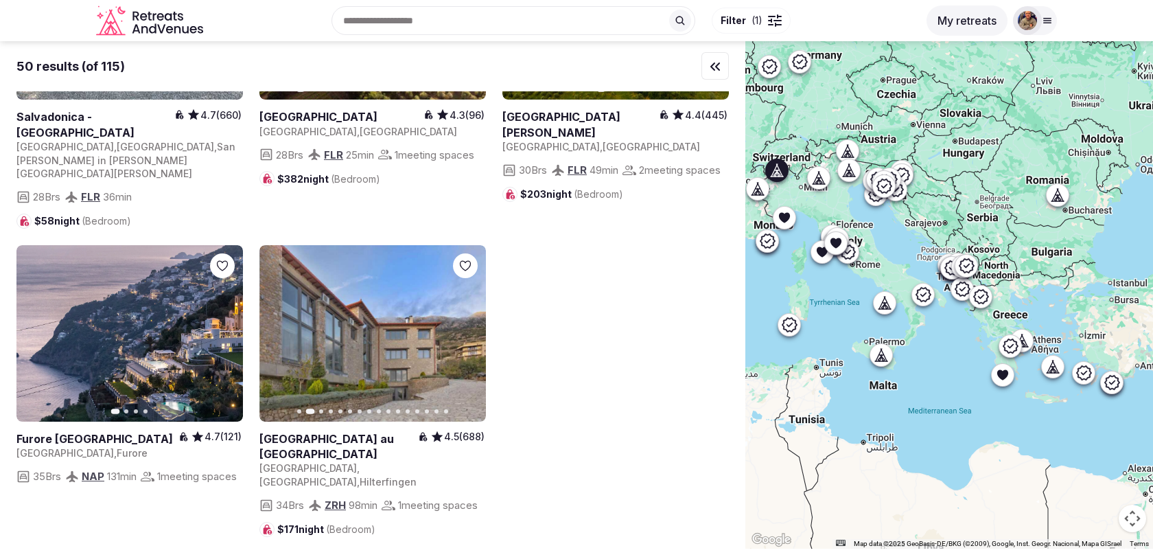
click at [464, 327] on icon "button" at bounding box center [466, 332] width 11 height 11
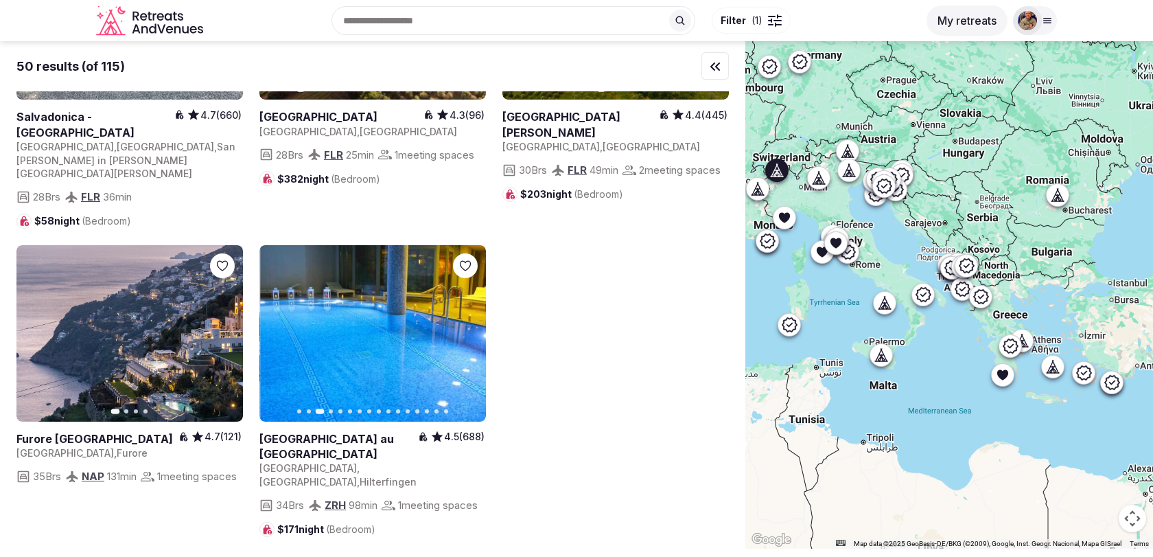
click at [464, 327] on icon "button" at bounding box center [466, 332] width 11 height 11
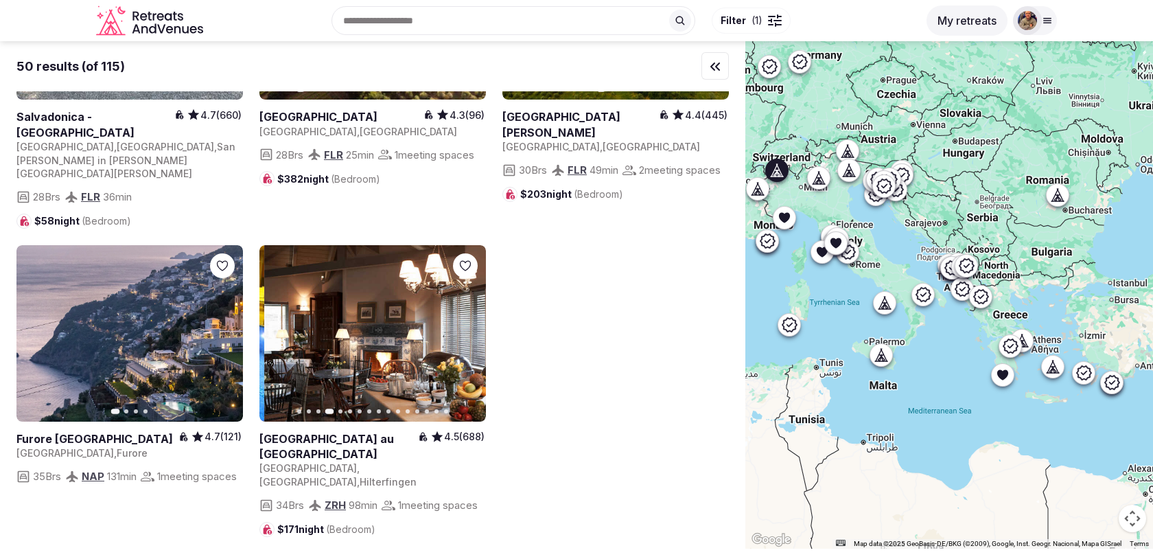
click at [464, 327] on icon "button" at bounding box center [466, 332] width 11 height 11
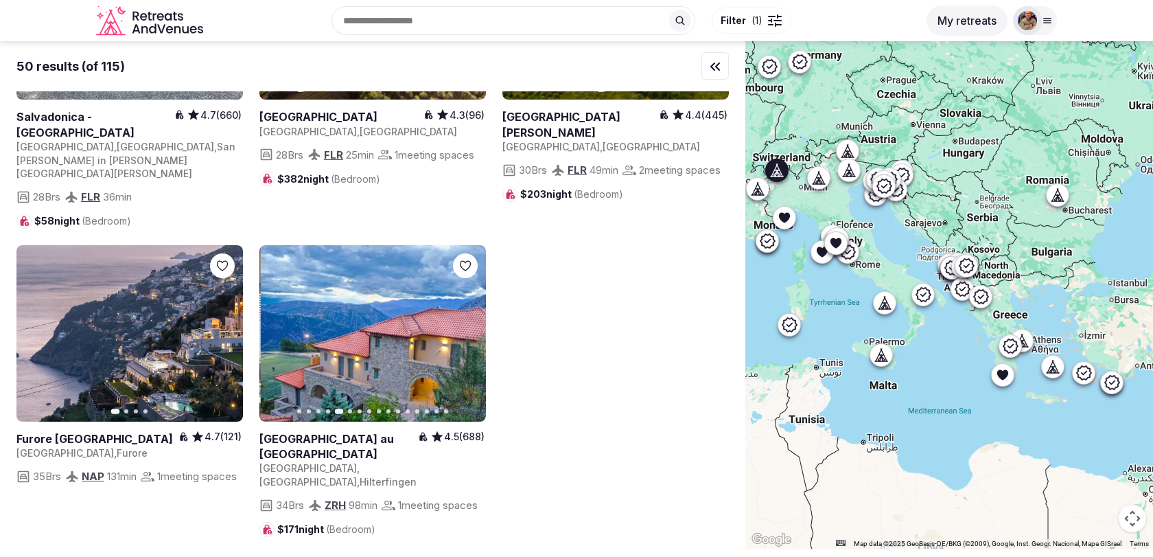
click at [464, 327] on icon "button" at bounding box center [466, 332] width 11 height 11
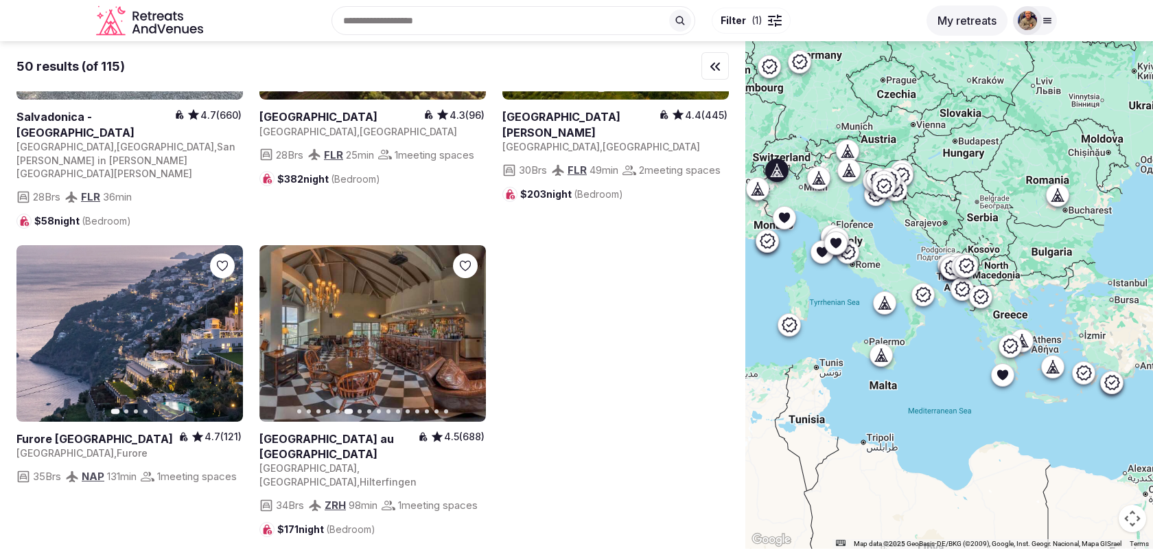
click at [464, 327] on icon "button" at bounding box center [466, 332] width 11 height 11
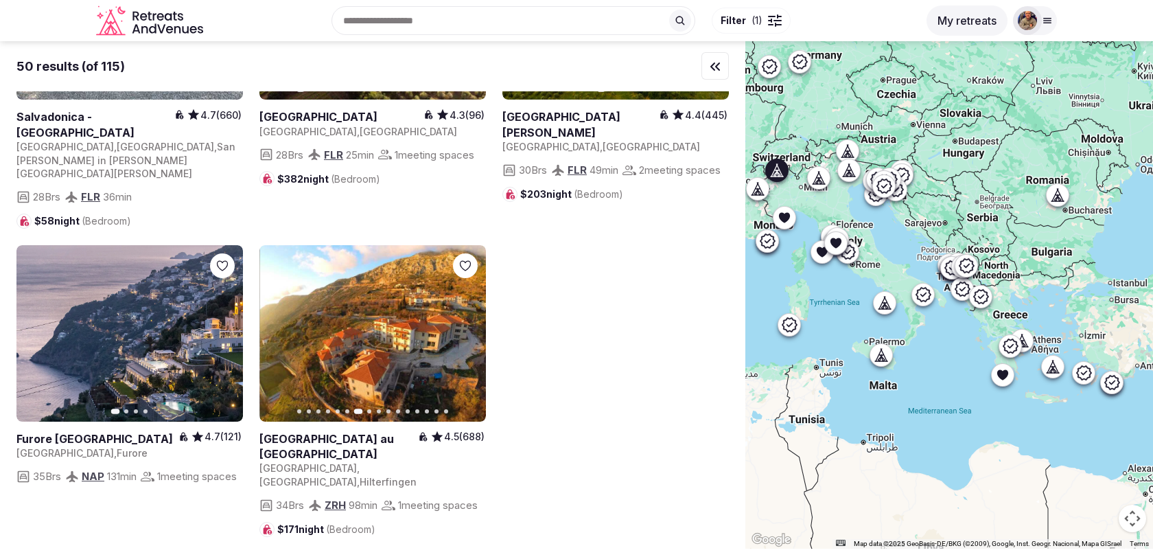
click at [464, 327] on icon "button" at bounding box center [466, 332] width 11 height 11
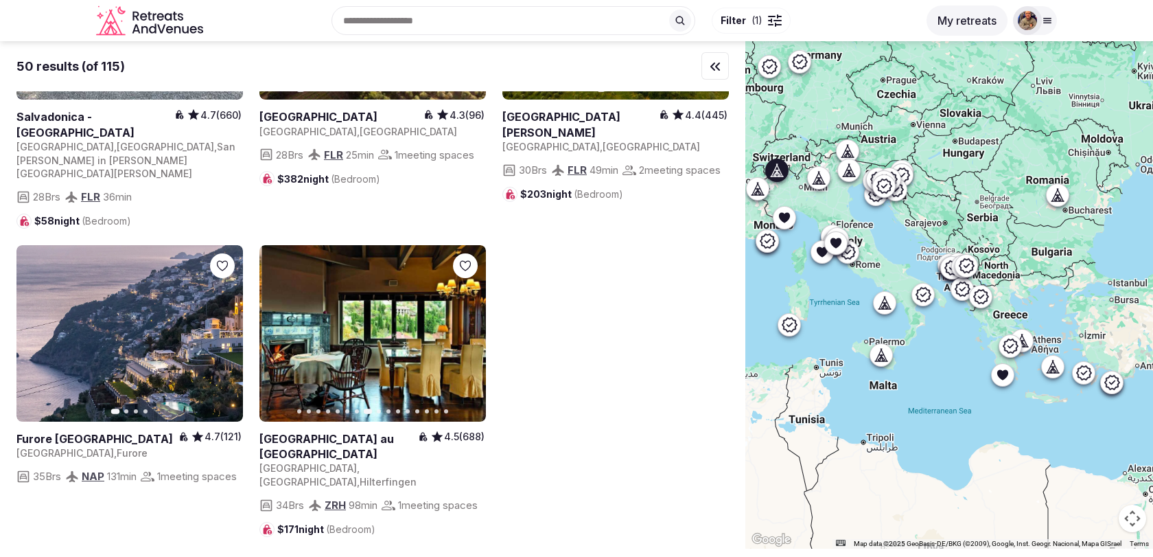
click at [464, 327] on icon "button" at bounding box center [466, 332] width 11 height 11
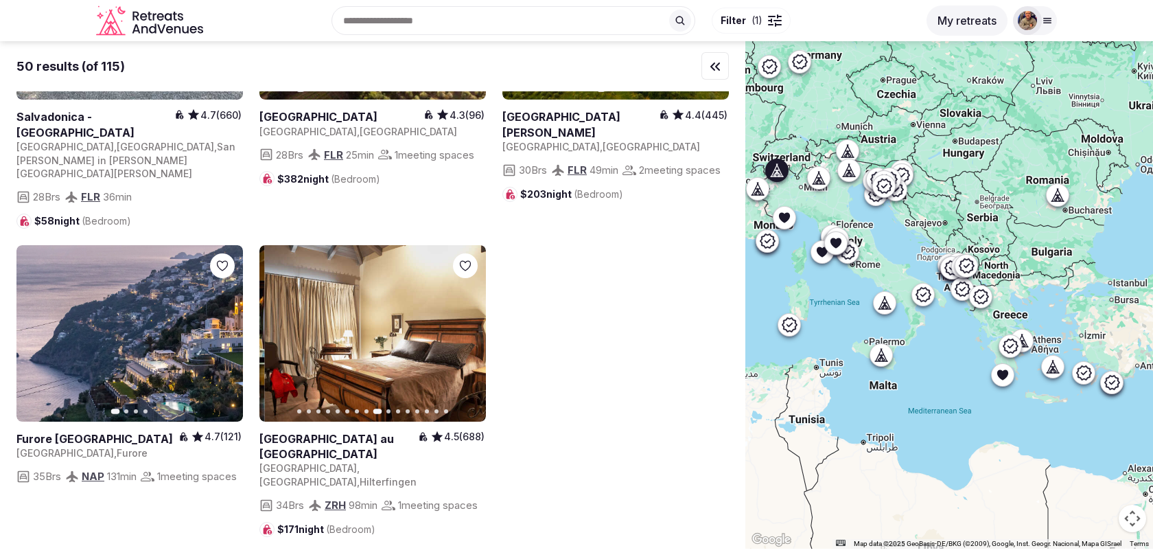
click at [464, 327] on icon "button" at bounding box center [466, 332] width 11 height 11
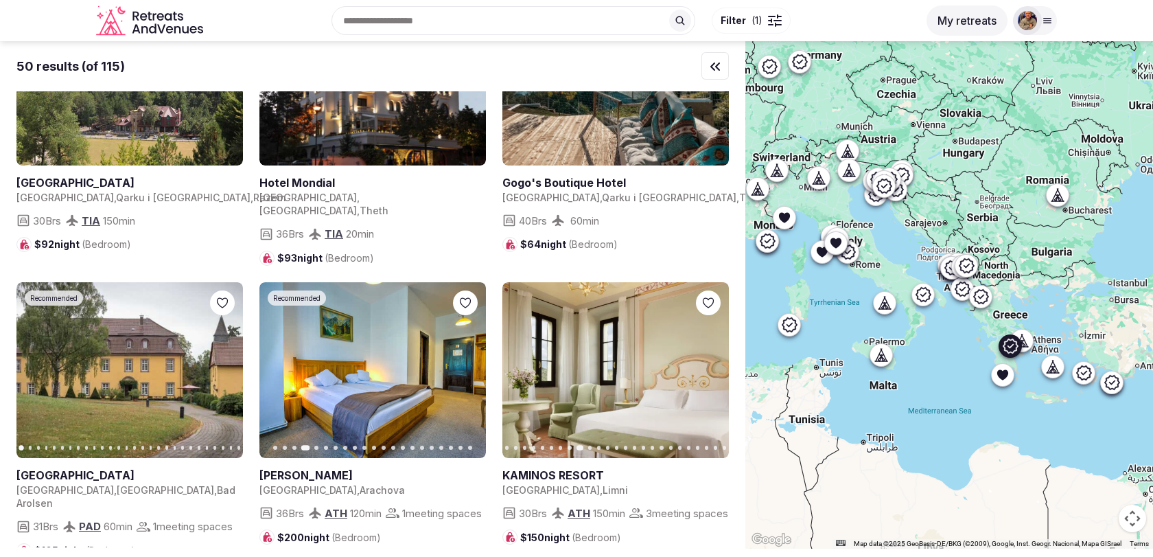
scroll to position [2394, 0]
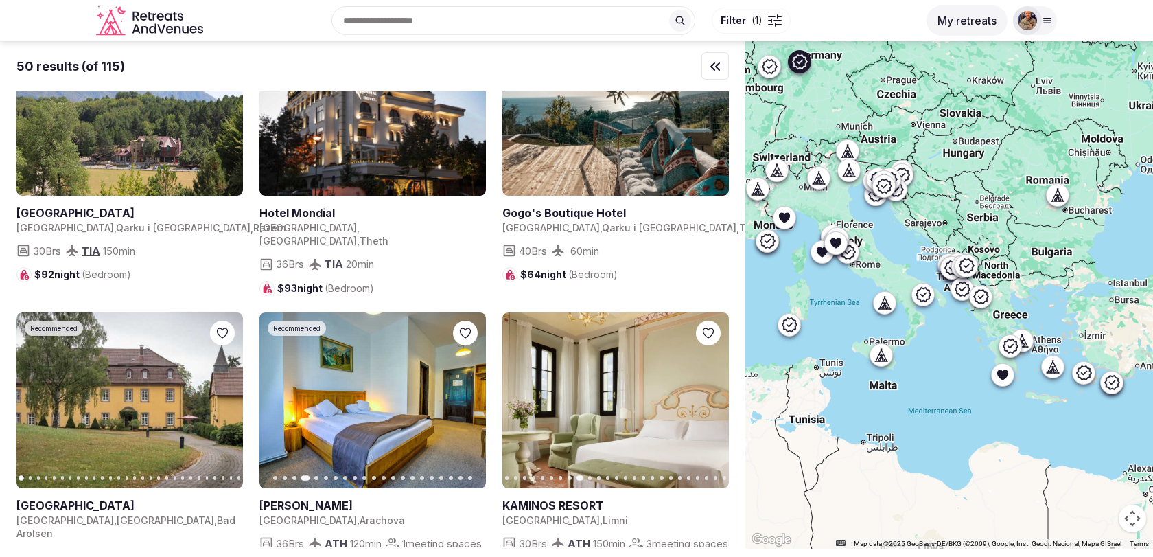
click at [221, 395] on icon "button" at bounding box center [223, 400] width 11 height 11
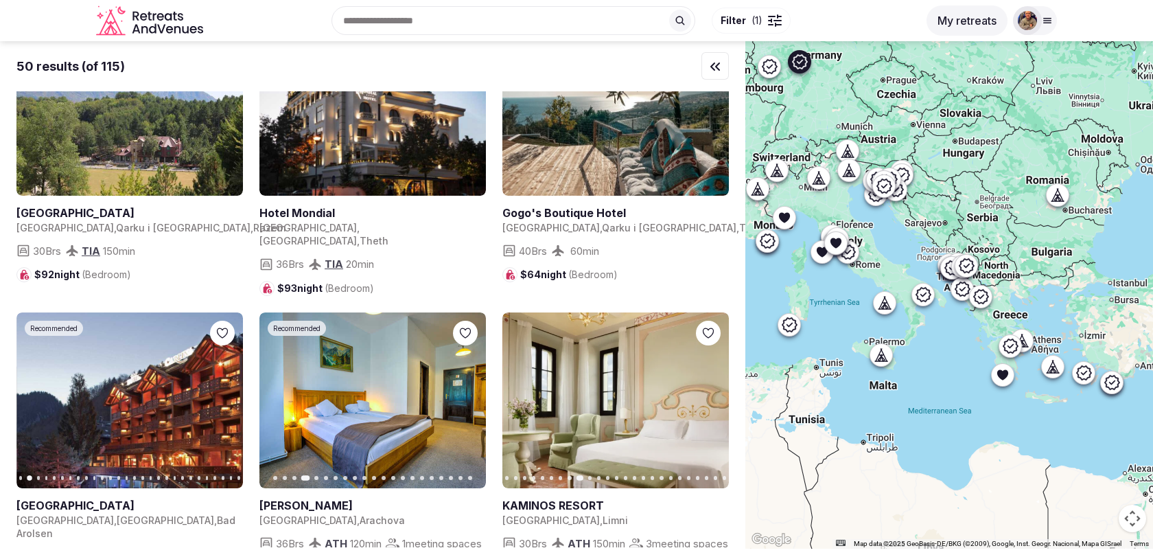
click at [221, 395] on icon "button" at bounding box center [223, 400] width 11 height 11
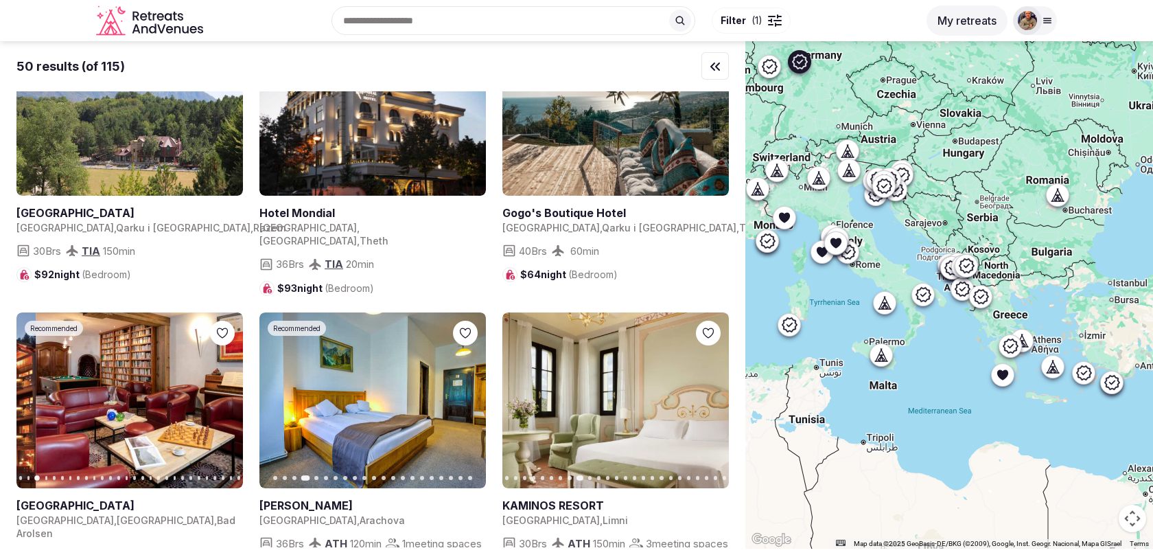
click at [221, 395] on icon "button" at bounding box center [223, 400] width 11 height 11
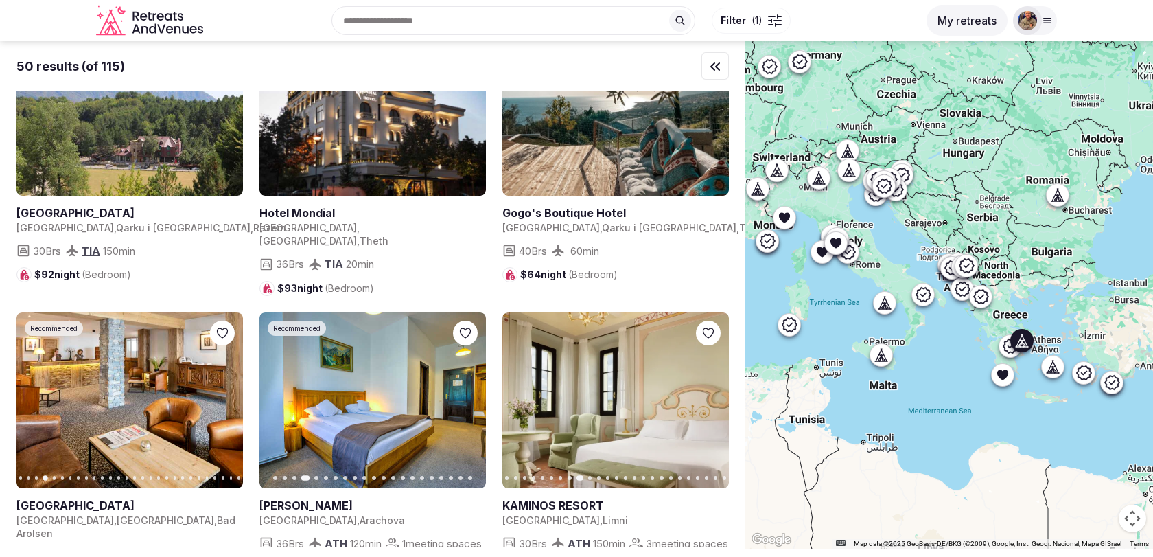
click at [707, 395] on icon "button" at bounding box center [709, 400] width 11 height 11
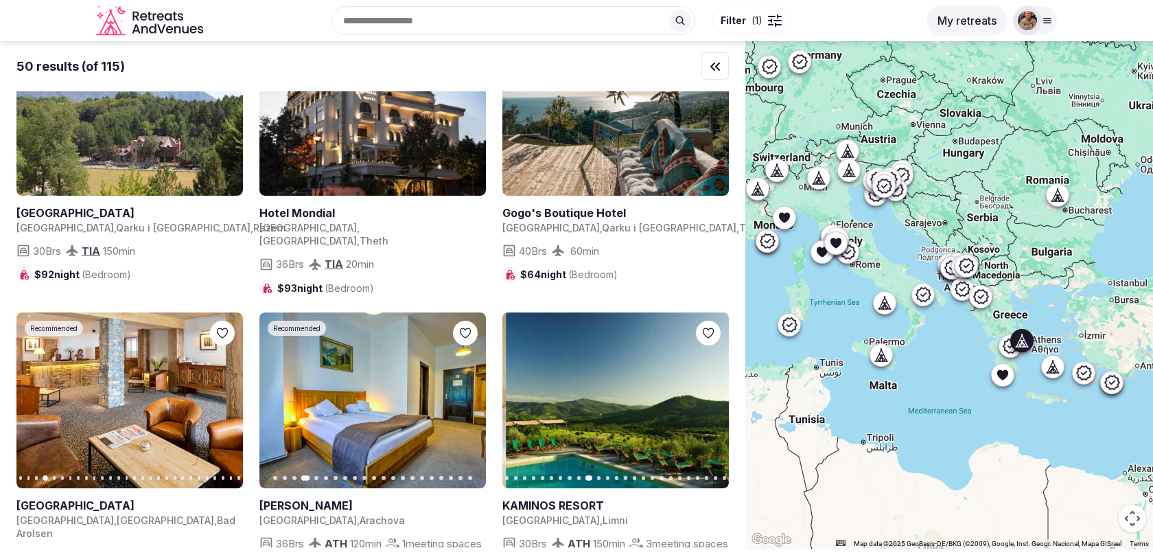
click at [707, 395] on icon "button" at bounding box center [709, 400] width 11 height 11
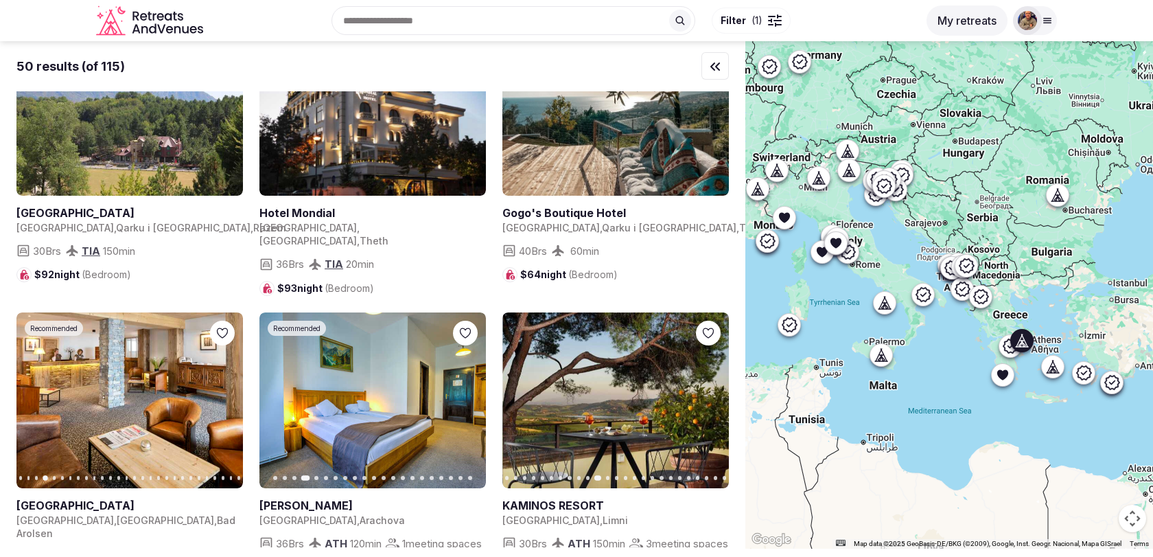
click at [707, 395] on icon "button" at bounding box center [709, 400] width 11 height 11
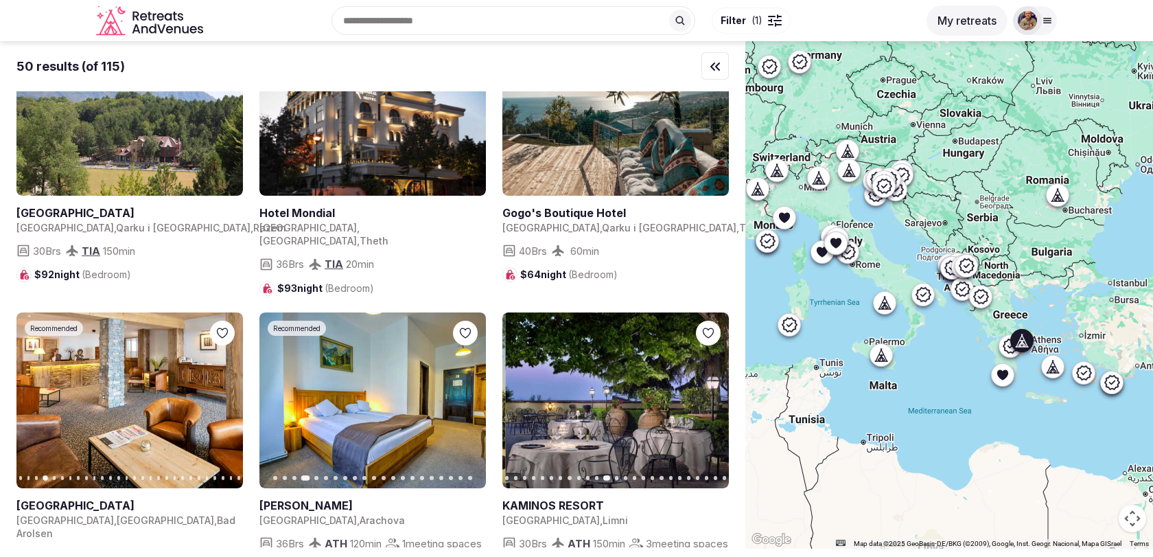
click at [707, 395] on icon "button" at bounding box center [709, 400] width 11 height 11
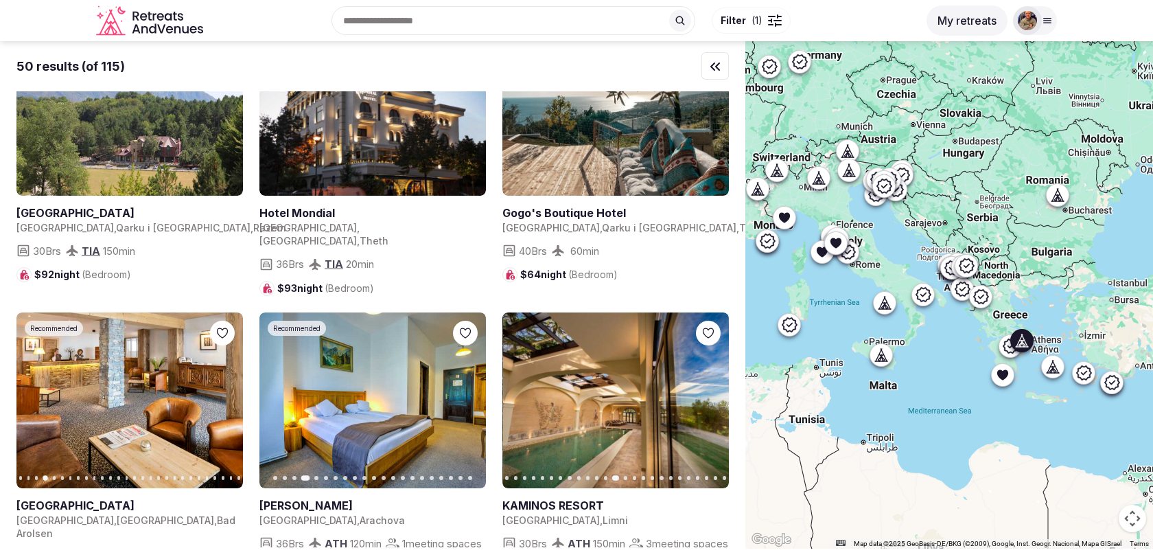
click at [707, 395] on icon "button" at bounding box center [709, 400] width 11 height 11
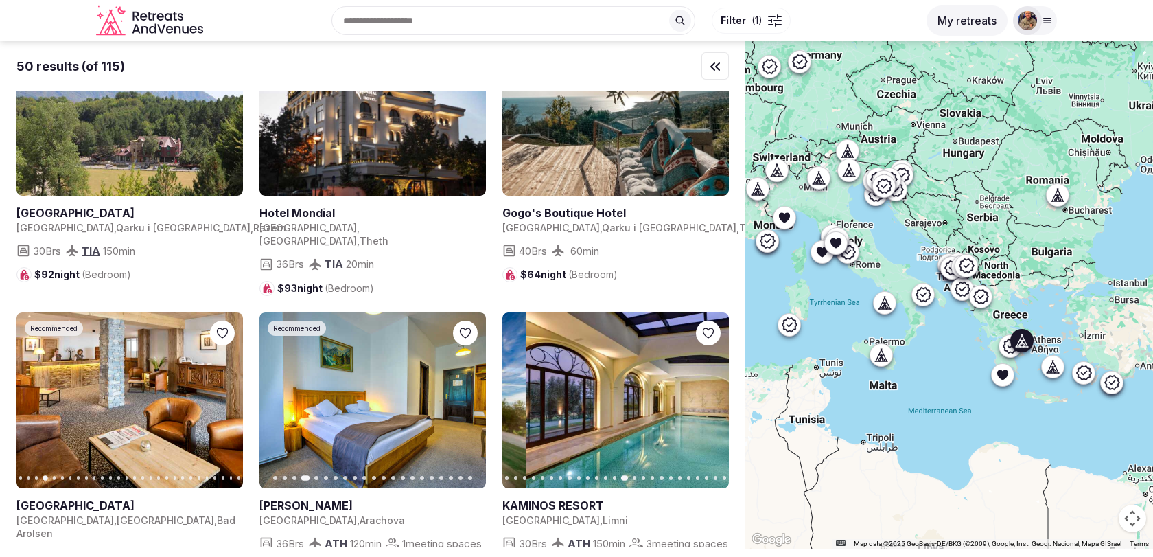
click at [707, 395] on icon "button" at bounding box center [709, 400] width 11 height 11
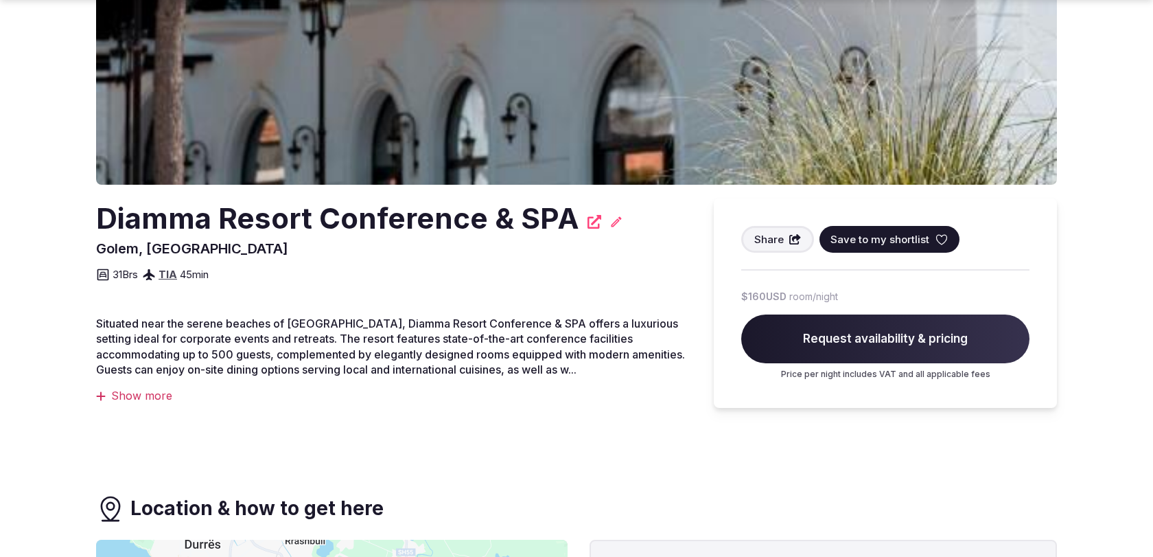
scroll to position [273, 0]
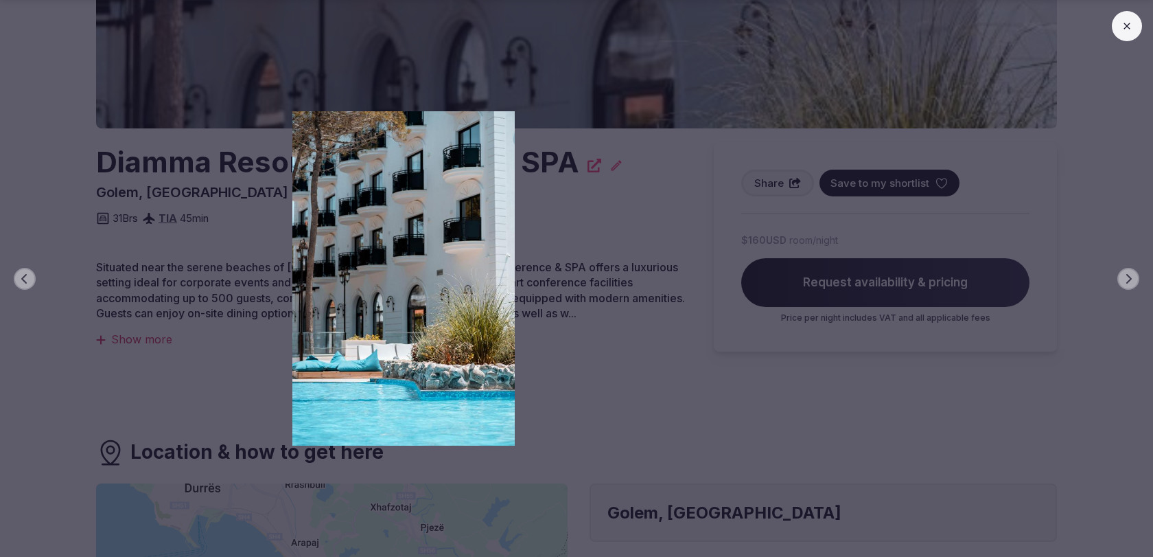
click at [603, 352] on img at bounding box center [403, 278] width 807 height 334
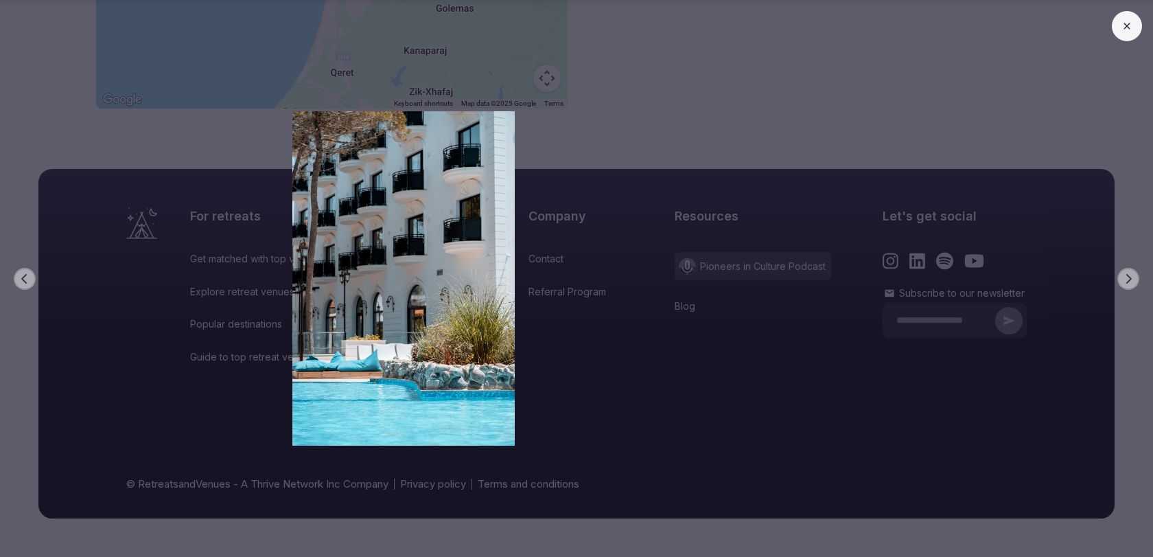
click at [603, 354] on img at bounding box center [403, 278] width 807 height 334
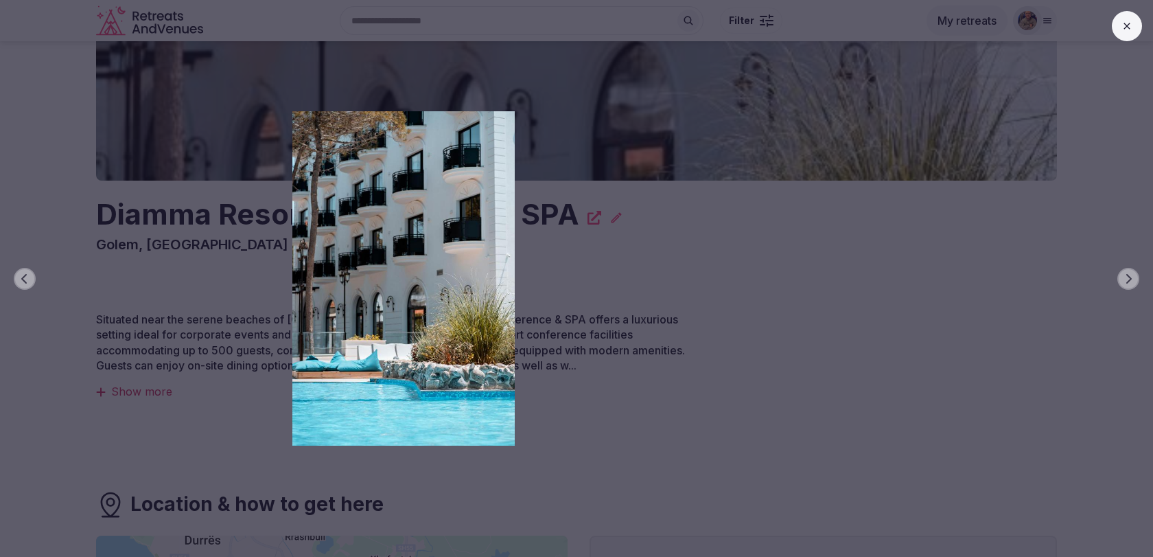
scroll to position [0, 0]
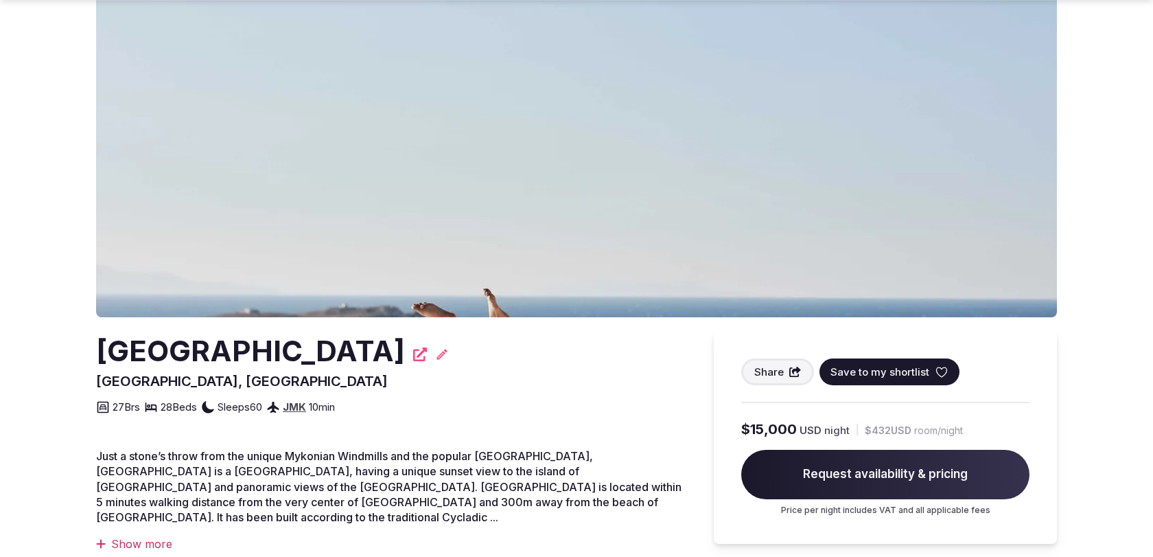
scroll to position [91, 0]
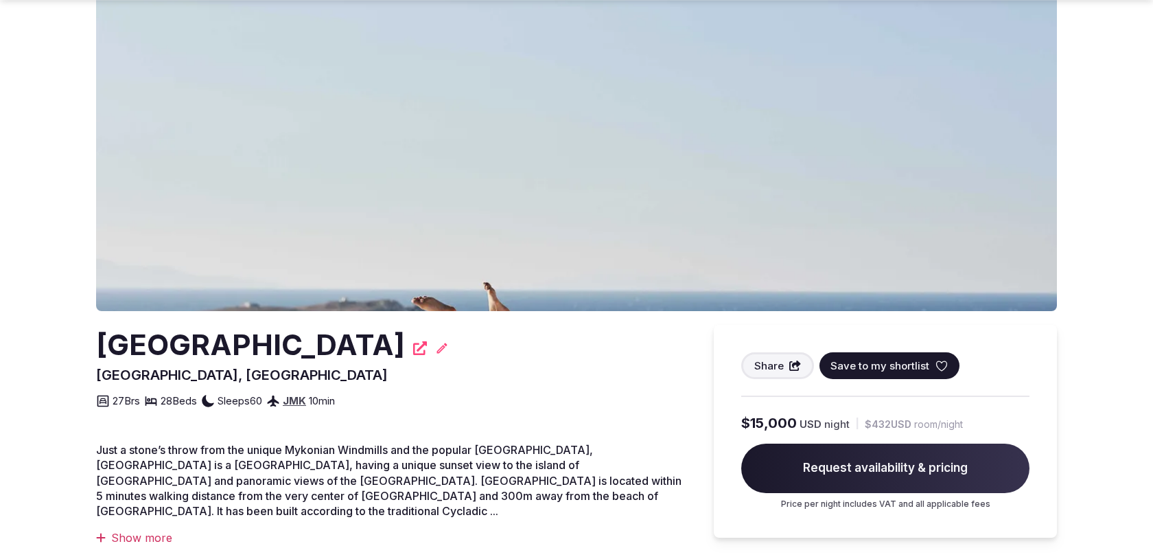
click at [519, 219] on img at bounding box center [576, 144] width 961 height 333
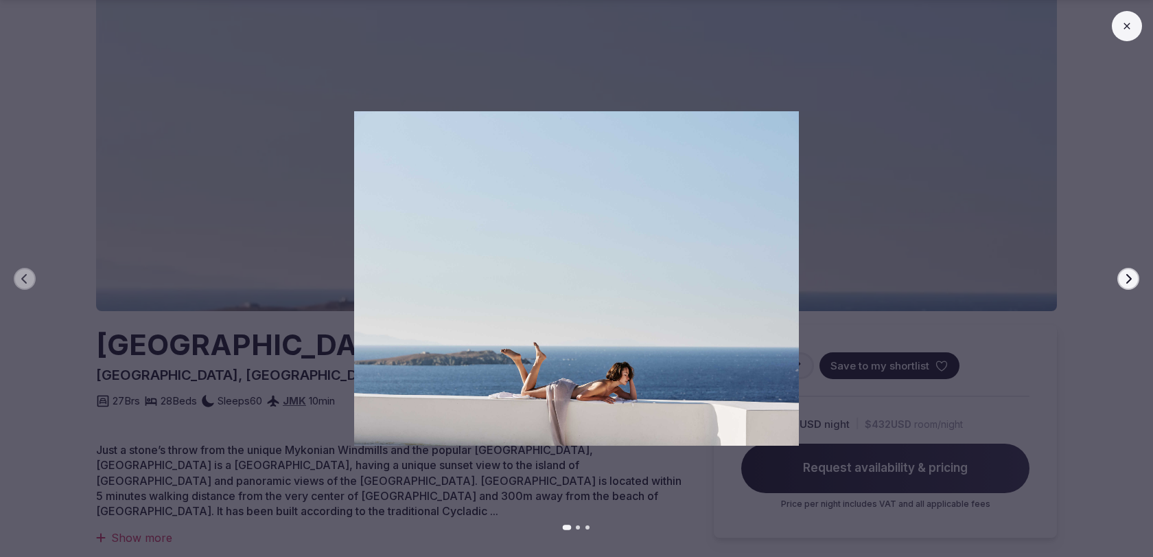
click at [1138, 277] on button "Next slide" at bounding box center [1128, 279] width 22 height 22
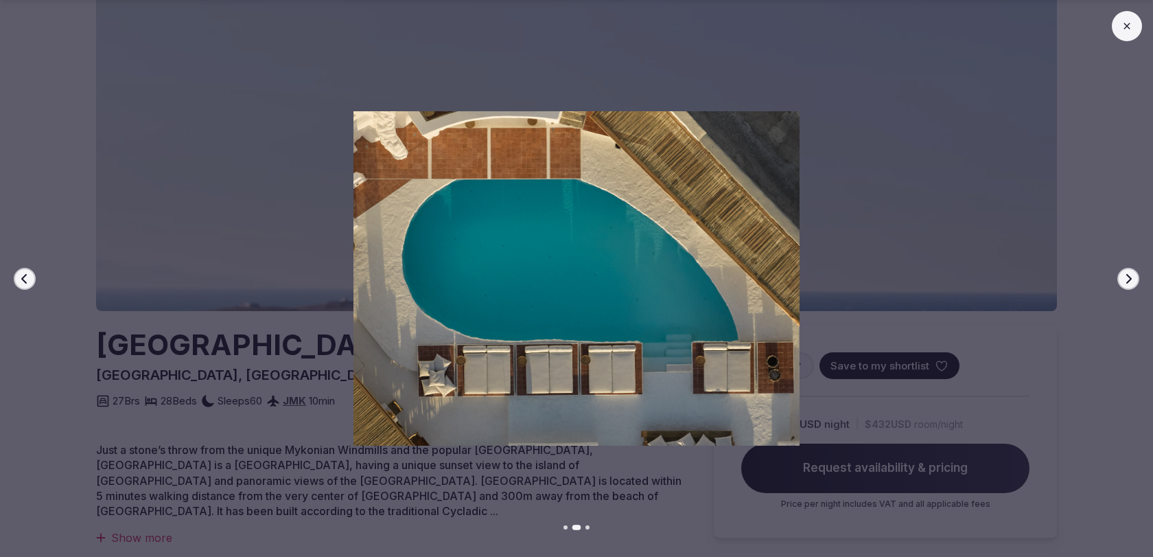
click at [1138, 277] on button "Next slide" at bounding box center [1128, 279] width 22 height 22
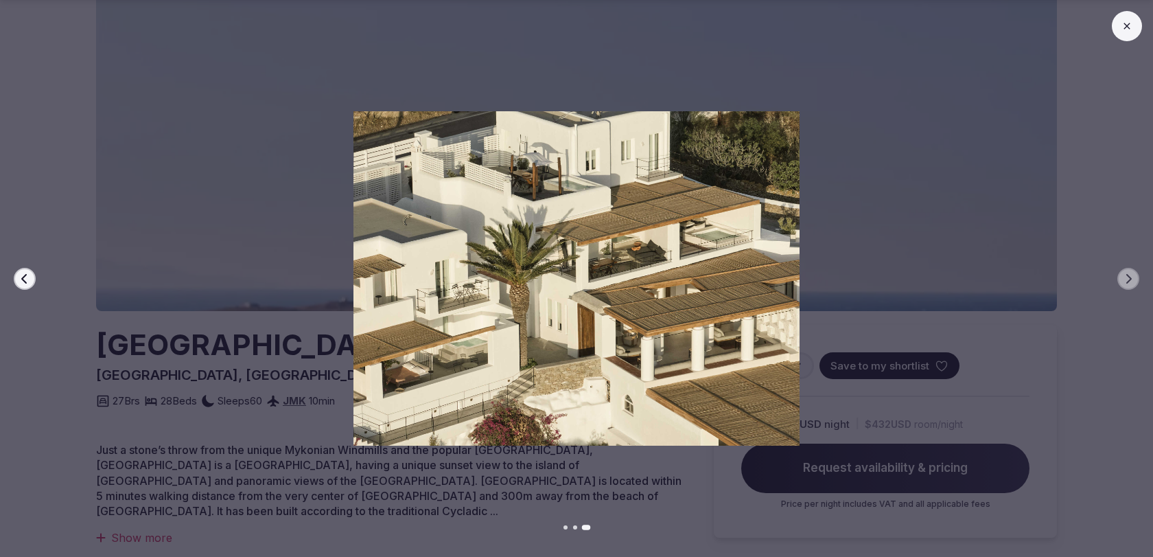
click at [1122, 28] on icon at bounding box center [1126, 26] width 11 height 11
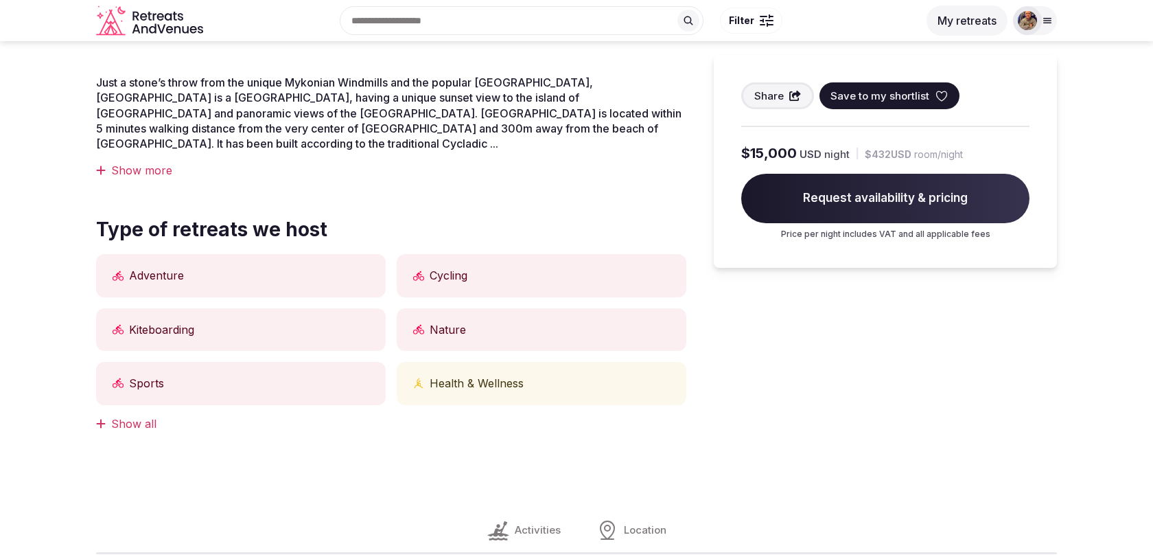
scroll to position [0, 0]
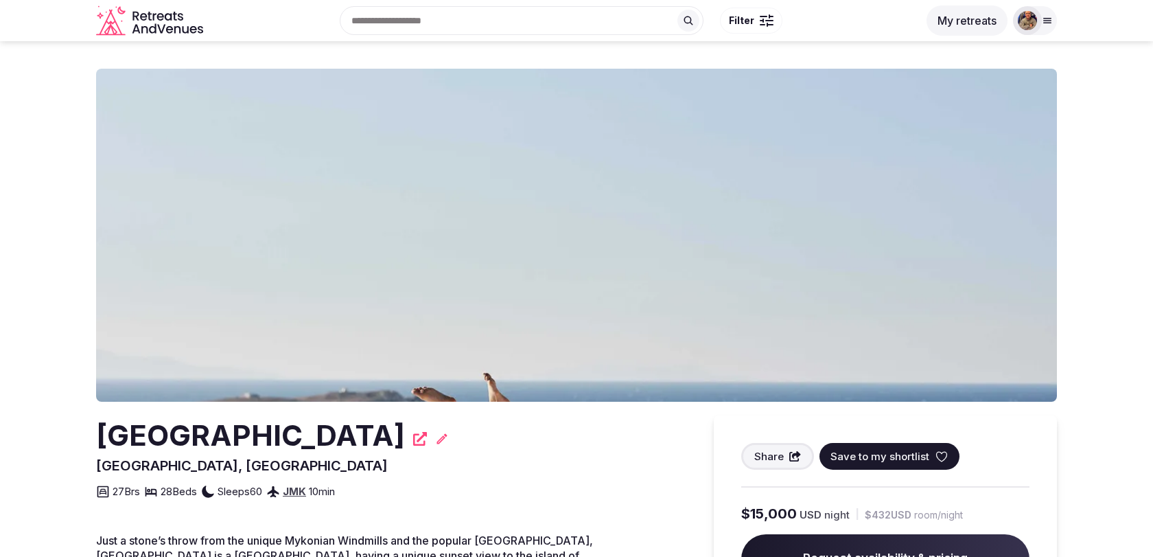
click at [1057, 23] on div "Recent searches Valencia, Spain Badalona, Barcelona, Spain 43840 Salou, Tarrago…" at bounding box center [576, 20] width 1153 height 41
click at [1040, 17] on div at bounding box center [1027, 20] width 29 height 29
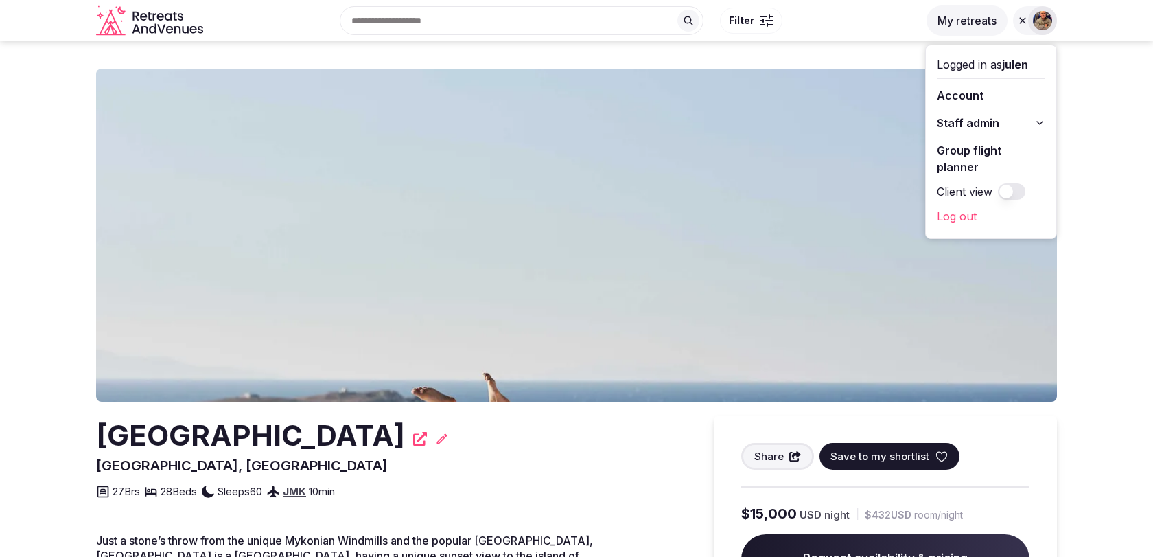
click at [980, 124] on span "Staff admin" at bounding box center [968, 123] width 62 height 16
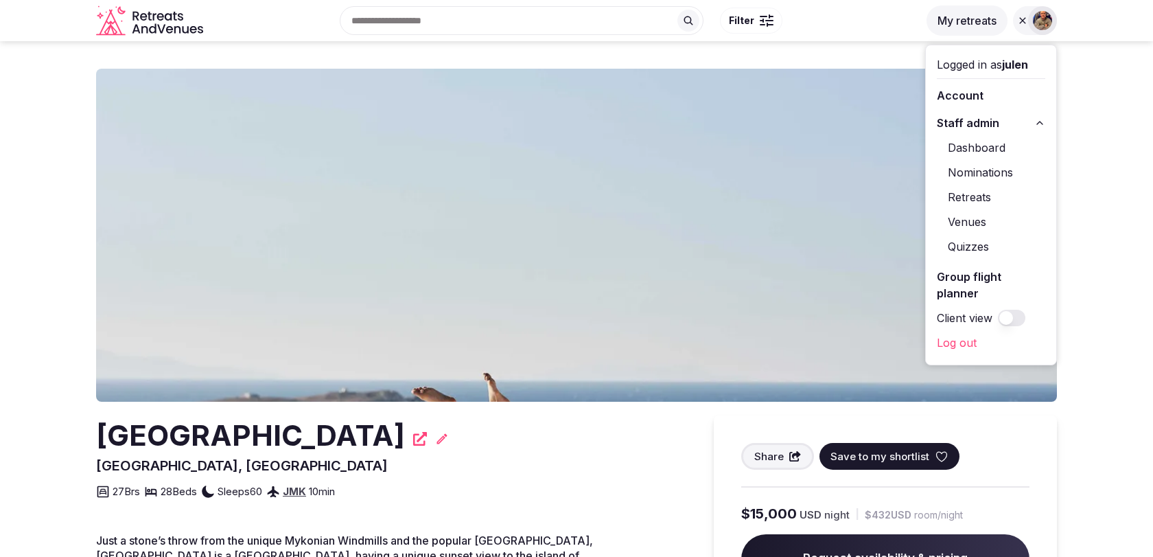
click at [969, 194] on link "Retreats" at bounding box center [991, 197] width 108 height 22
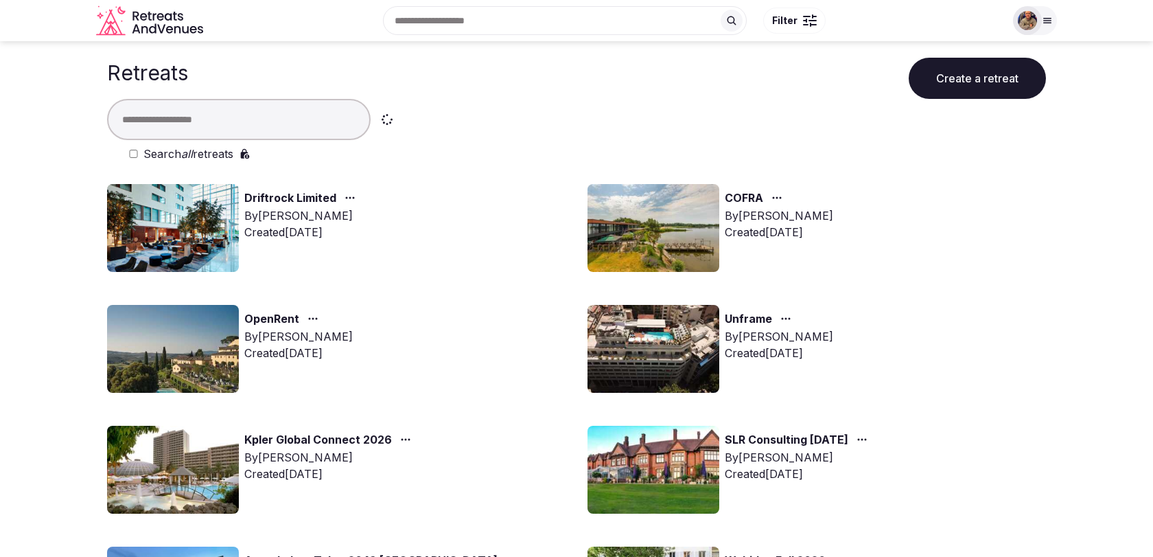
click at [237, 115] on input "text" at bounding box center [239, 119] width 264 height 41
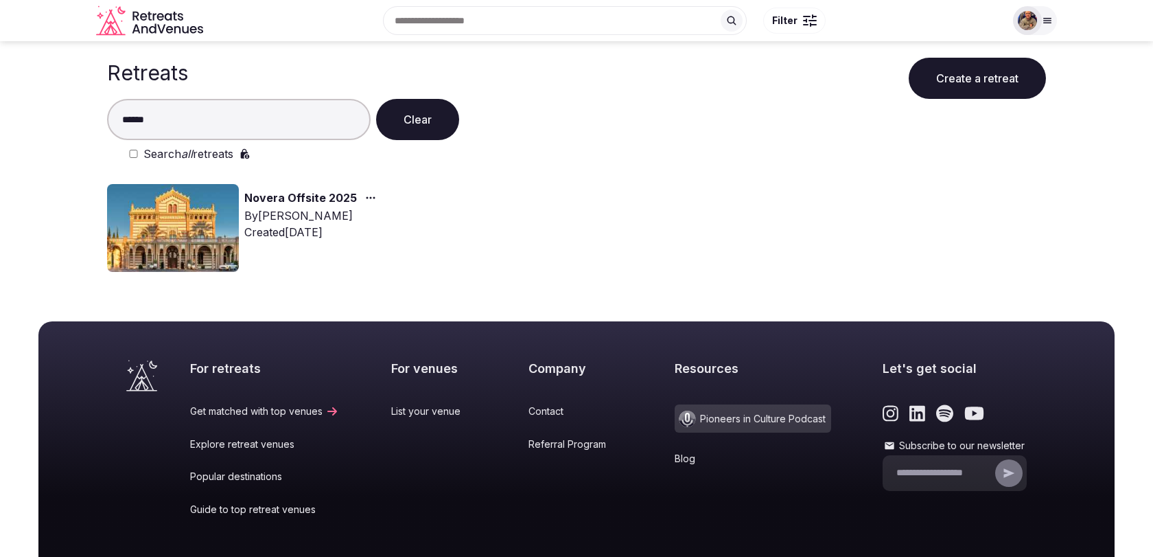
type input "******"
click at [345, 202] on link "Novera Offsite 2025" at bounding box center [300, 198] width 113 height 18
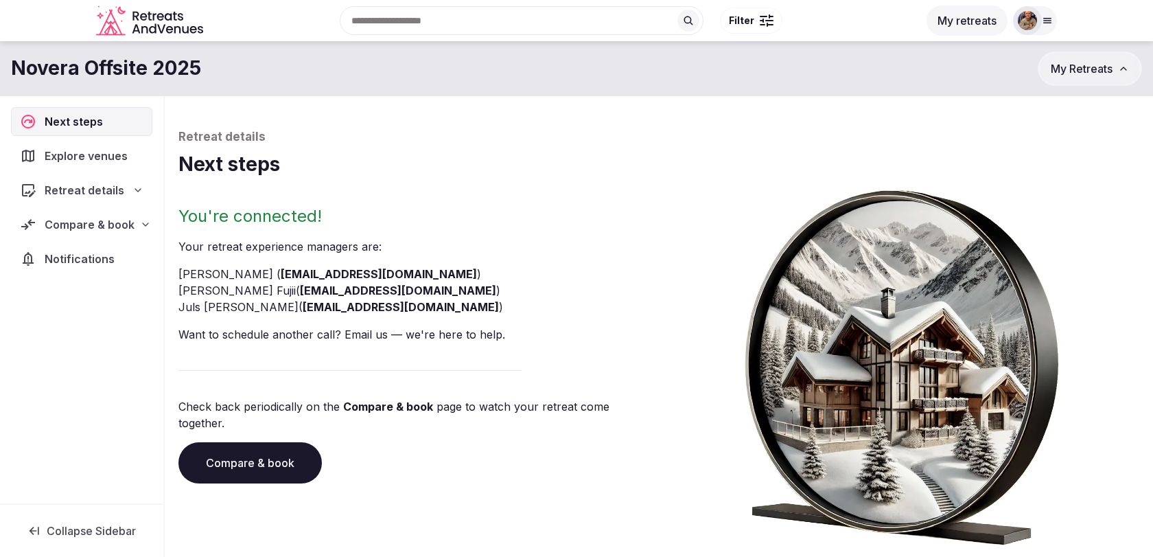
click at [85, 222] on span "Compare & book" at bounding box center [90, 224] width 90 height 16
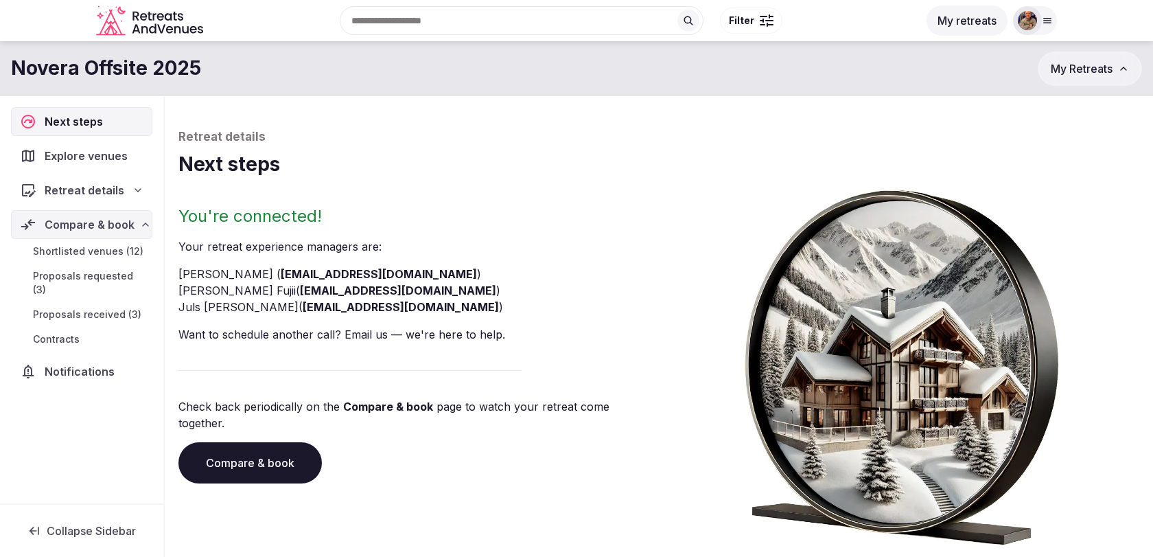
click at [106, 255] on span "Shortlisted venues (12)" at bounding box center [88, 251] width 110 height 14
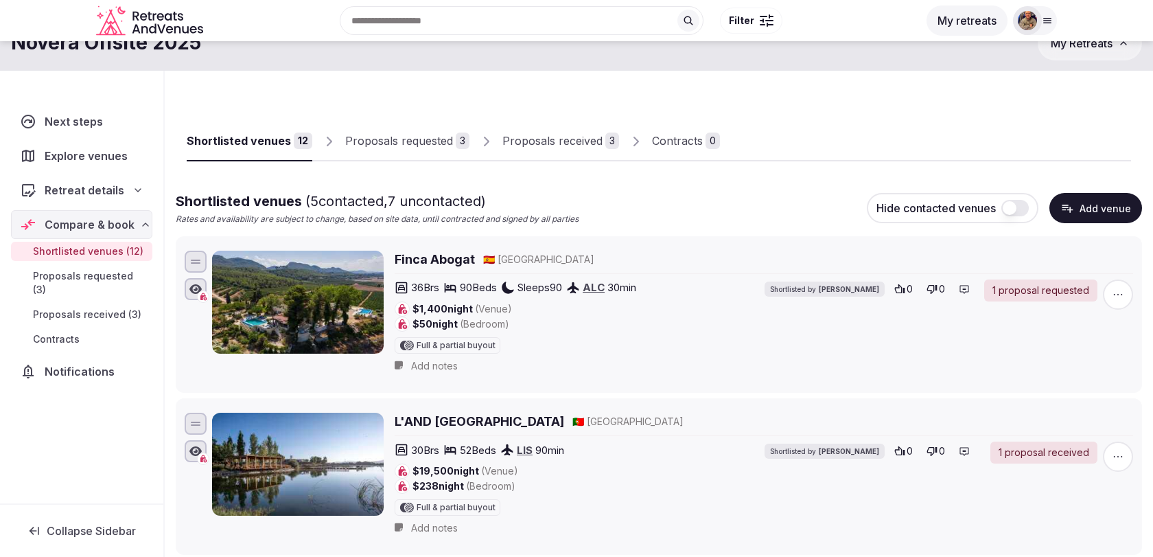
scroll to position [27, 0]
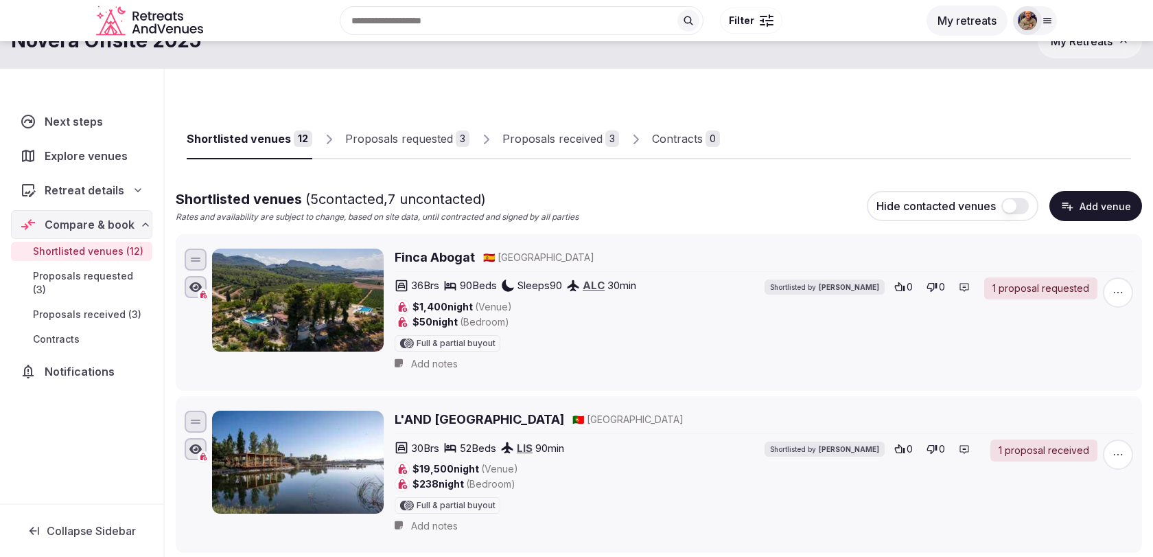
click at [440, 137] on div "Proposals requested" at bounding box center [399, 138] width 108 height 16
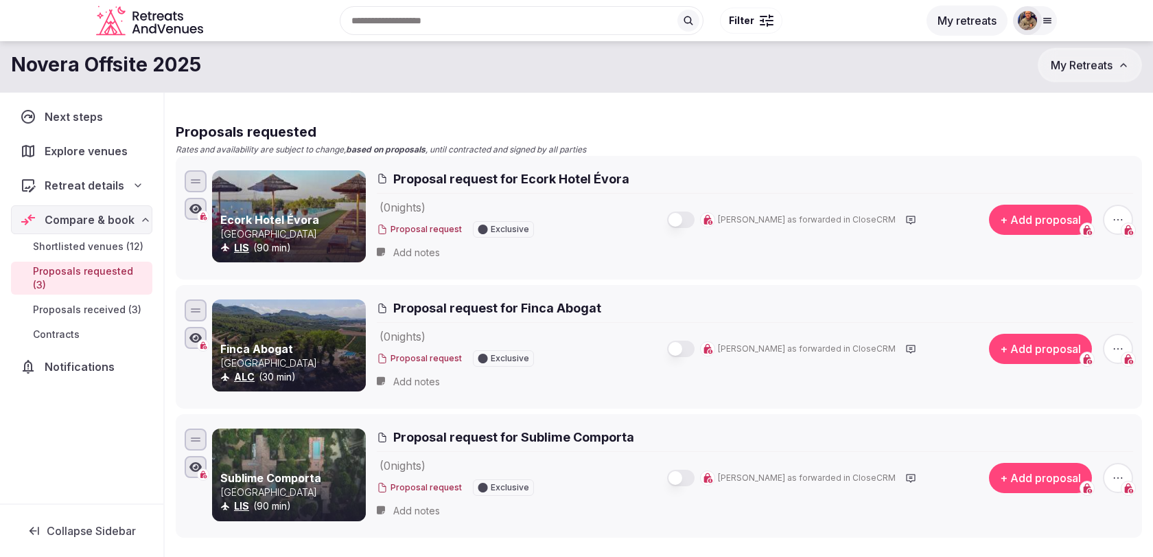
scroll to position [63, 0]
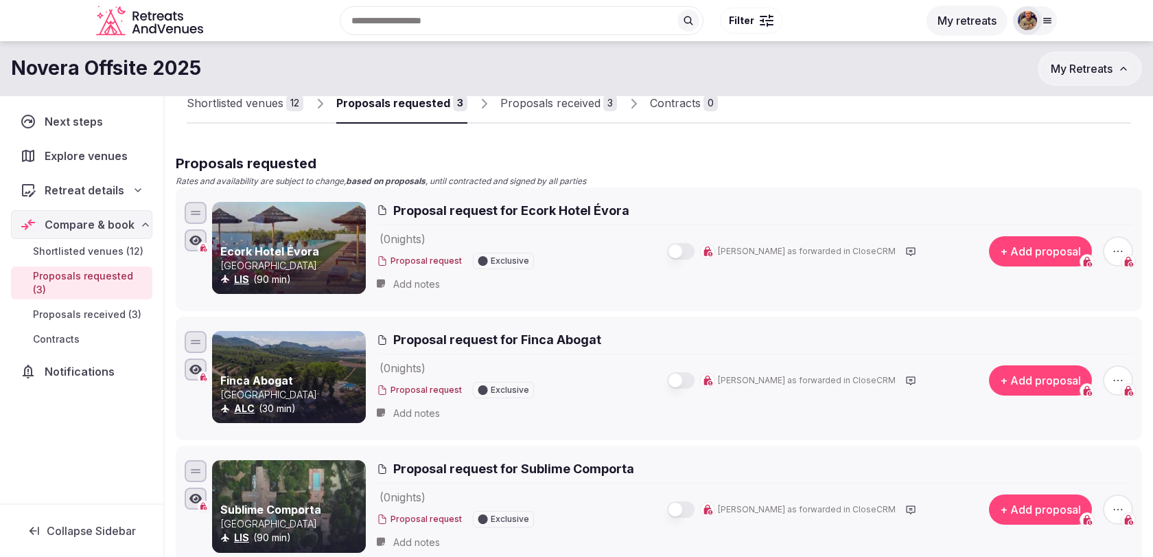
click at [523, 113] on link "Proposals received 3" at bounding box center [558, 104] width 117 height 40
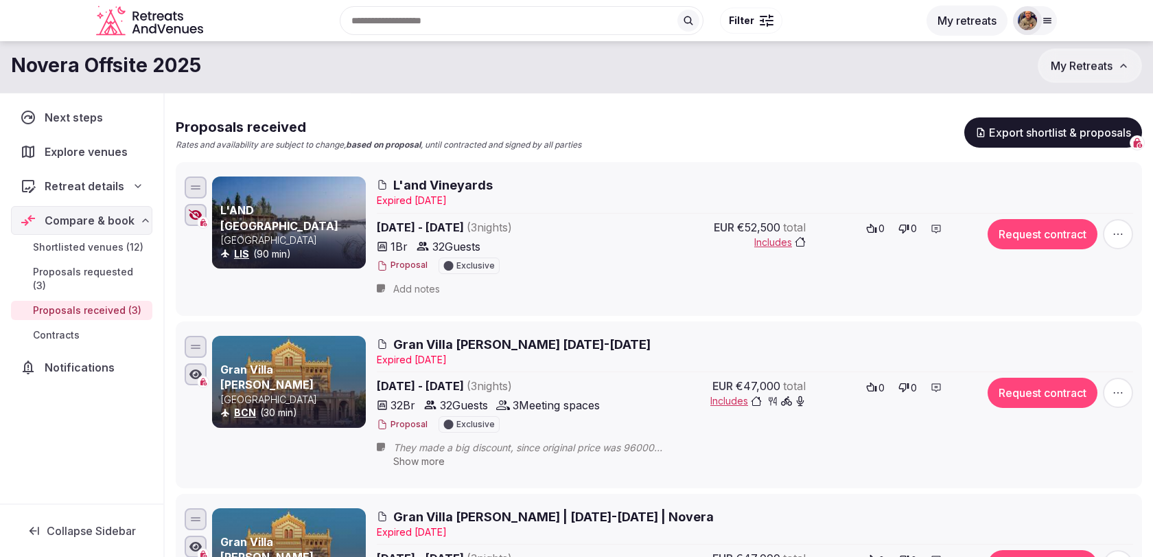
scroll to position [28, 0]
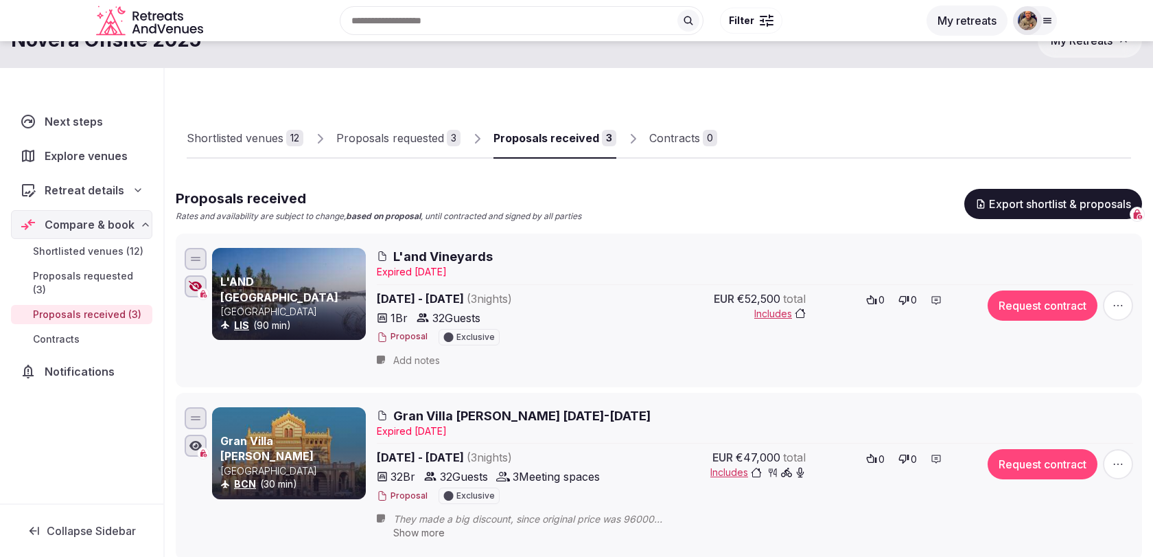
click at [289, 145] on div "12" at bounding box center [294, 138] width 17 height 16
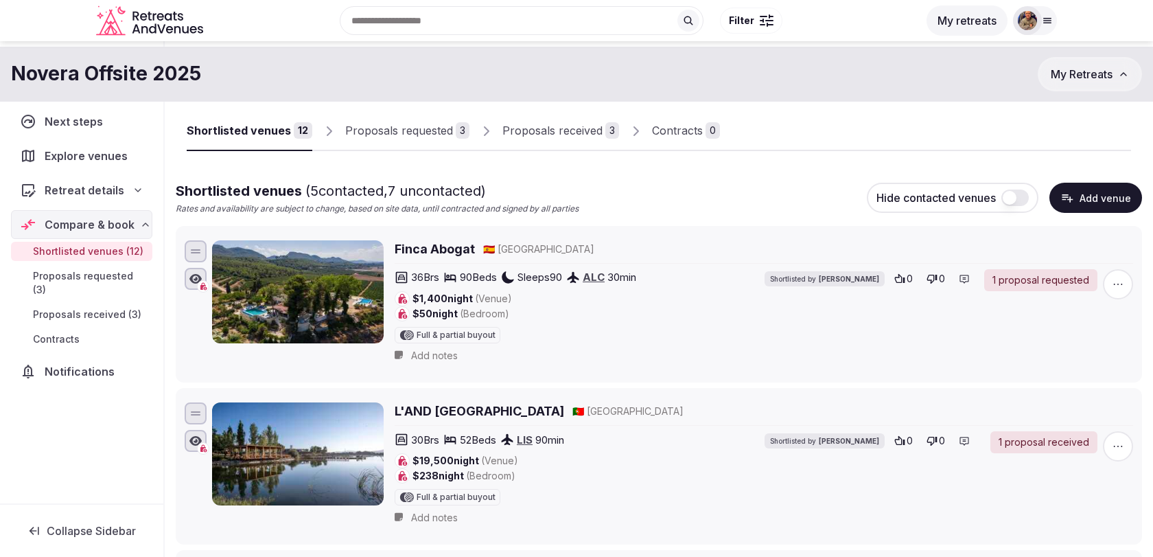
scroll to position [33, 0]
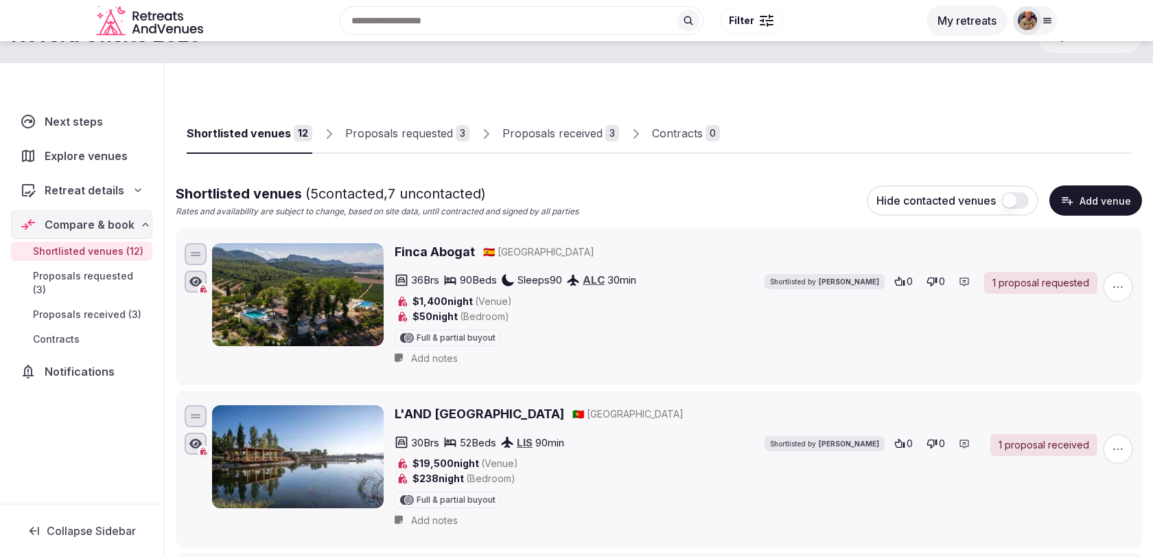
click at [442, 245] on h2 "Finca Abogat" at bounding box center [435, 251] width 80 height 17
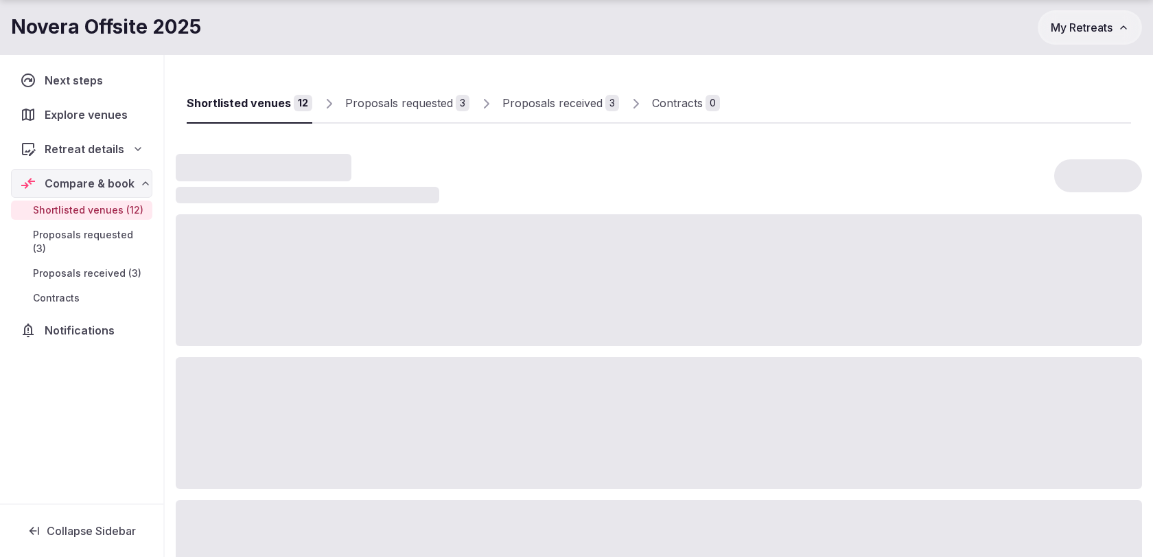
scroll to position [27, 0]
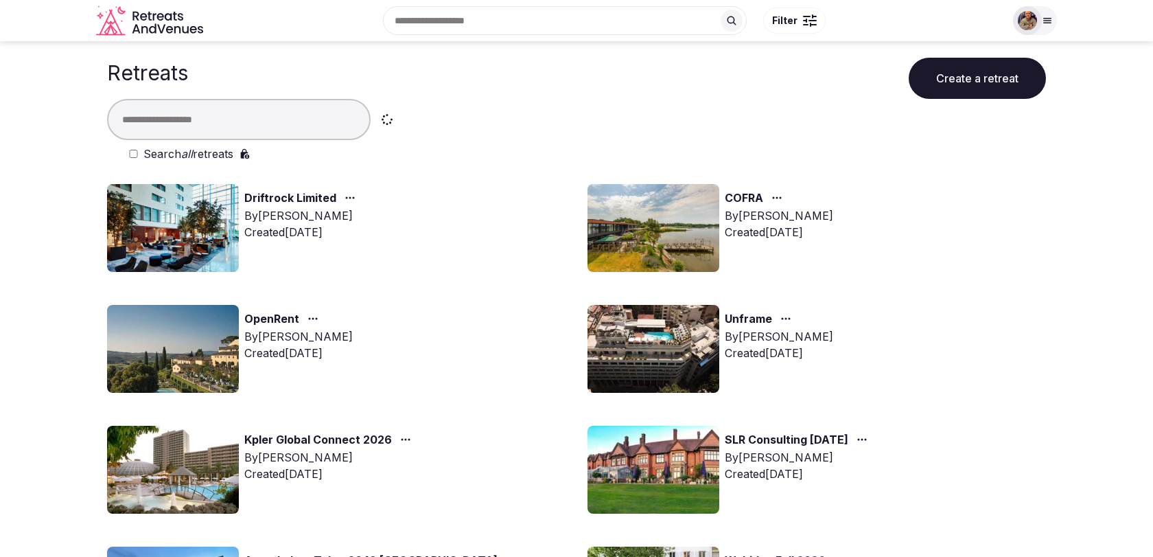
click at [158, 116] on input "text" at bounding box center [239, 119] width 264 height 41
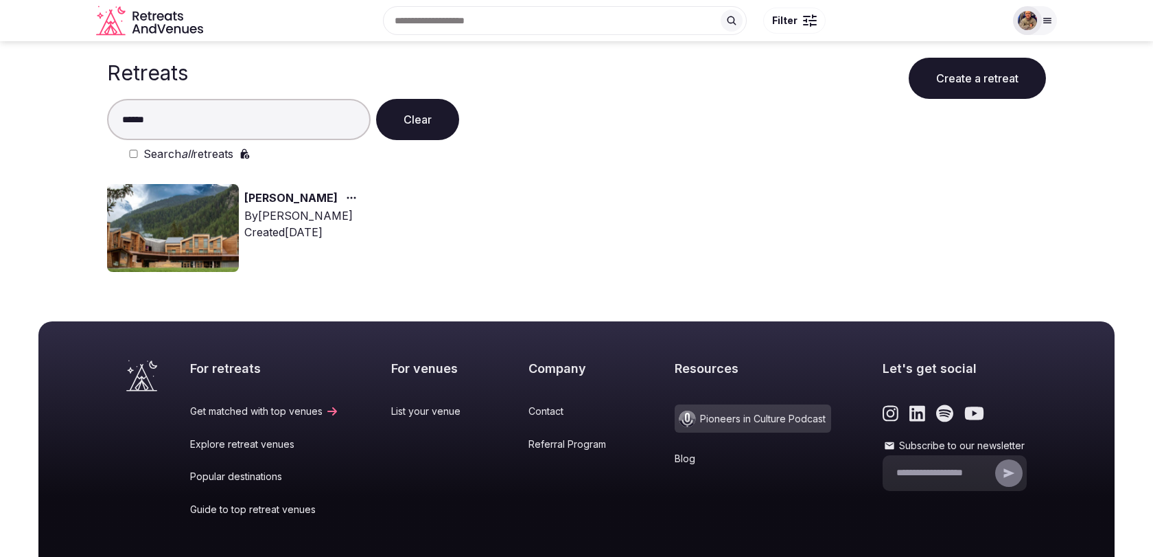
type input "*****"
click at [283, 196] on link "Aaron Parach" at bounding box center [290, 198] width 93 height 18
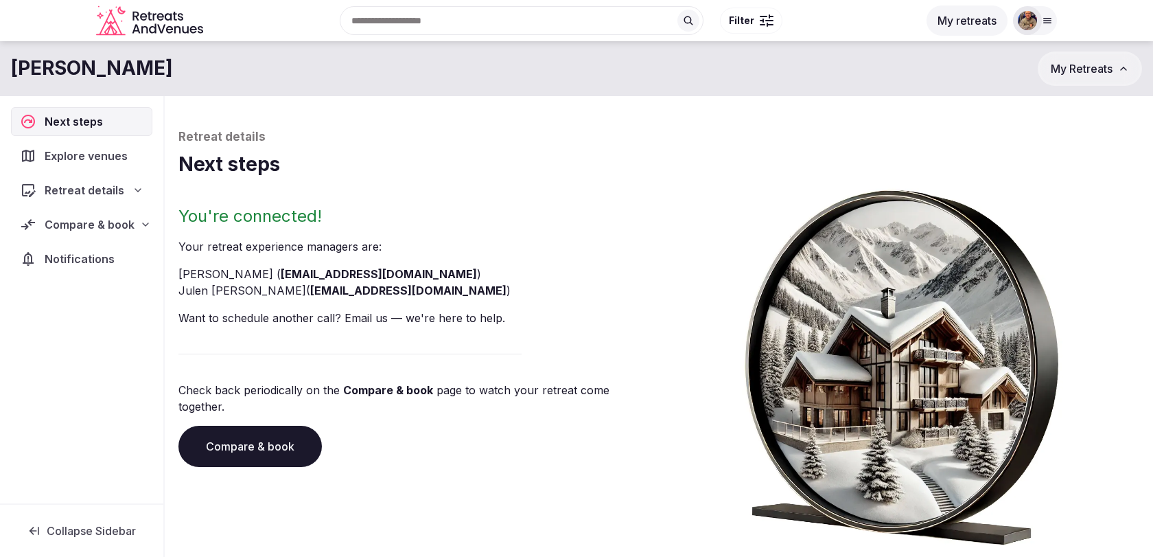
click at [126, 236] on nav "Next steps Explore venues Retreat details Compare & book Notifications" at bounding box center [81, 190] width 141 height 166
click at [125, 230] on div "Compare & book" at bounding box center [81, 224] width 141 height 29
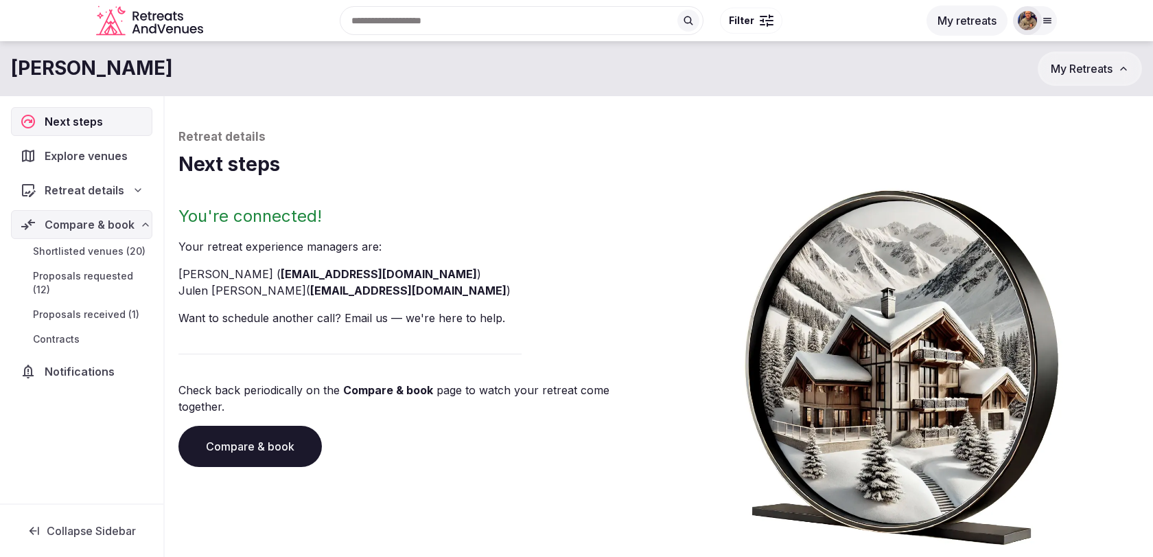
click at [114, 253] on span "Shortlisted venues (20)" at bounding box center [89, 251] width 113 height 14
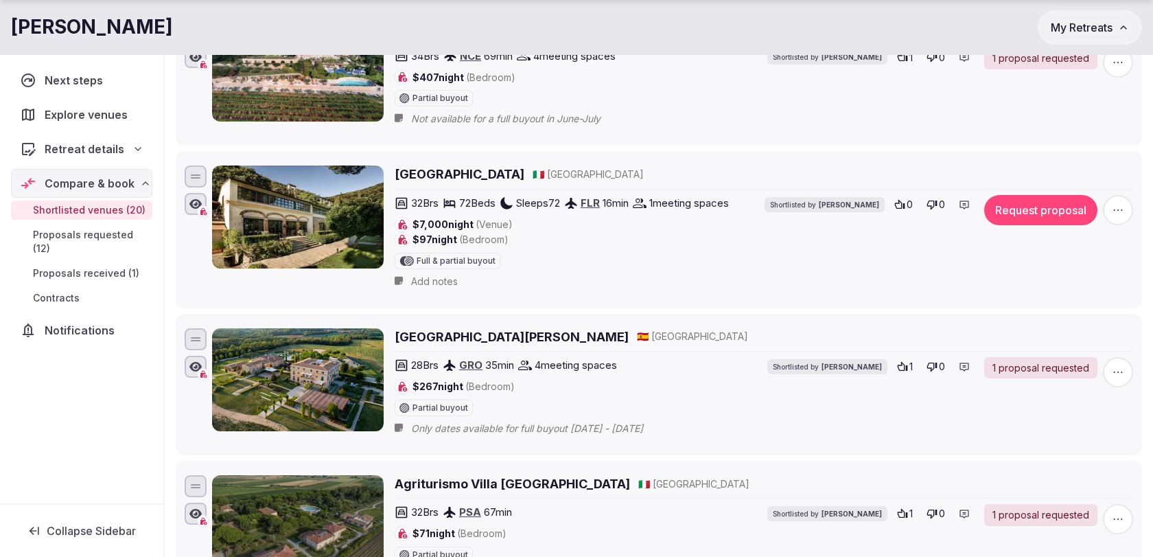
scroll to position [2294, 0]
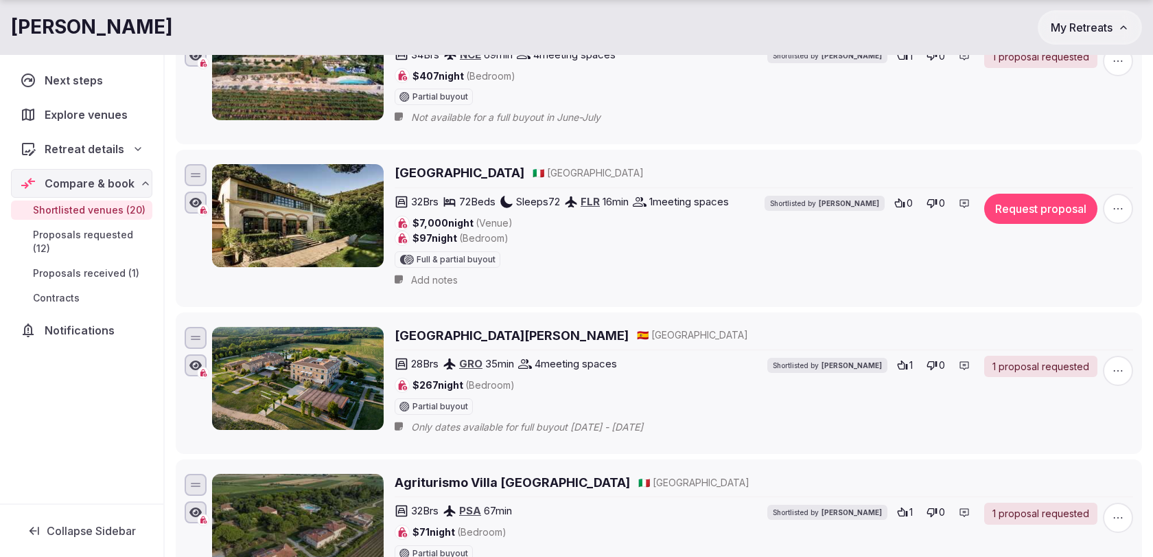
click at [490, 327] on h2 "[GEOGRAPHIC_DATA][PERSON_NAME]" at bounding box center [512, 335] width 234 height 17
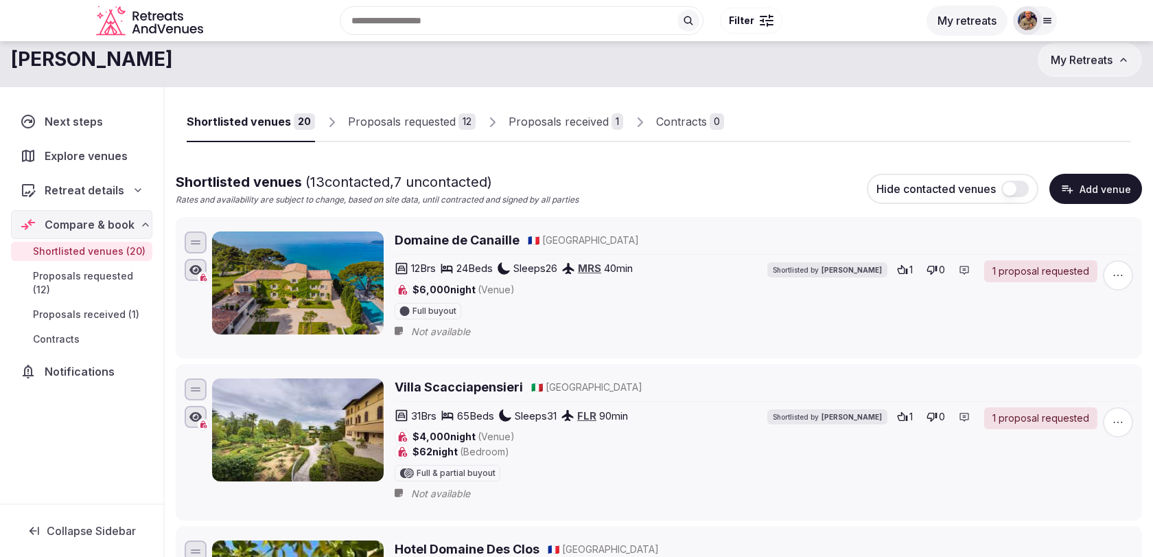
scroll to position [0, 0]
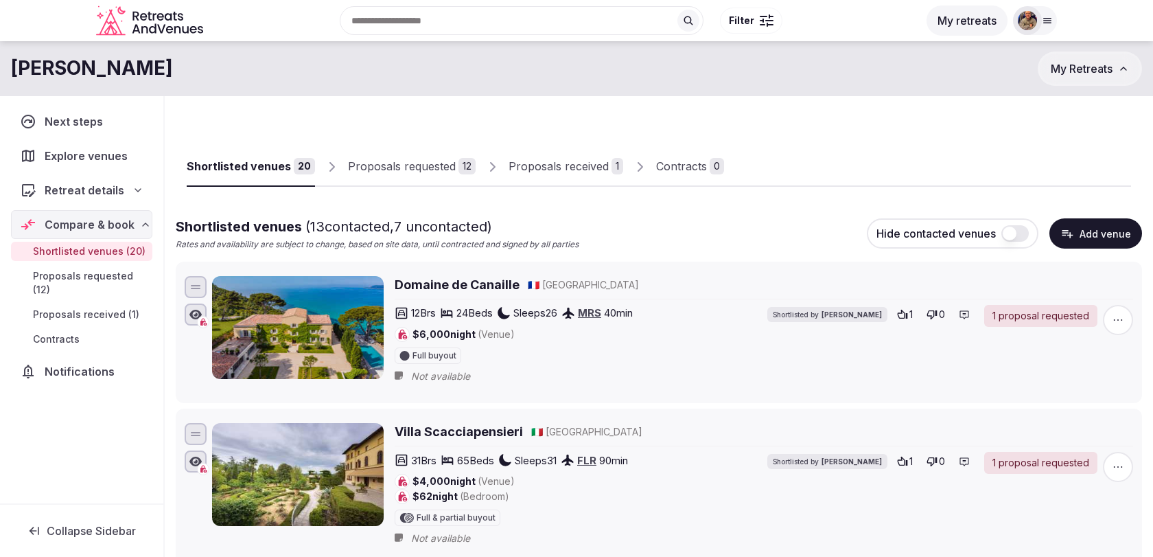
click at [1044, 21] on icon at bounding box center [1047, 20] width 11 height 11
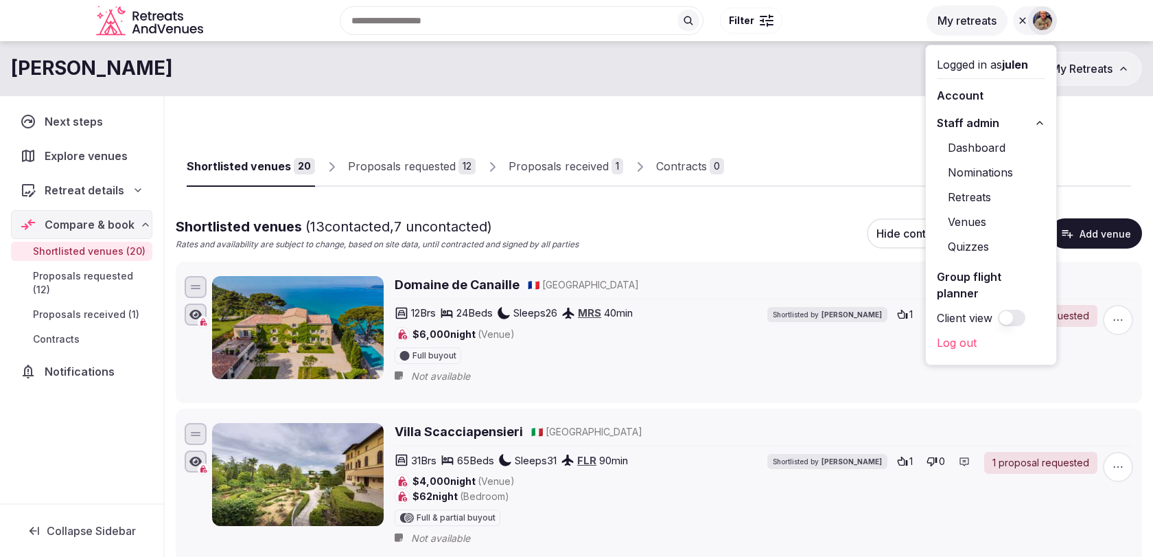
click at [964, 22] on button "My retreats" at bounding box center [966, 20] width 81 height 30
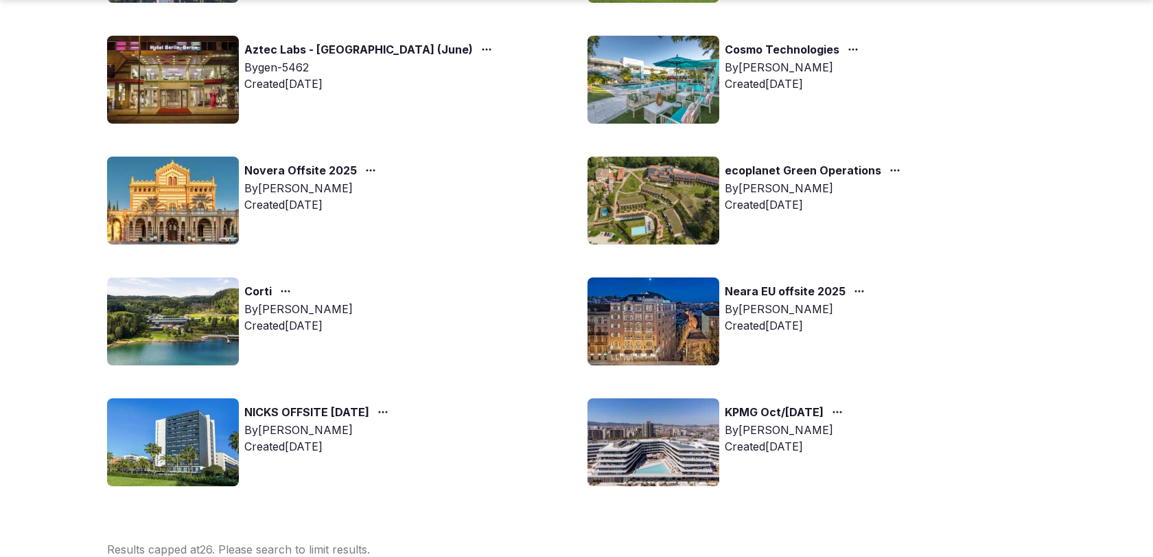
scroll to position [1239, 0]
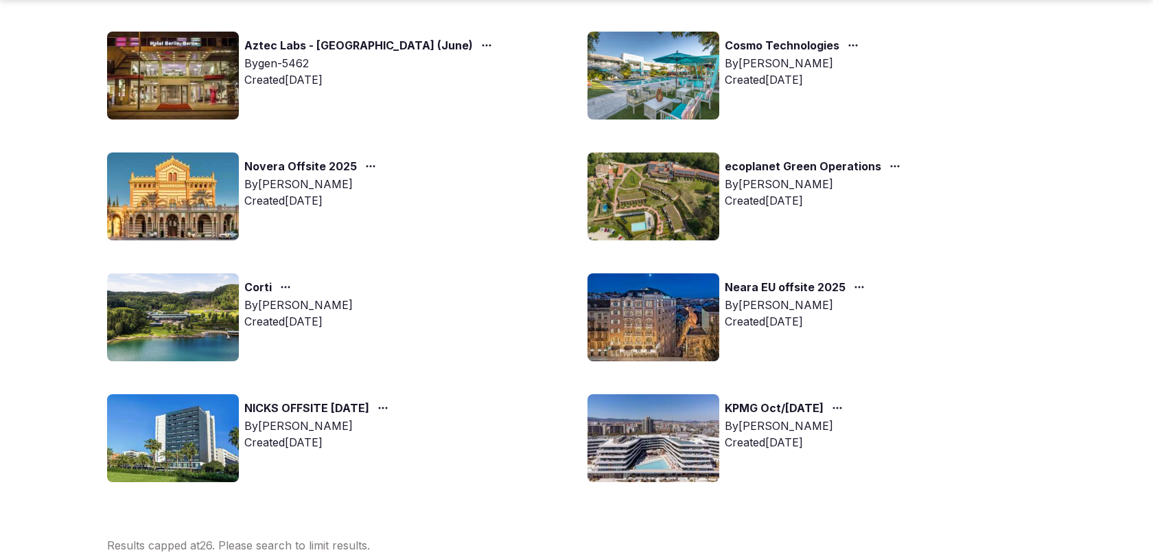
click at [627, 213] on img at bounding box center [653, 196] width 132 height 88
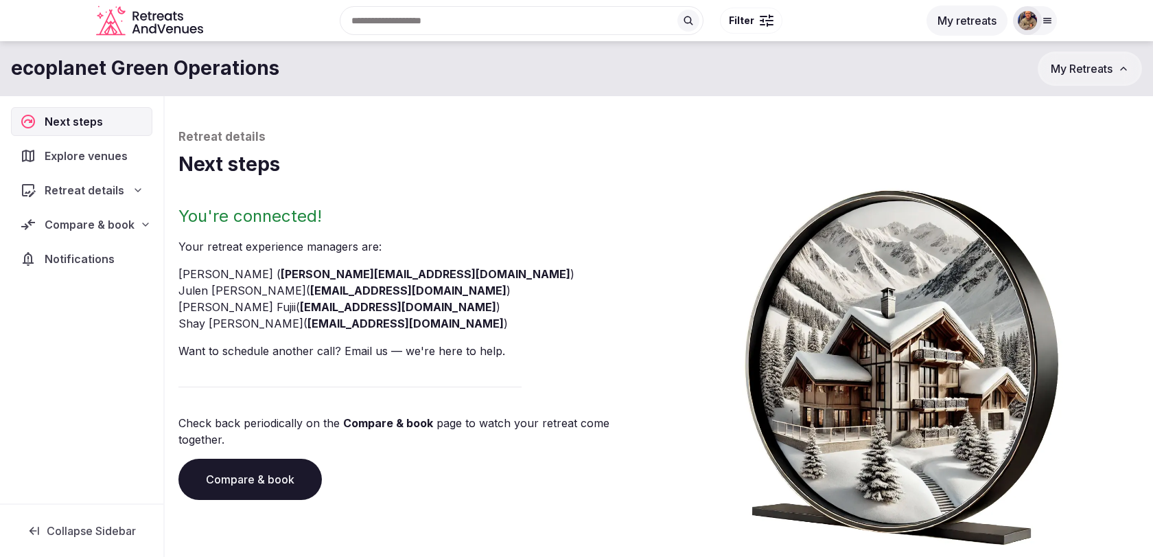
click at [100, 222] on span "Compare & book" at bounding box center [90, 224] width 90 height 16
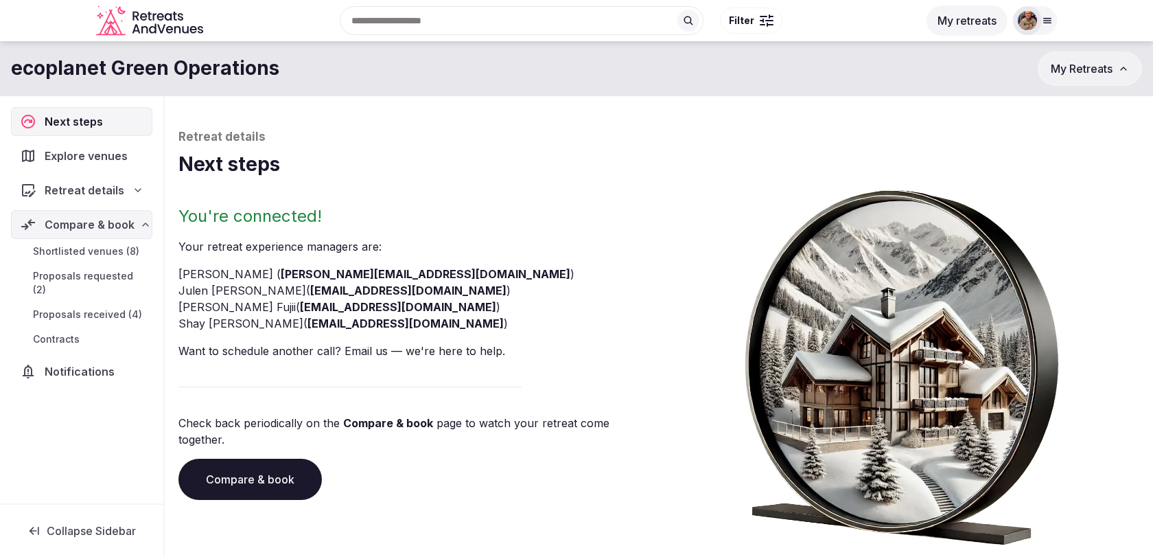
click at [100, 255] on span "Shortlisted venues (8)" at bounding box center [86, 251] width 106 height 14
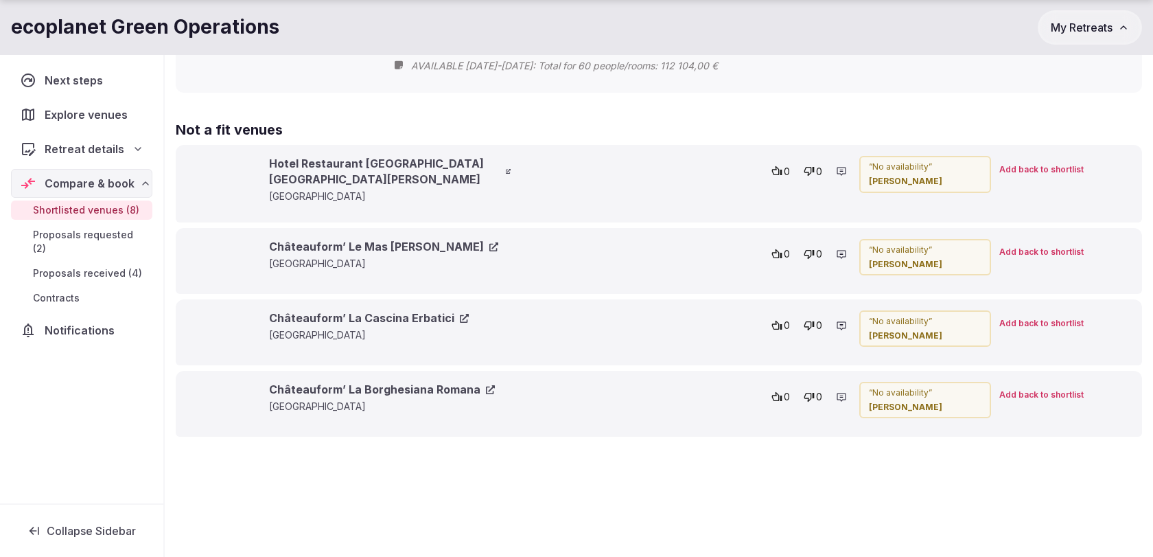
scroll to position [1398, 0]
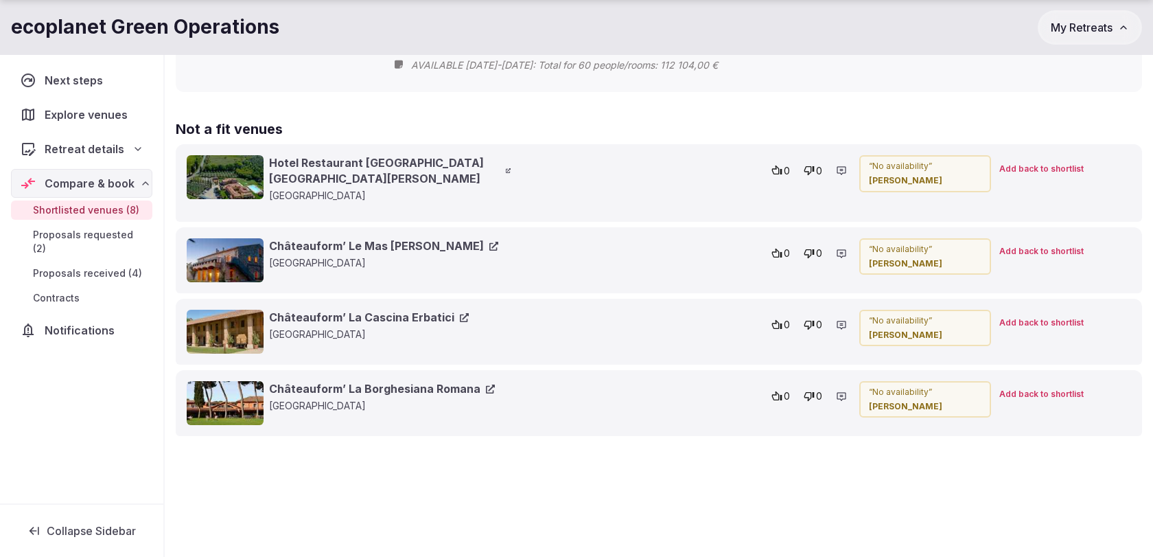
click at [461, 170] on link "Hotel Restaurant Casolare Le Terre Rosse" at bounding box center [390, 170] width 242 height 31
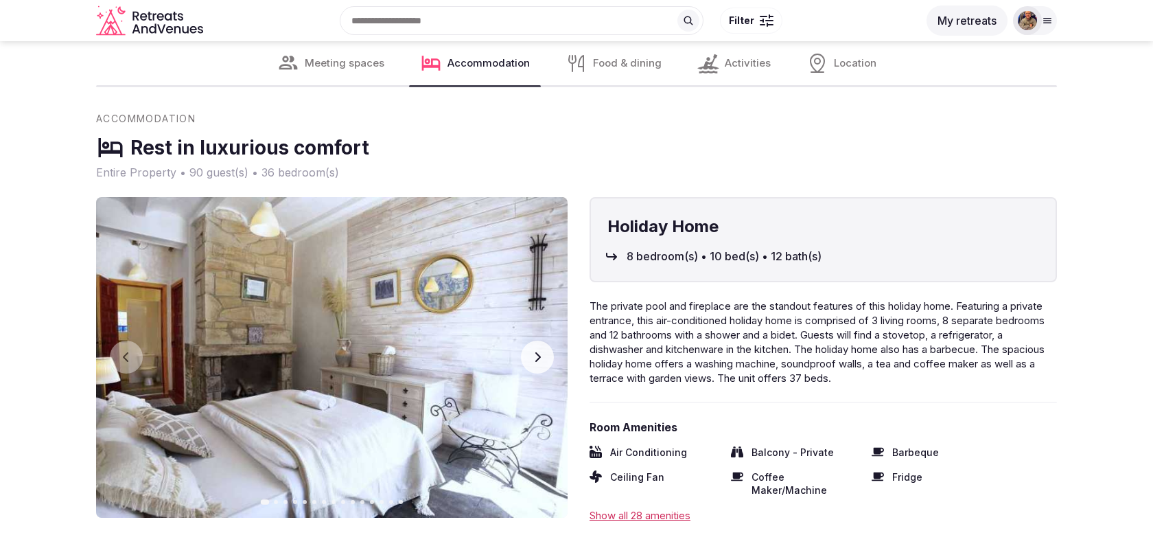
scroll to position [2970, 0]
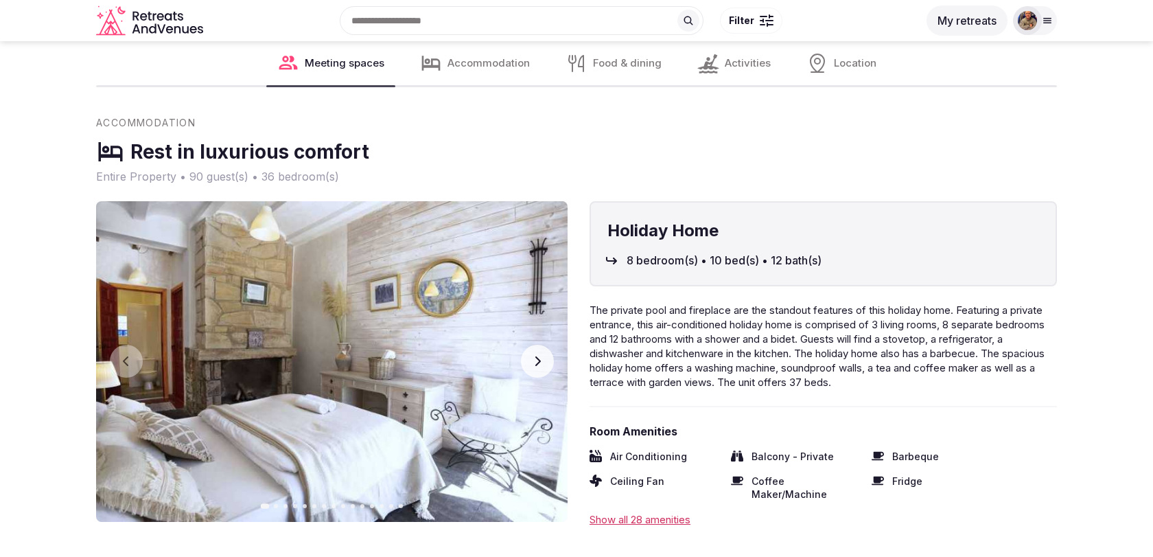
click at [541, 355] on icon "button" at bounding box center [537, 360] width 11 height 11
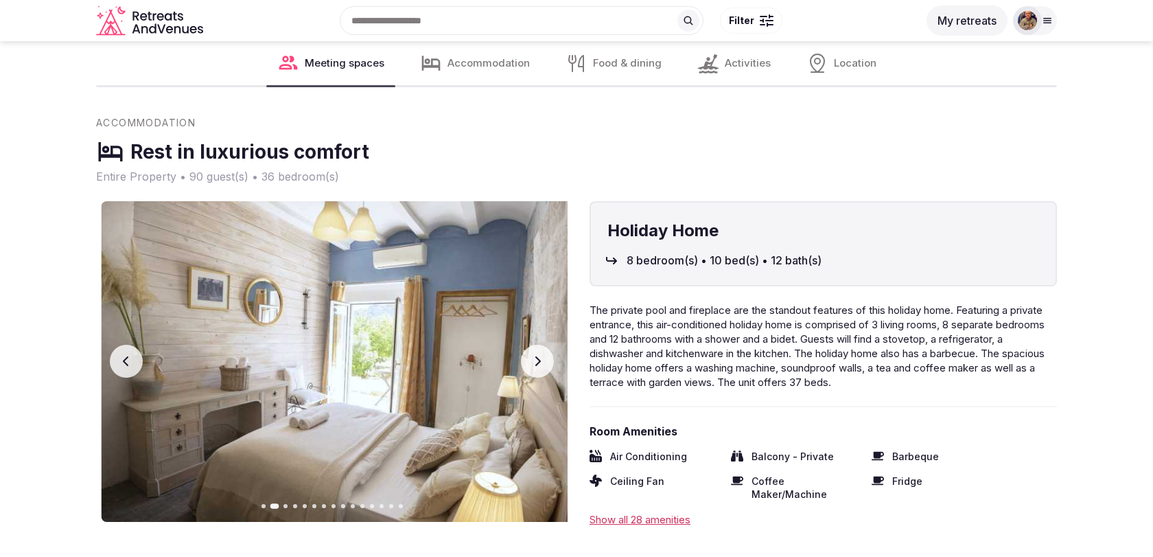
click at [541, 355] on icon "button" at bounding box center [537, 360] width 11 height 11
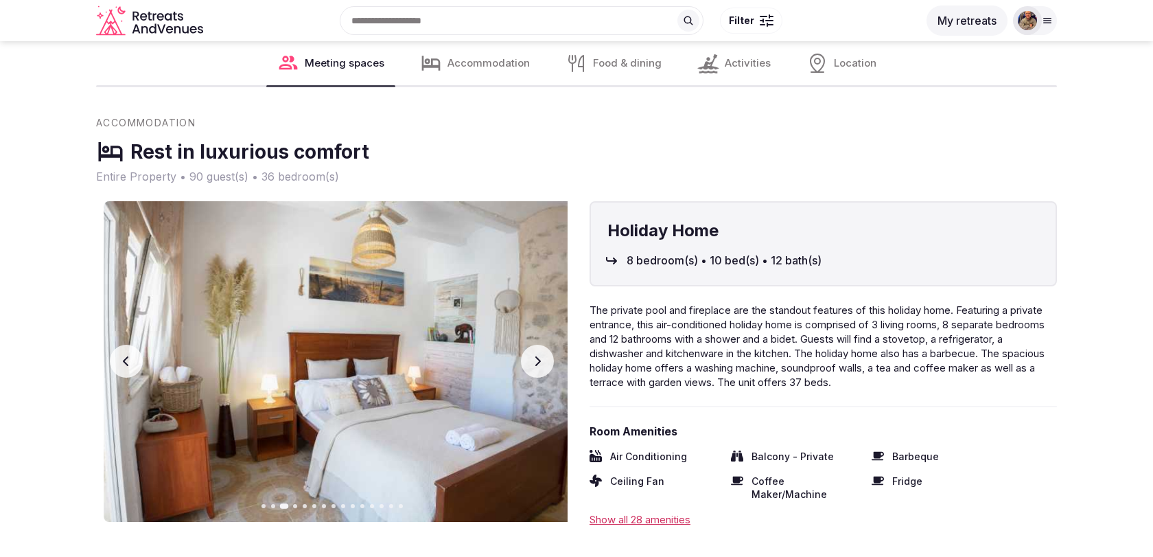
click at [541, 355] on icon "button" at bounding box center [537, 360] width 11 height 11
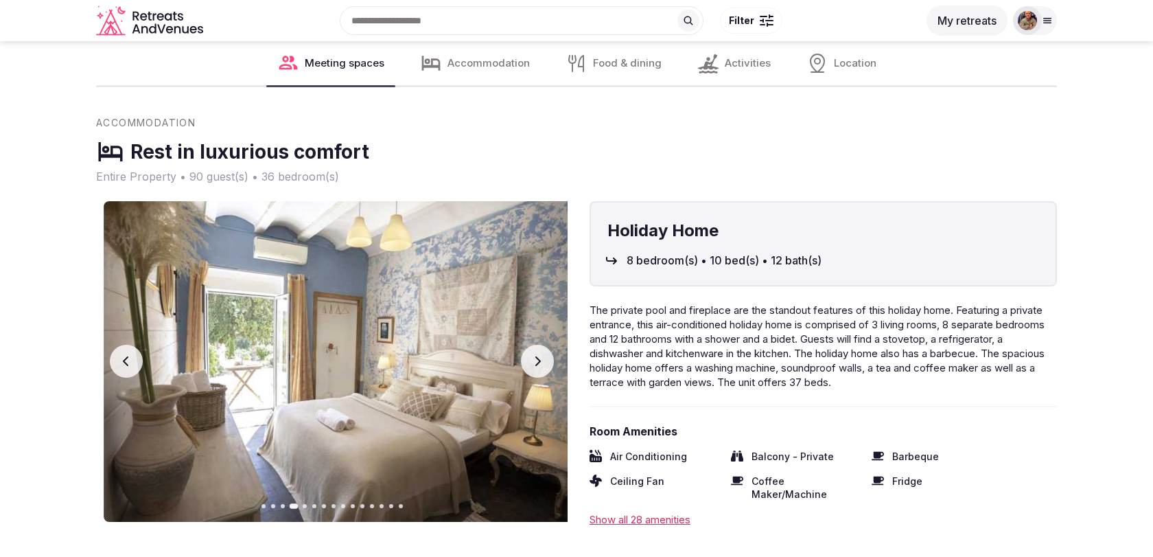
click at [541, 355] on icon "button" at bounding box center [537, 360] width 11 height 11
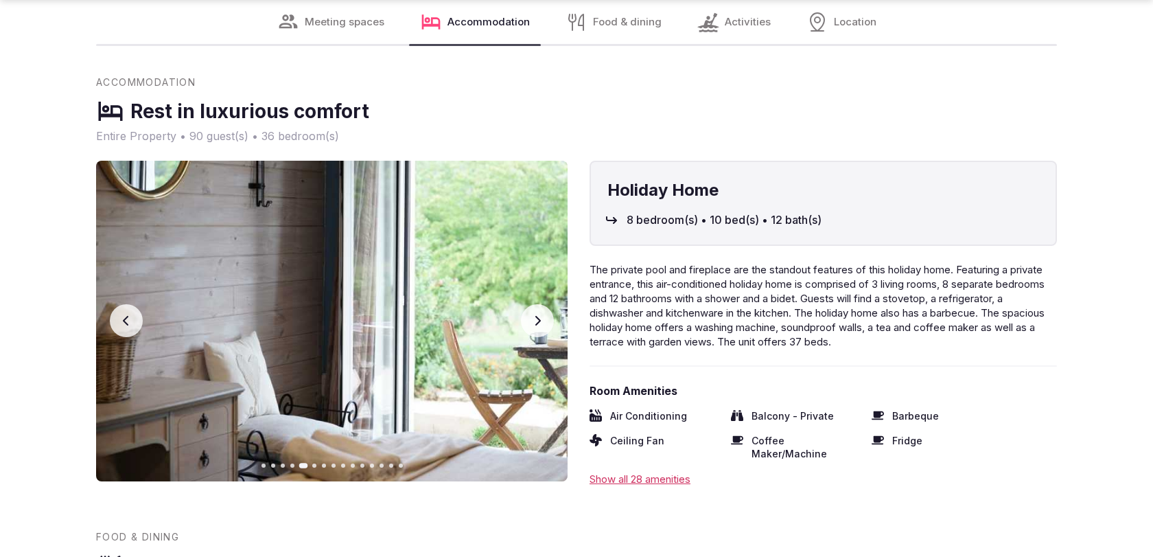
scroll to position [3013, 0]
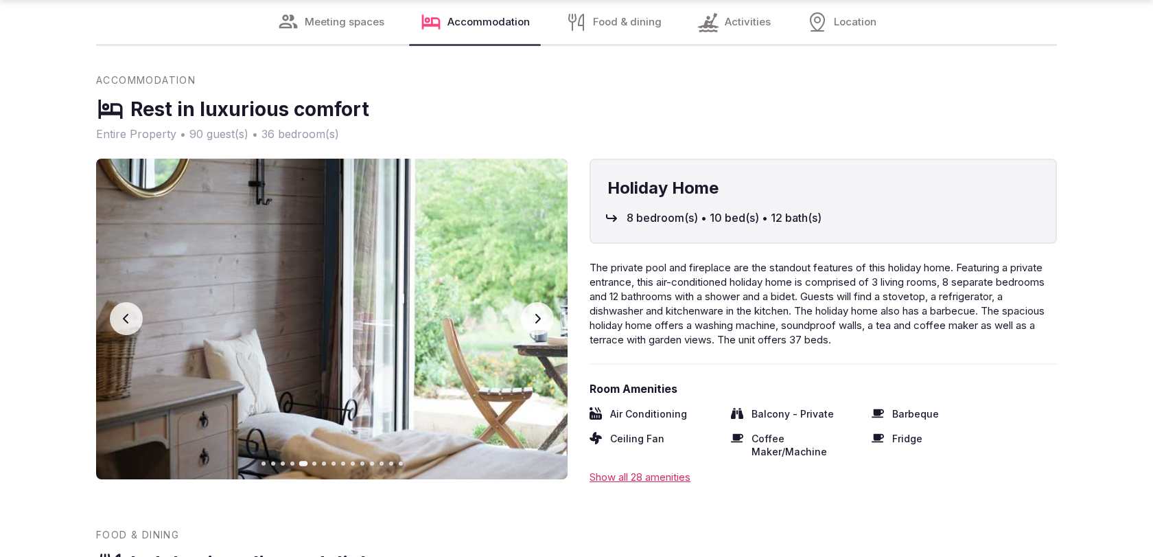
click at [541, 321] on icon "button" at bounding box center [537, 318] width 11 height 11
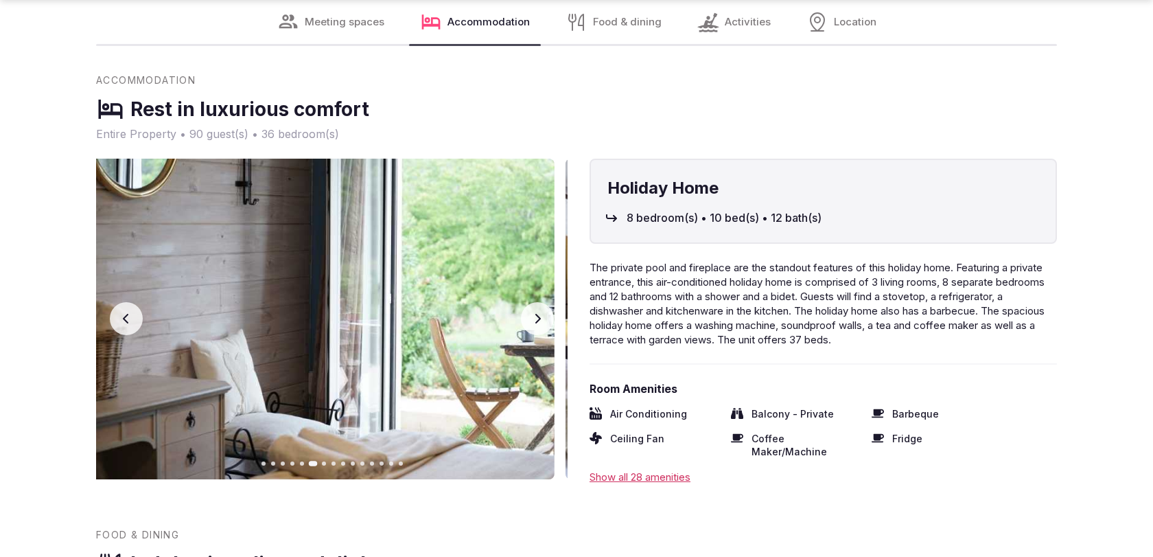
click at [541, 321] on icon "button" at bounding box center [537, 318] width 11 height 11
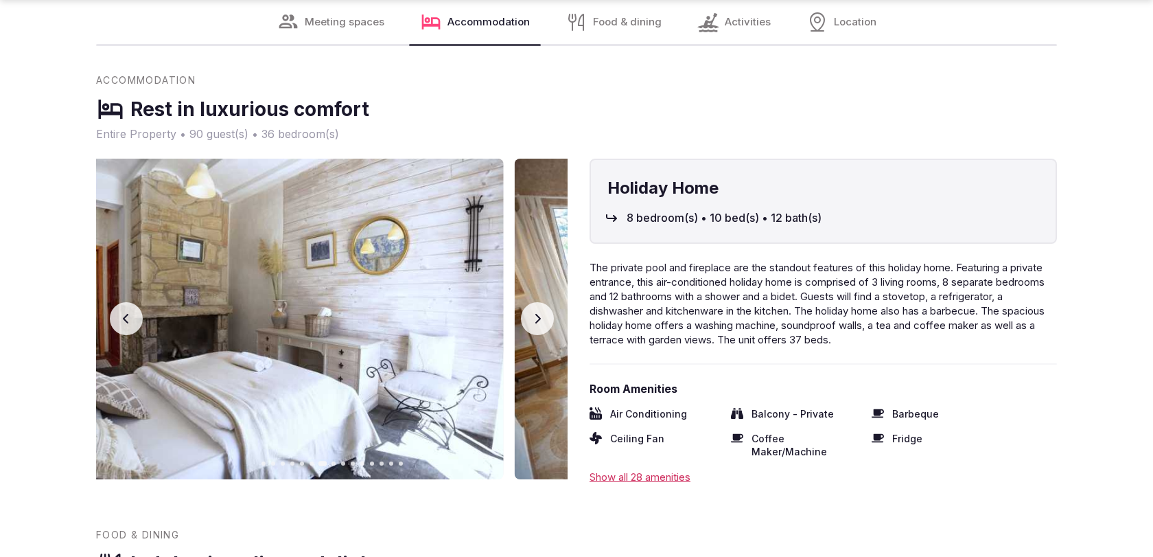
click at [541, 321] on icon "button" at bounding box center [537, 318] width 11 height 11
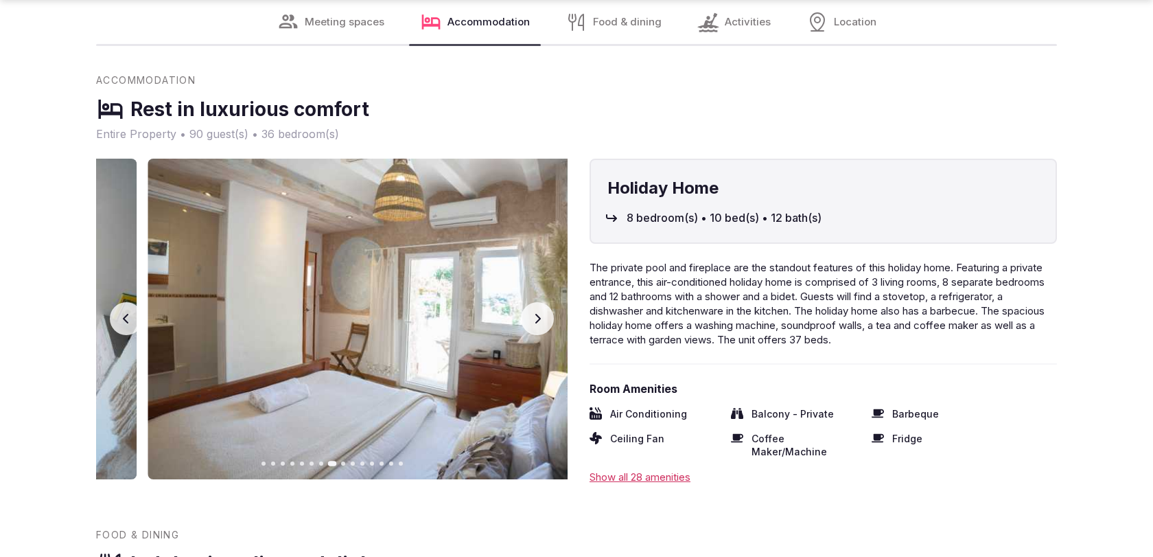
click at [541, 321] on icon "button" at bounding box center [537, 318] width 11 height 11
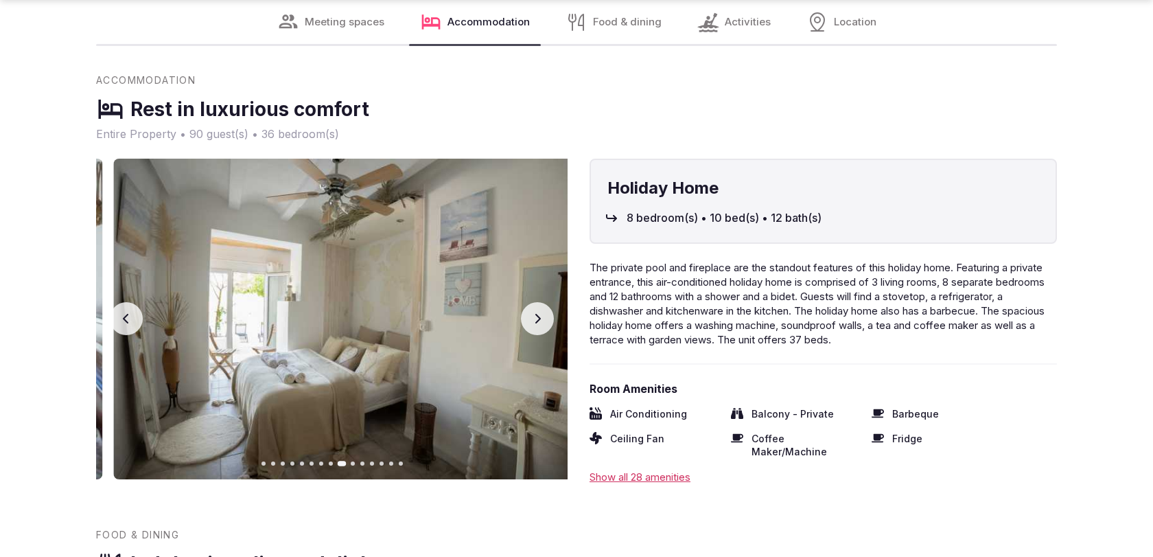
click at [541, 321] on icon "button" at bounding box center [537, 318] width 11 height 11
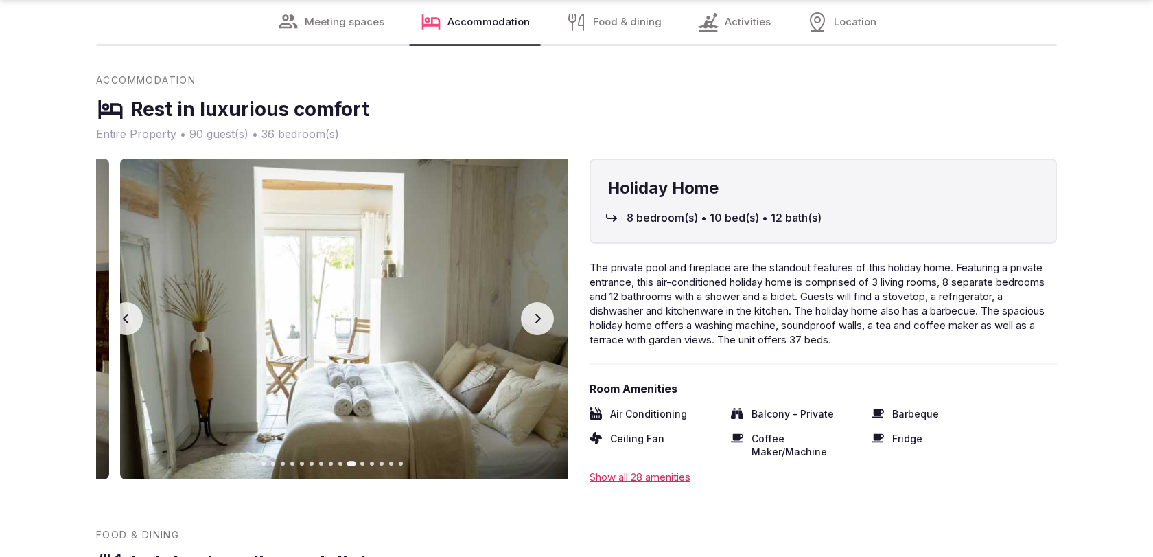
click at [541, 321] on icon "button" at bounding box center [537, 318] width 11 height 11
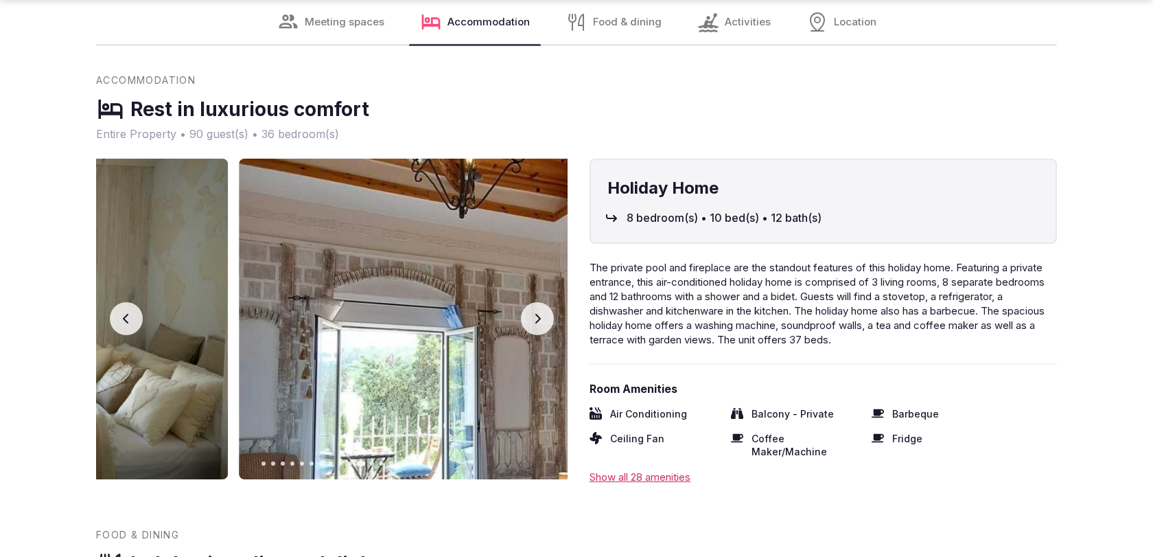
click at [541, 321] on icon "button" at bounding box center [537, 318] width 11 height 11
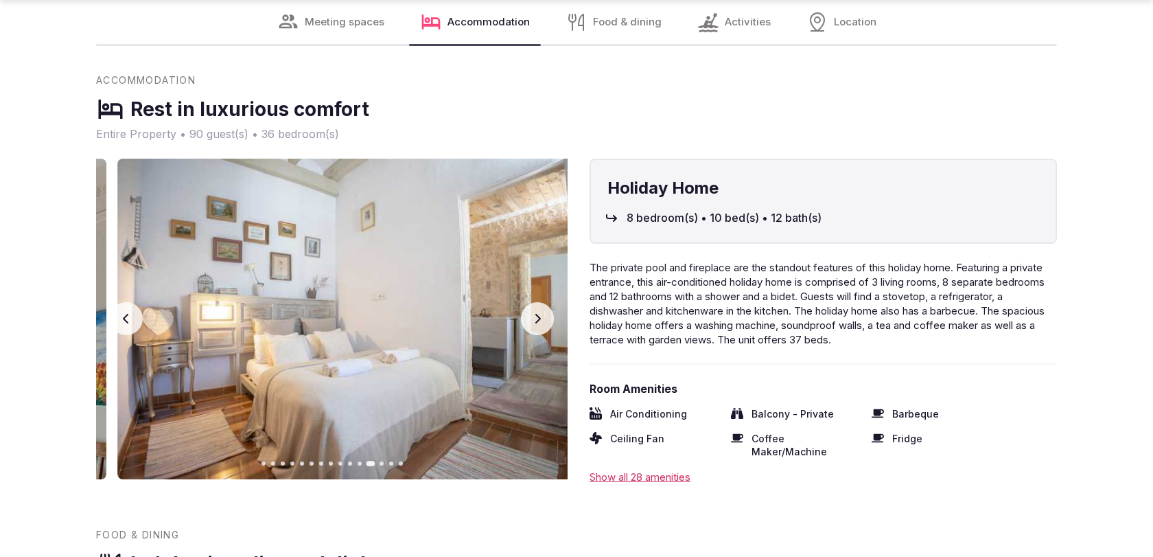
click at [541, 321] on icon "button" at bounding box center [537, 318] width 11 height 11
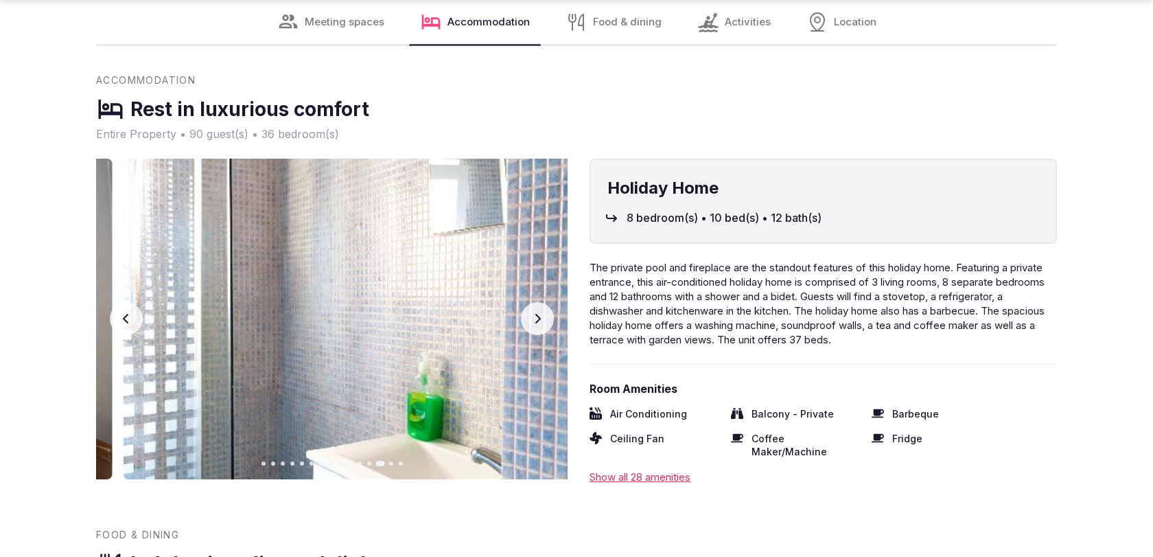
click at [541, 321] on icon "button" at bounding box center [537, 318] width 11 height 11
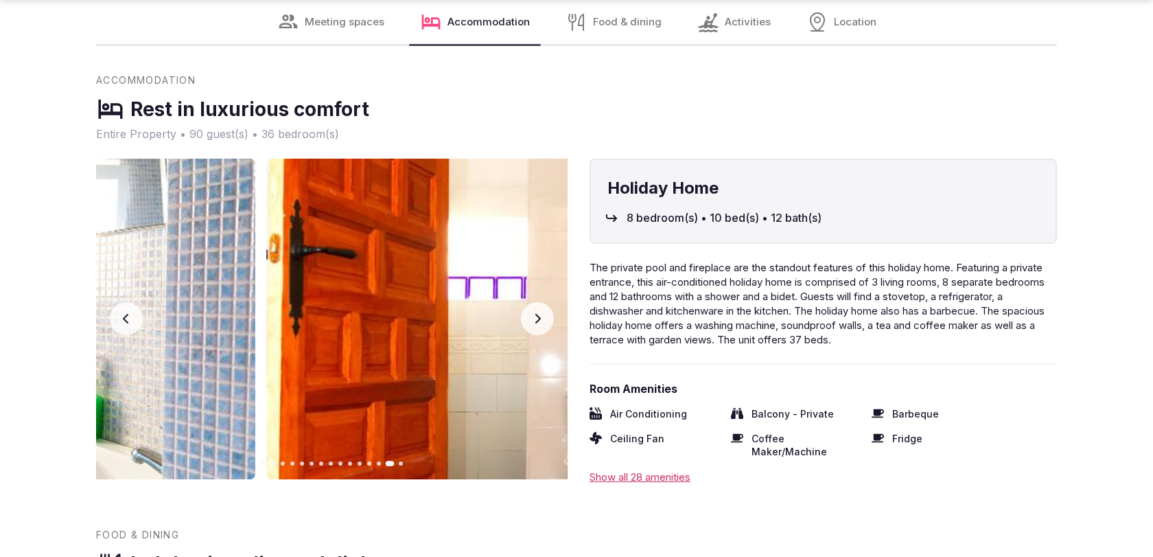
click at [541, 321] on icon "button" at bounding box center [537, 318] width 11 height 11
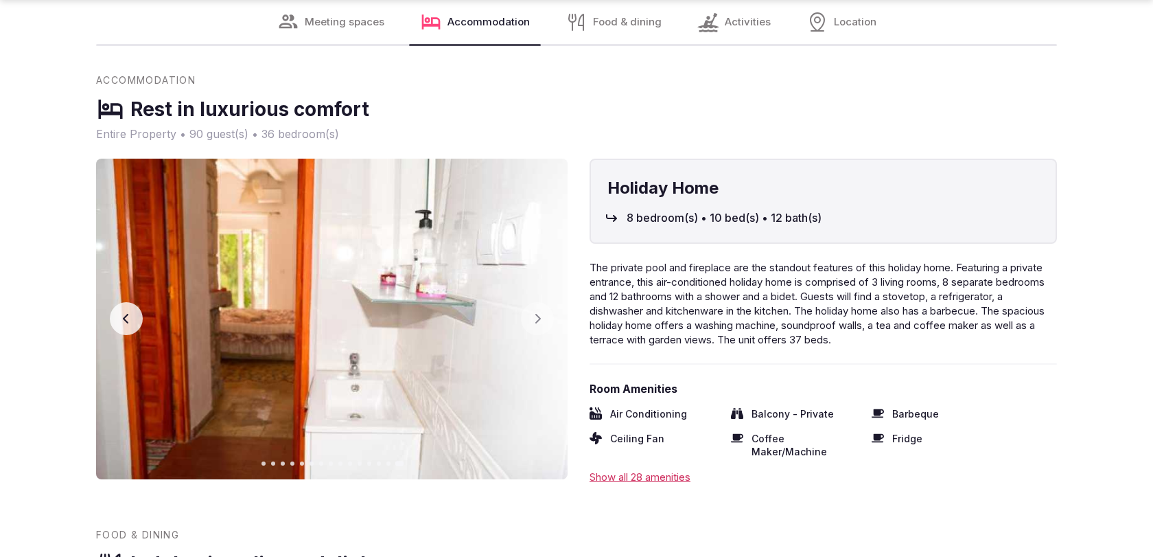
click at [631, 210] on span "8 bedroom(s) • 10 bed(s) • 12 bath(s)" at bounding box center [724, 217] width 195 height 15
click at [616, 214] on icon at bounding box center [611, 218] width 11 height 8
click at [613, 186] on h4 "Holiday Home" at bounding box center [823, 187] width 432 height 23
click at [622, 166] on div "Holiday Home 8 bedroom(s) • 10 bed(s) • 12 bath(s)" at bounding box center [823, 201] width 467 height 85
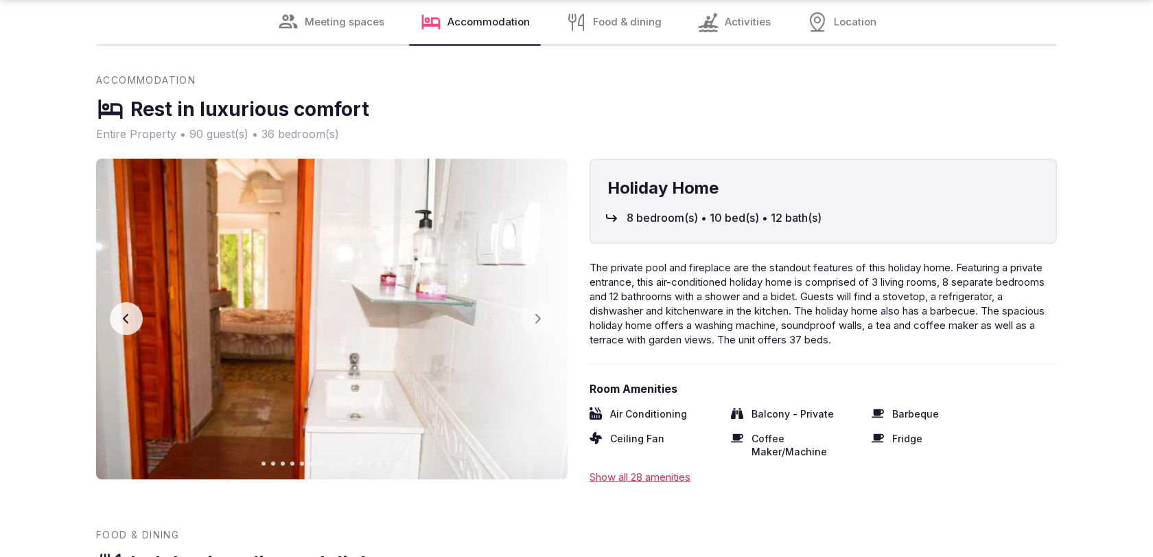
click at [289, 93] on div "Accommodation Rest in luxurious comfort Entire Property • 90 guest(s) • 36 bedr…" at bounding box center [576, 107] width 961 height 69
click at [293, 102] on h3 "Rest in luxurious comfort" at bounding box center [249, 109] width 239 height 27
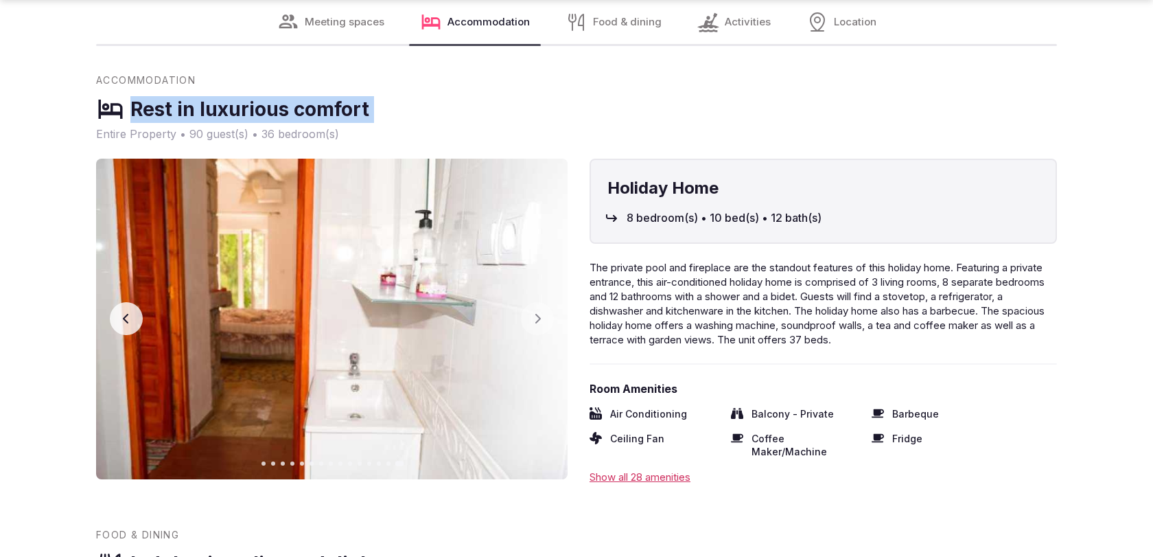
click at [293, 102] on h3 "Rest in luxurious comfort" at bounding box center [249, 109] width 239 height 27
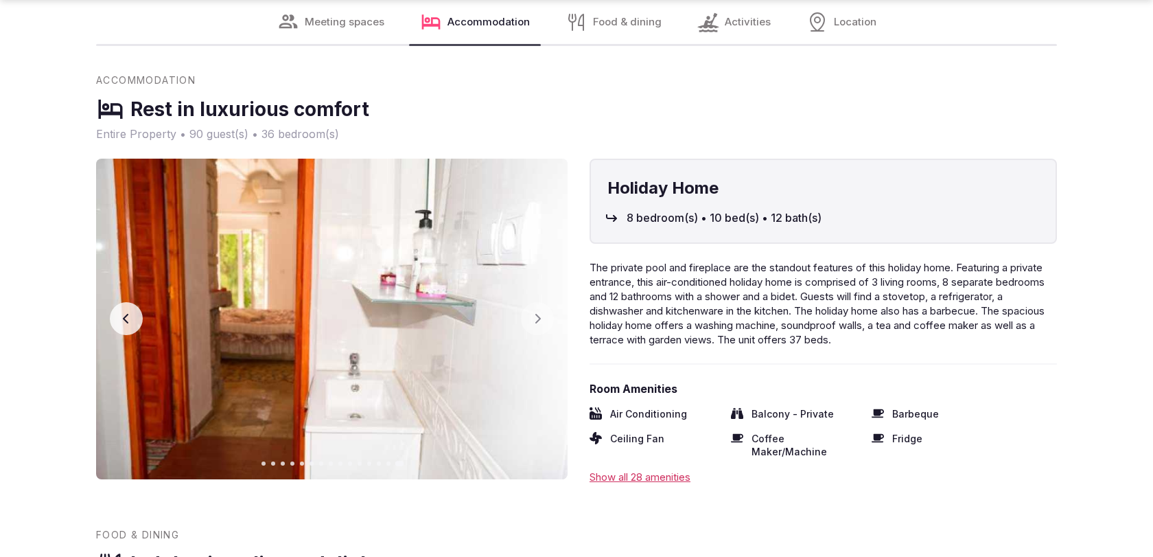
click at [406, 114] on div "Rest in luxurious comfort" at bounding box center [576, 109] width 961 height 29
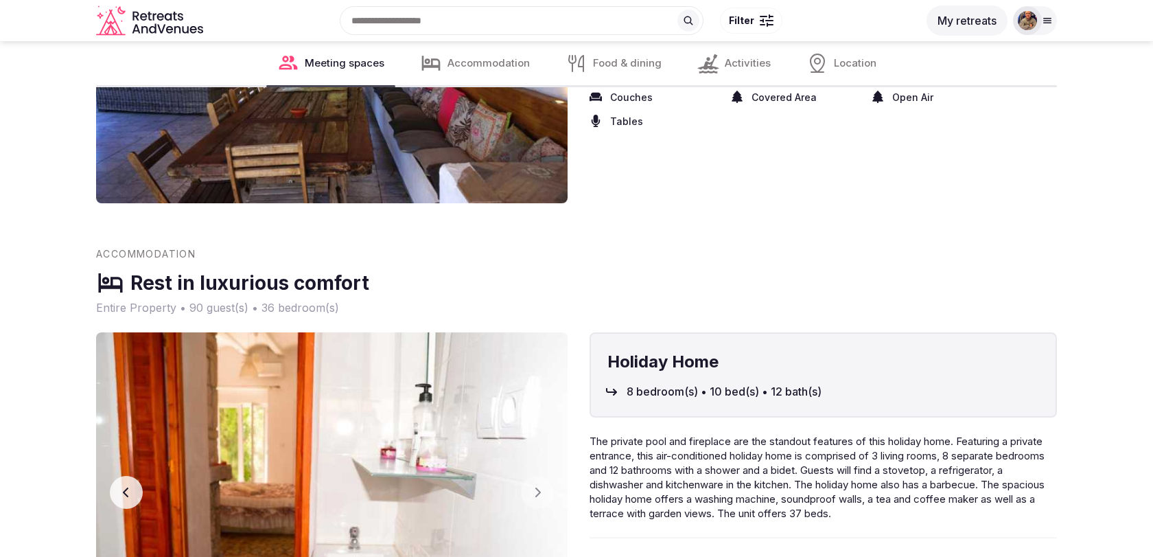
scroll to position [2796, 0]
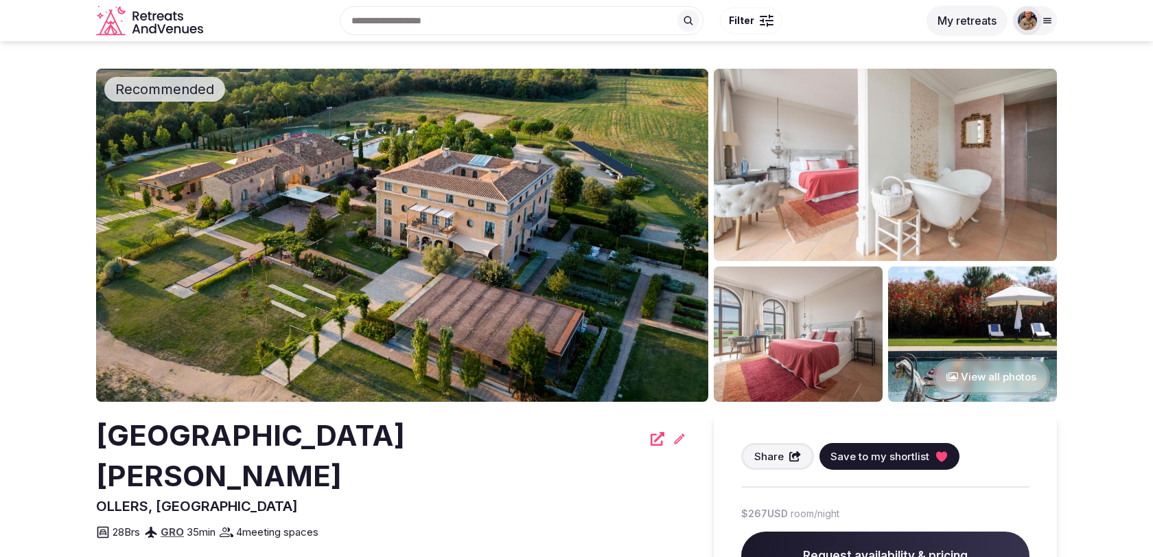
click at [490, 305] on img at bounding box center [402, 235] width 612 height 333
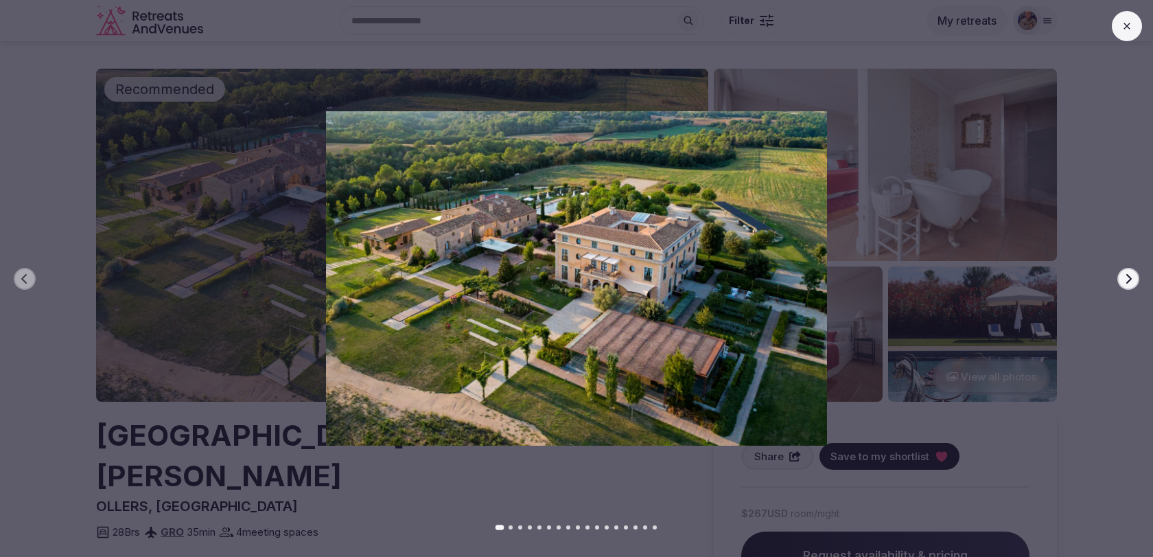
click at [1133, 279] on icon "button" at bounding box center [1128, 278] width 11 height 11
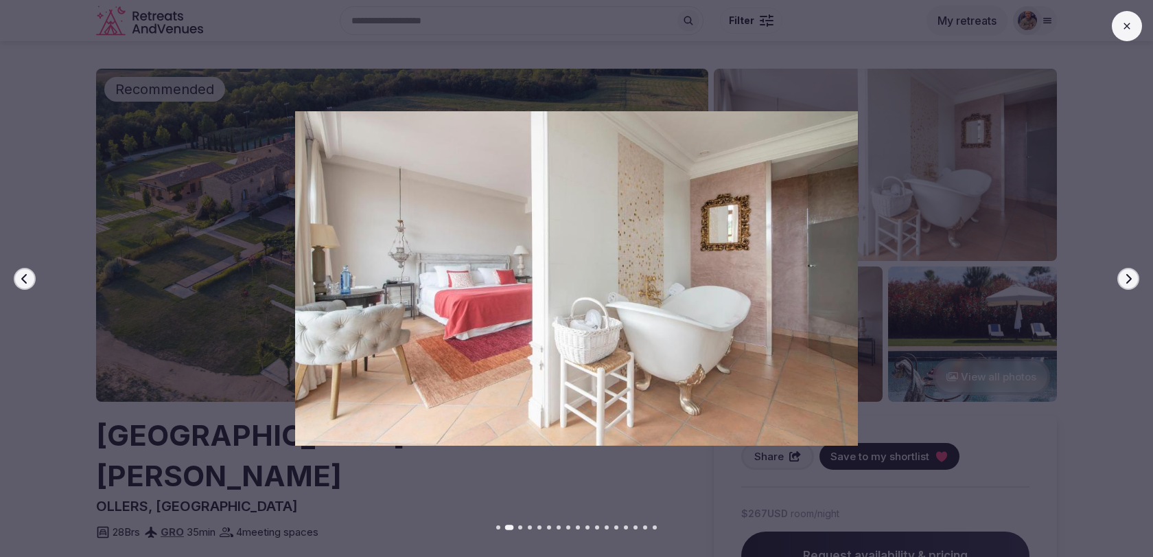
click at [1133, 279] on icon "button" at bounding box center [1128, 278] width 11 height 11
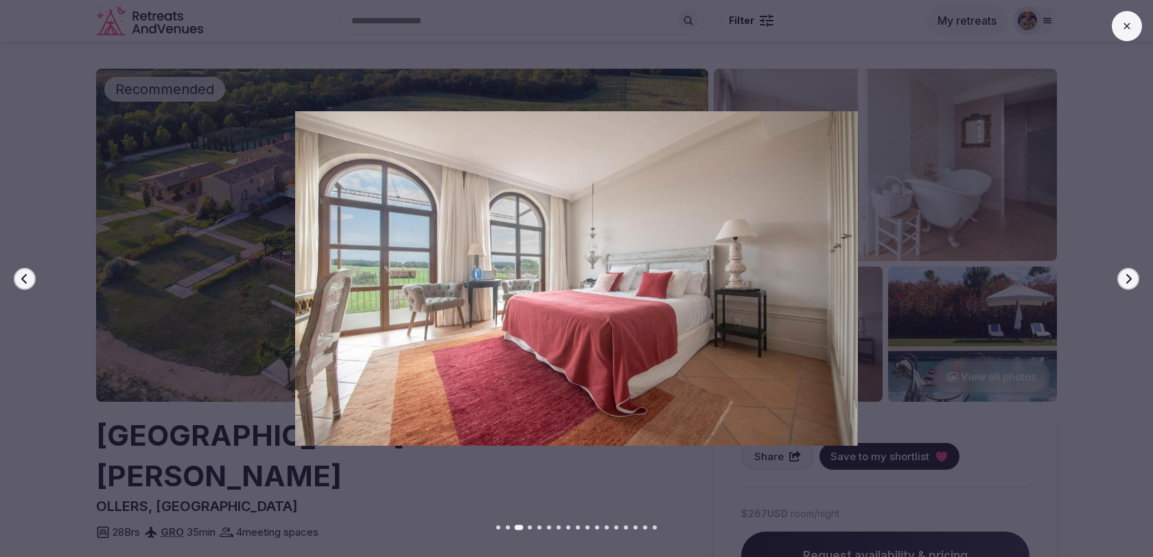
click at [1133, 279] on icon "button" at bounding box center [1128, 278] width 11 height 11
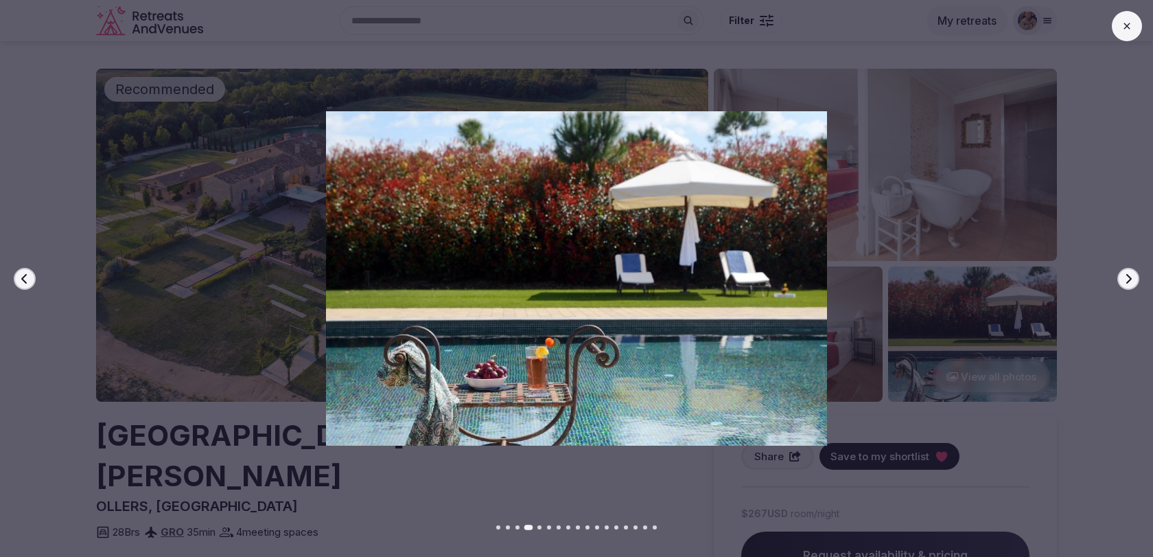
click at [1133, 279] on icon "button" at bounding box center [1128, 278] width 11 height 11
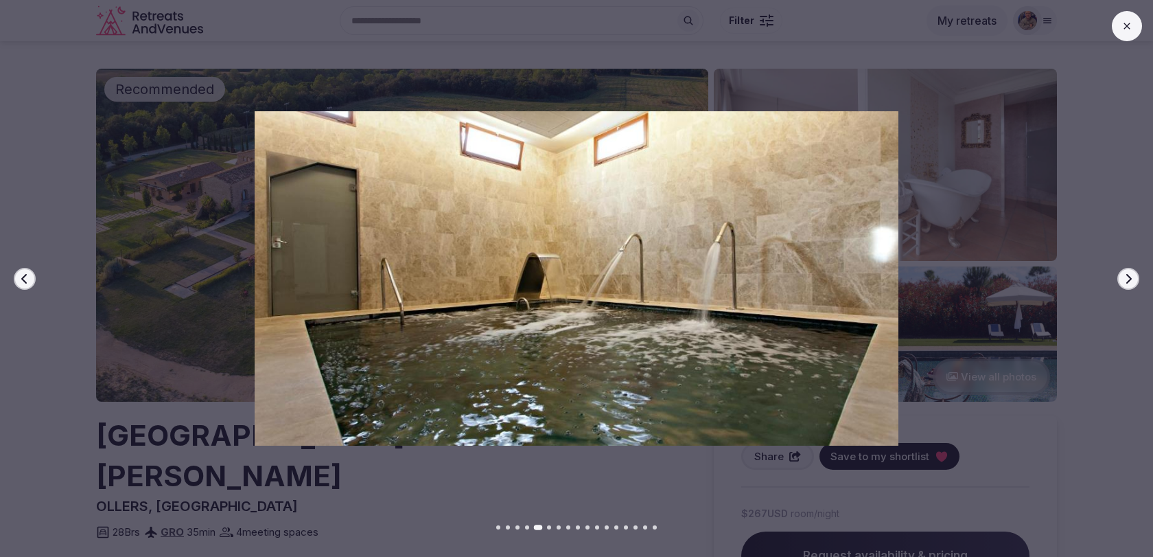
click at [1133, 279] on icon "button" at bounding box center [1128, 278] width 11 height 11
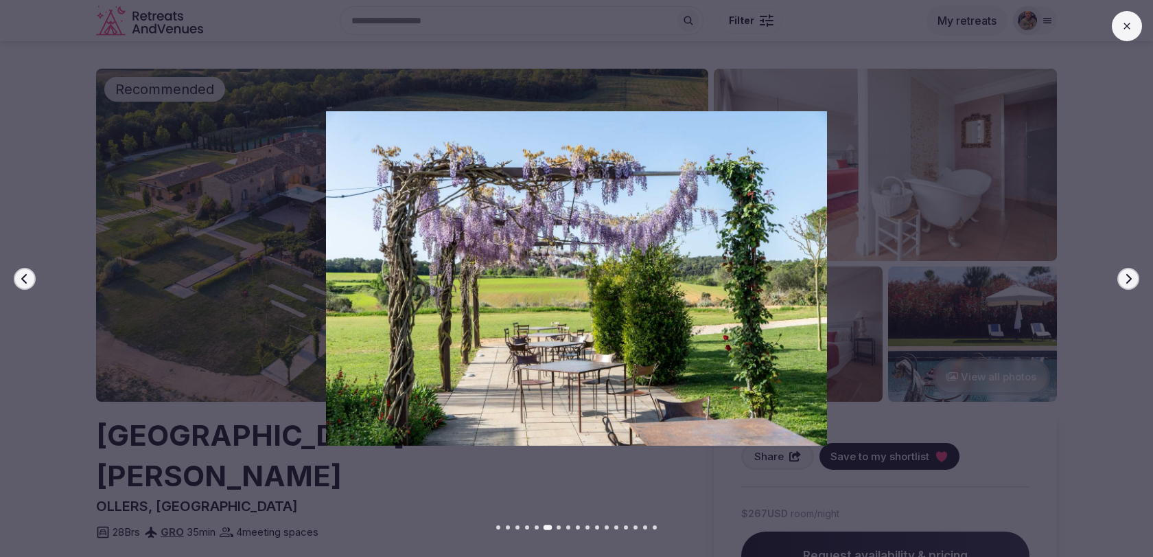
click at [1133, 279] on icon "button" at bounding box center [1128, 278] width 11 height 11
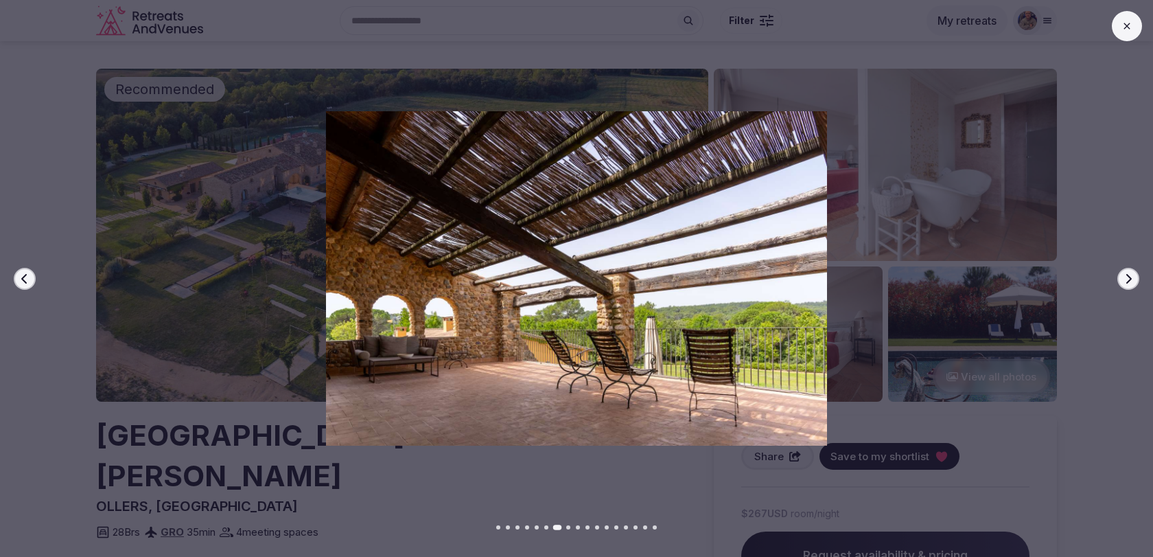
click at [1133, 279] on icon "button" at bounding box center [1128, 278] width 11 height 11
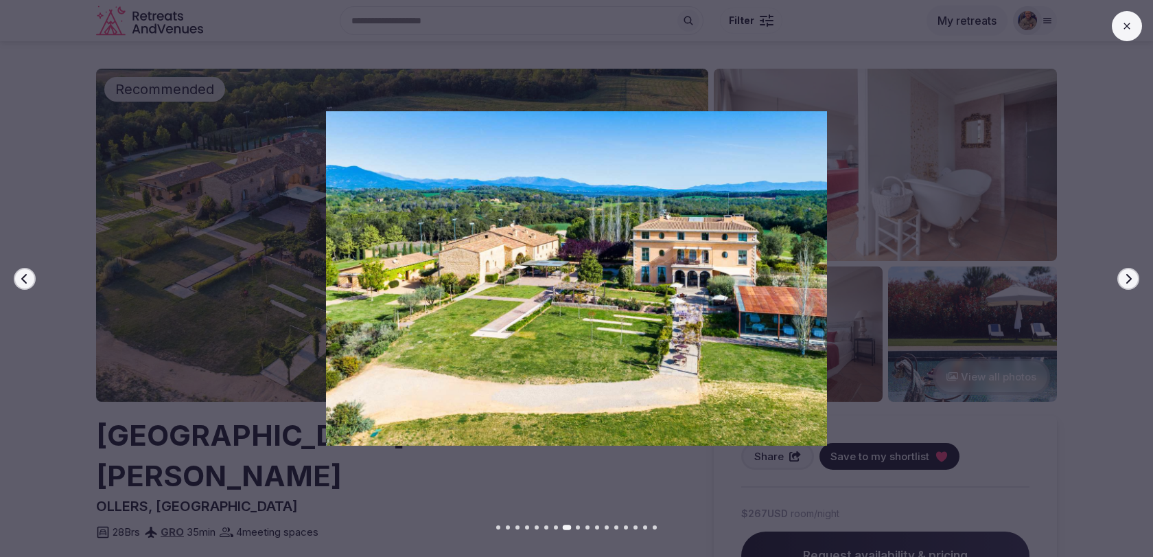
click at [1133, 279] on icon "button" at bounding box center [1128, 278] width 11 height 11
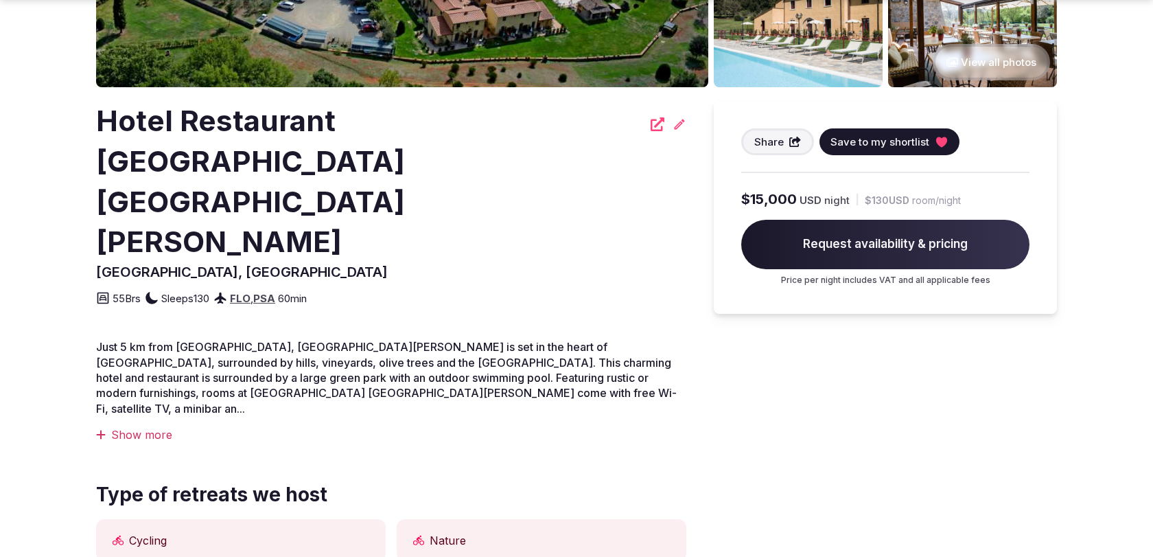
scroll to position [316, 0]
